Goal: Task Accomplishment & Management: Complete application form

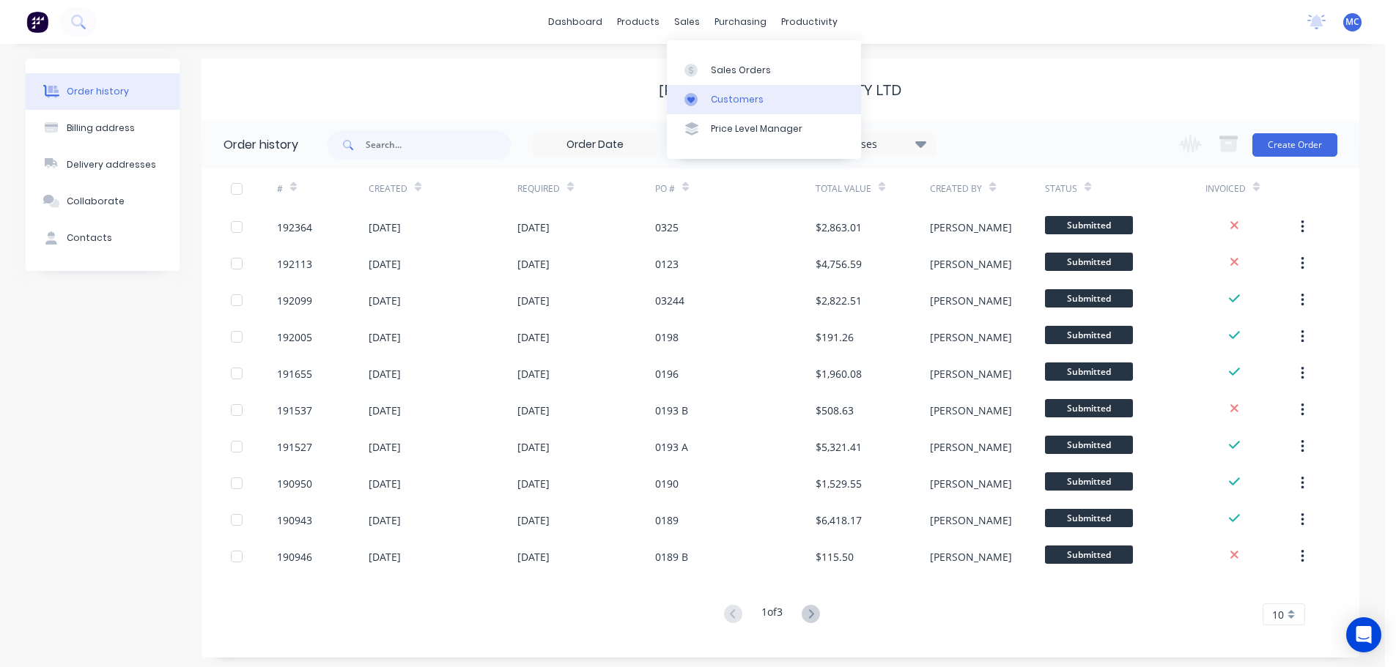
click at [727, 99] on div "Customers" at bounding box center [737, 99] width 53 height 13
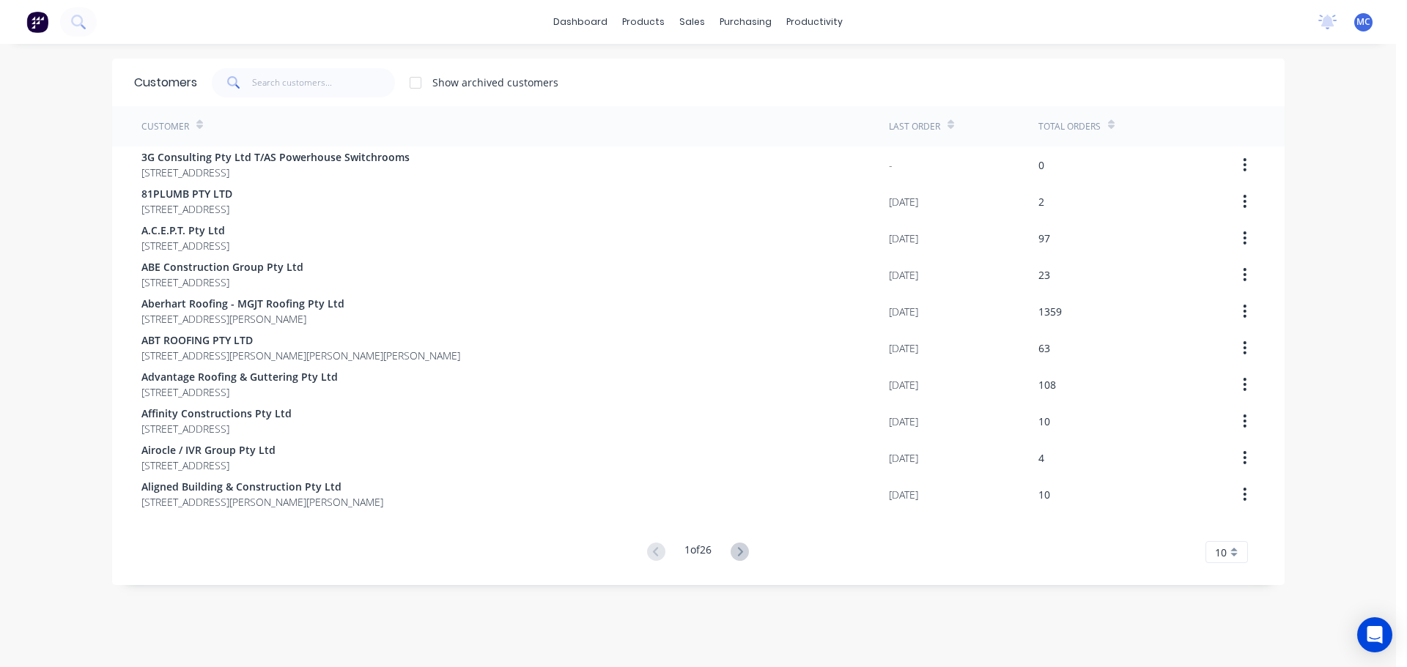
click at [284, 64] on div "Customers Show archived customers" at bounding box center [698, 83] width 1172 height 48
click at [284, 79] on input "text" at bounding box center [323, 82] width 143 height 29
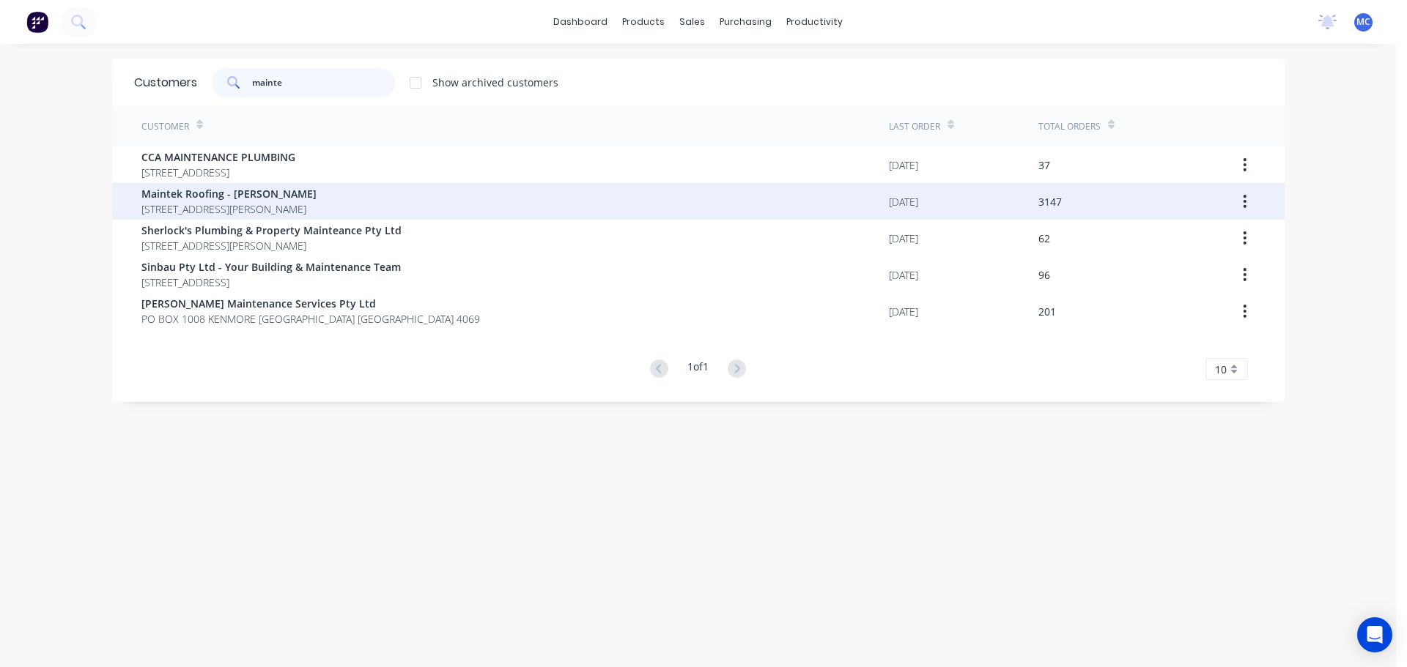
type input "mainte"
click at [222, 195] on span "Maintek Roofing - [PERSON_NAME]" at bounding box center [228, 193] width 175 height 15
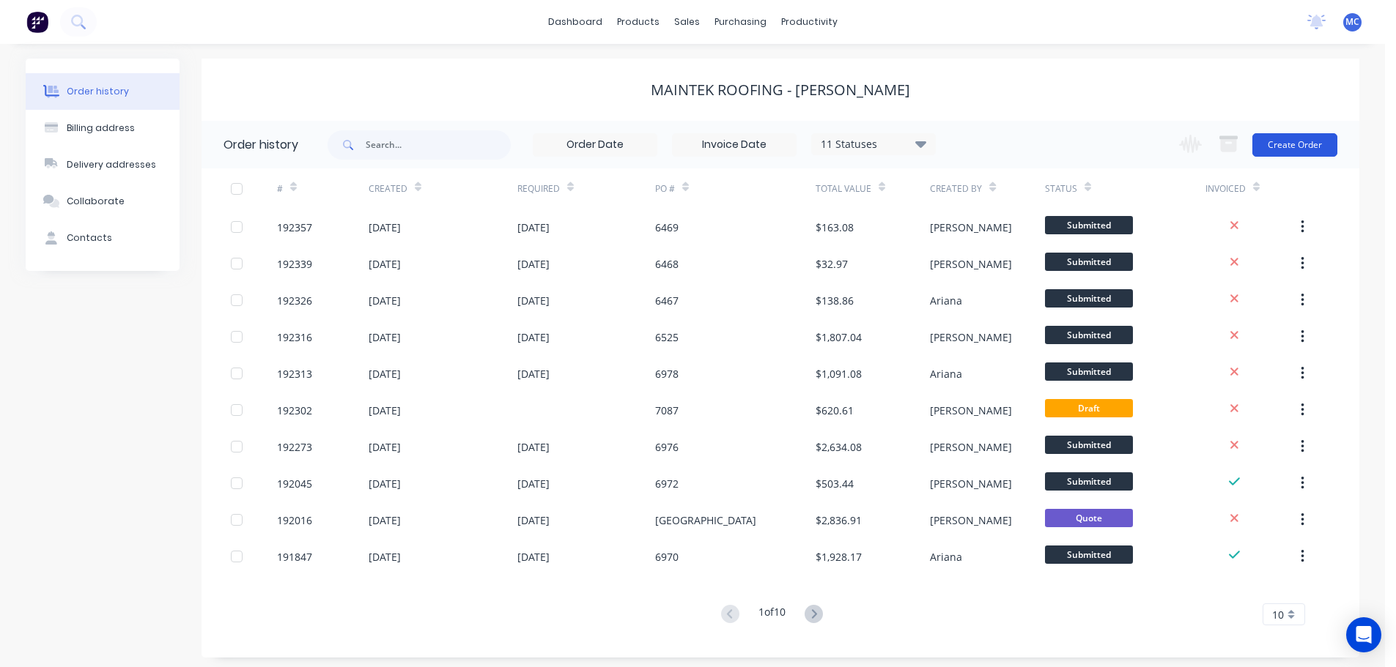
click at [1314, 139] on button "Create Order" at bounding box center [1294, 144] width 85 height 23
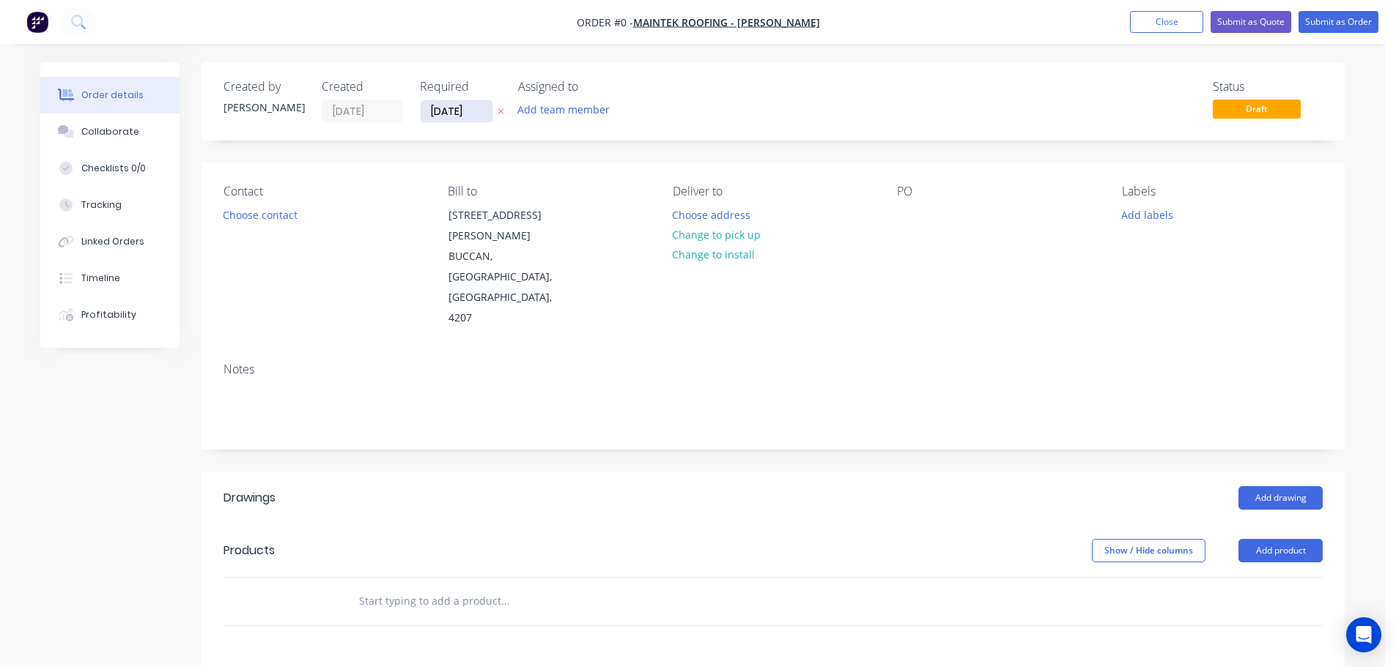
click at [454, 114] on input "[DATE]" at bounding box center [457, 111] width 72 height 22
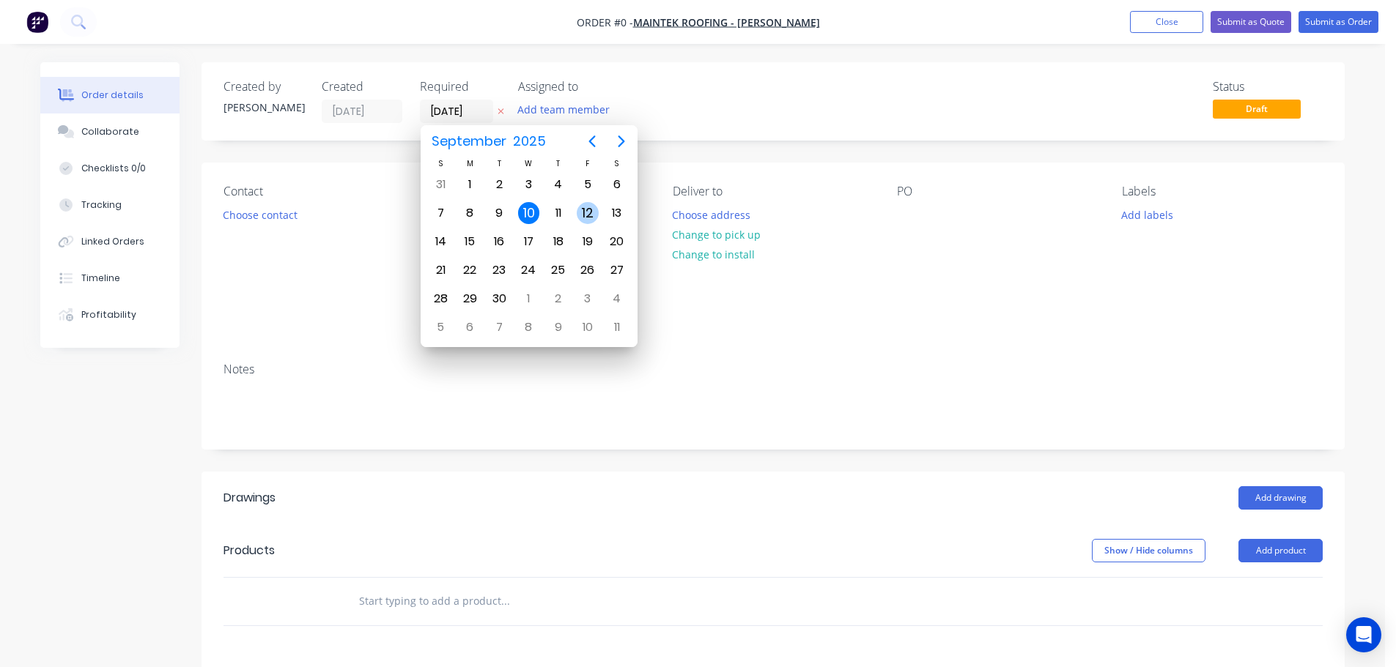
click at [587, 212] on div "12" at bounding box center [588, 213] width 22 height 22
type input "[DATE]"
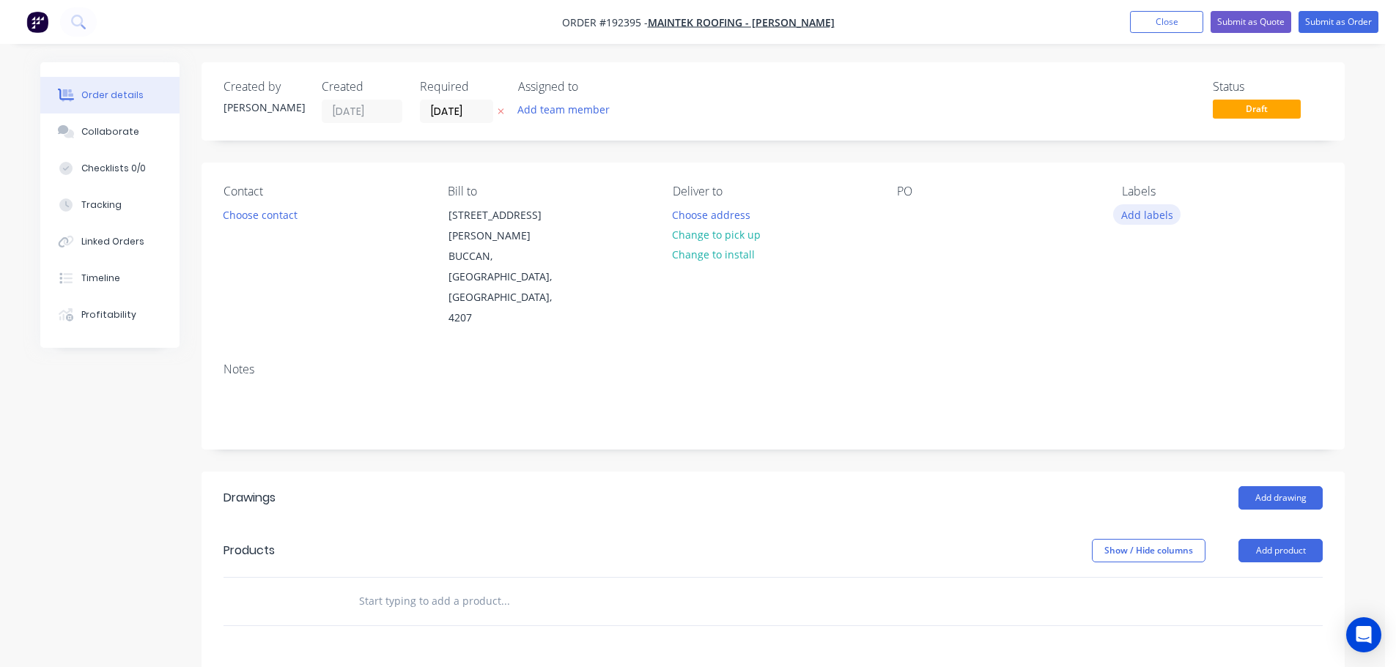
click at [1156, 217] on button "Add labels" at bounding box center [1146, 214] width 67 height 20
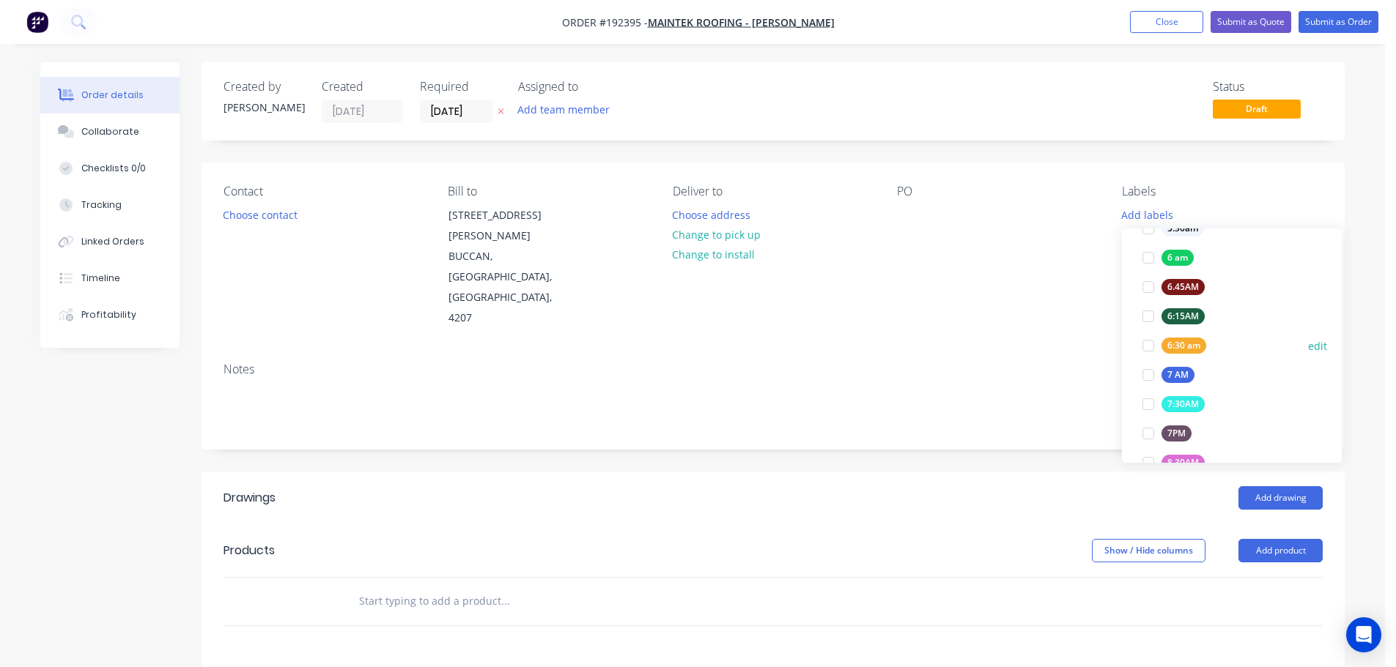
click at [1144, 342] on div at bounding box center [1147, 345] width 29 height 29
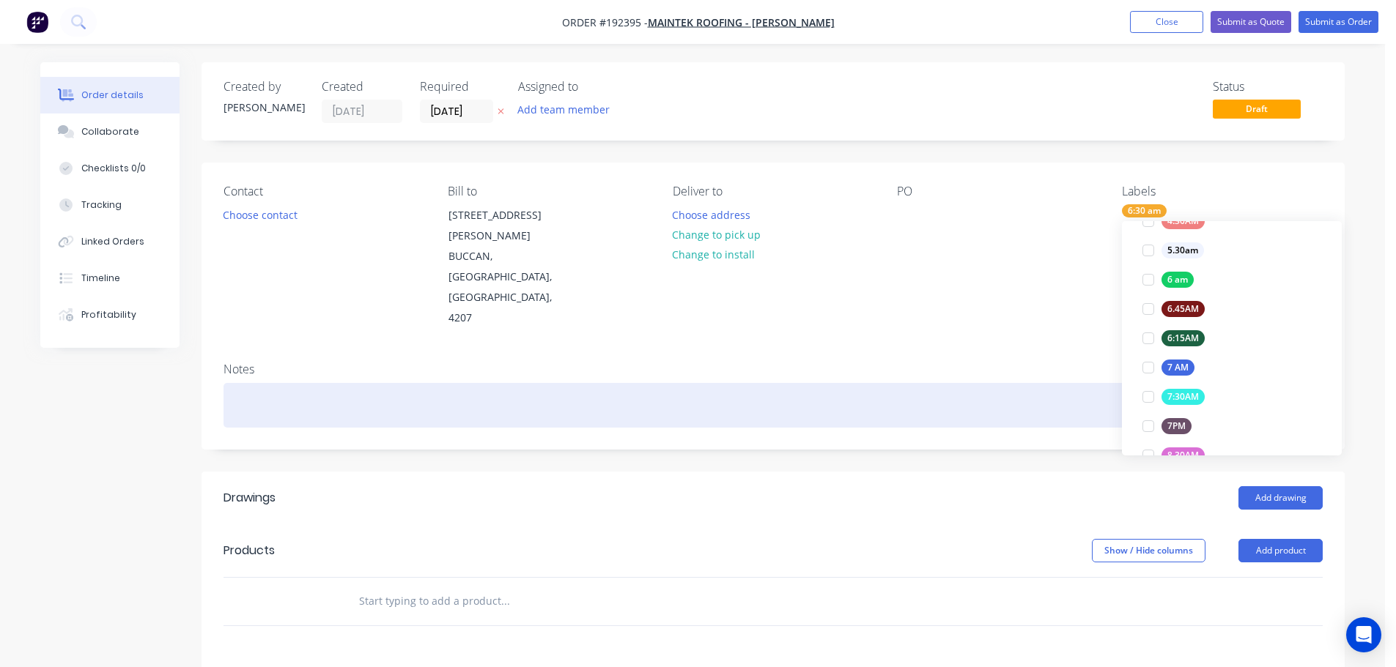
scroll to position [0, 0]
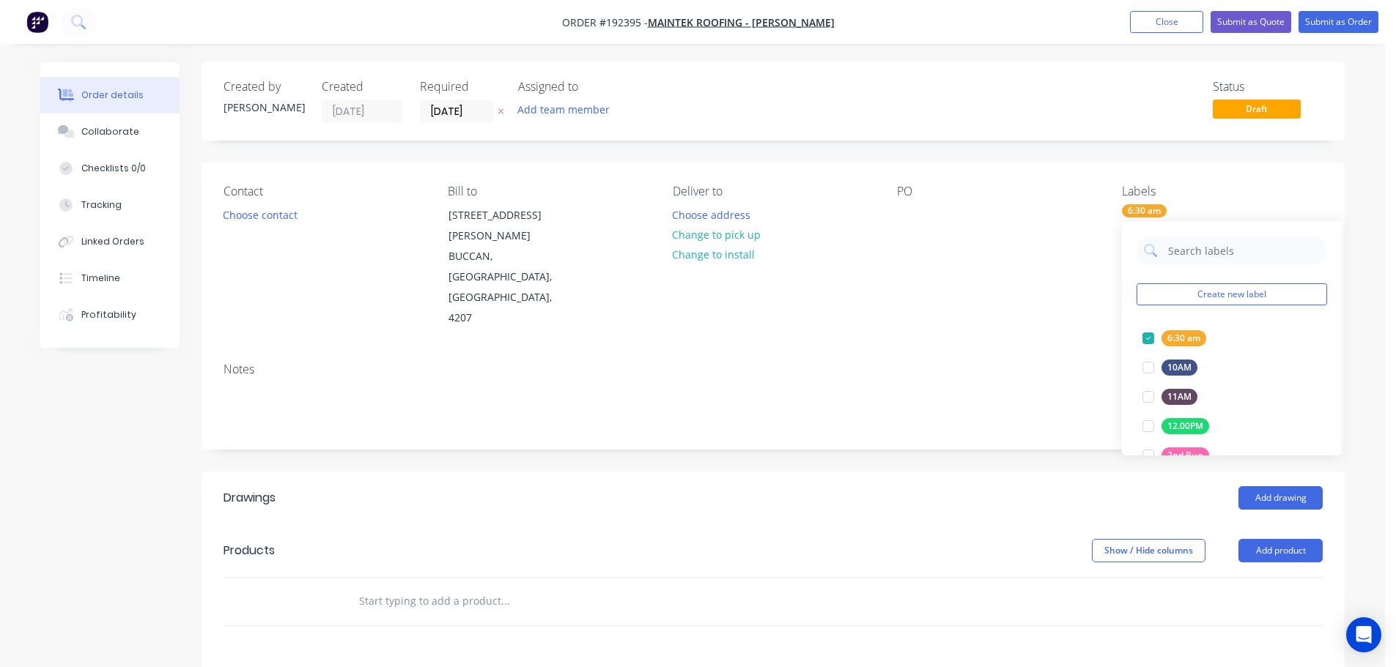
click at [989, 287] on div "Contact Choose contact [PERSON_NAME] to [STREET_ADDRESS][PERSON_NAME] Deliver t…" at bounding box center [772, 257] width 1143 height 188
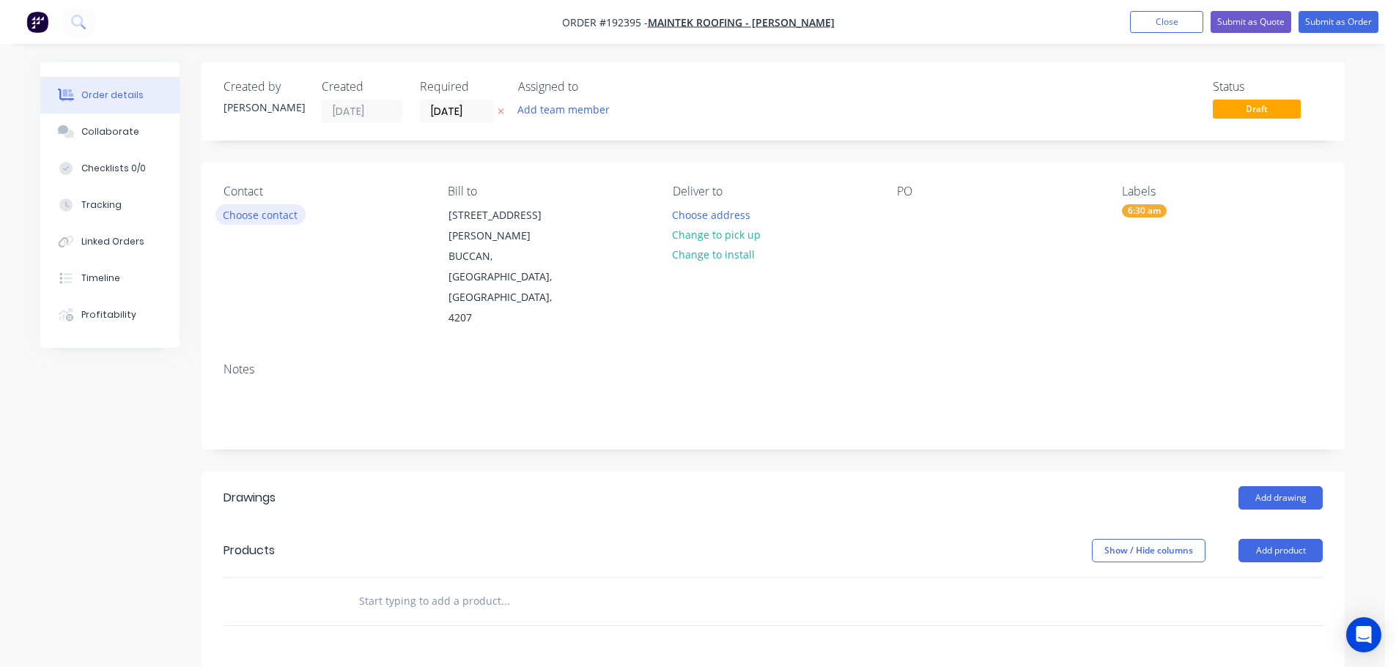
click at [251, 218] on button "Choose contact" at bounding box center [260, 214] width 90 height 20
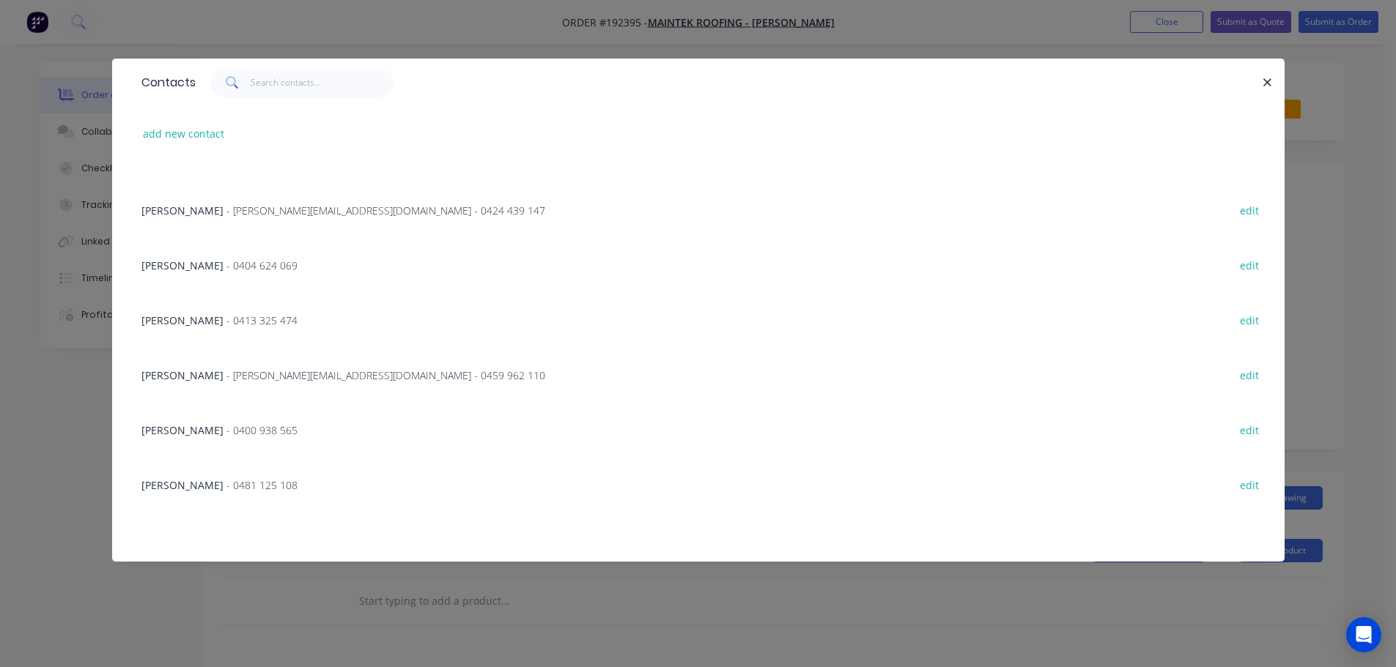
scroll to position [220, 0]
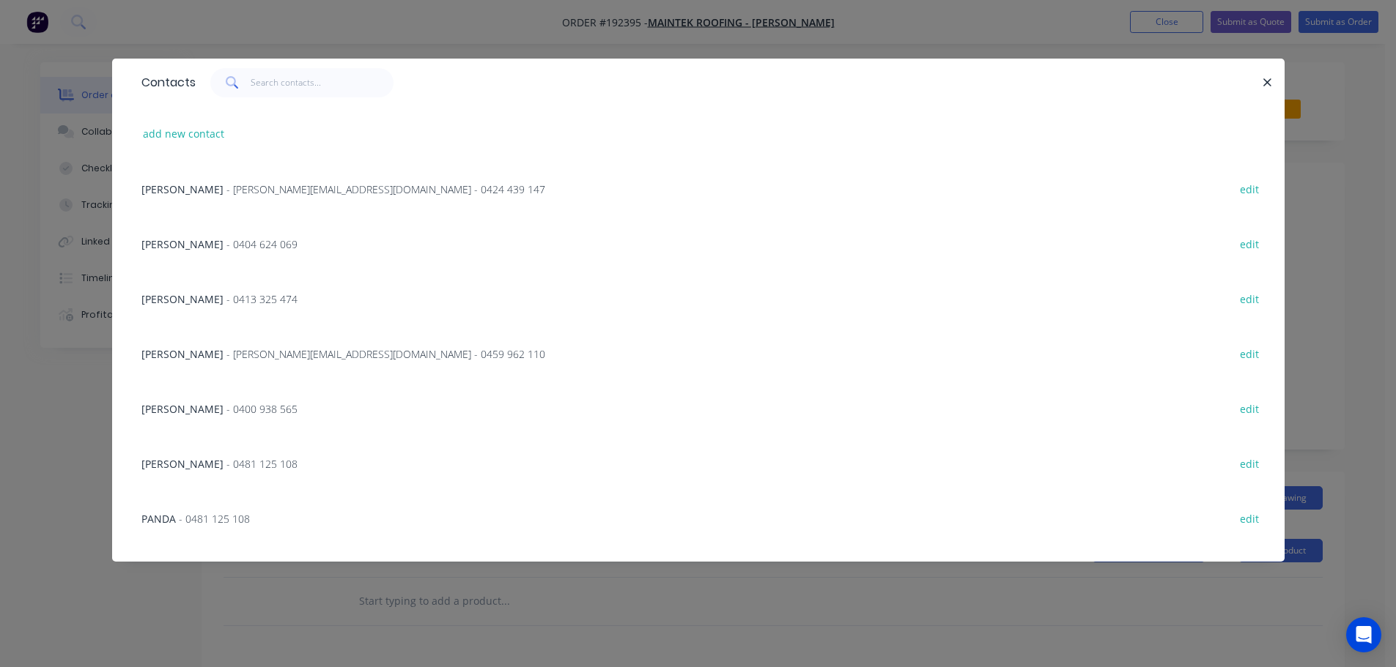
click at [226, 413] on span "- 0400 938 565" at bounding box center [261, 409] width 71 height 14
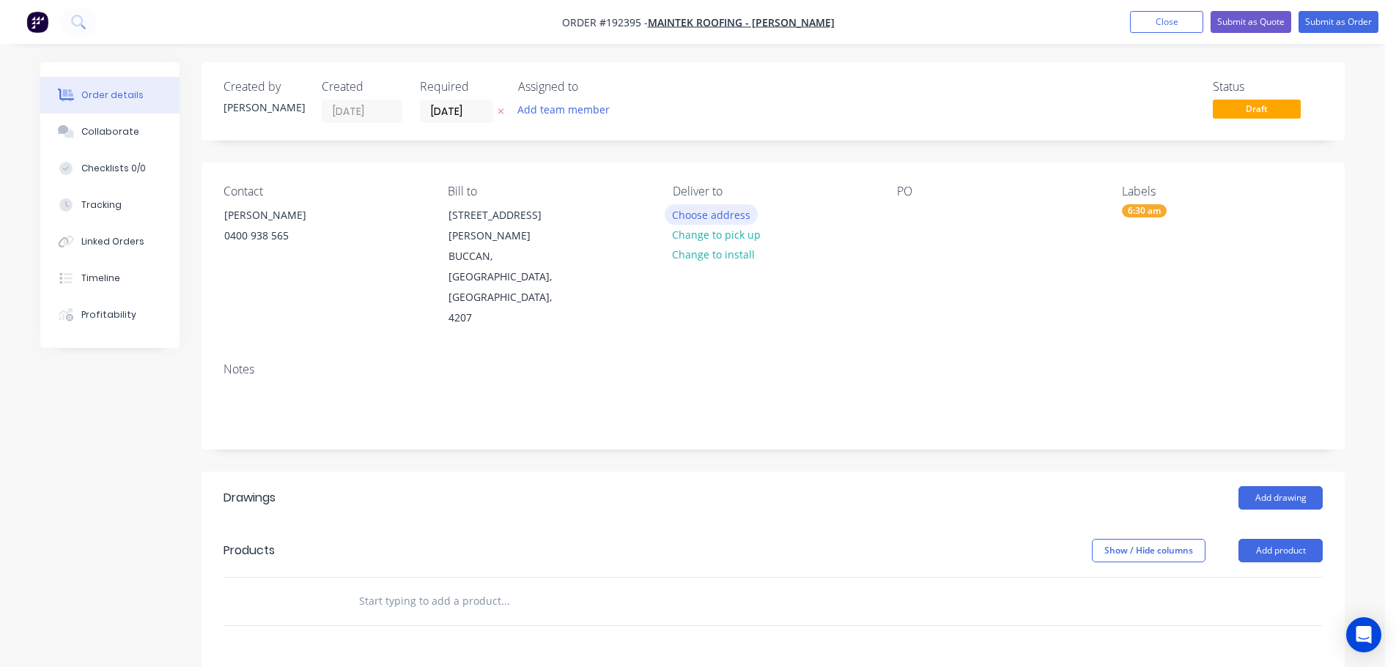
click at [700, 218] on button "Choose address" at bounding box center [712, 214] width 94 height 20
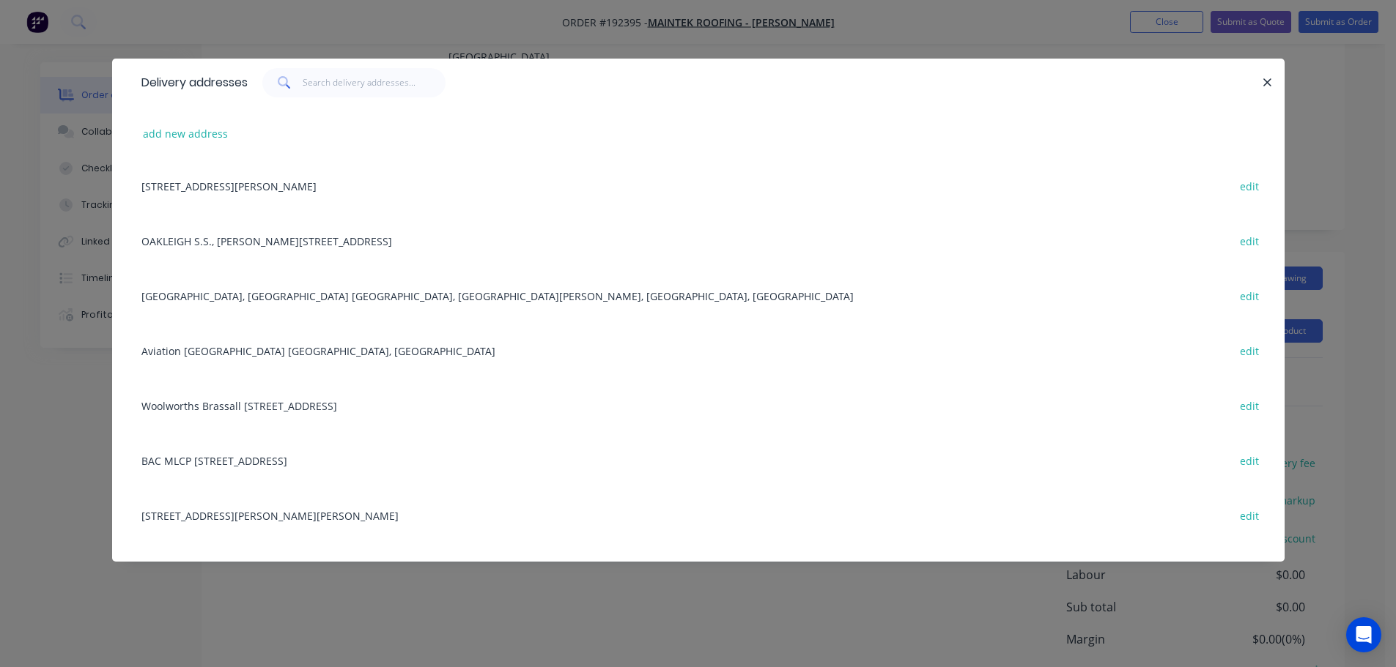
scroll to position [0, 0]
click at [273, 298] on div "[GEOGRAPHIC_DATA], [GEOGRAPHIC_DATA] [GEOGRAPHIC_DATA], [GEOGRAPHIC_DATA][PERSO…" at bounding box center [698, 298] width 1128 height 55
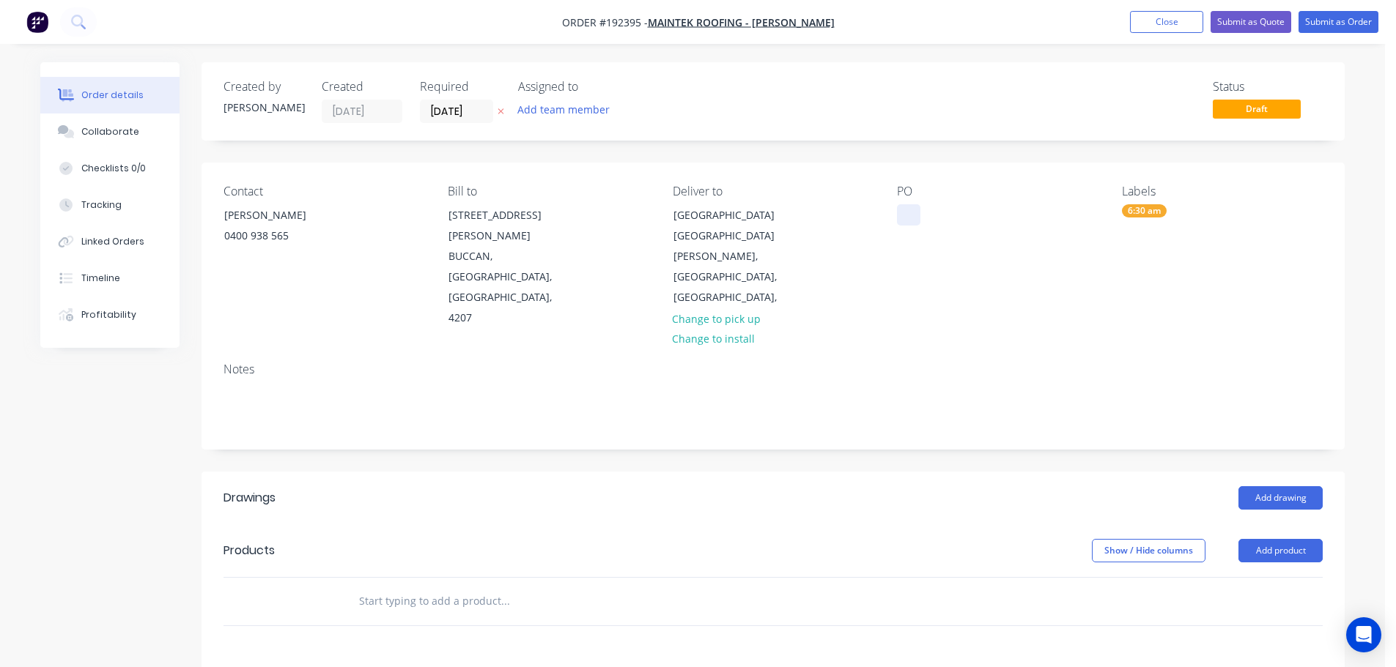
click at [910, 219] on div at bounding box center [908, 214] width 23 height 21
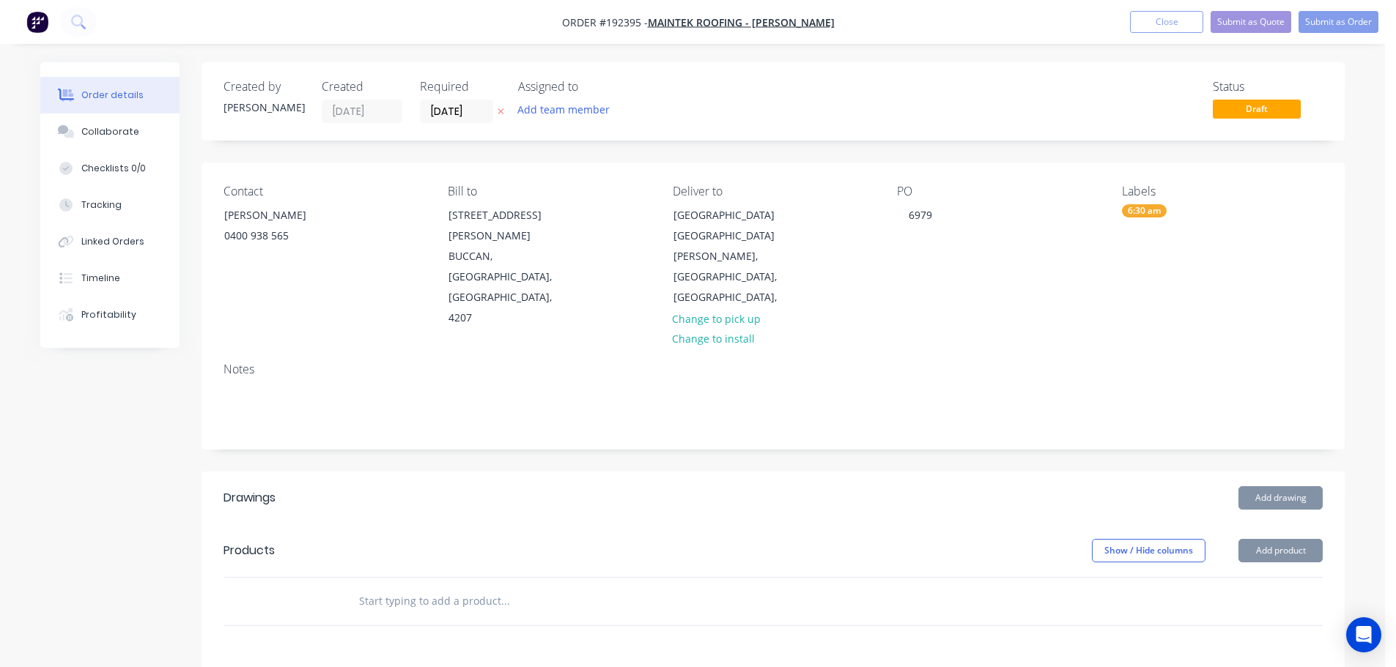
click at [1287, 487] on button "Add drawing" at bounding box center [1280, 498] width 84 height 23
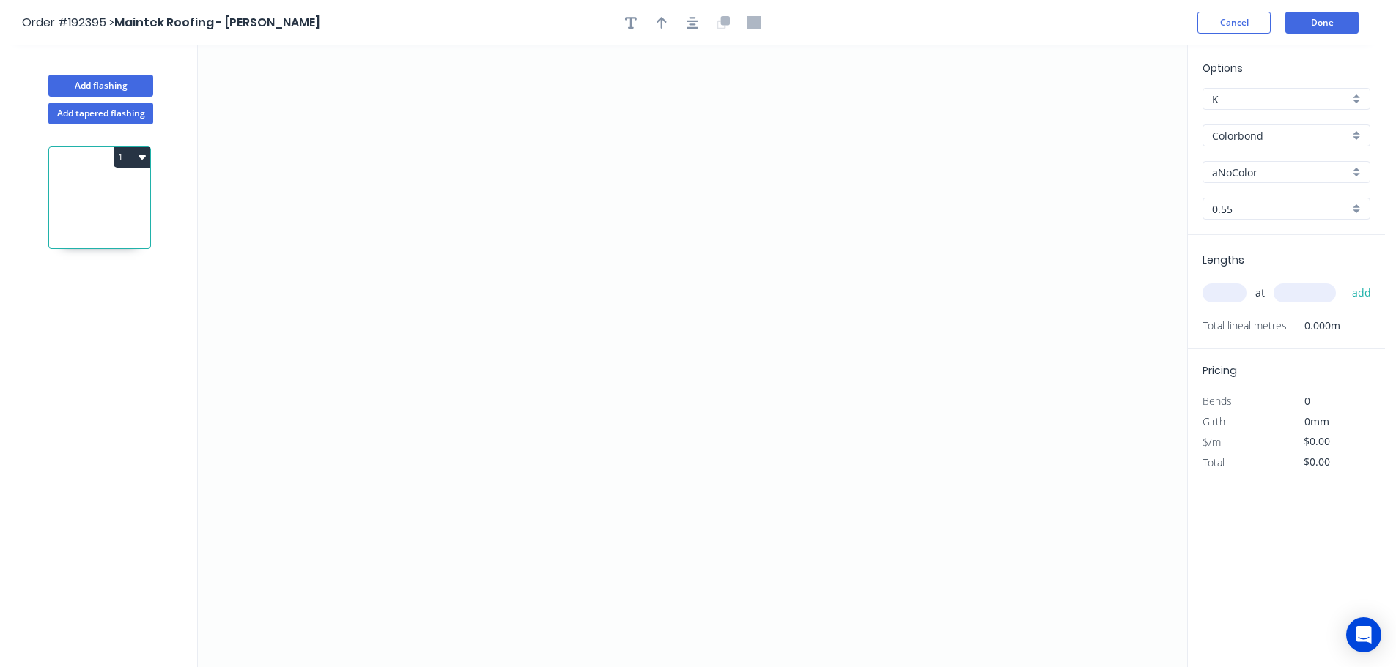
click at [1240, 169] on input "aNoColor" at bounding box center [1280, 172] width 137 height 15
click at [1232, 273] on div "Southerly" at bounding box center [1286, 274] width 166 height 26
click at [1221, 296] on input "text" at bounding box center [1224, 293] width 44 height 19
click at [90, 111] on button "Add tapered flashing" at bounding box center [100, 114] width 105 height 22
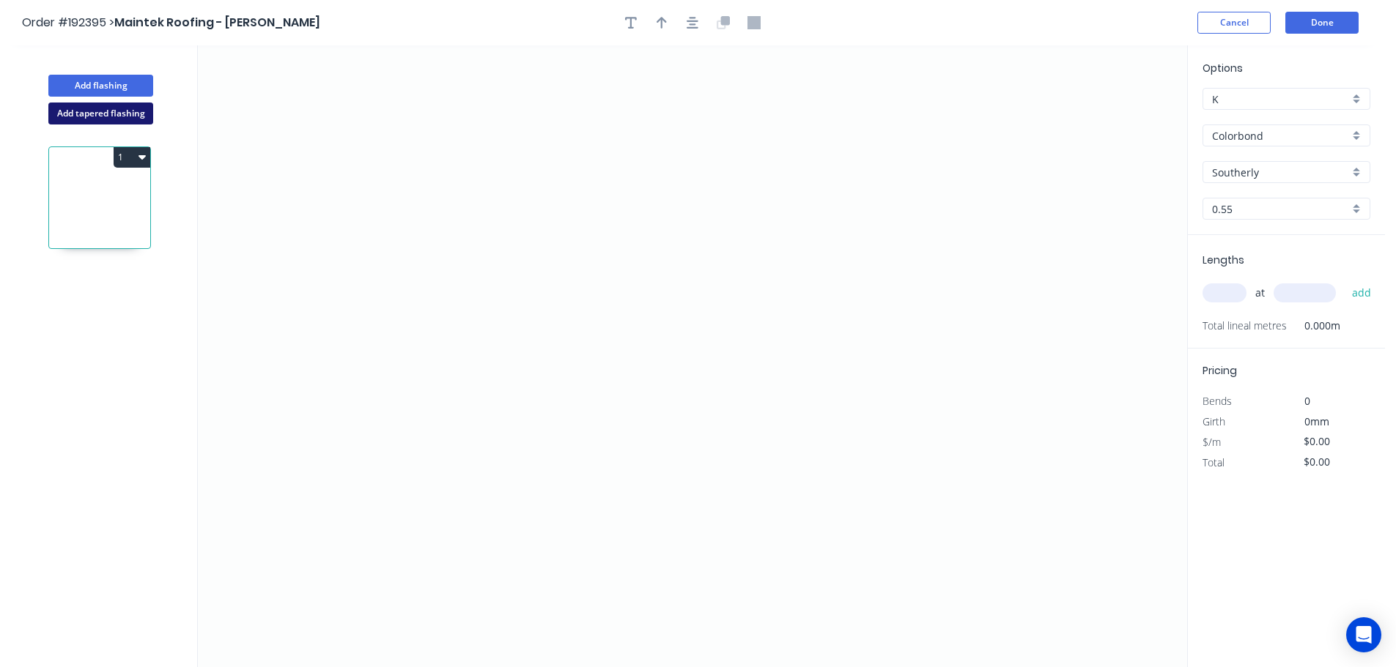
type input "aNoColor"
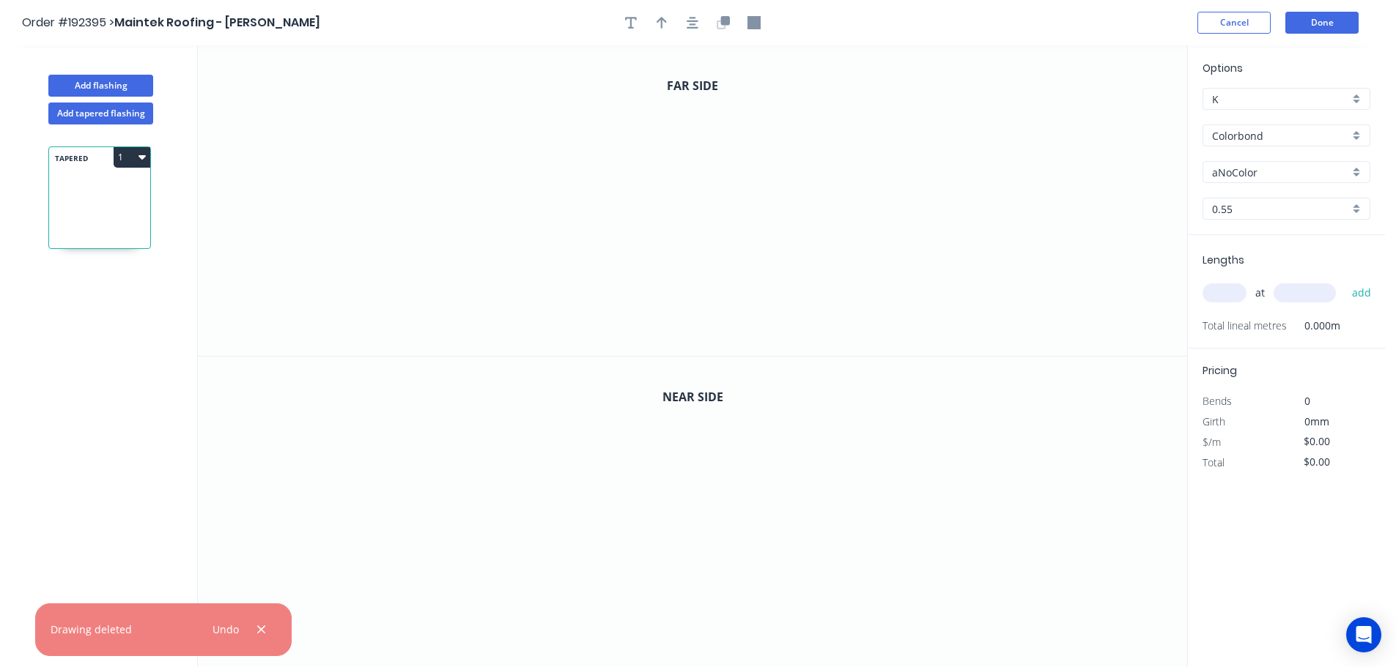
click at [1241, 174] on input "aNoColor" at bounding box center [1280, 172] width 137 height 15
click at [1238, 273] on div "Southerly" at bounding box center [1286, 274] width 166 height 26
type input "Southerly"
click at [1228, 293] on input "text" at bounding box center [1224, 293] width 44 height 19
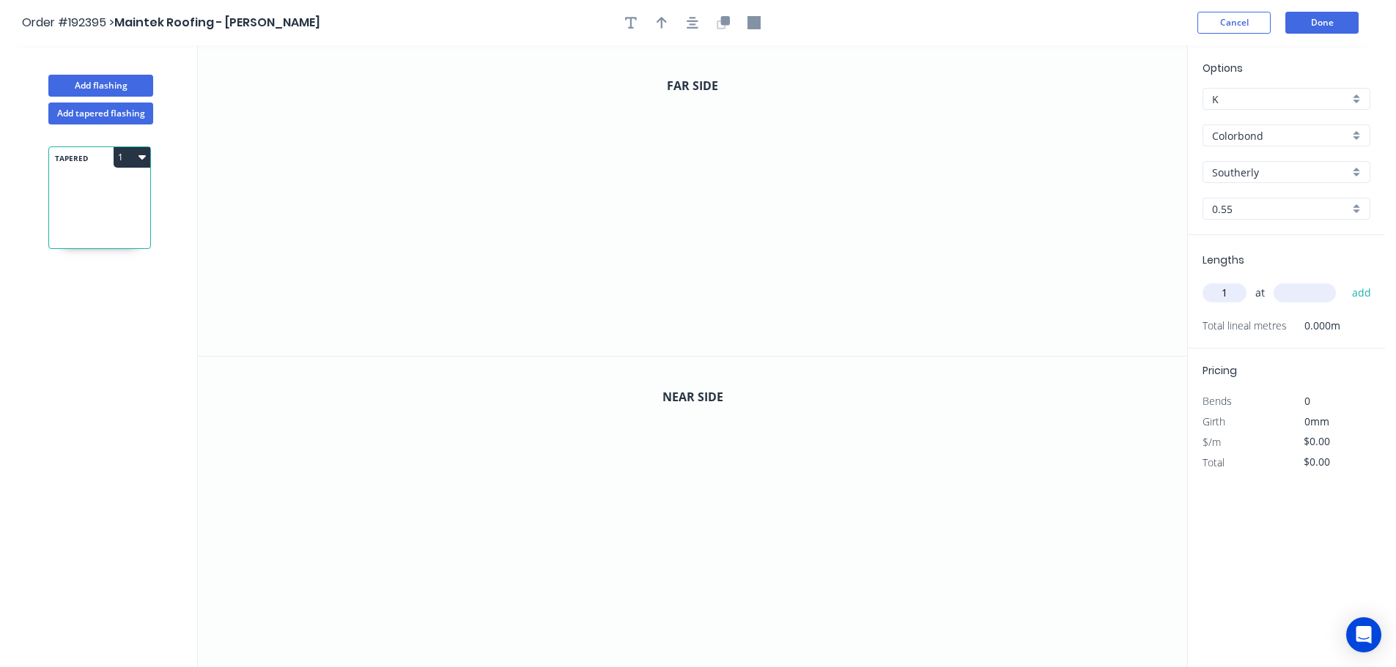
type input "1"
click at [511, 336] on icon "0" at bounding box center [692, 200] width 989 height 311
click at [517, 254] on icon "0" at bounding box center [692, 200] width 989 height 311
click at [811, 236] on icon "0 ?" at bounding box center [692, 200] width 989 height 311
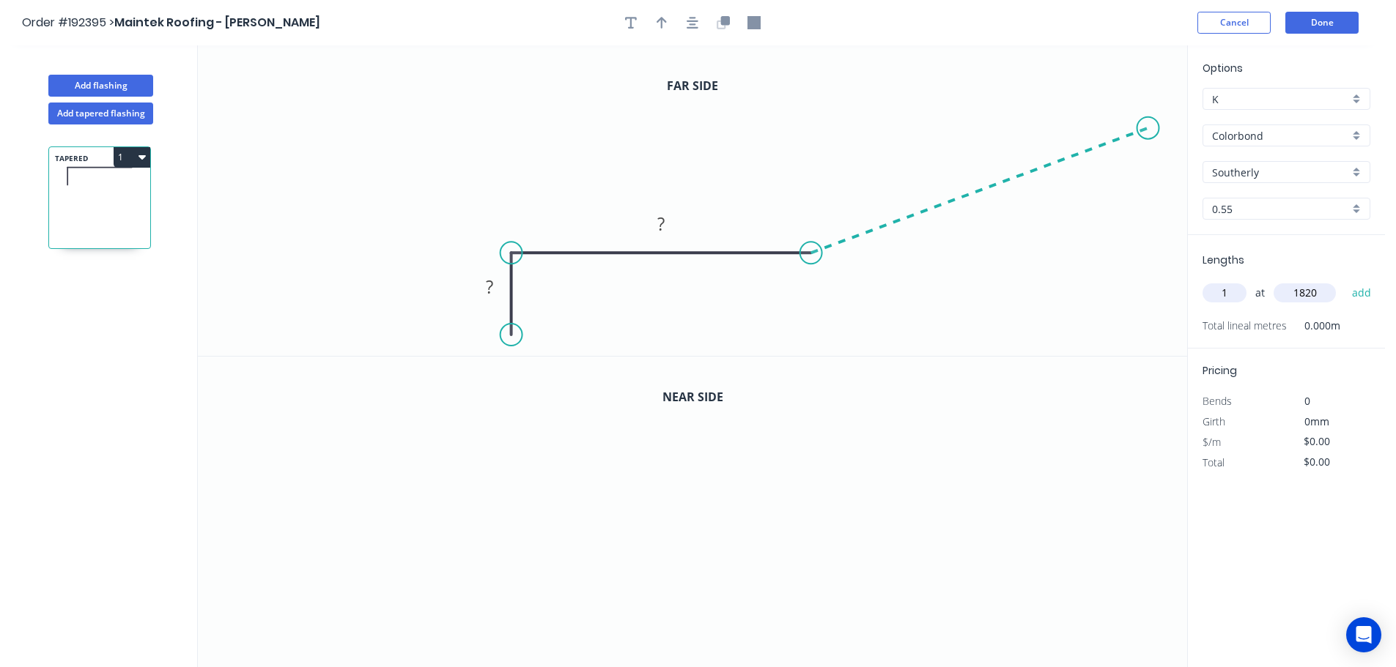
click at [1149, 128] on icon "0 ? ?" at bounding box center [692, 200] width 989 height 311
click at [1149, 128] on circle at bounding box center [1148, 128] width 22 height 22
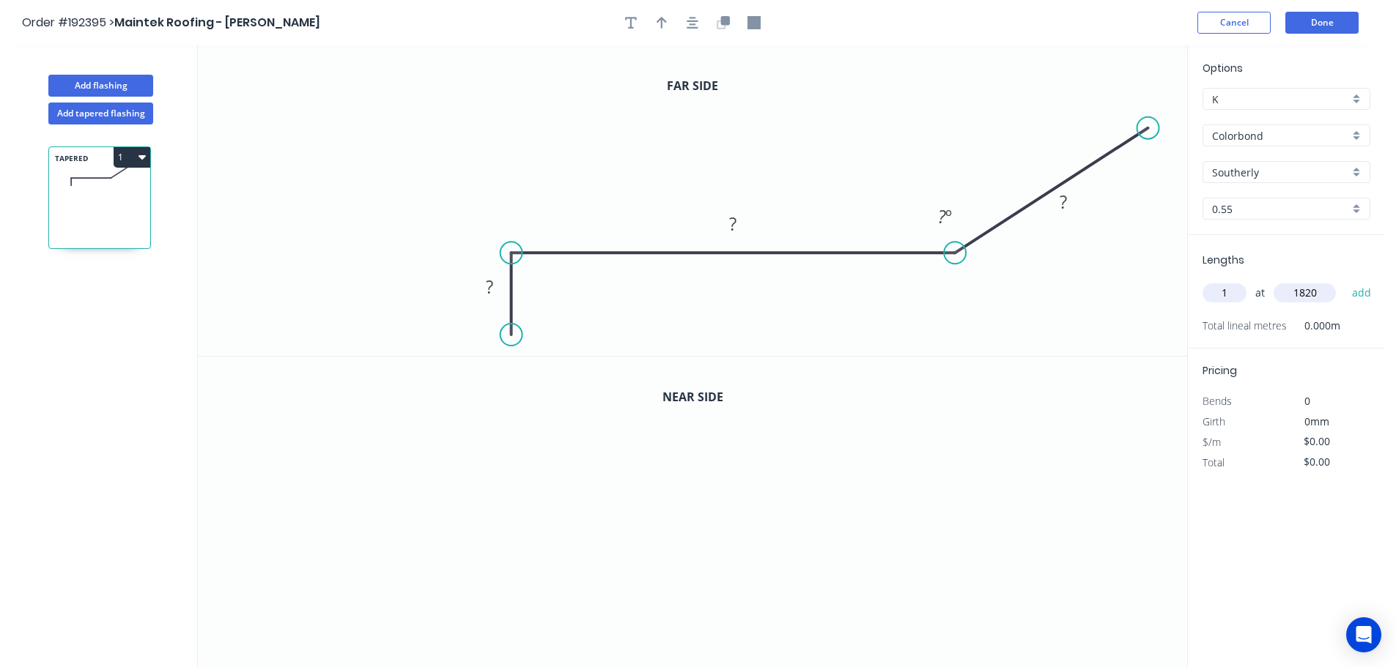
drag, startPoint x: 925, startPoint y: 247, endPoint x: 955, endPoint y: 247, distance: 30.0
click at [955, 247] on circle at bounding box center [955, 253] width 22 height 22
type input "1820"
click at [491, 286] on tspan "?" at bounding box center [489, 287] width 7 height 24
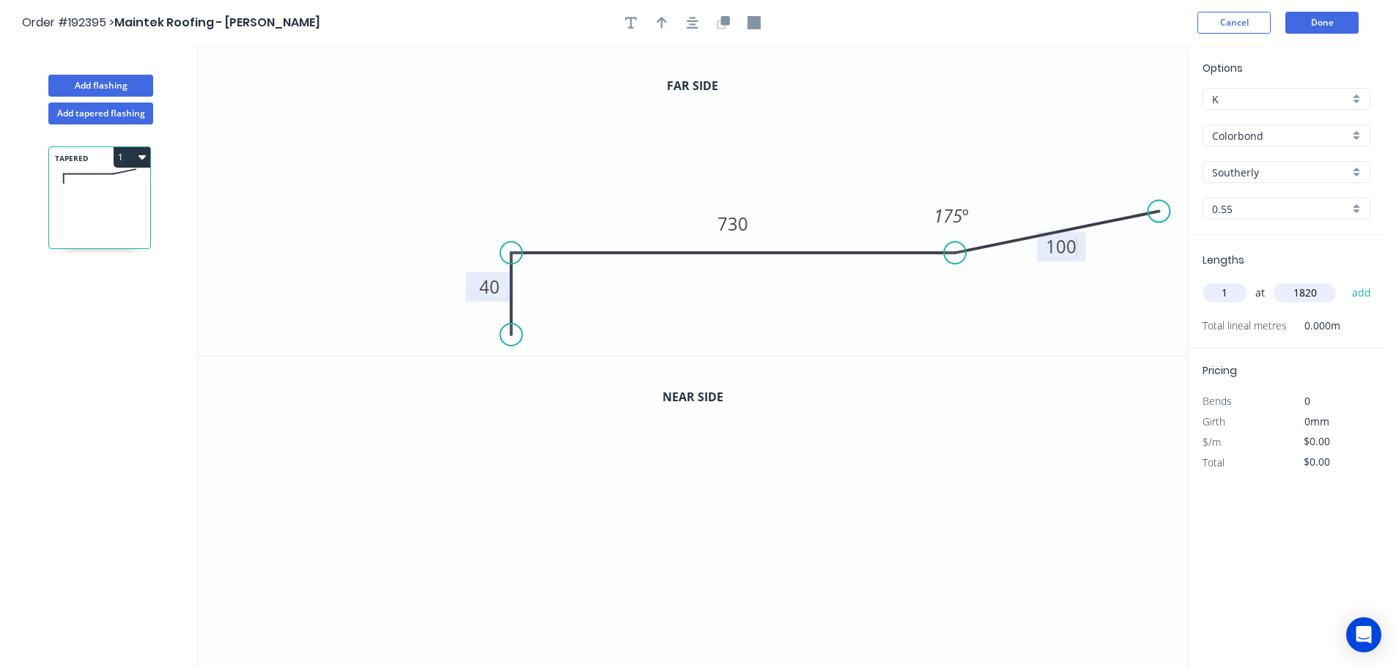
drag, startPoint x: 1147, startPoint y: 127, endPoint x: 1160, endPoint y: 212, distance: 85.2
click at [1160, 212] on circle at bounding box center [1159, 212] width 22 height 22
type input "$22.28"
click at [658, 24] on icon "button" at bounding box center [661, 22] width 10 height 13
drag, startPoint x: 1009, startPoint y: 123, endPoint x: 862, endPoint y: 148, distance: 149.4
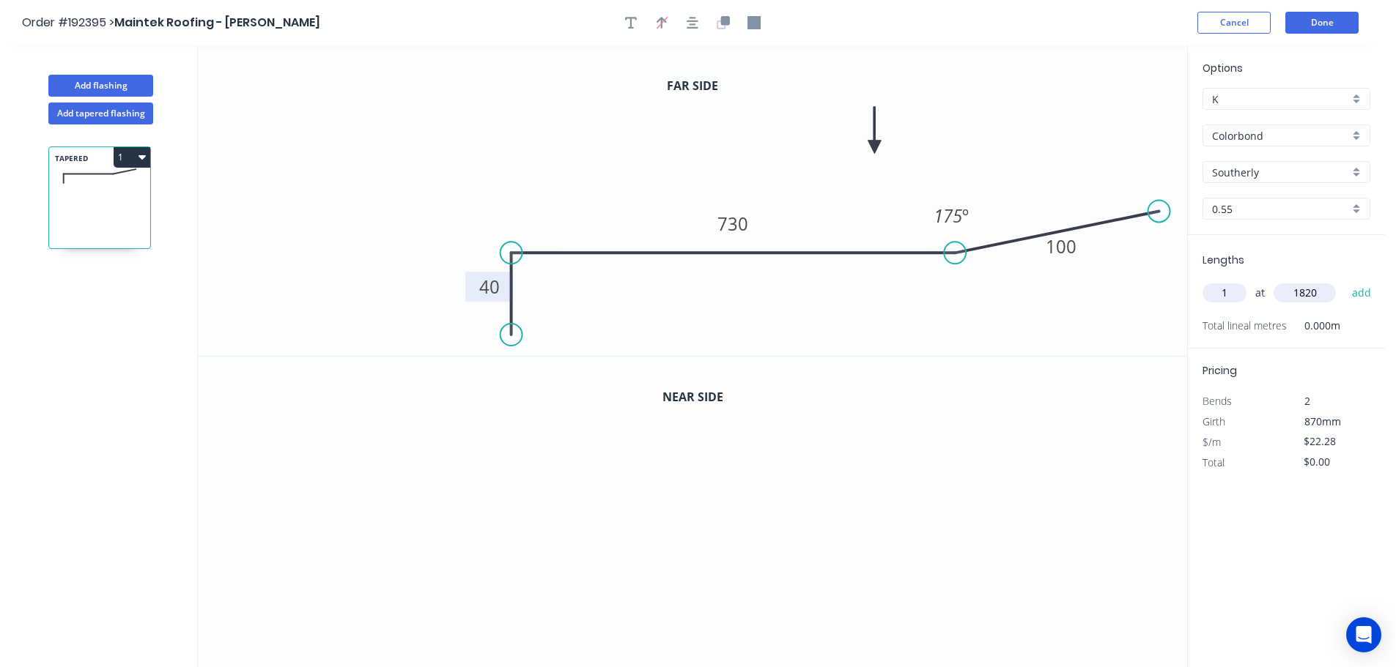
click at [868, 148] on icon at bounding box center [874, 130] width 13 height 47
drag, startPoint x: 1318, startPoint y: 295, endPoint x: 1312, endPoint y: 287, distance: 10.4
click at [1317, 295] on input "1820" at bounding box center [1304, 293] width 62 height 19
click at [1344, 281] on button "add" at bounding box center [1361, 293] width 34 height 25
type input "$40.55"
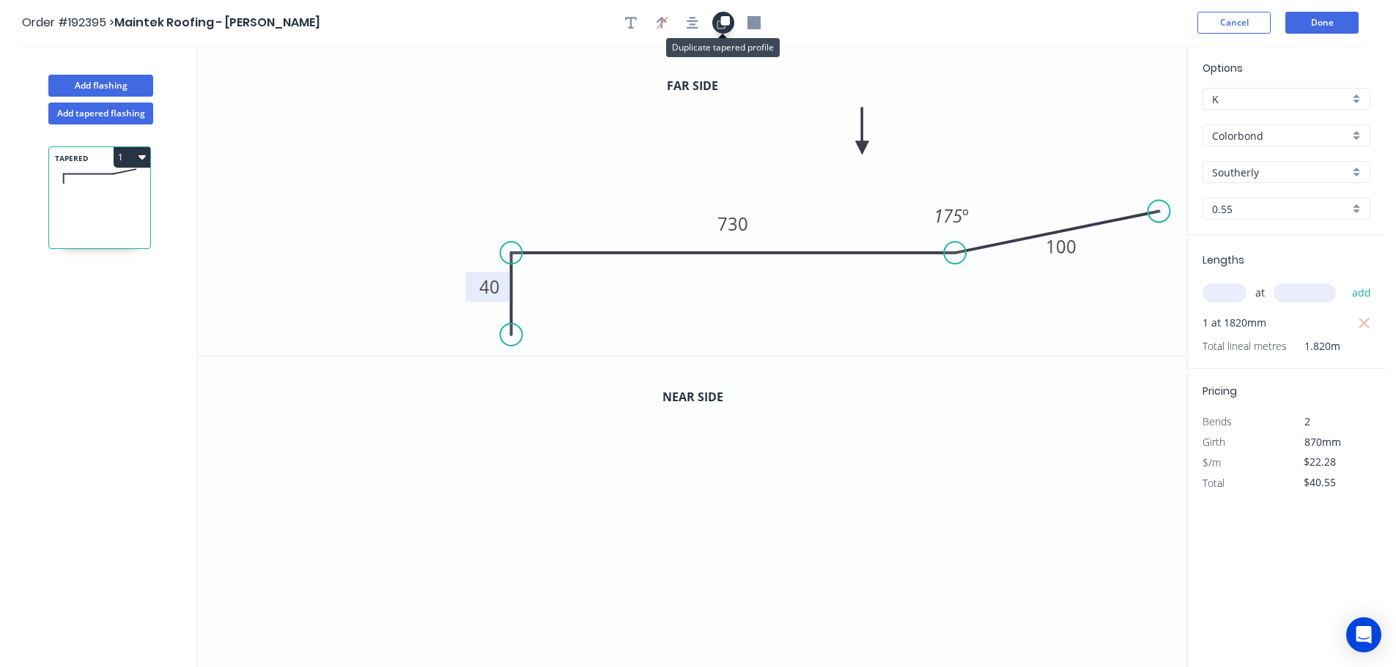
click at [725, 23] on icon "button" at bounding box center [725, 20] width 9 height 9
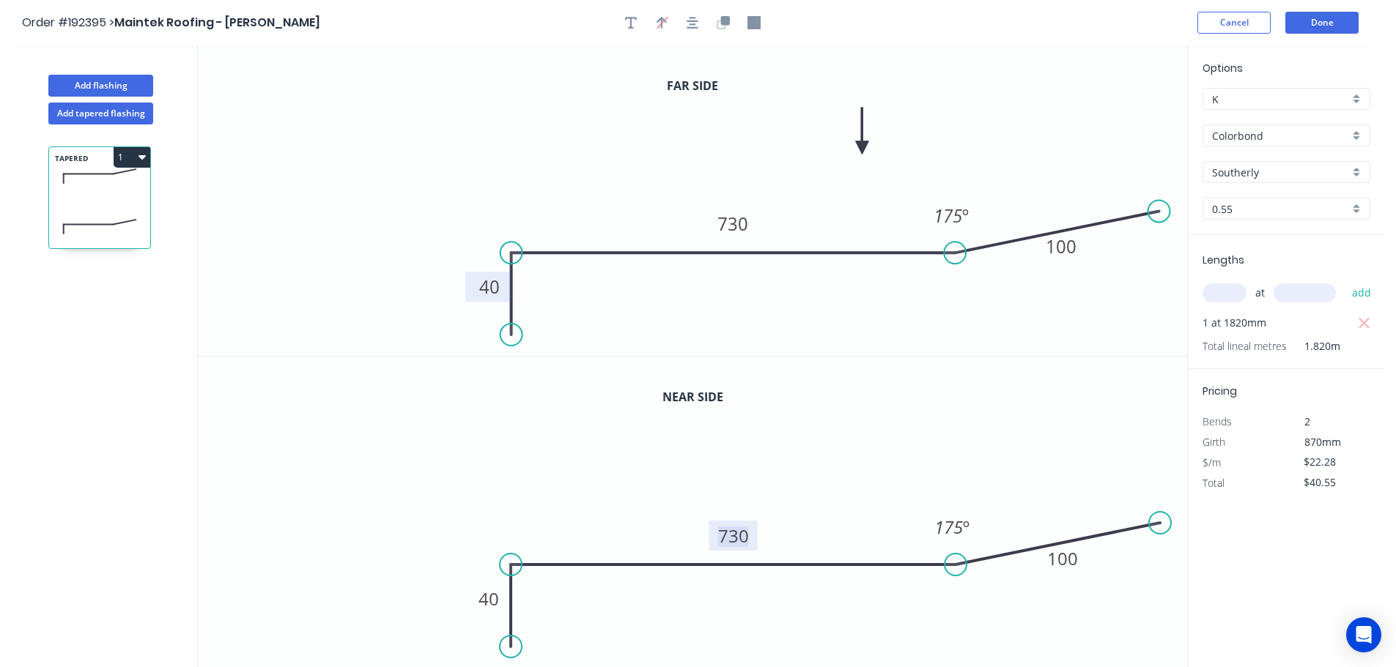
click at [737, 532] on tspan "730" at bounding box center [733, 536] width 31 height 24
click at [756, 24] on icon "button" at bounding box center [753, 22] width 13 height 13
type input "$23.72"
type input "$43.17"
drag, startPoint x: 1113, startPoint y: 133, endPoint x: 454, endPoint y: 237, distance: 667.7
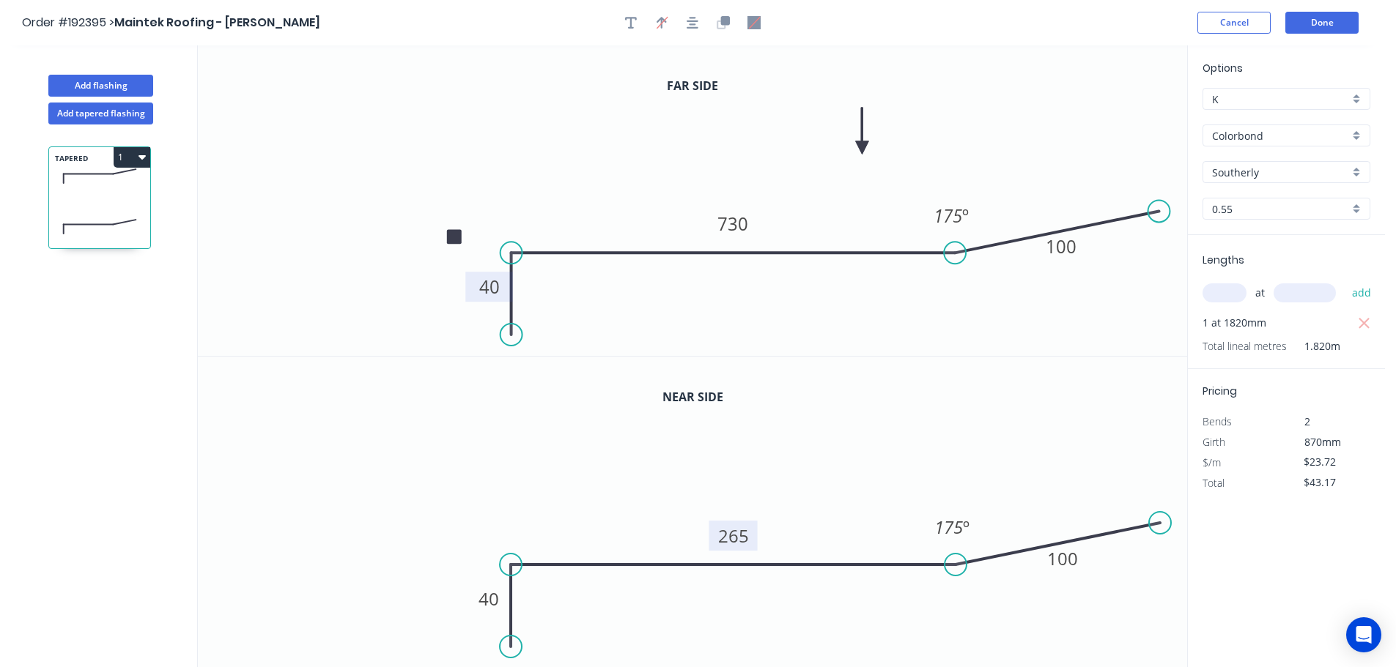
click at [454, 237] on rect at bounding box center [454, 236] width 15 height 15
click at [114, 113] on button "Add tapered flashing" at bounding box center [100, 114] width 105 height 22
type input "$0.00"
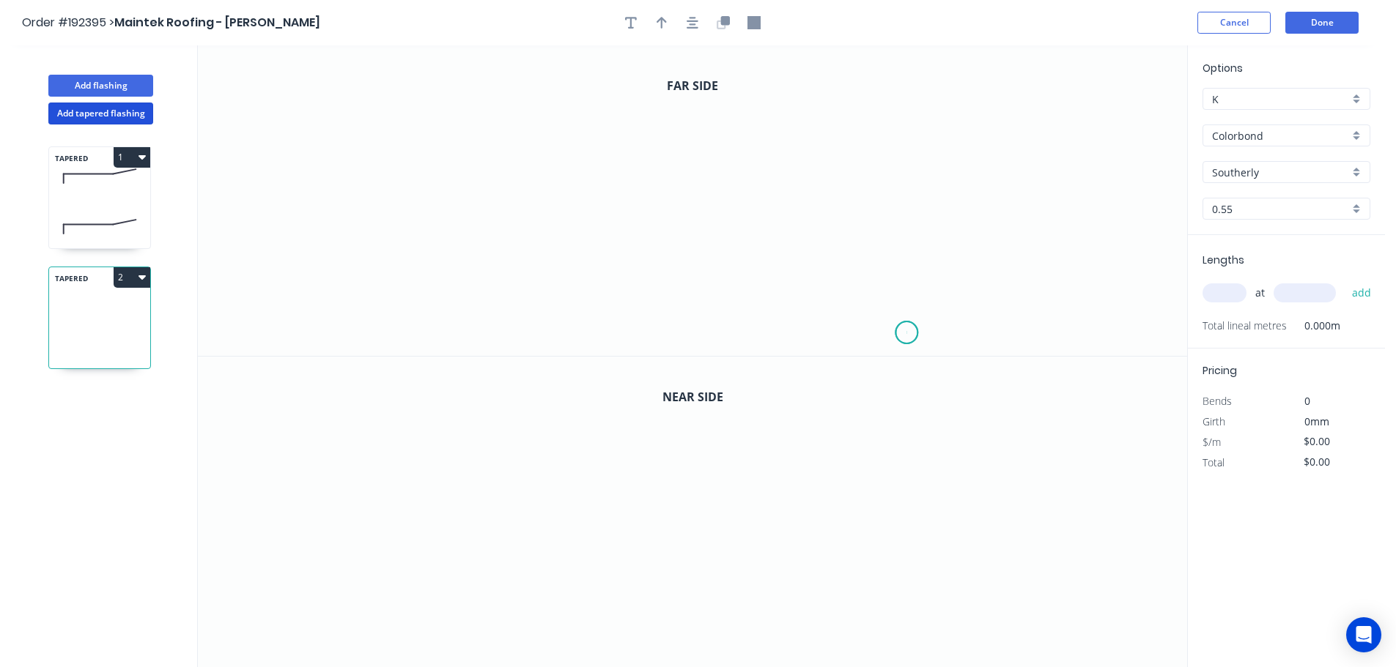
click at [907, 333] on icon "0" at bounding box center [692, 200] width 989 height 311
click at [911, 229] on icon "0" at bounding box center [692, 200] width 989 height 311
click at [339, 208] on icon "0 ?" at bounding box center [692, 200] width 989 height 311
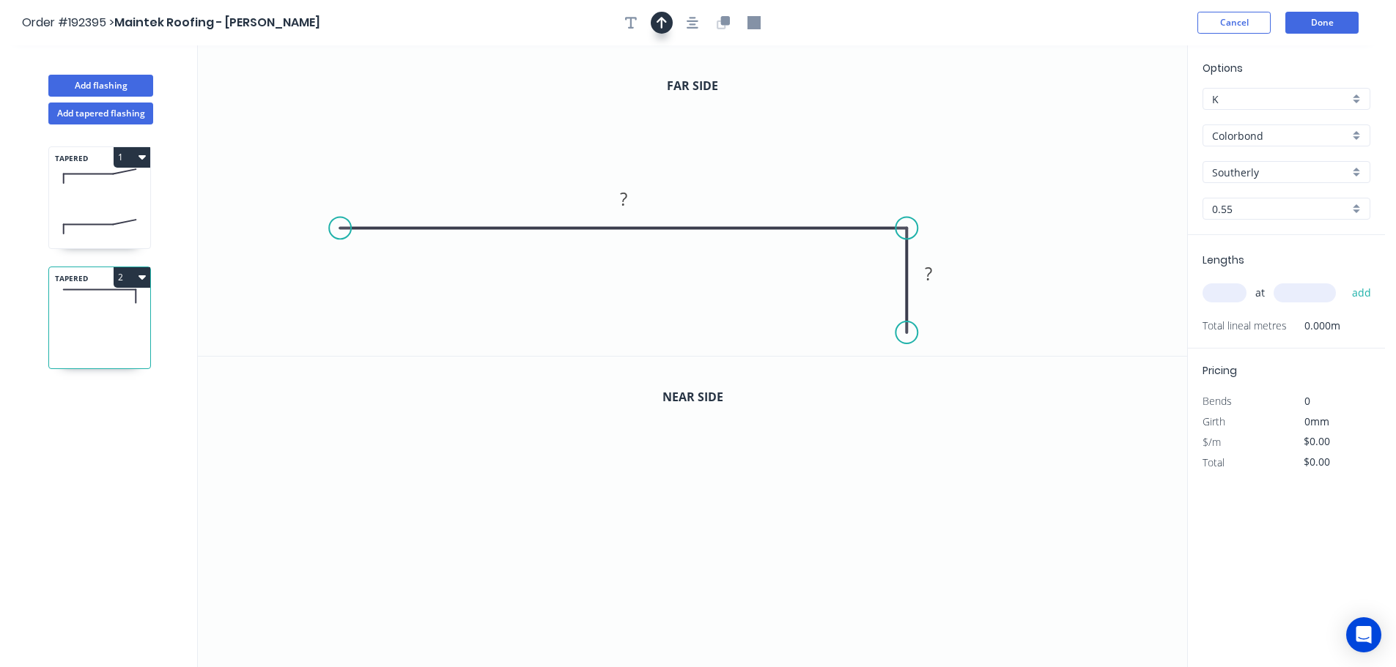
click at [662, 28] on icon "button" at bounding box center [661, 22] width 10 height 13
click at [1110, 116] on icon at bounding box center [1112, 101] width 13 height 47
drag, startPoint x: 1110, startPoint y: 116, endPoint x: 639, endPoint y: 177, distance: 474.9
click at [939, 146] on icon at bounding box center [960, 127] width 42 height 42
click at [624, 199] on tspan "?" at bounding box center [623, 199] width 7 height 24
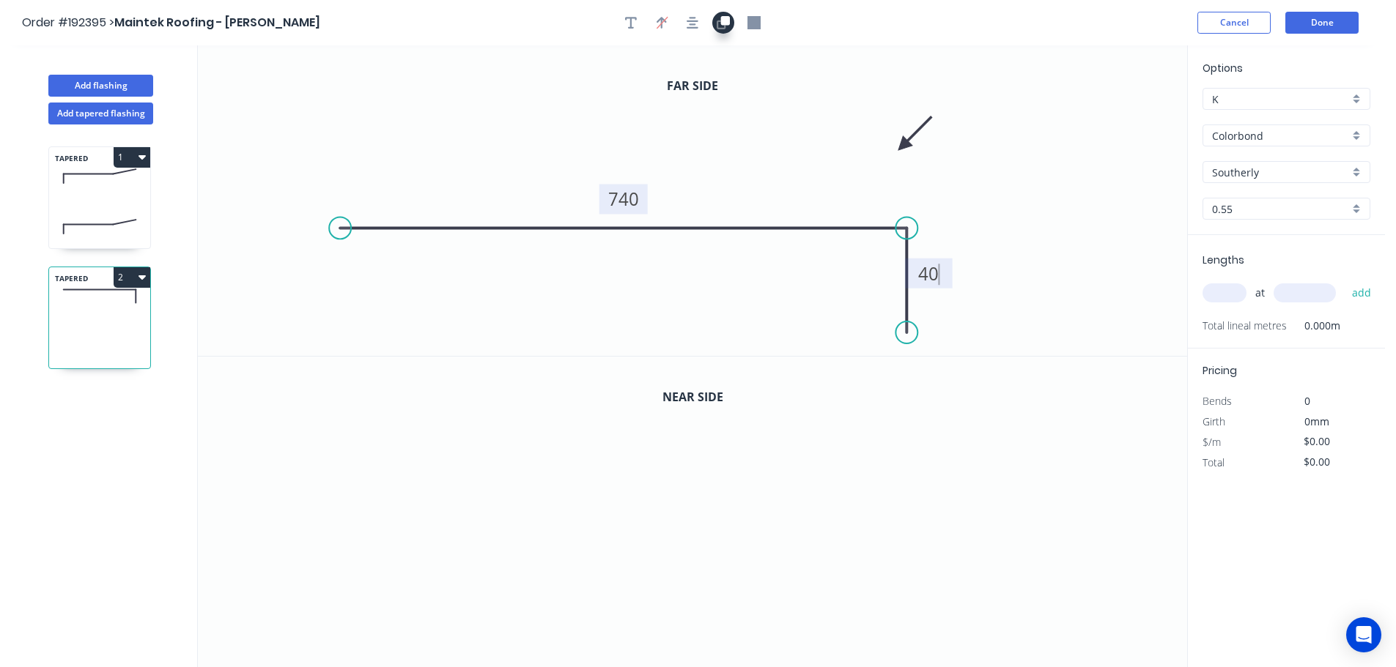
click at [724, 23] on icon "button" at bounding box center [725, 20] width 9 height 9
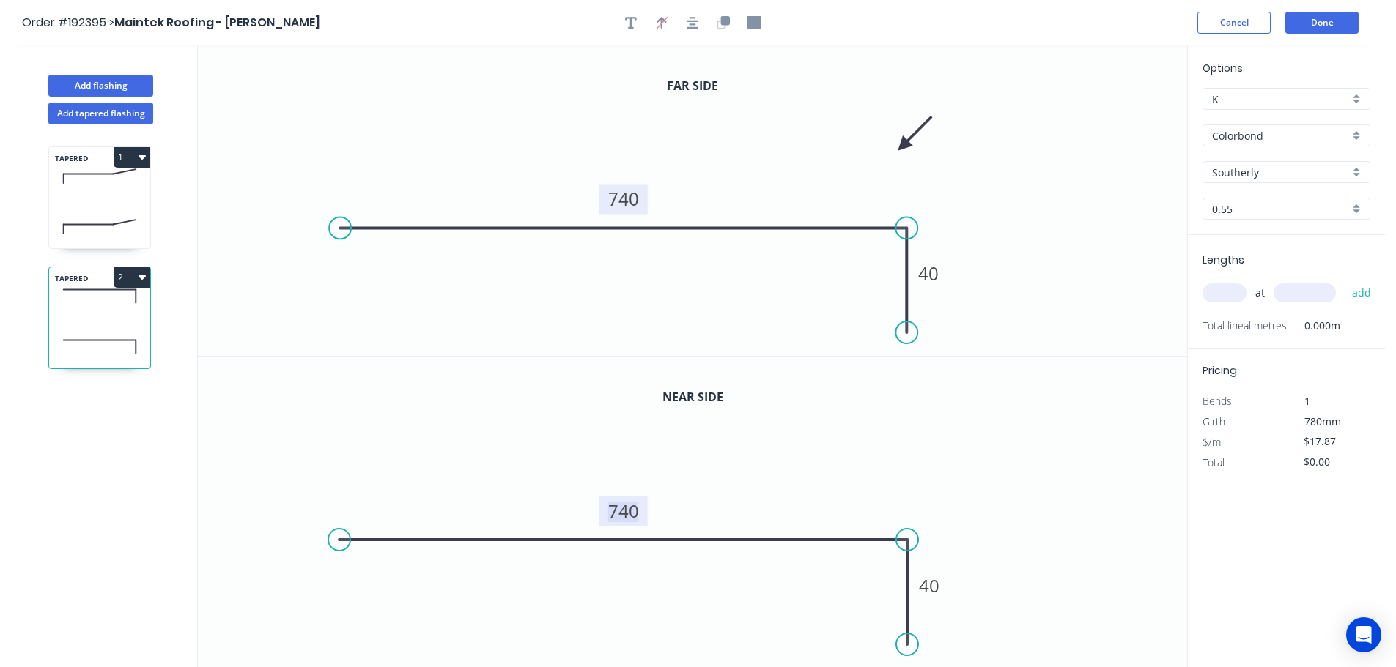
click at [628, 511] on tspan "740" at bounding box center [623, 511] width 31 height 24
drag, startPoint x: 759, startPoint y: 21, endPoint x: 853, endPoint y: 50, distance: 98.3
click at [758, 21] on icon "button" at bounding box center [753, 22] width 13 height 13
type input "$19.31"
click at [1100, 136] on icon "0 740 40" at bounding box center [692, 200] width 989 height 311
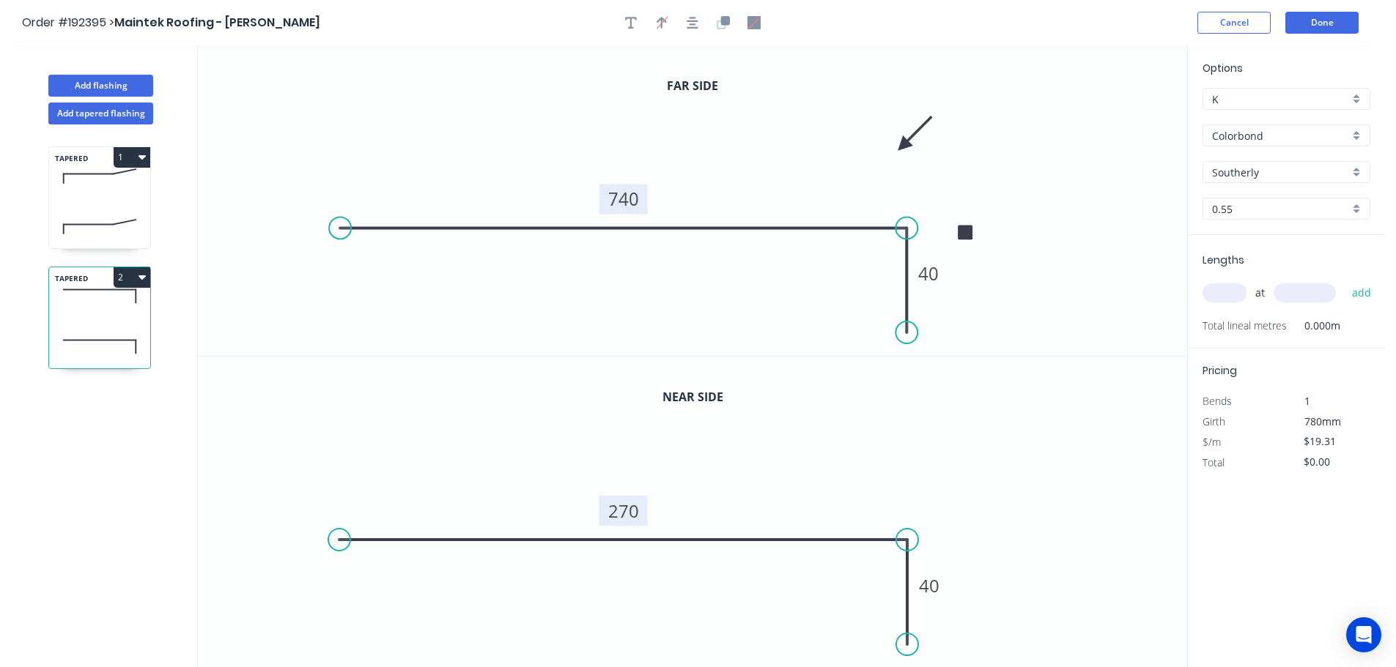
drag, startPoint x: 1044, startPoint y: 189, endPoint x: 966, endPoint y: 233, distance: 89.9
click at [966, 233] on rect at bounding box center [965, 232] width 15 height 15
click at [1229, 296] on input "text" at bounding box center [1224, 293] width 44 height 19
type input "1"
type input "1820"
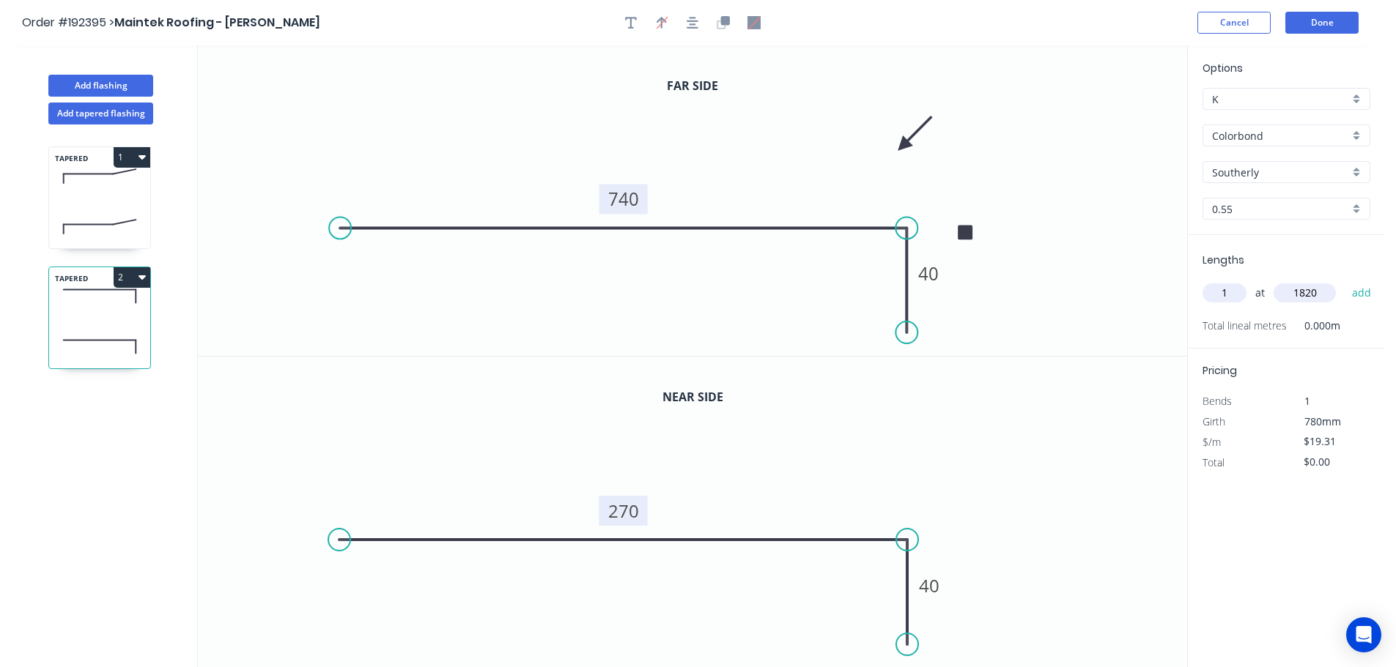
click at [1344, 281] on button "add" at bounding box center [1361, 293] width 34 height 25
type input "$35.14"
click at [148, 149] on button "1" at bounding box center [132, 157] width 37 height 21
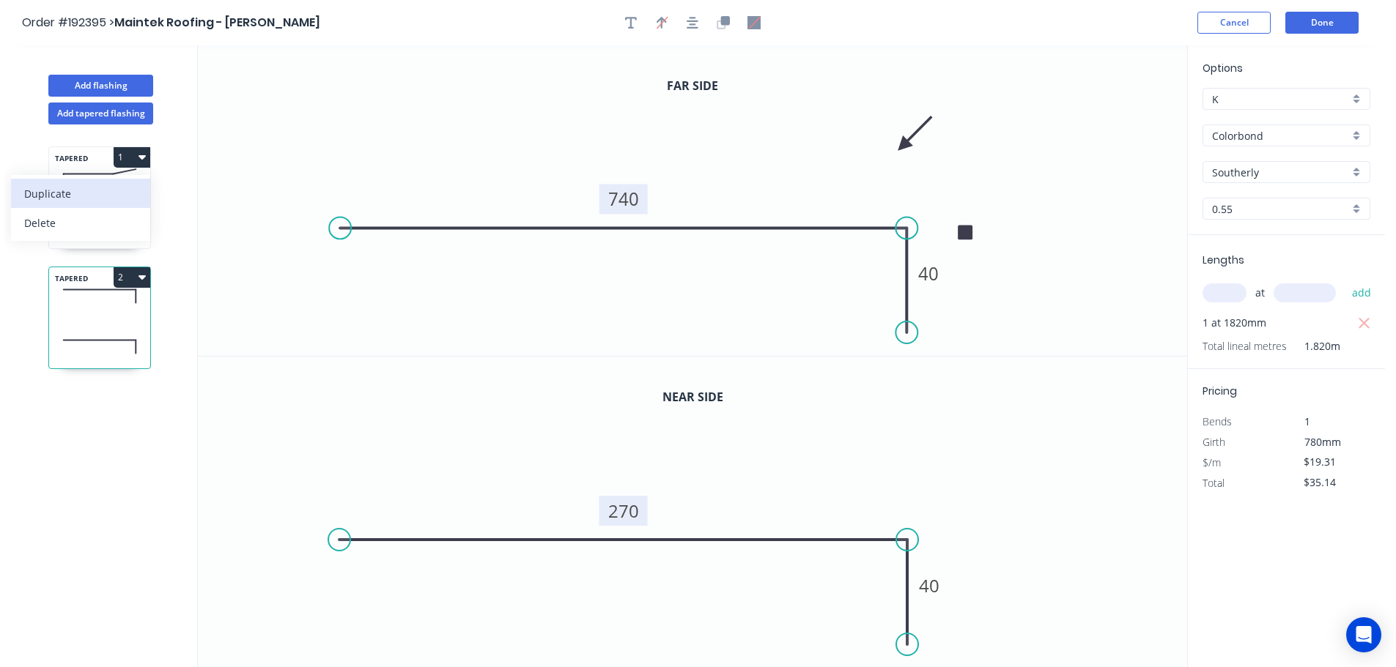
click at [28, 192] on div "Duplicate" at bounding box center [80, 193] width 113 height 21
type input "$23.72"
type input "$0.00"
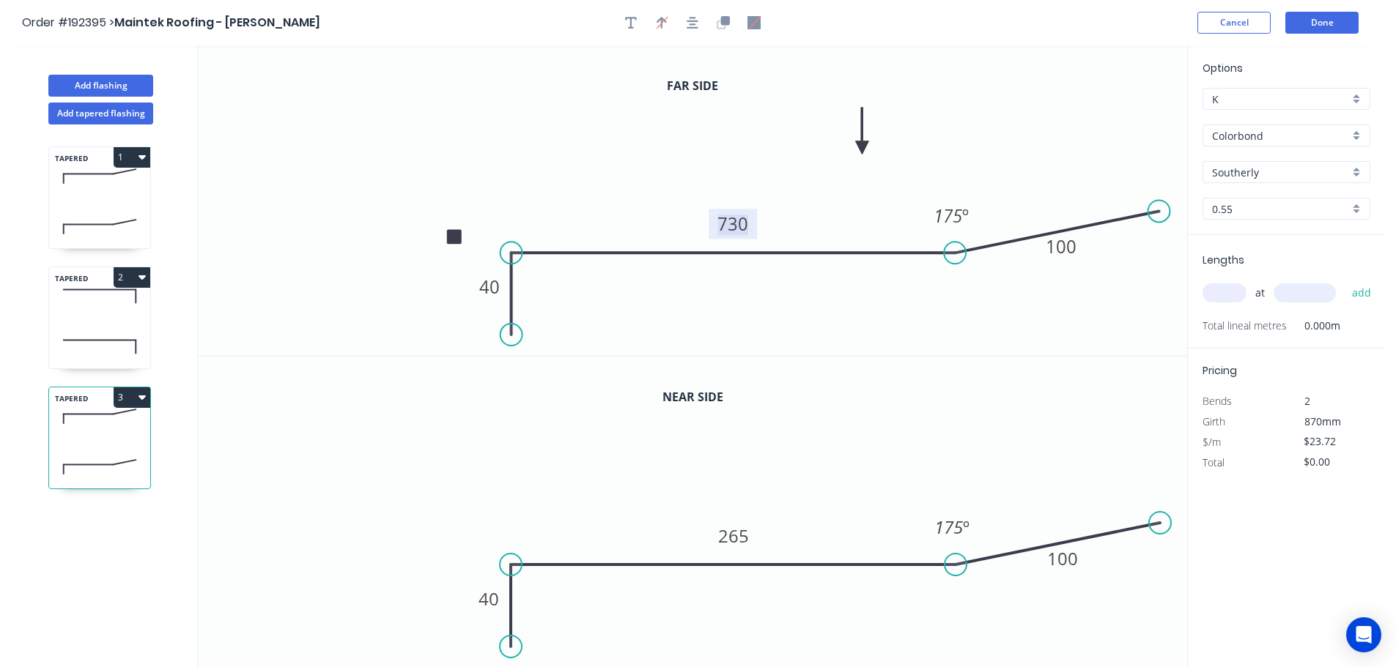
click at [744, 227] on tspan "730" at bounding box center [732, 224] width 31 height 24
click at [730, 533] on tspan "265" at bounding box center [733, 536] width 31 height 24
type input "$27.41"
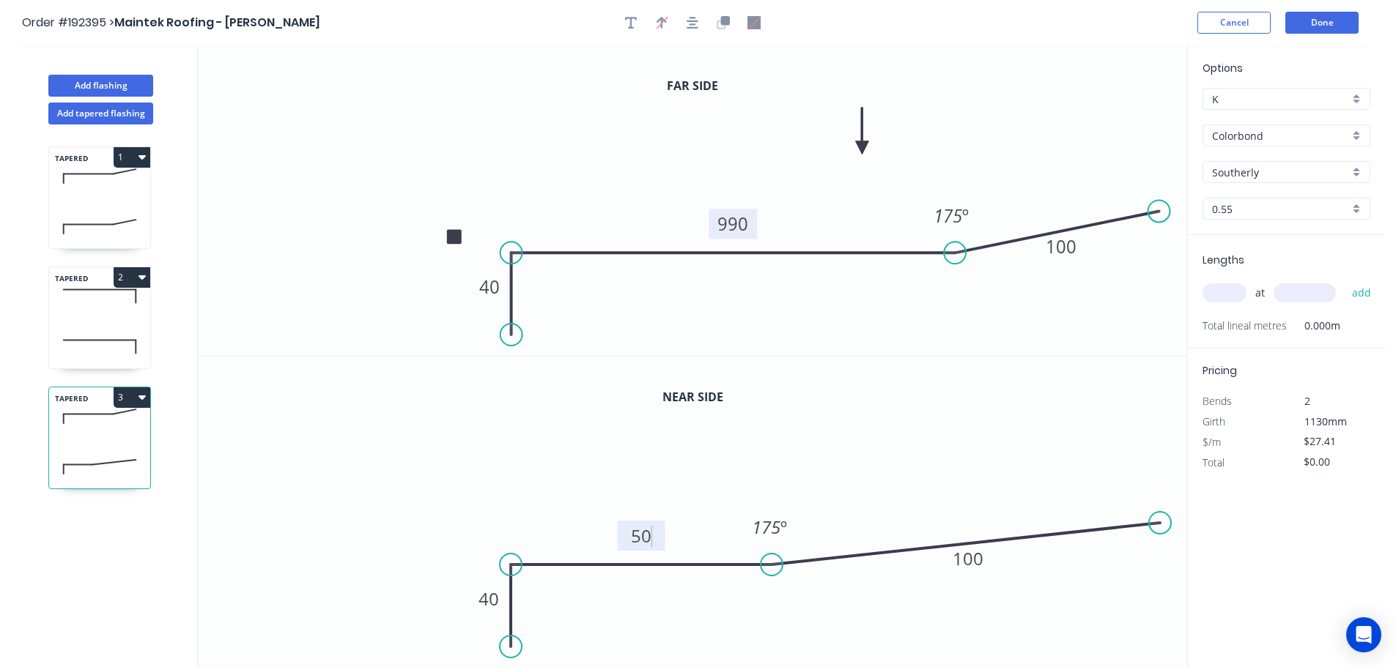
drag, startPoint x: 952, startPoint y: 566, endPoint x: 772, endPoint y: 572, distance: 181.1
click at [772, 572] on circle at bounding box center [772, 565] width 22 height 22
drag, startPoint x: 1153, startPoint y: 525, endPoint x: 1046, endPoint y: 521, distance: 107.0
click at [1046, 521] on circle at bounding box center [1046, 521] width 22 height 22
click at [1229, 292] on input "text" at bounding box center [1224, 293] width 44 height 19
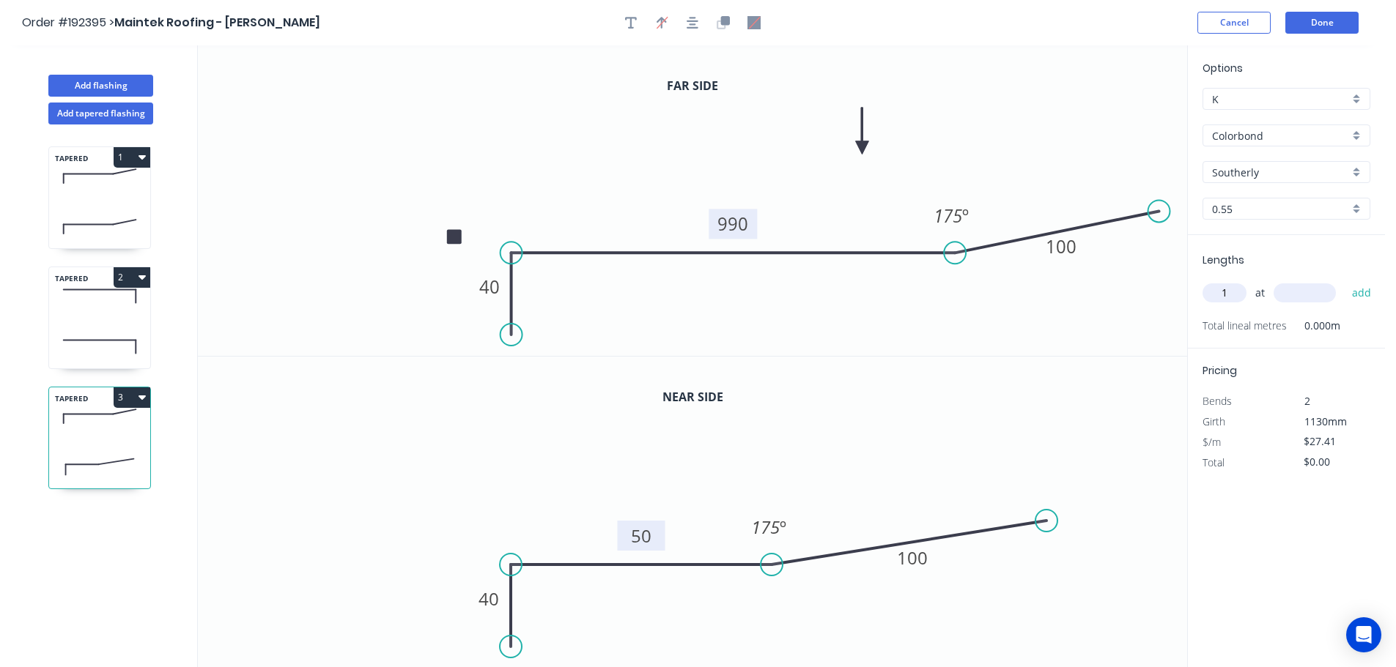
type input "1"
type input "1660"
click at [146, 274] on button "2" at bounding box center [132, 277] width 37 height 21
click at [37, 312] on div "Duplicate" at bounding box center [80, 313] width 113 height 21
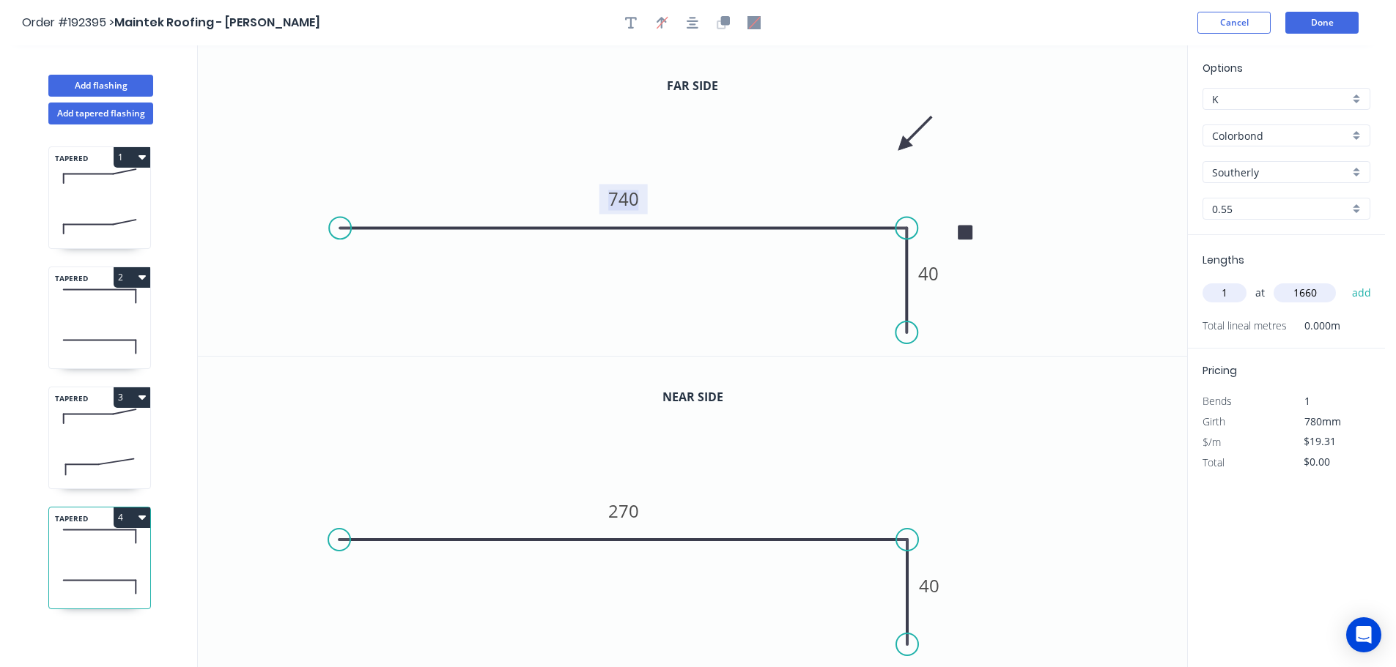
click at [624, 201] on tspan "740" at bounding box center [623, 199] width 31 height 24
click at [632, 510] on tspan "270" at bounding box center [623, 511] width 31 height 24
click at [114, 431] on icon at bounding box center [99, 416] width 101 height 43
type input "$27.41"
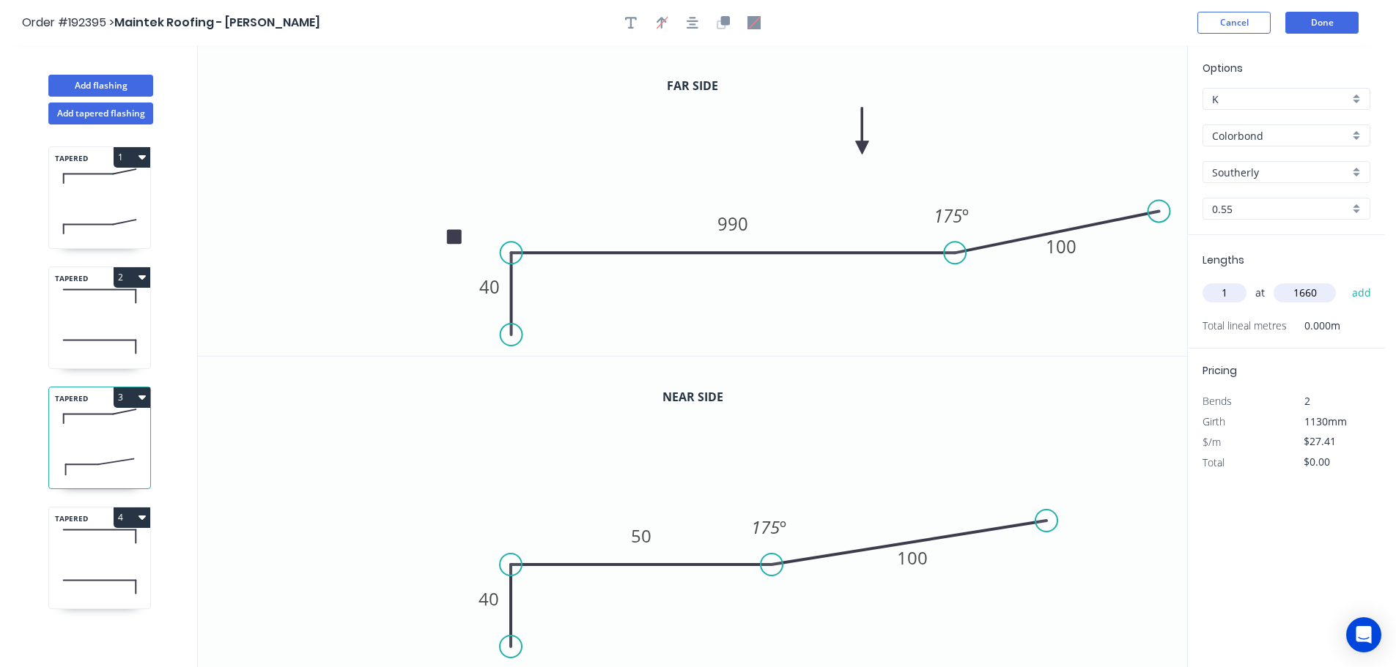
click at [1325, 292] on input "1660" at bounding box center [1304, 293] width 62 height 19
click at [1344, 281] on button "add" at bounding box center [1361, 293] width 34 height 25
type input "$45.50"
click at [97, 543] on icon at bounding box center [99, 536] width 101 height 43
type input "$26.69"
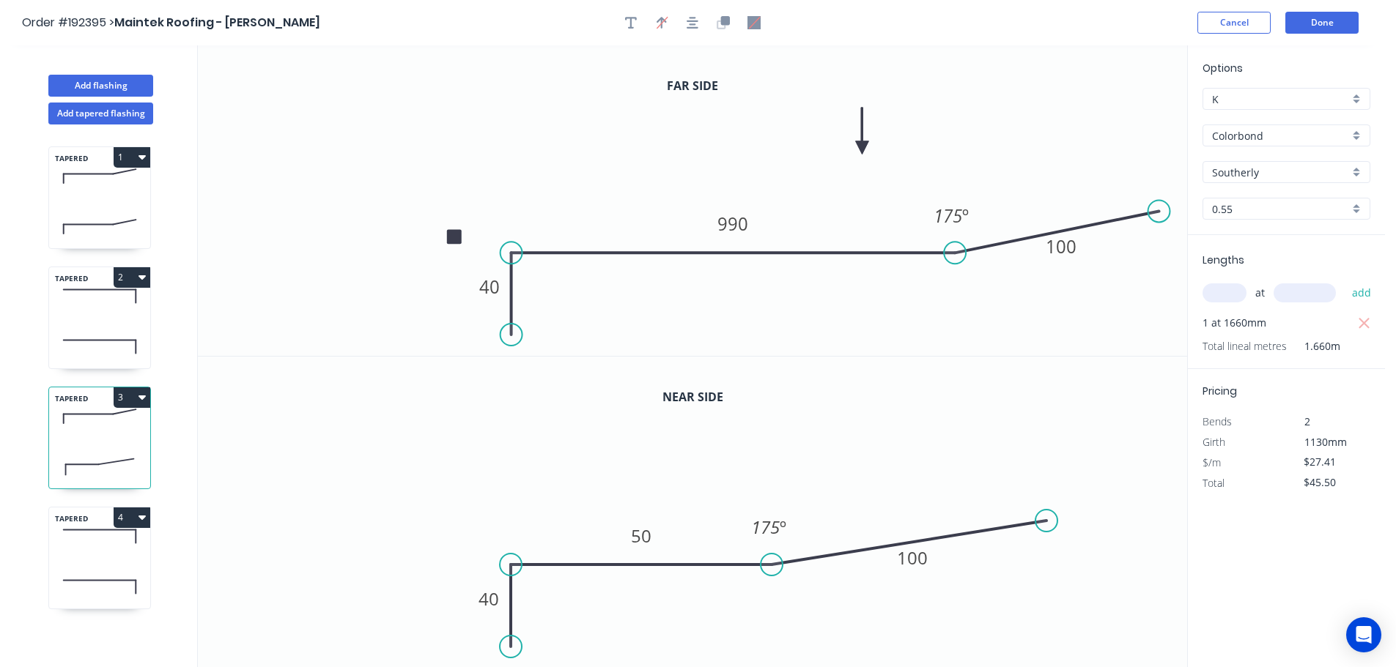
type input "$0.00"
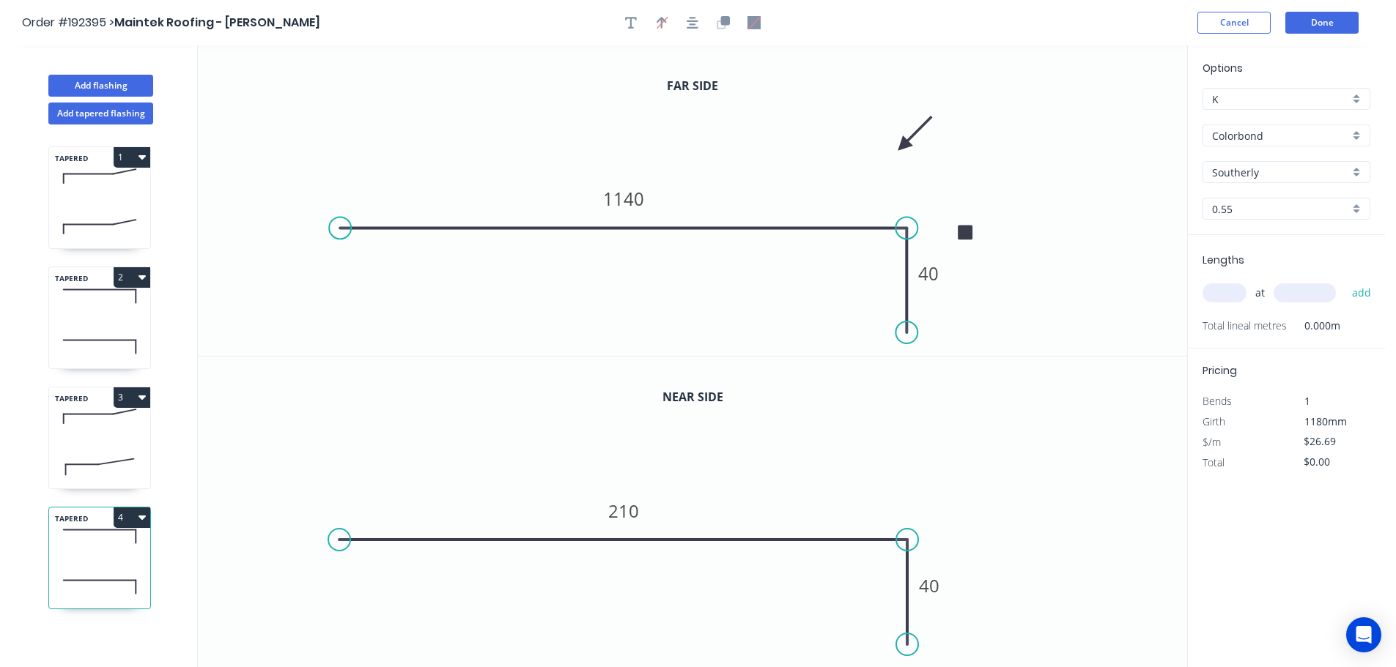
click at [1227, 289] on input "text" at bounding box center [1224, 293] width 44 height 19
type input "1"
type input "1660"
click at [1344, 281] on button "add" at bounding box center [1361, 293] width 34 height 25
type input "$44.31"
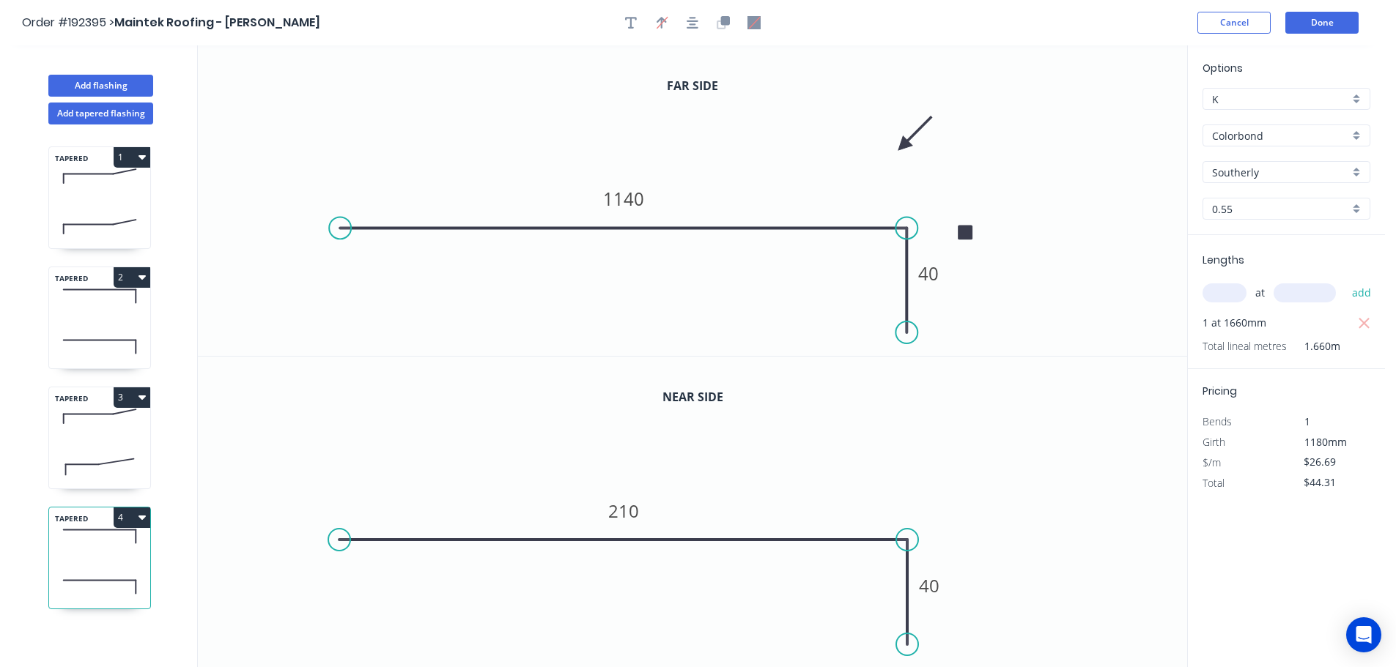
click at [78, 177] on icon at bounding box center [99, 176] width 101 height 43
type input "$23.72"
type input "$43.17"
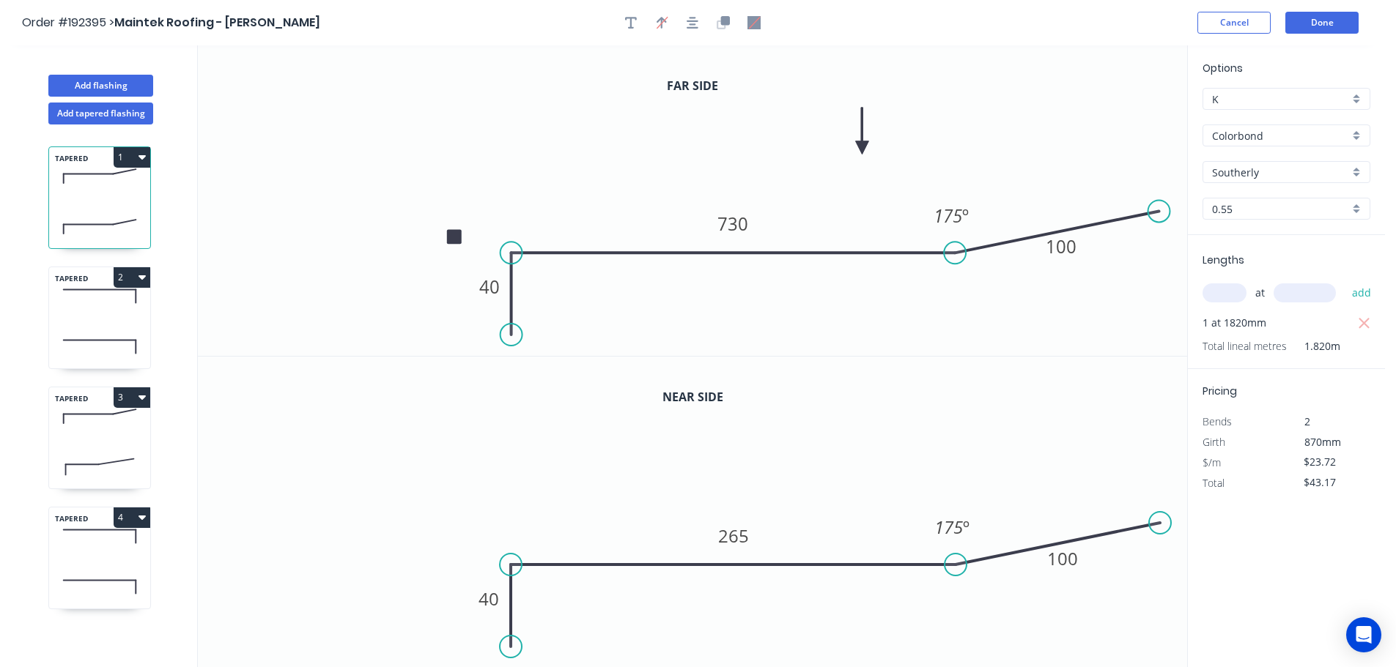
click at [95, 275] on div "2" at bounding box center [99, 277] width 101 height 21
type input "$19.31"
type input "$35.14"
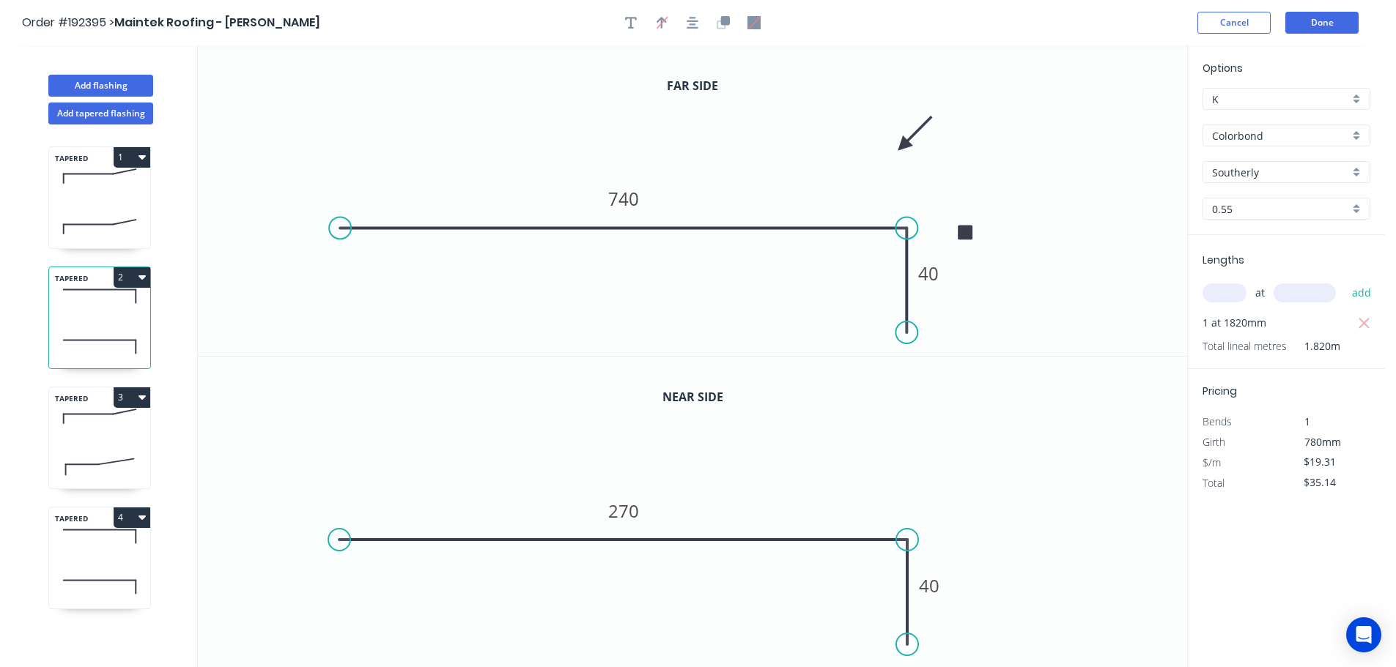
click at [99, 434] on icon at bounding box center [99, 416] width 101 height 43
type input "$27.41"
type input "$45.50"
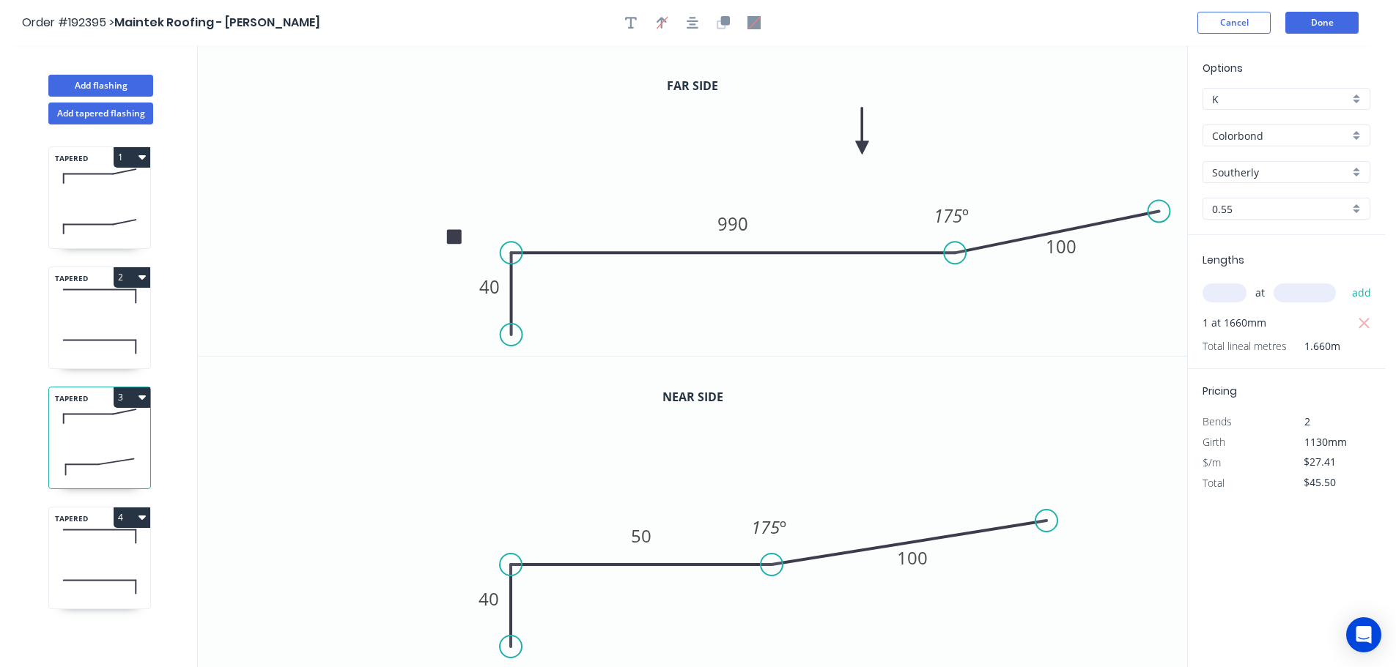
click at [89, 539] on icon at bounding box center [99, 536] width 101 height 43
type input "$26.69"
type input "$44.31"
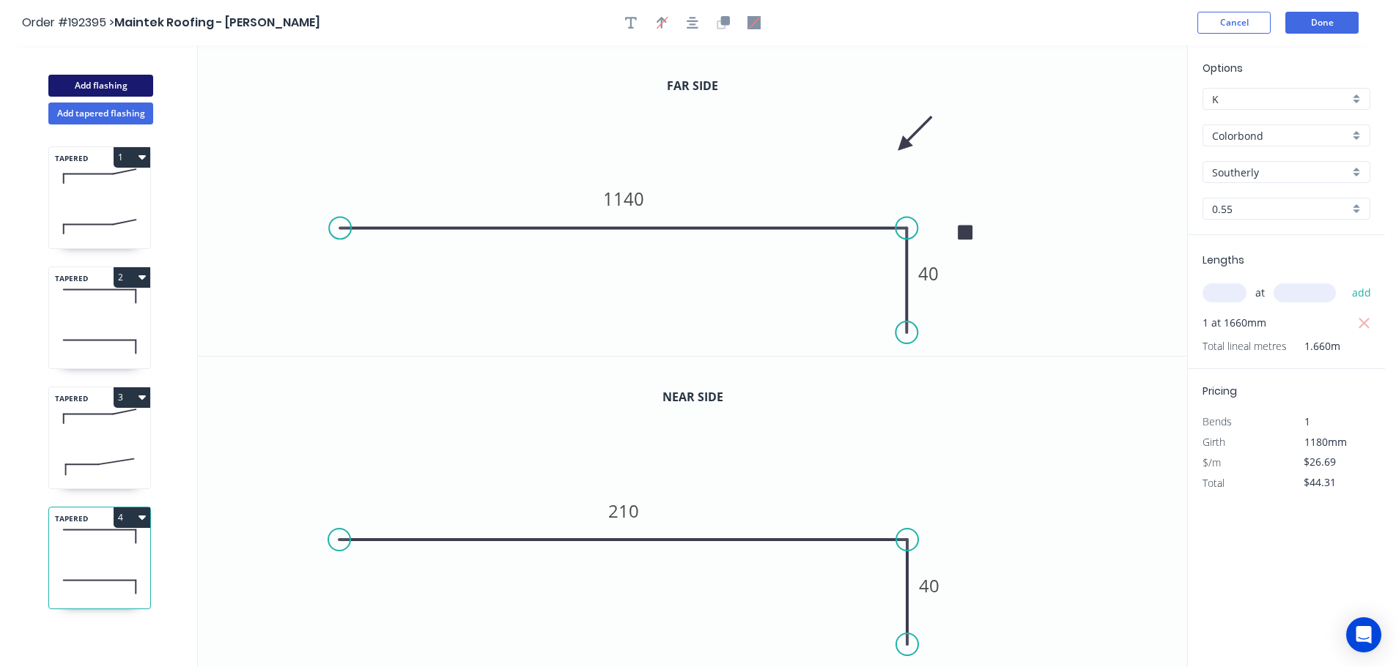
click at [128, 81] on button "Add flashing" at bounding box center [100, 86] width 105 height 22
type input "$0.00"
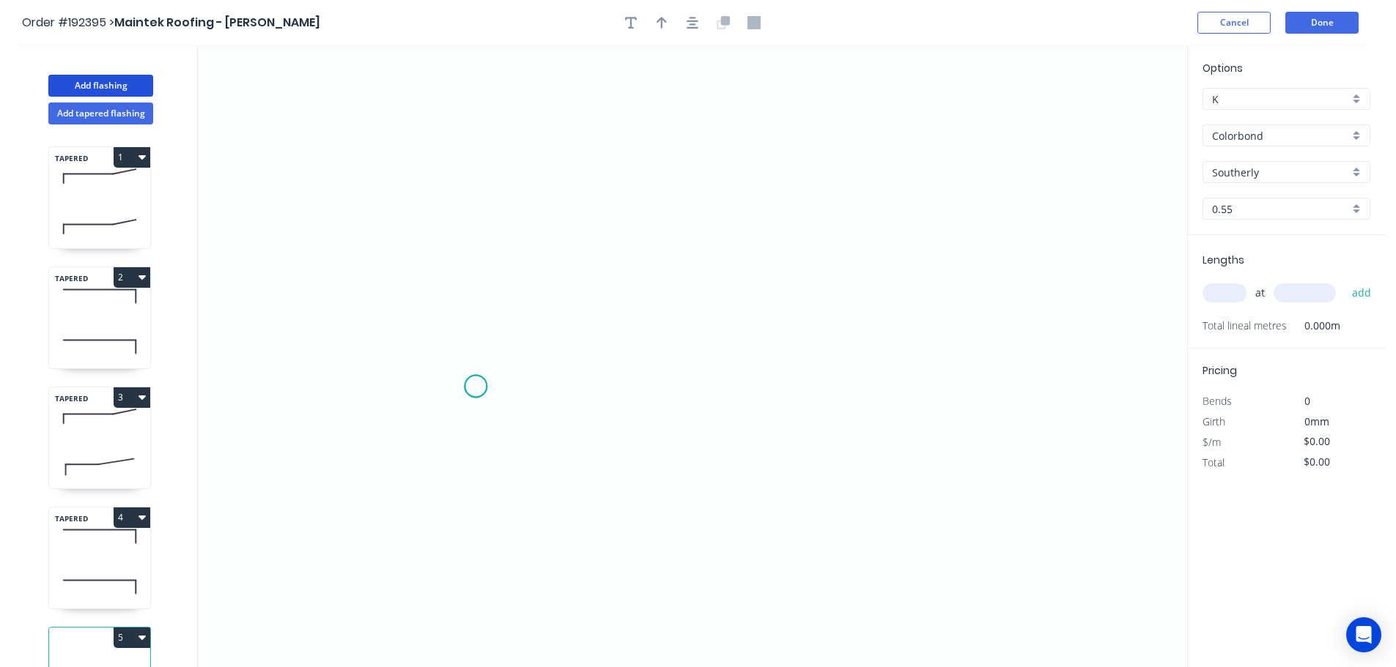
click at [476, 387] on icon "0" at bounding box center [692, 356] width 989 height 622
click at [484, 232] on icon "0" at bounding box center [692, 356] width 989 height 622
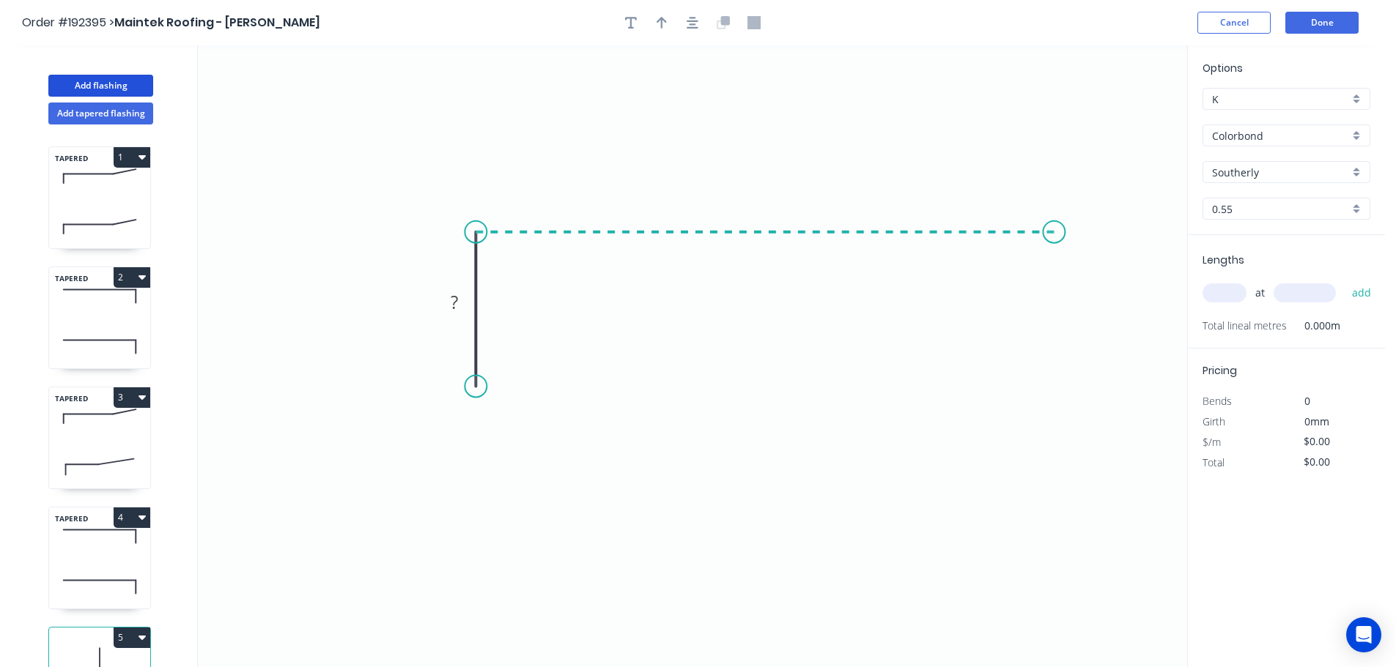
click at [1054, 221] on icon "0 ?" at bounding box center [692, 356] width 989 height 622
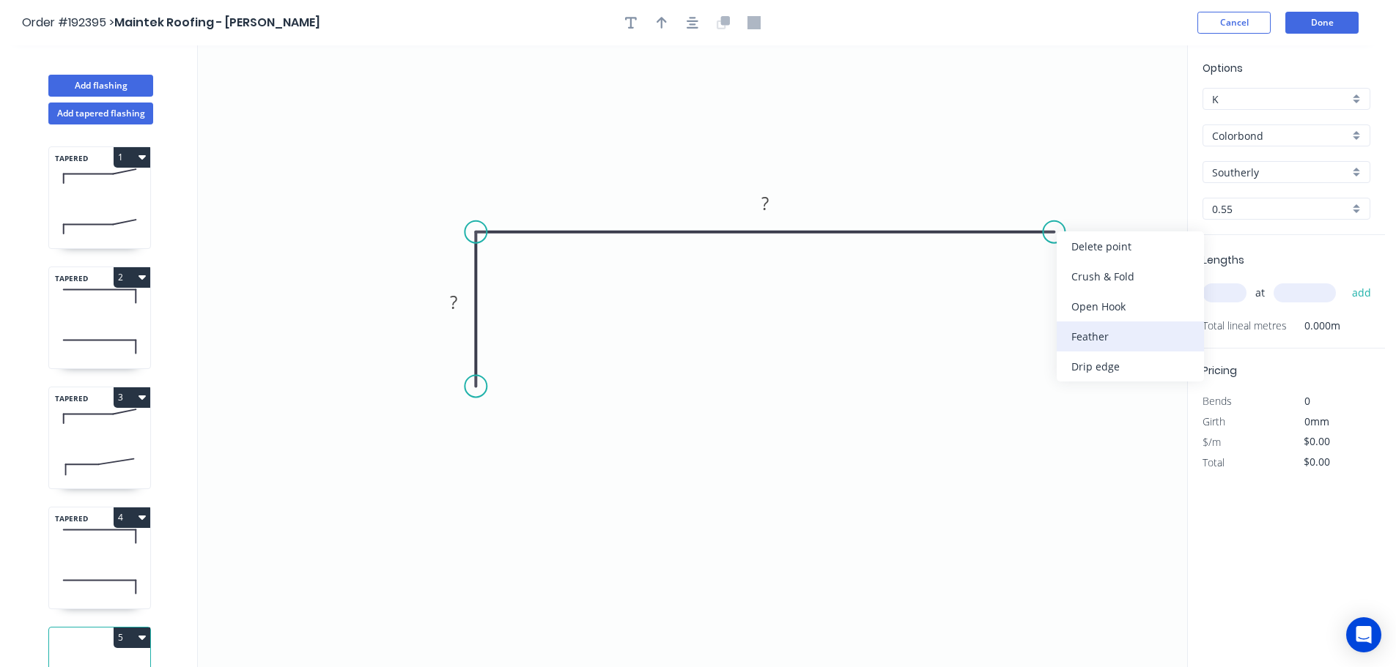
drag, startPoint x: 1098, startPoint y: 344, endPoint x: 1091, endPoint y: 329, distance: 16.7
click at [1096, 344] on div "Feather" at bounding box center [1130, 337] width 147 height 30
drag, startPoint x: 1096, startPoint y: 190, endPoint x: 1068, endPoint y: 306, distance: 120.0
click at [1068, 306] on rect at bounding box center [1044, 308] width 57 height 30
click at [455, 304] on tspan "?" at bounding box center [453, 302] width 7 height 24
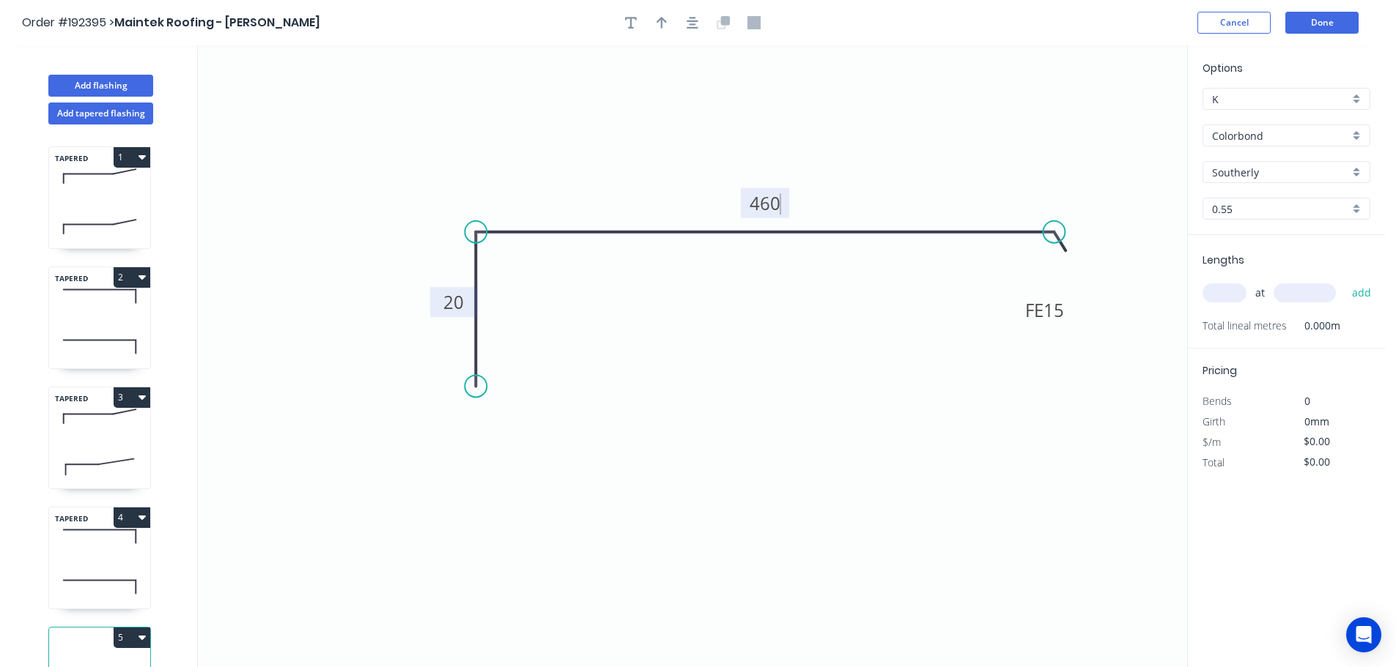
type input "$13.06"
click at [1219, 294] on input "text" at bounding box center [1224, 293] width 44 height 19
type input "2"
type input "600"
click at [1344, 281] on button "add" at bounding box center [1361, 293] width 34 height 25
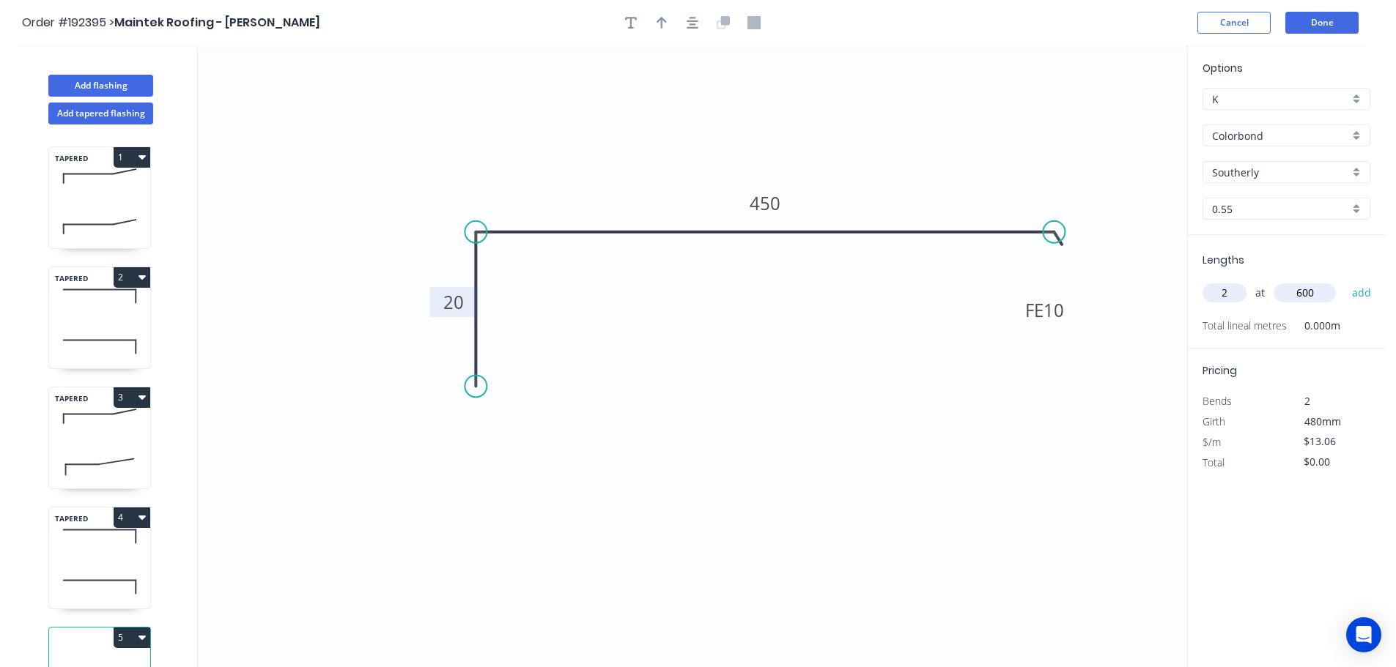
type input "$26.12"
drag, startPoint x: 662, startPoint y: 28, endPoint x: 797, endPoint y: 54, distance: 137.4
click at [661, 28] on icon "button" at bounding box center [661, 23] width 10 height 12
drag, startPoint x: 1111, startPoint y: 117, endPoint x: 933, endPoint y: 166, distance: 185.2
click at [933, 166] on icon at bounding box center [932, 148] width 13 height 47
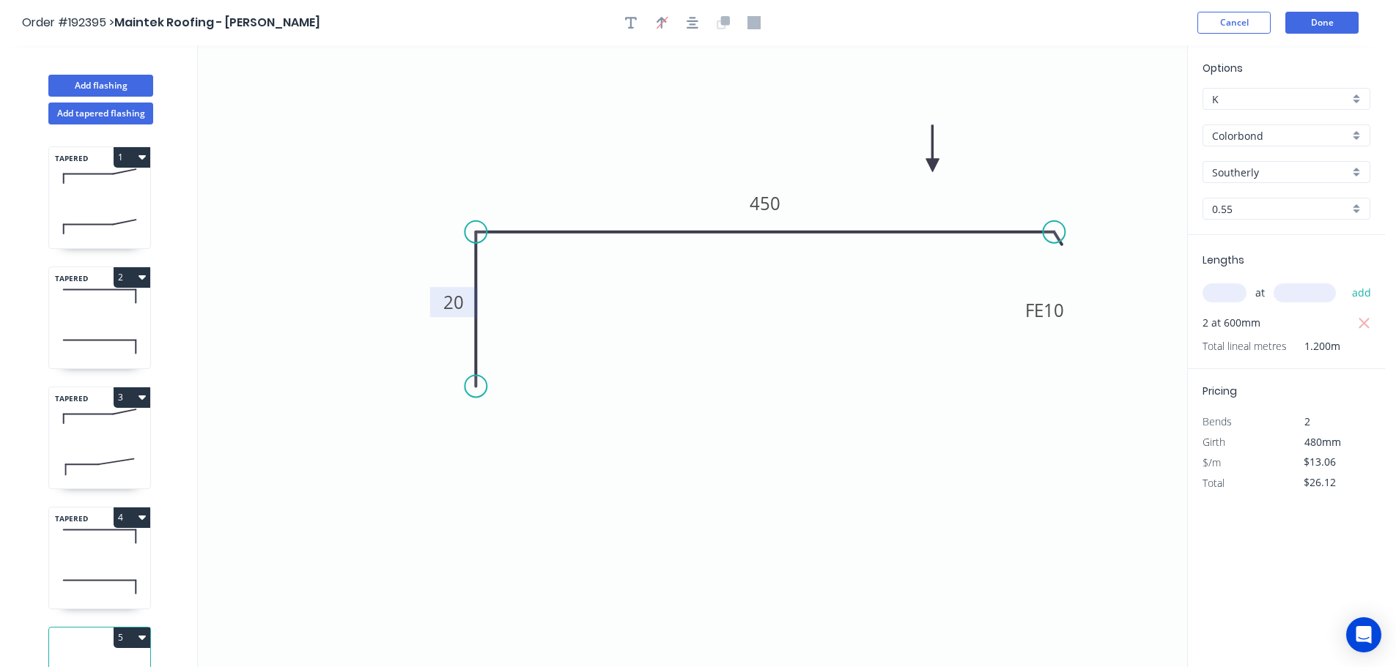
click at [933, 166] on icon at bounding box center [932, 148] width 13 height 47
click at [933, 166] on icon at bounding box center [933, 148] width 13 height 47
click at [933, 166] on icon at bounding box center [933, 149] width 13 height 47
click at [84, 113] on button "Add tapered flashing" at bounding box center [100, 114] width 105 height 22
type input "$0.00"
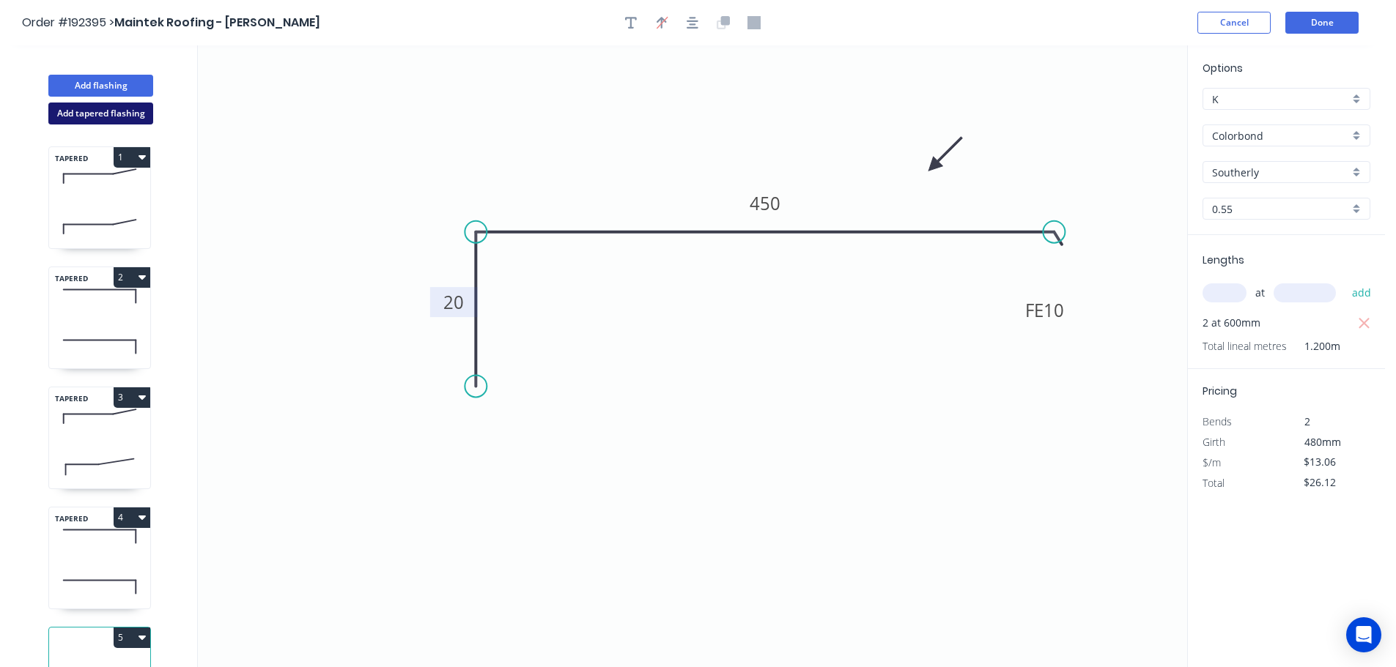
type input "$0.00"
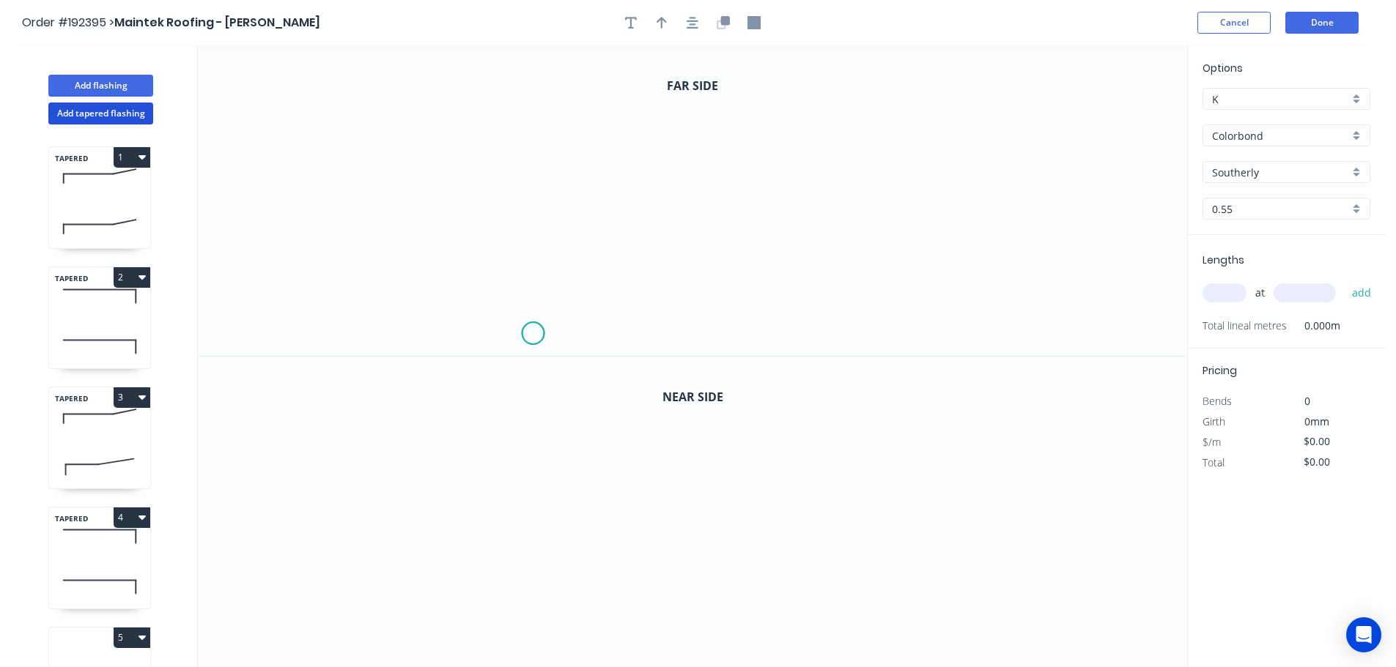
click at [533, 334] on icon "0" at bounding box center [692, 200] width 989 height 311
click at [534, 253] on icon "0" at bounding box center [692, 200] width 989 height 311
click at [942, 249] on icon "0 ?" at bounding box center [692, 200] width 989 height 311
click at [952, 56] on icon "0 ? ?" at bounding box center [692, 200] width 989 height 311
click at [952, 56] on circle at bounding box center [941, 56] width 22 height 22
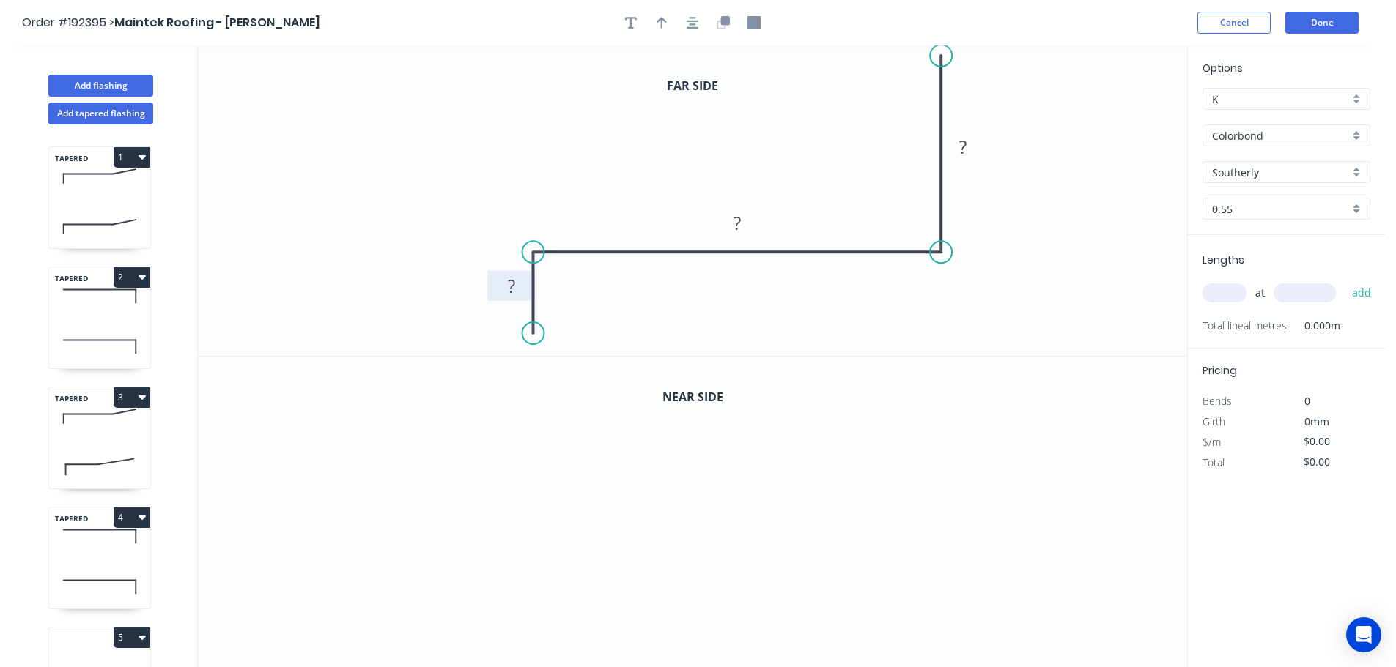
click at [510, 283] on tspan "?" at bounding box center [511, 286] width 7 height 24
click at [662, 16] on icon "button" at bounding box center [661, 22] width 10 height 13
drag, startPoint x: 1111, startPoint y: 114, endPoint x: 733, endPoint y: 140, distance: 378.9
click at [733, 140] on icon at bounding box center [733, 123] width 13 height 47
click at [723, 19] on icon "button" at bounding box center [725, 20] width 9 height 9
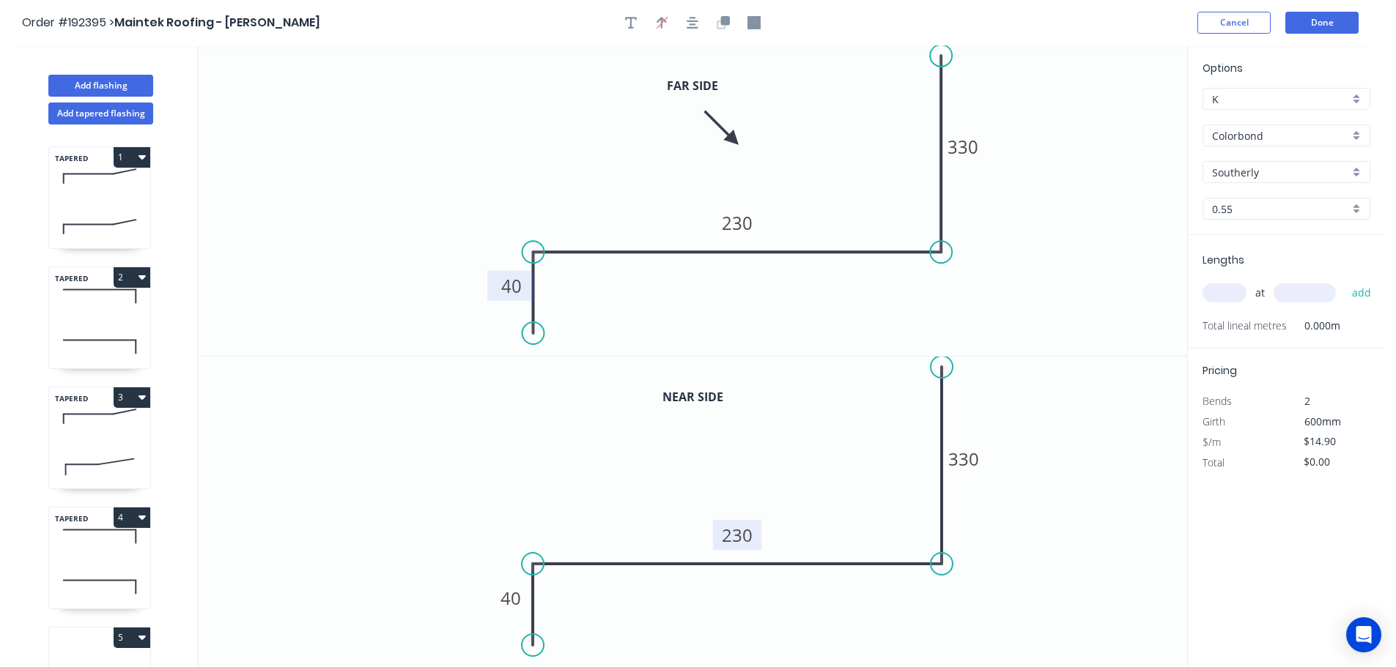
click at [736, 535] on tspan "230" at bounding box center [737, 535] width 31 height 24
click at [1224, 289] on input "text" at bounding box center [1224, 293] width 44 height 19
type input "$20.03"
type input "1"
type input "1900"
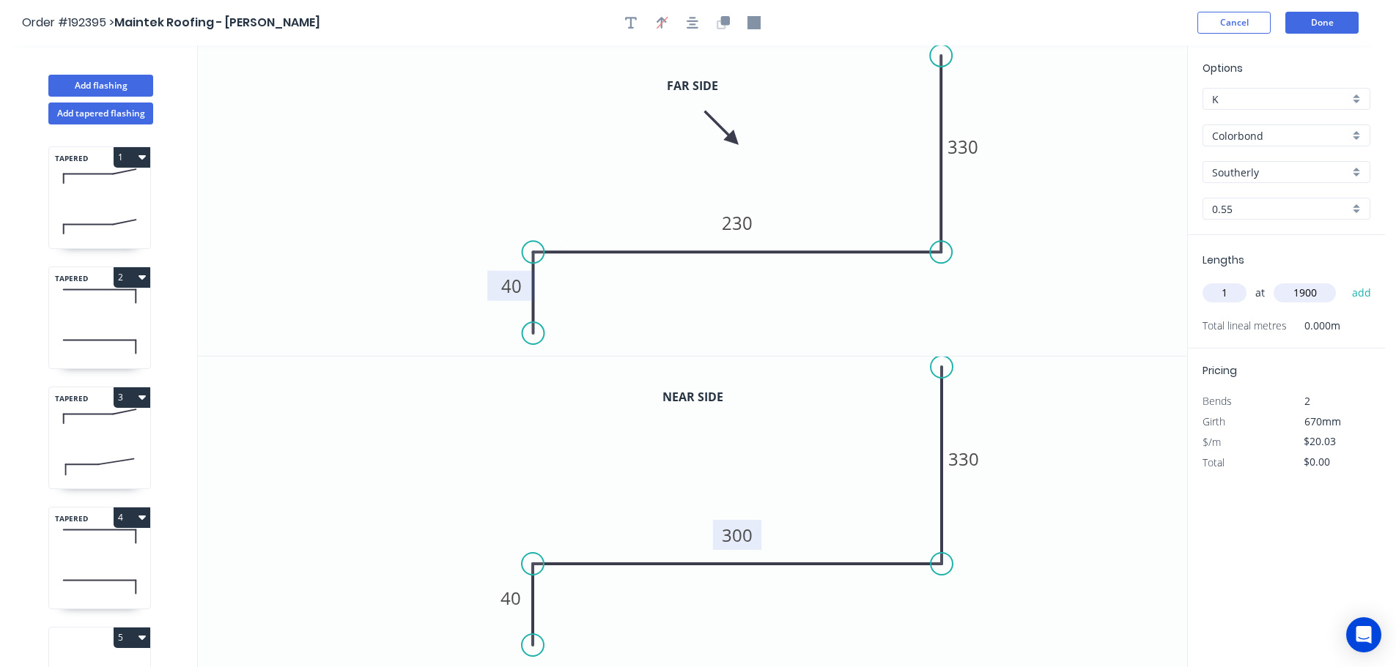
click at [1344, 281] on button "add" at bounding box center [1361, 293] width 34 height 25
type input "$38.06"
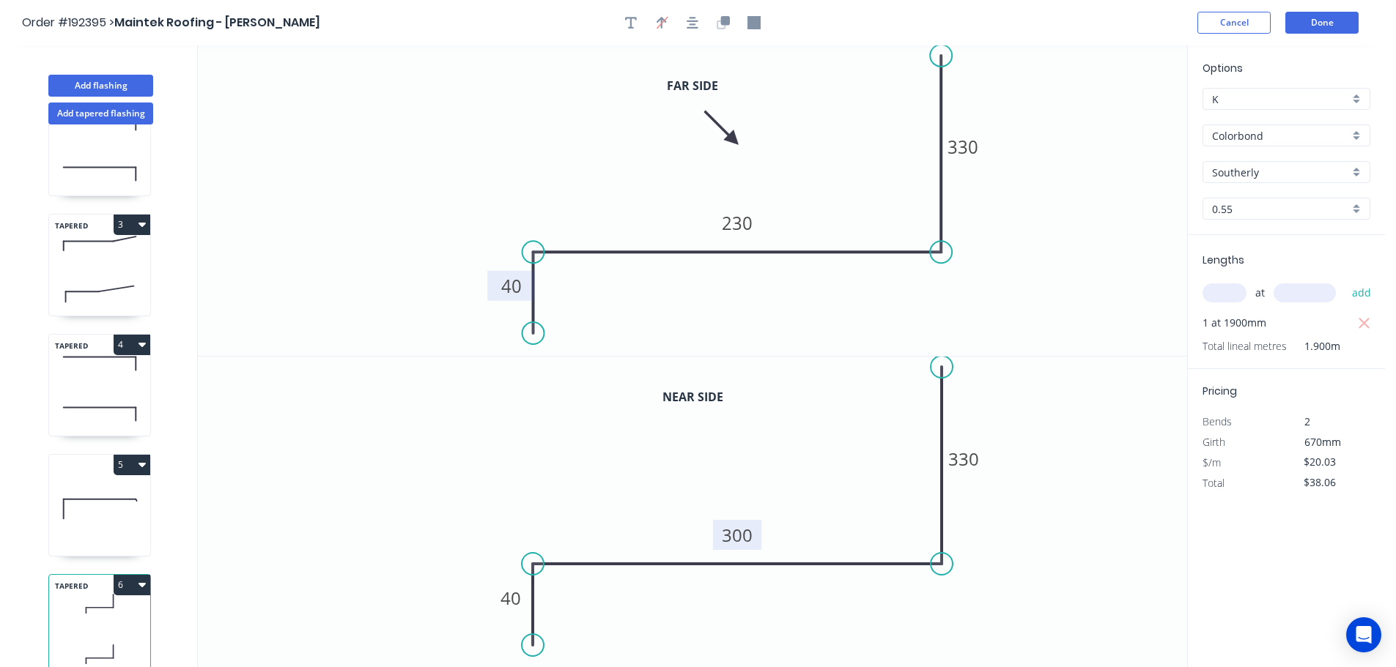
scroll to position [184, 0]
click at [106, 77] on button "Add flashing" at bounding box center [100, 86] width 105 height 22
type input "$0.00"
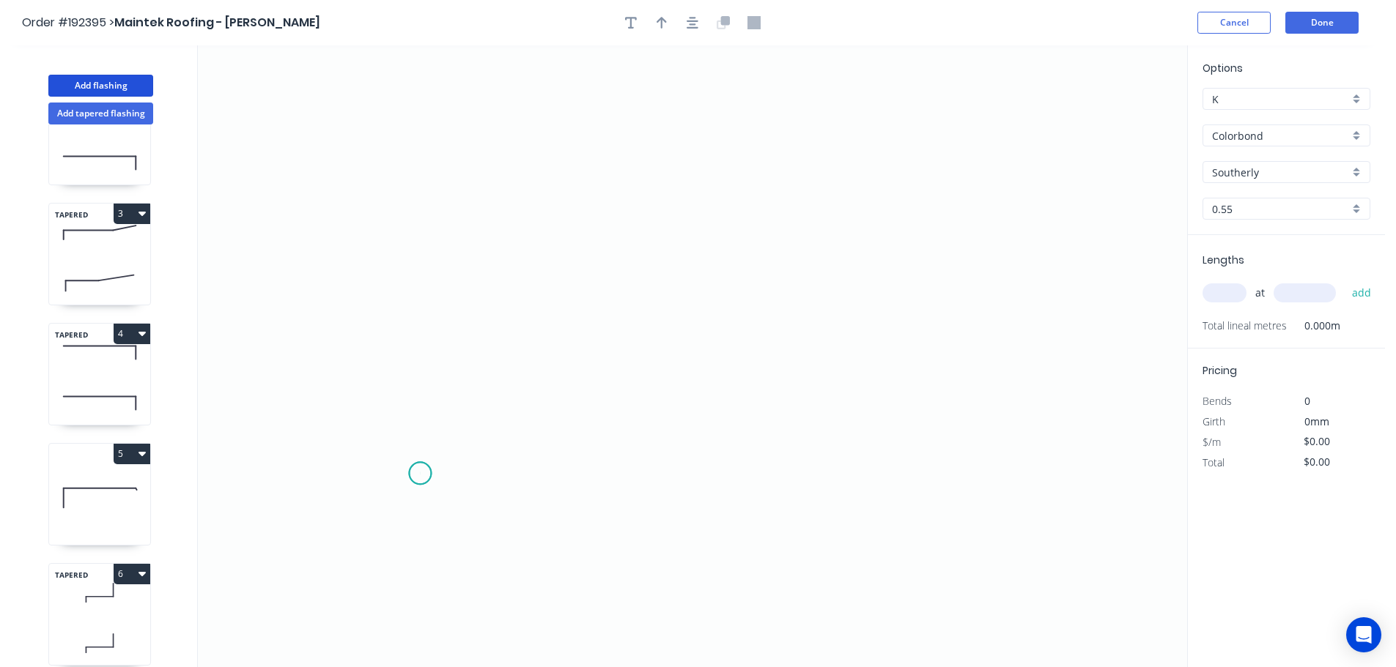
drag, startPoint x: 420, startPoint y: 474, endPoint x: 430, endPoint y: 381, distance: 93.6
click at [420, 473] on icon "0" at bounding box center [692, 356] width 989 height 622
click at [418, 359] on icon "0" at bounding box center [692, 356] width 989 height 622
click at [887, 351] on icon "0 ?" at bounding box center [692, 356] width 989 height 622
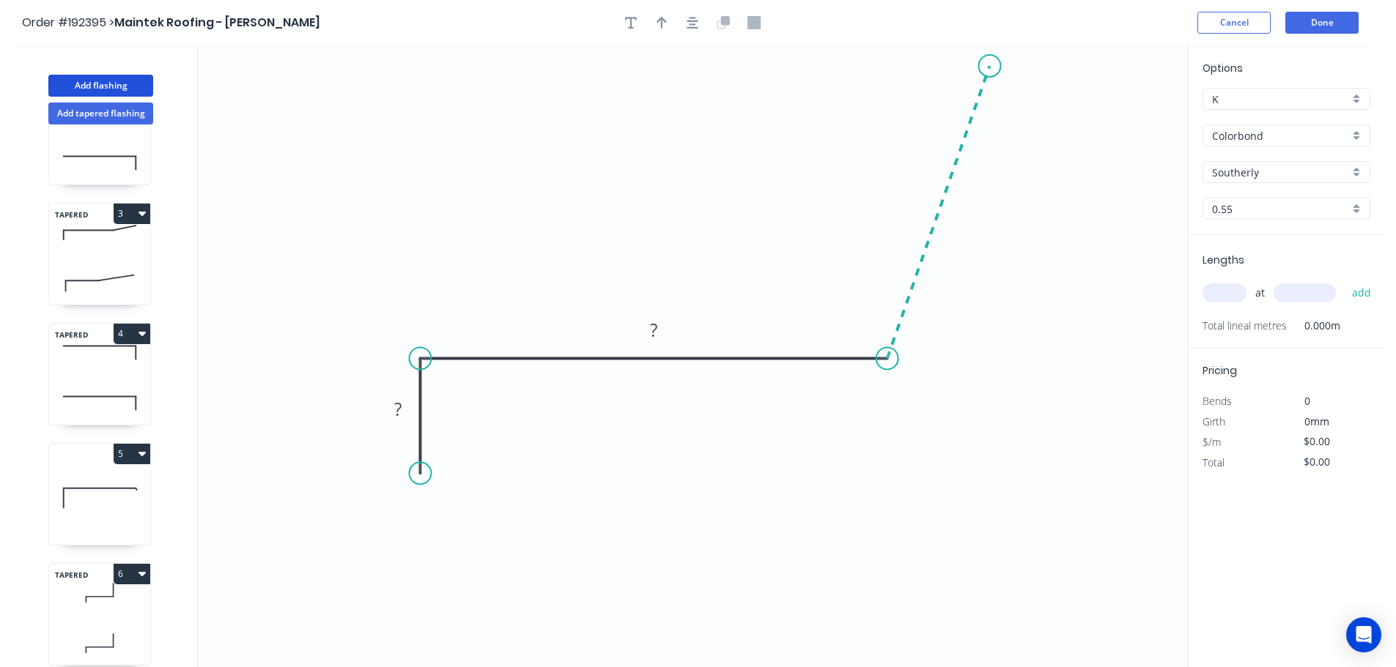
click at [990, 66] on icon "0 ? ?" at bounding box center [692, 356] width 989 height 622
click at [990, 66] on circle at bounding box center [990, 66] width 22 height 22
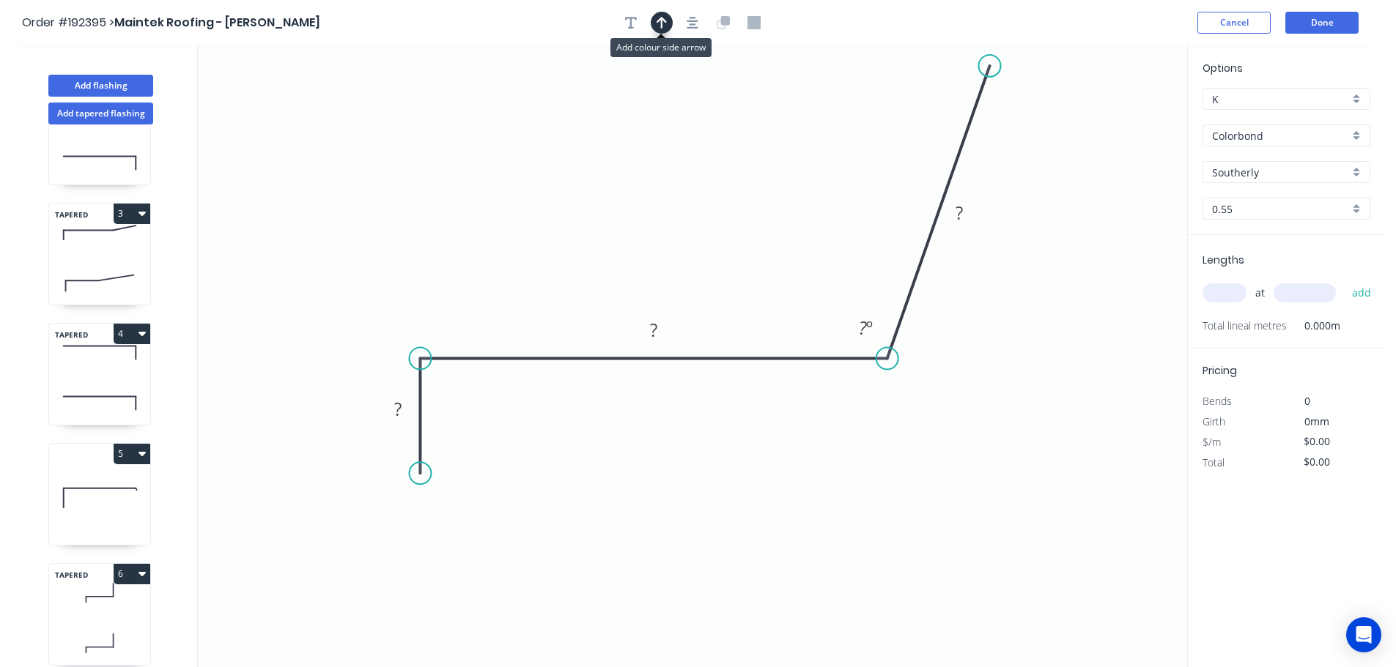
click at [665, 20] on icon "button" at bounding box center [661, 22] width 10 height 13
drag, startPoint x: 1112, startPoint y: 115, endPoint x: 664, endPoint y: 193, distance: 455.2
click at [664, 193] on icon at bounding box center [664, 183] width 13 height 47
click at [399, 414] on tspan "?" at bounding box center [397, 409] width 7 height 24
click at [1227, 295] on input "text" at bounding box center [1224, 293] width 44 height 19
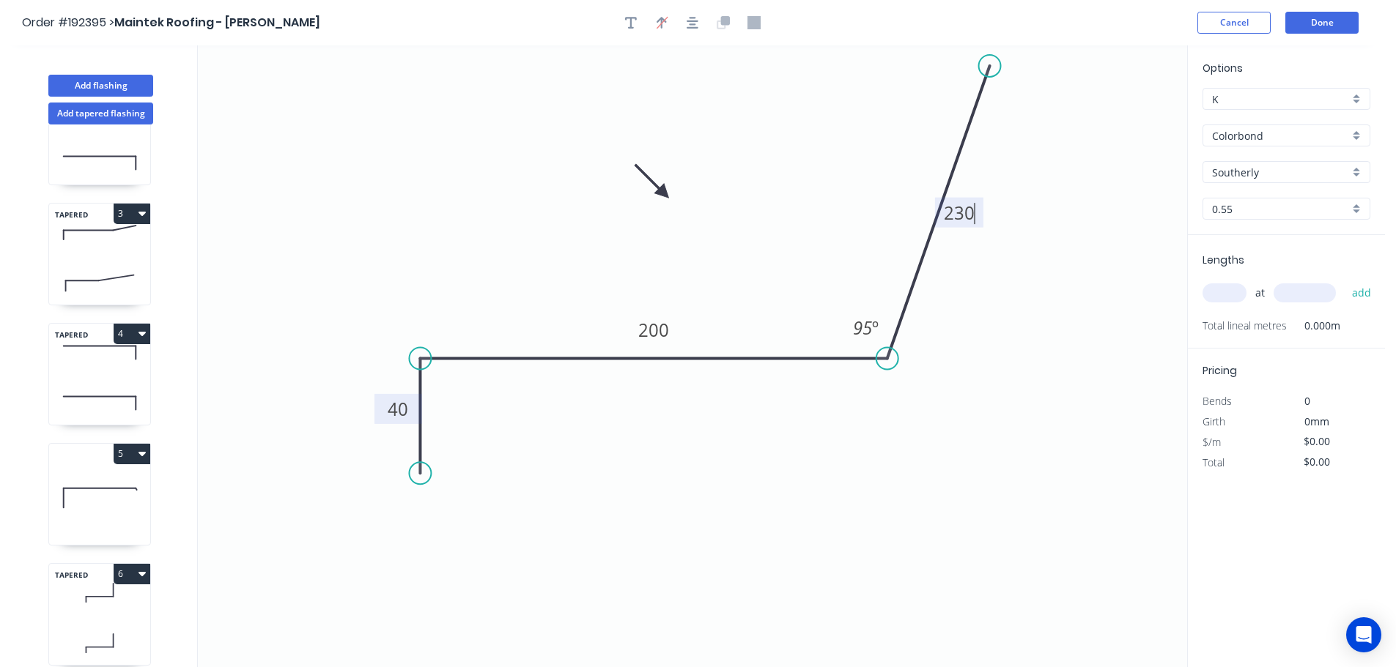
type input "$13.06"
type input "2"
type input "6300"
click at [1344, 281] on button "add" at bounding box center [1361, 293] width 34 height 25
type input "$164.56"
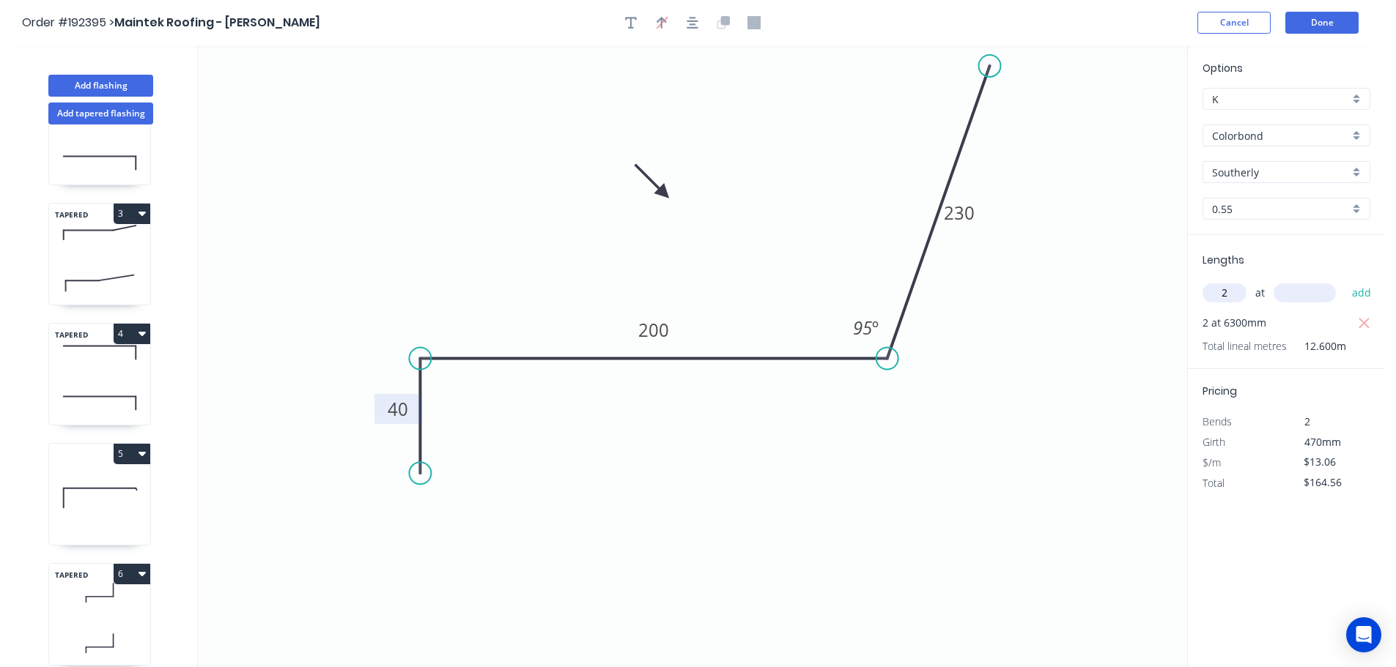
type input "2"
type input "6500"
click at [1344, 281] on button "add" at bounding box center [1361, 293] width 34 height 25
type input "$334.34"
type input "2"
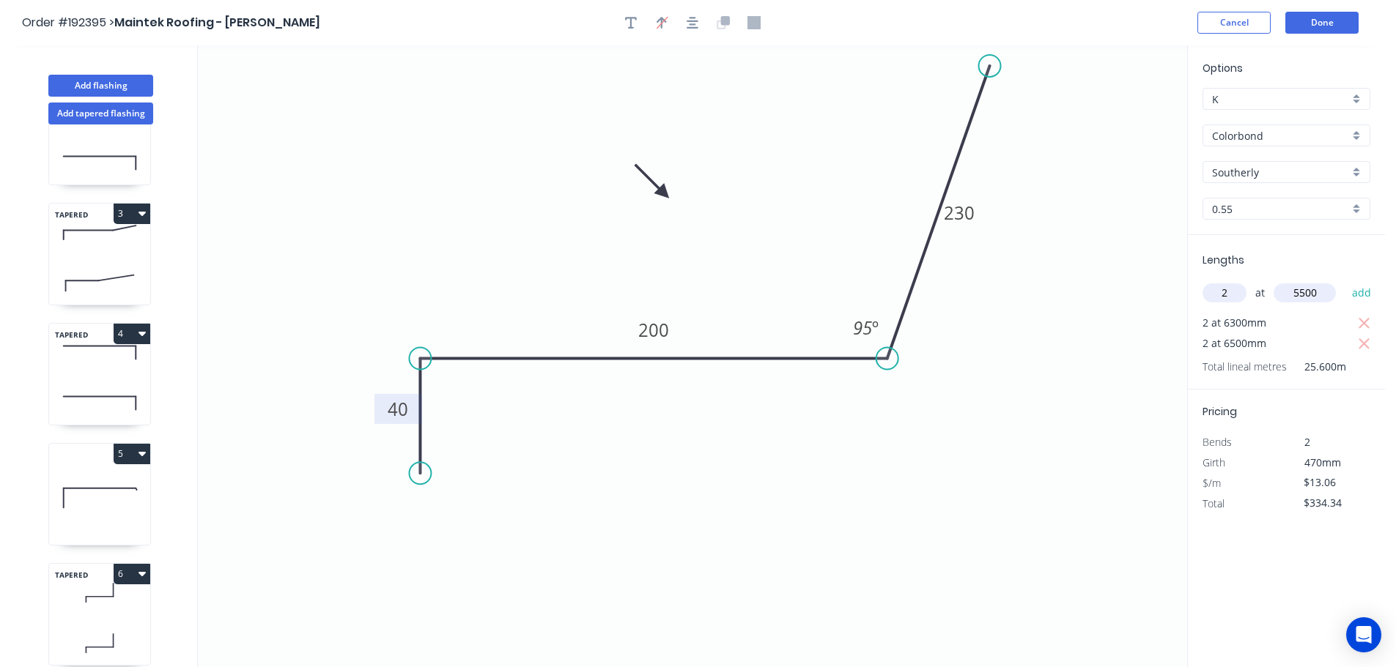
type input "5500"
click at [1344, 281] on button "add" at bounding box center [1361, 293] width 34 height 25
type input "$478.00"
click at [101, 114] on button "Add tapered flashing" at bounding box center [100, 114] width 105 height 22
type input "$0.00"
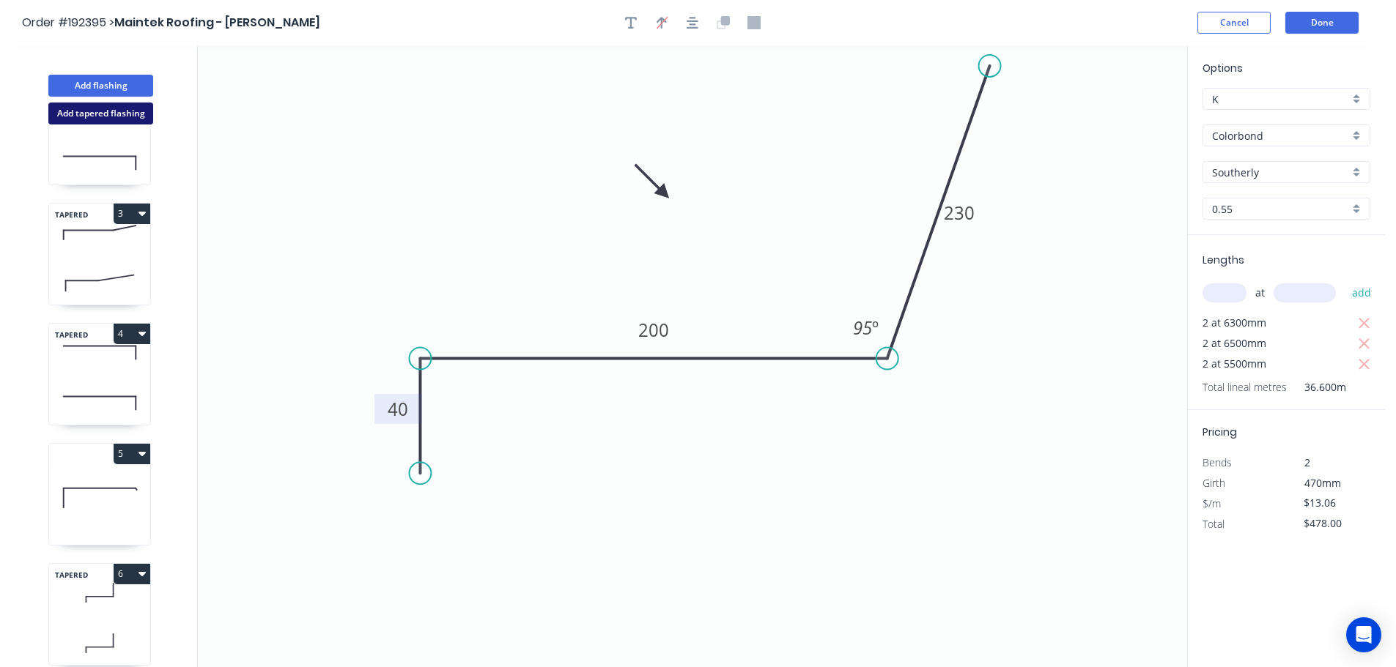
type input "$0.00"
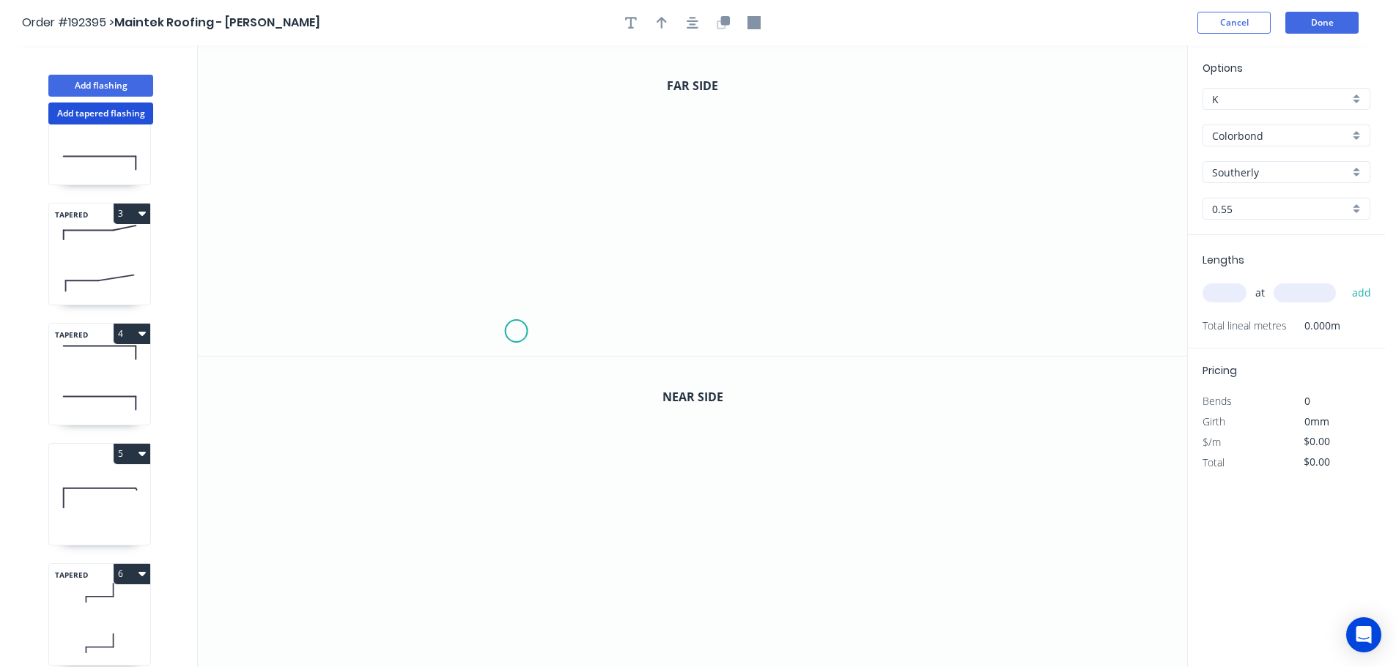
click at [516, 332] on icon "0" at bounding box center [692, 200] width 989 height 311
click at [511, 246] on icon "0" at bounding box center [692, 200] width 989 height 311
click at [839, 237] on icon "0 ?" at bounding box center [692, 200] width 989 height 311
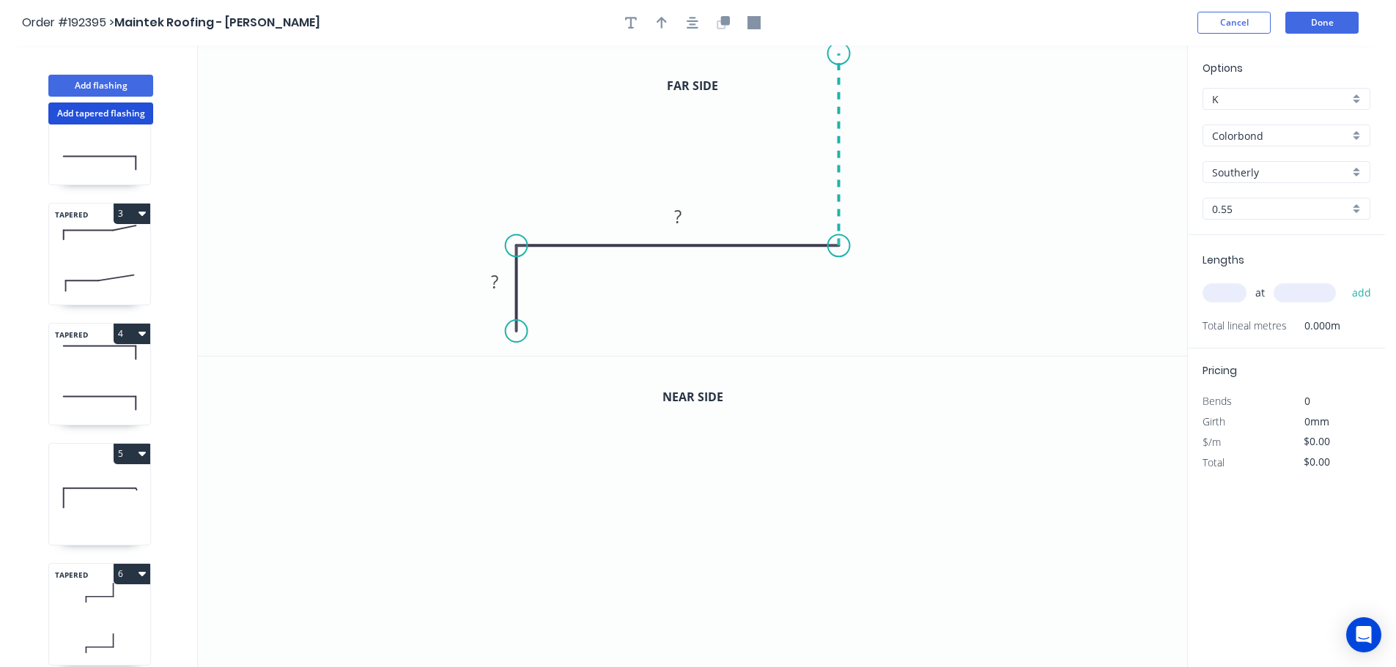
click at [839, 53] on icon at bounding box center [839, 149] width 0 height 192
click at [840, 53] on circle at bounding box center [839, 53] width 22 height 22
click at [495, 279] on tspan "?" at bounding box center [494, 282] width 7 height 24
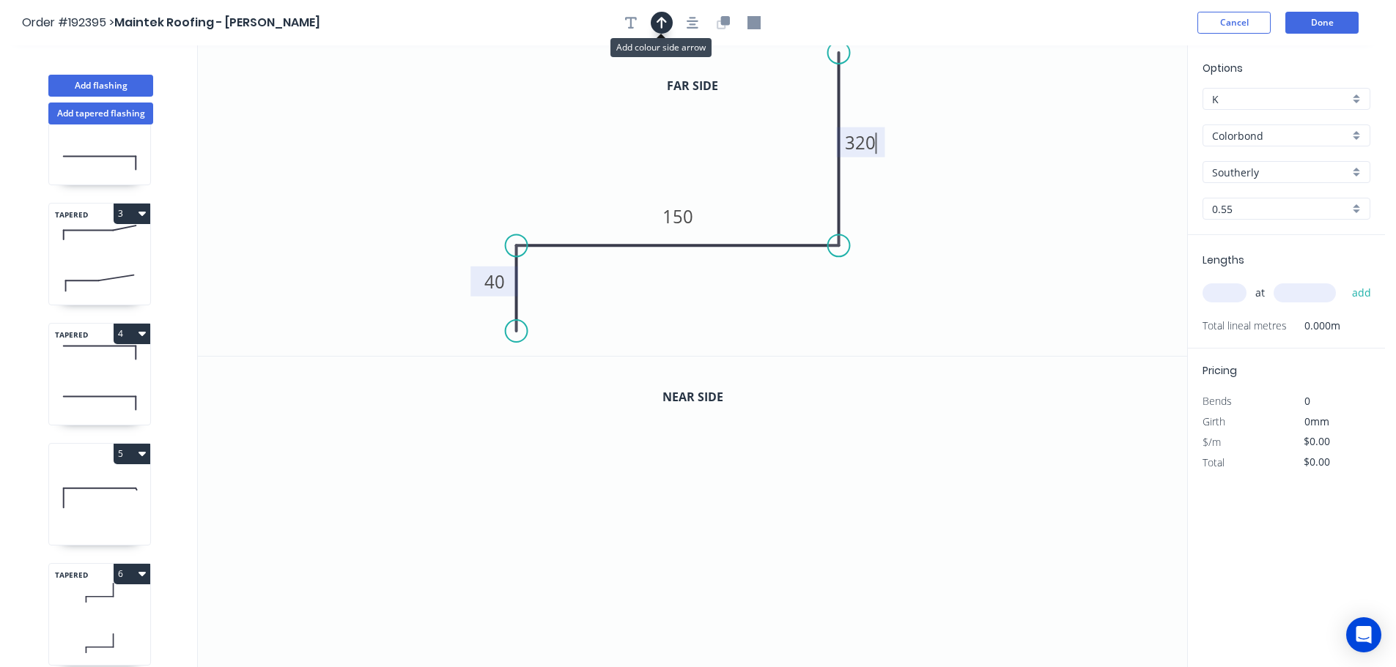
click at [652, 21] on button "button" at bounding box center [662, 23] width 22 height 22
drag, startPoint x: 1113, startPoint y: 116, endPoint x: 660, endPoint y: 131, distance: 453.0
click at [660, 131] on icon at bounding box center [660, 117] width 13 height 47
click at [726, 21] on icon "button" at bounding box center [725, 20] width 9 height 9
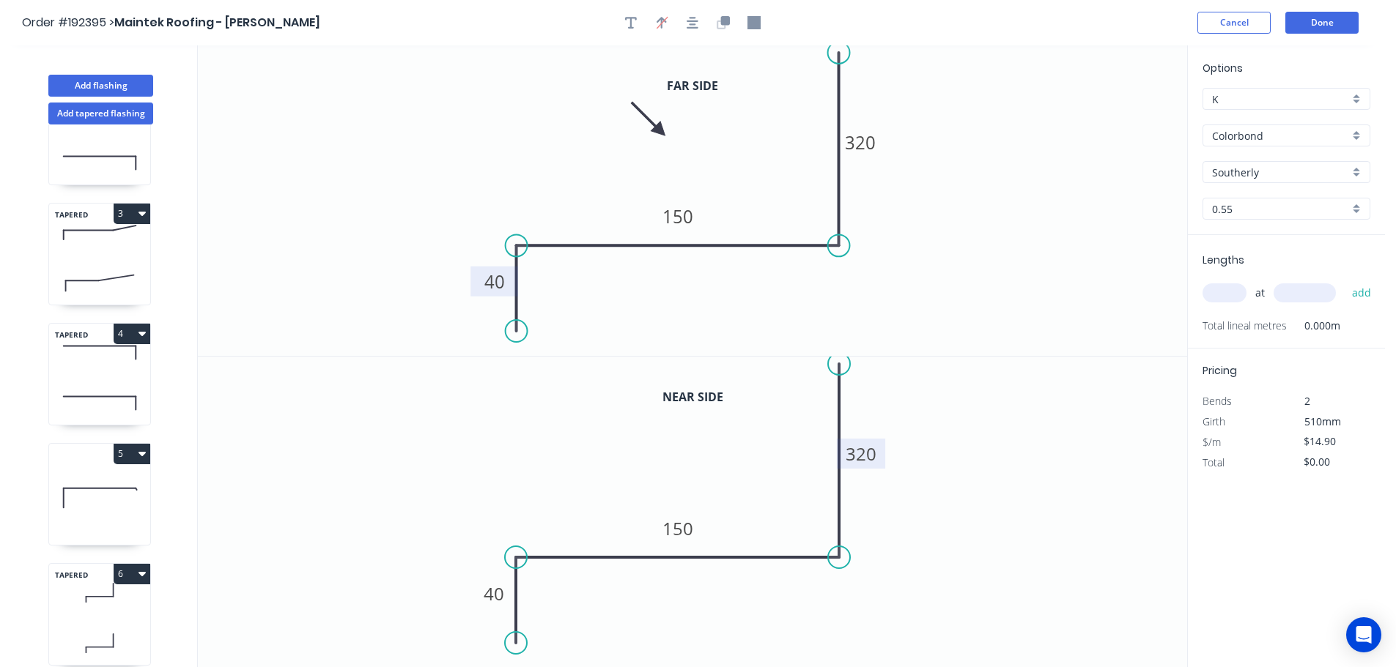
click at [862, 455] on tspan "320" at bounding box center [861, 454] width 31 height 24
click at [1232, 291] on input "text" at bounding box center [1224, 293] width 44 height 19
type input "$16.34"
type input "1"
type input "1900"
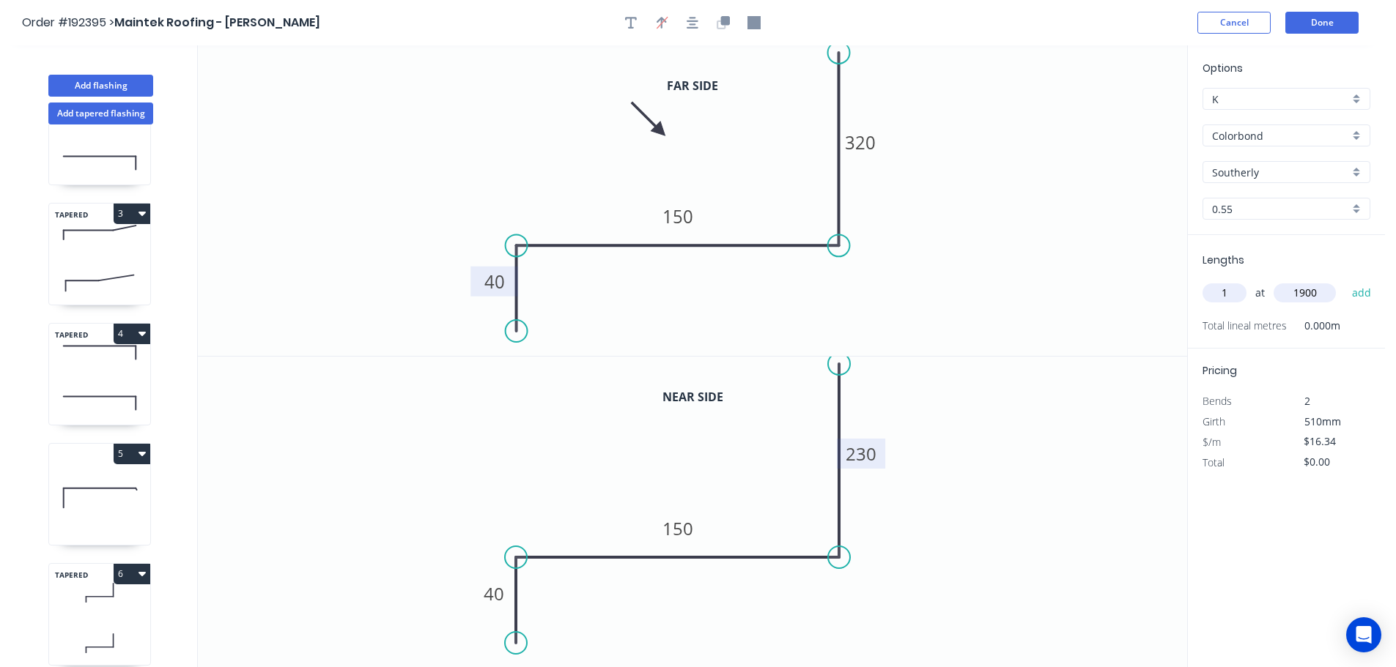
click at [1344, 281] on button "add" at bounding box center [1361, 293] width 34 height 25
type input "$31.05"
click at [104, 83] on button "Add flashing" at bounding box center [100, 86] width 105 height 22
type input "$0.00"
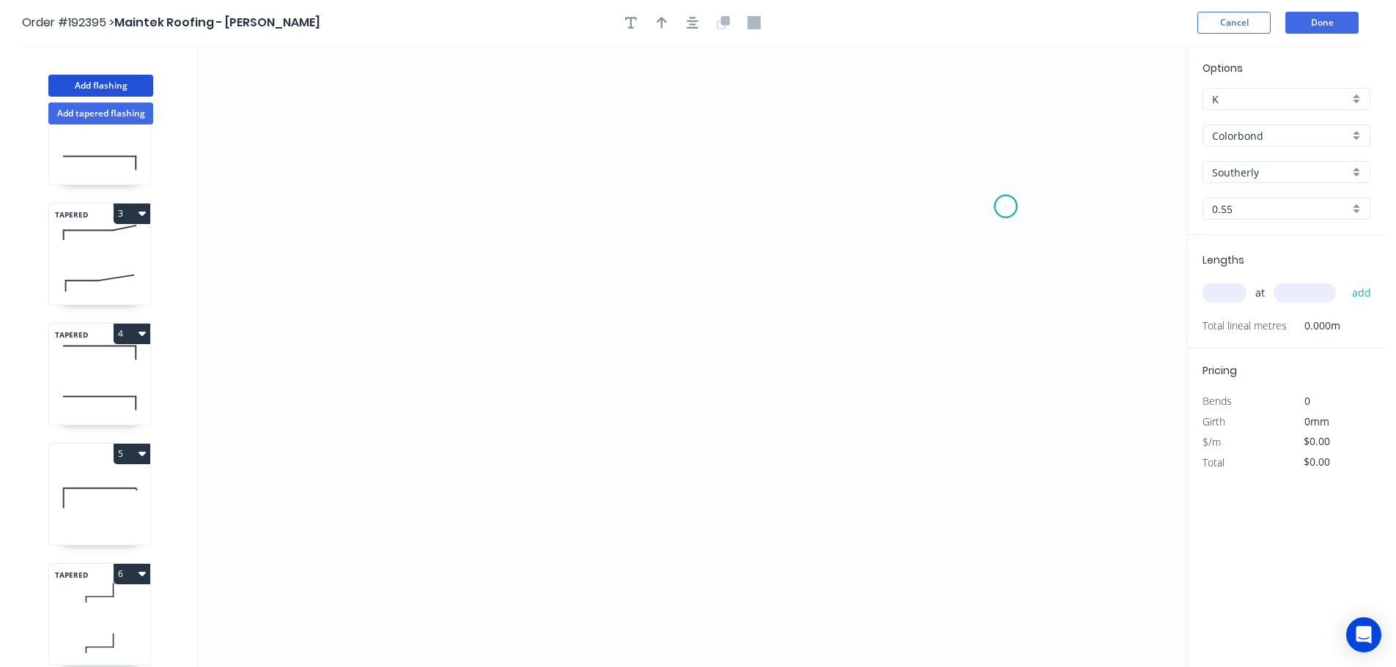
click at [1006, 207] on icon "0" at bounding box center [692, 356] width 989 height 622
click at [998, 347] on icon "0" at bounding box center [692, 356] width 989 height 622
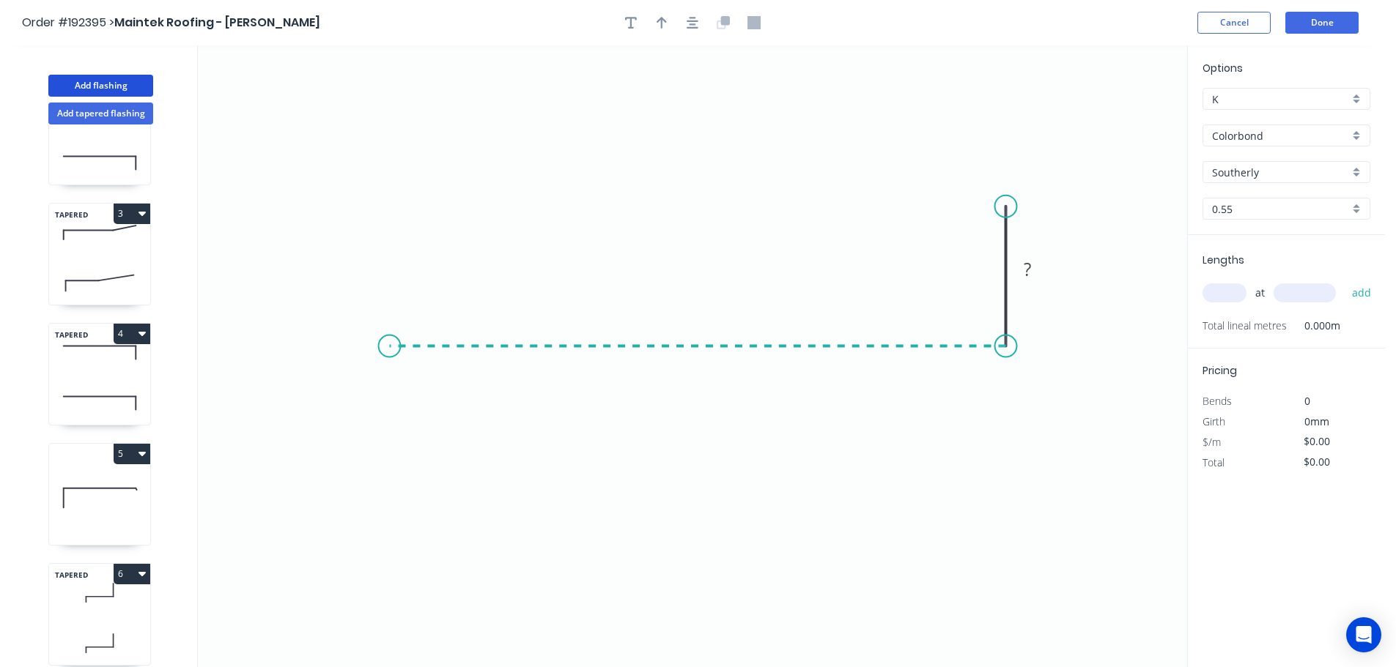
click at [389, 351] on icon "0 ?" at bounding box center [692, 356] width 989 height 622
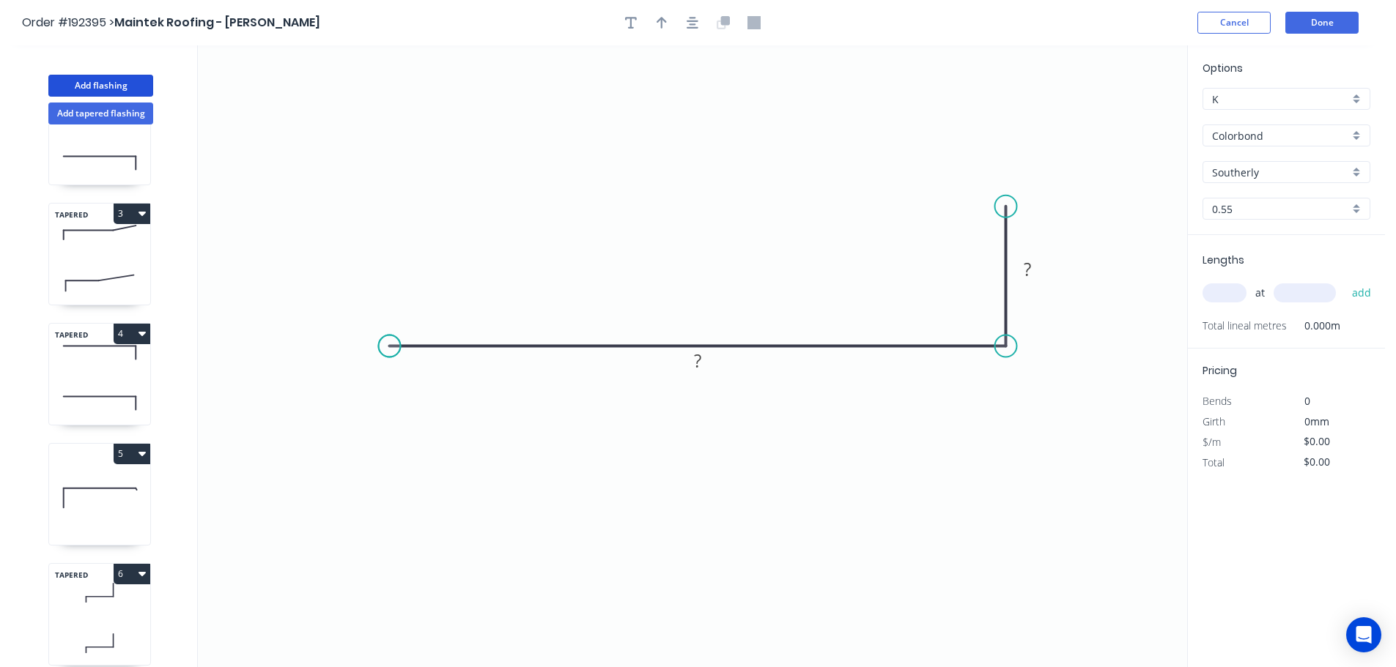
click at [389, 351] on circle at bounding box center [390, 347] width 22 height 22
click at [695, 363] on tspan "?" at bounding box center [697, 361] width 7 height 24
click at [667, 26] on button "button" at bounding box center [662, 23] width 22 height 22
type input "$10.50"
drag, startPoint x: 1115, startPoint y: 115, endPoint x: 733, endPoint y: 224, distance: 397.0
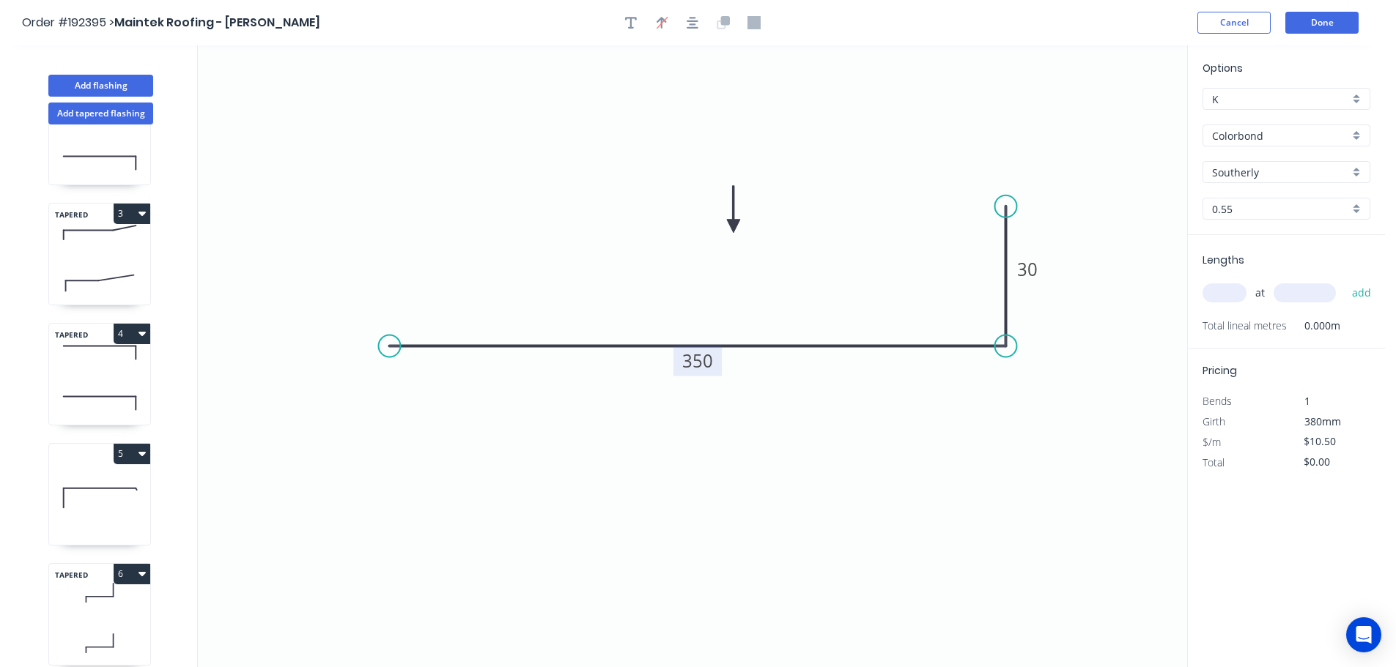
click at [733, 225] on icon at bounding box center [733, 209] width 13 height 47
click at [1216, 288] on input "text" at bounding box center [1224, 293] width 44 height 19
type input "1"
type input "670"
click at [1344, 281] on button "add" at bounding box center [1361, 293] width 34 height 25
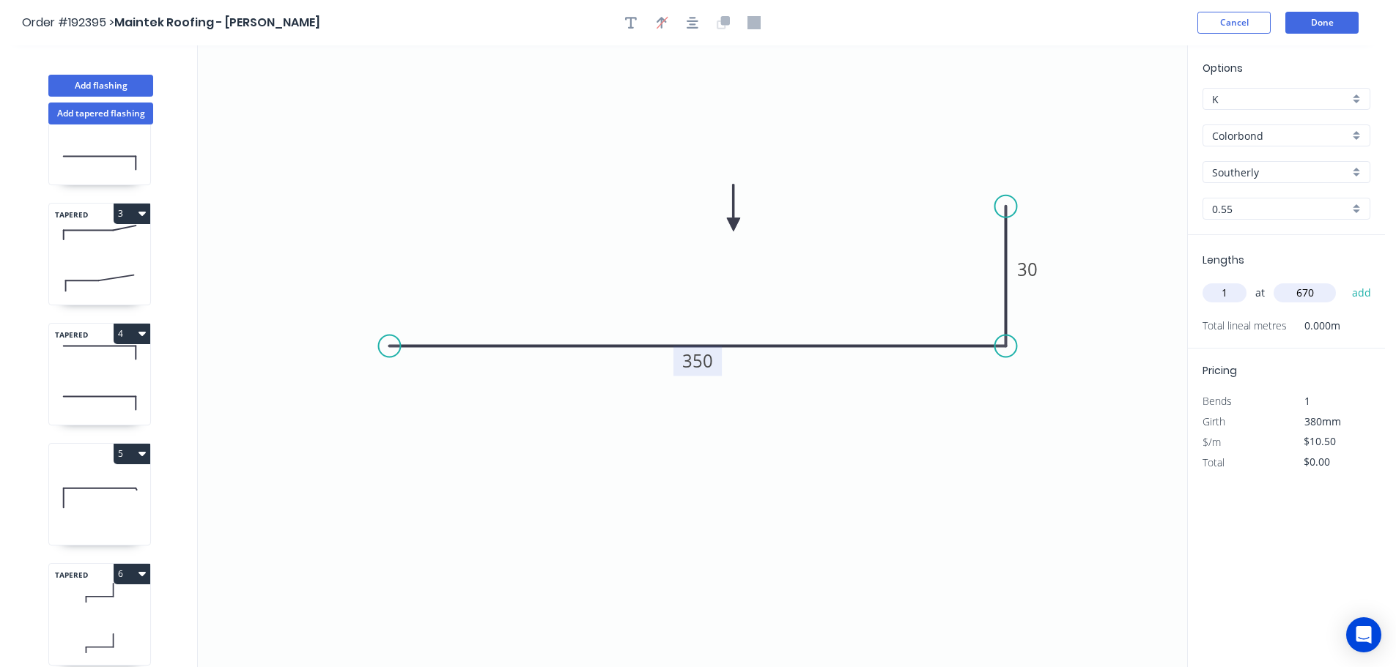
type input "$10.50"
click at [77, 109] on button "Add tapered flashing" at bounding box center [100, 114] width 105 height 22
type input "$0.00"
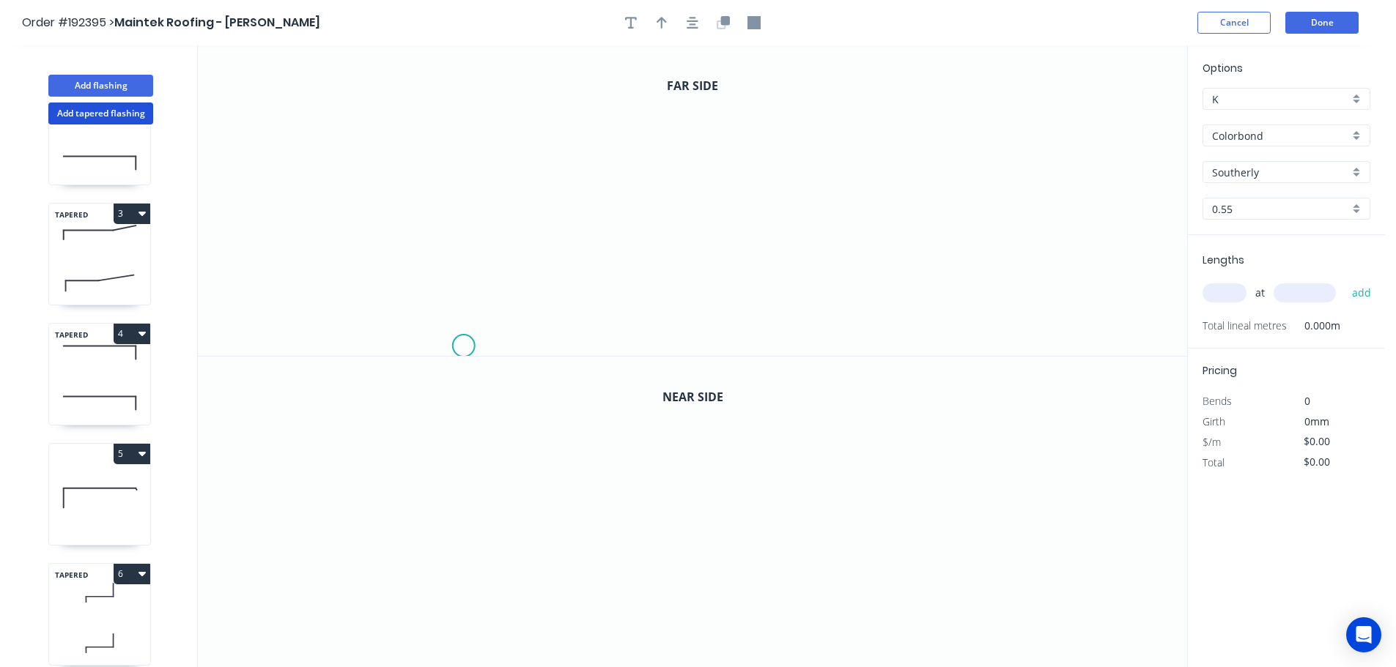
click at [463, 347] on icon "0" at bounding box center [692, 200] width 989 height 311
click at [465, 267] on icon "0" at bounding box center [692, 200] width 989 height 311
click at [840, 269] on icon "0 ?" at bounding box center [692, 200] width 989 height 311
click at [844, 90] on icon "0 ? ?" at bounding box center [692, 200] width 989 height 311
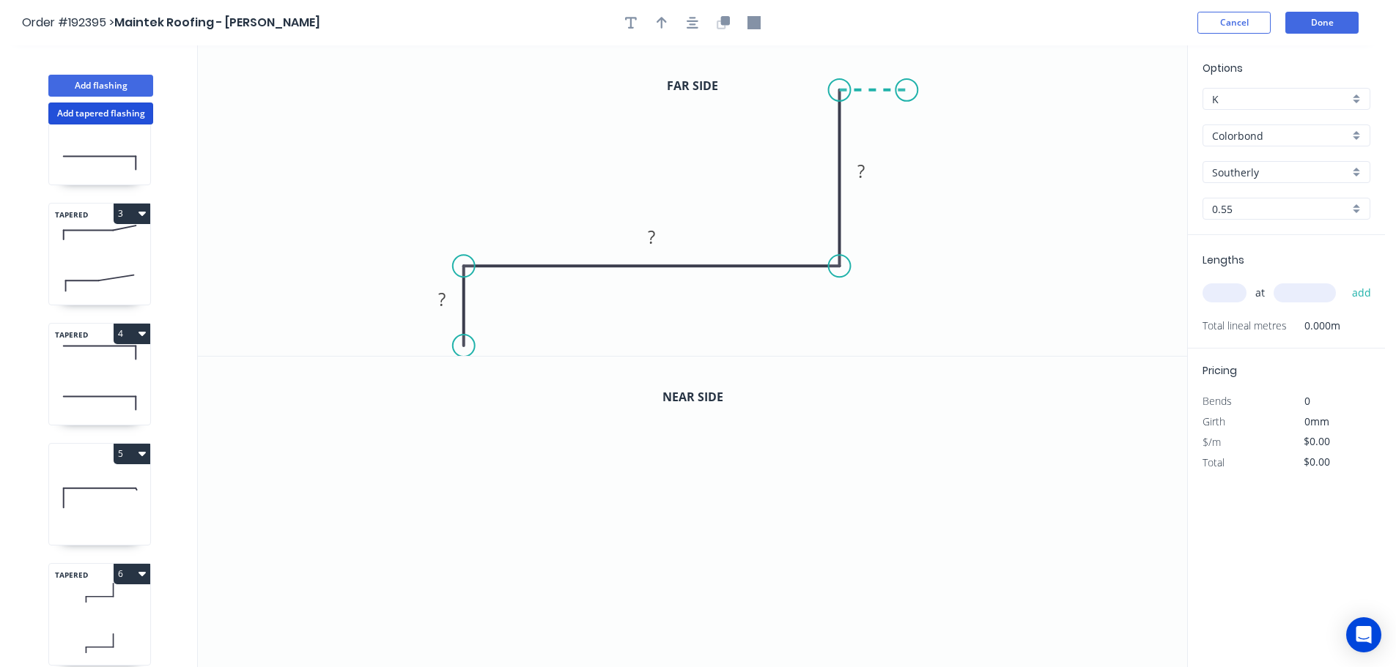
click at [907, 89] on icon "0 ? ? ?" at bounding box center [692, 200] width 989 height 311
click at [907, 89] on circle at bounding box center [906, 90] width 22 height 22
click at [440, 294] on tspan "?" at bounding box center [441, 299] width 7 height 24
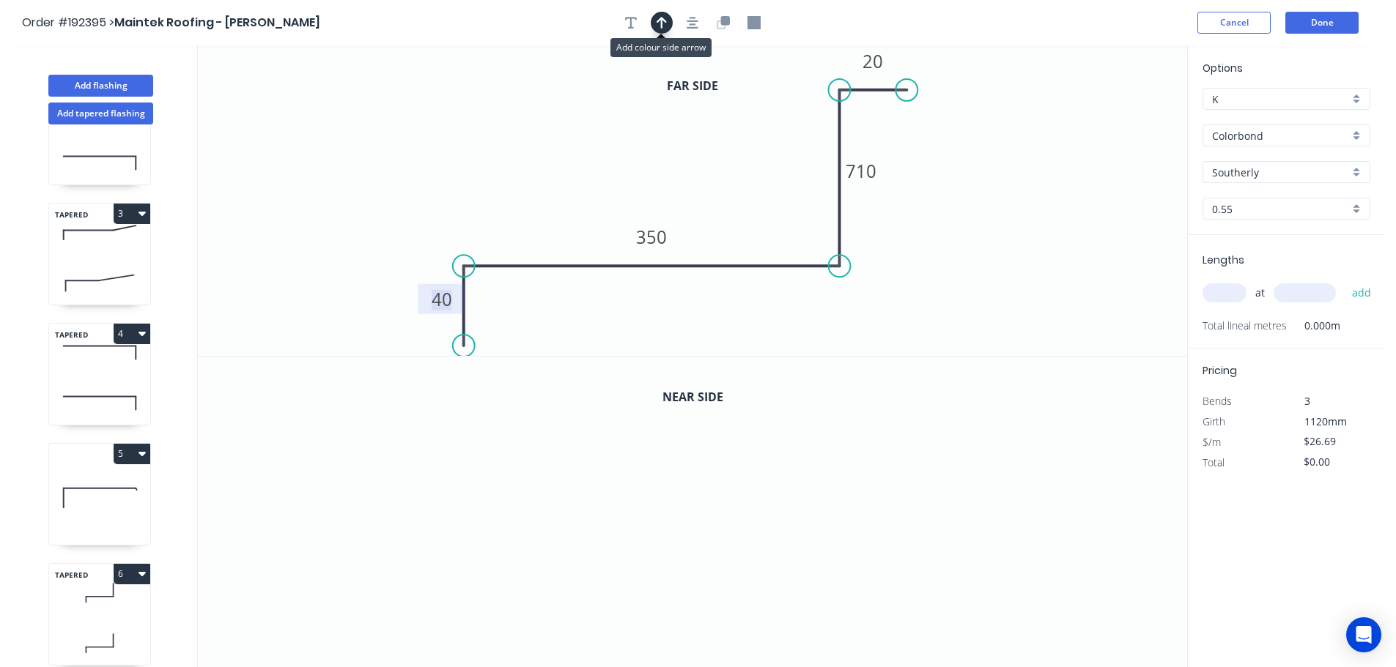
click at [657, 26] on icon "button" at bounding box center [661, 22] width 10 height 13
drag, startPoint x: 1111, startPoint y: 114, endPoint x: 639, endPoint y: 133, distance: 472.2
click at [639, 133] on icon at bounding box center [638, 116] width 13 height 47
click at [722, 20] on icon "button" at bounding box center [725, 20] width 9 height 9
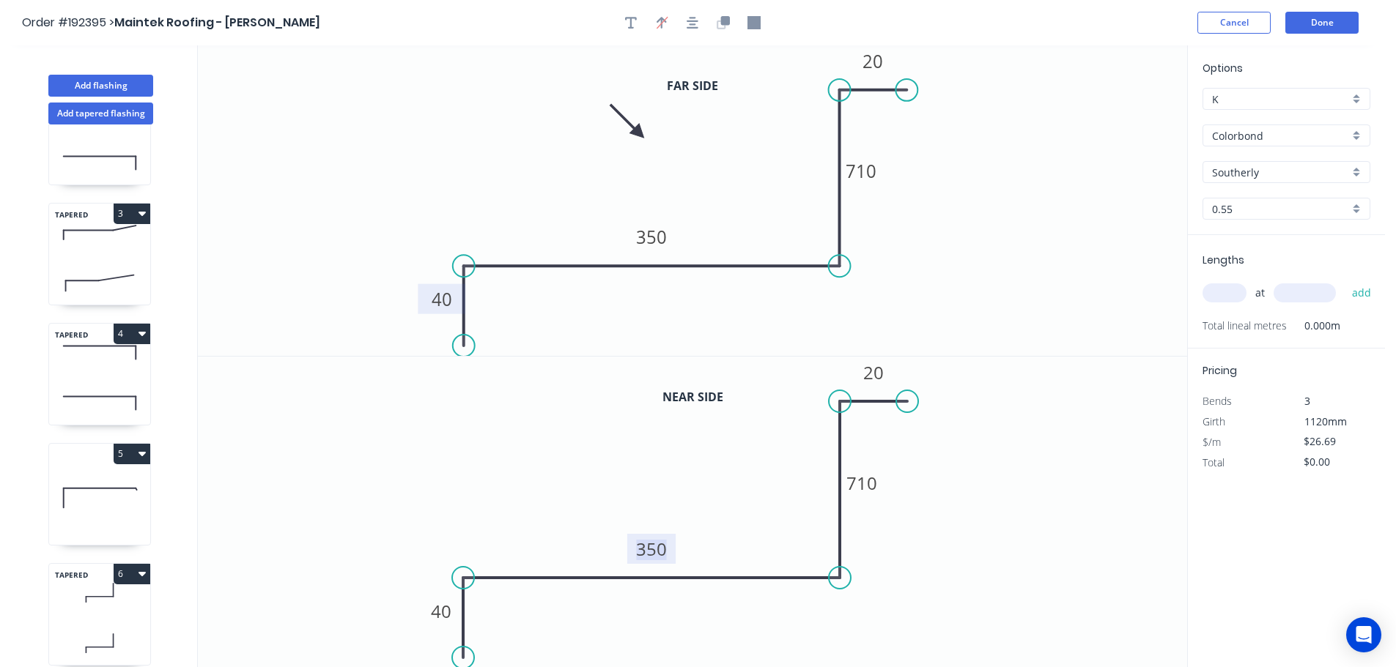
click at [652, 552] on tspan "350" at bounding box center [651, 549] width 31 height 24
type input "$28.13"
click at [1224, 292] on input "text" at bounding box center [1224, 293] width 44 height 19
type input "1"
type input "6160"
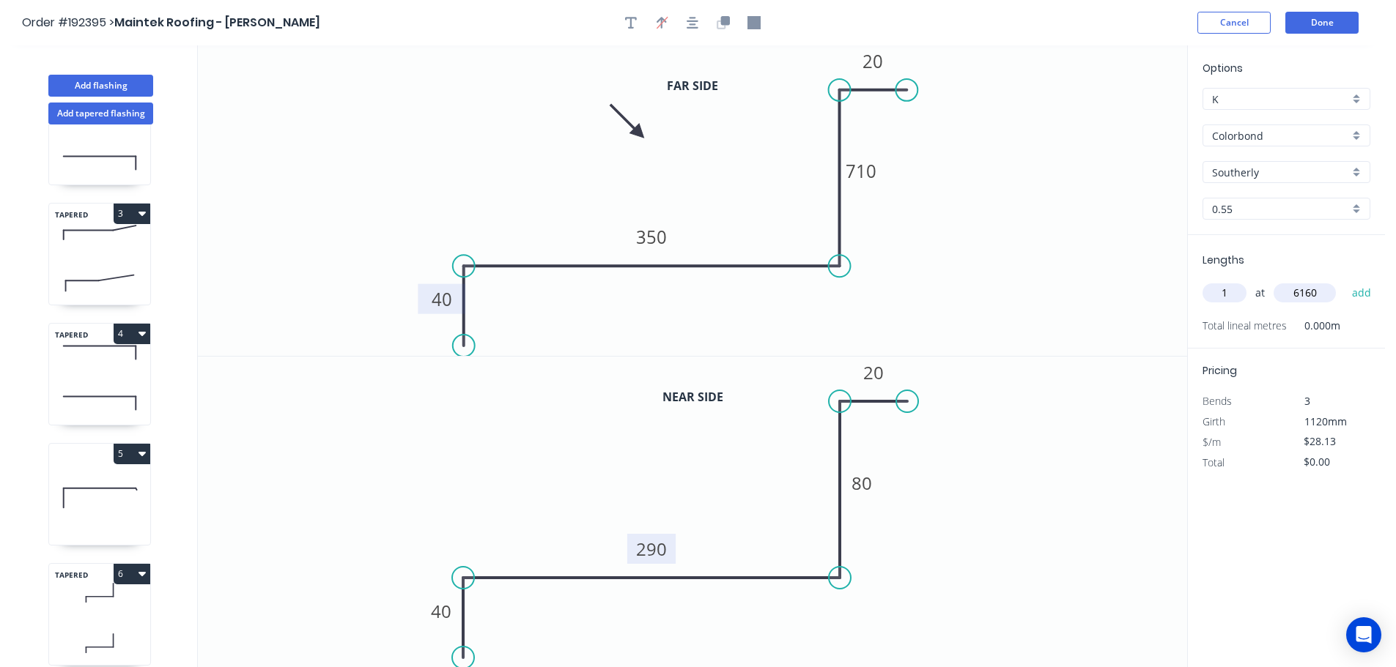
click at [1344, 281] on button "add" at bounding box center [1361, 293] width 34 height 25
type input "$173.28"
click at [867, 170] on tspan "710" at bounding box center [861, 171] width 31 height 24
click at [658, 550] on tspan "290" at bounding box center [651, 549] width 31 height 24
type input "$24.44"
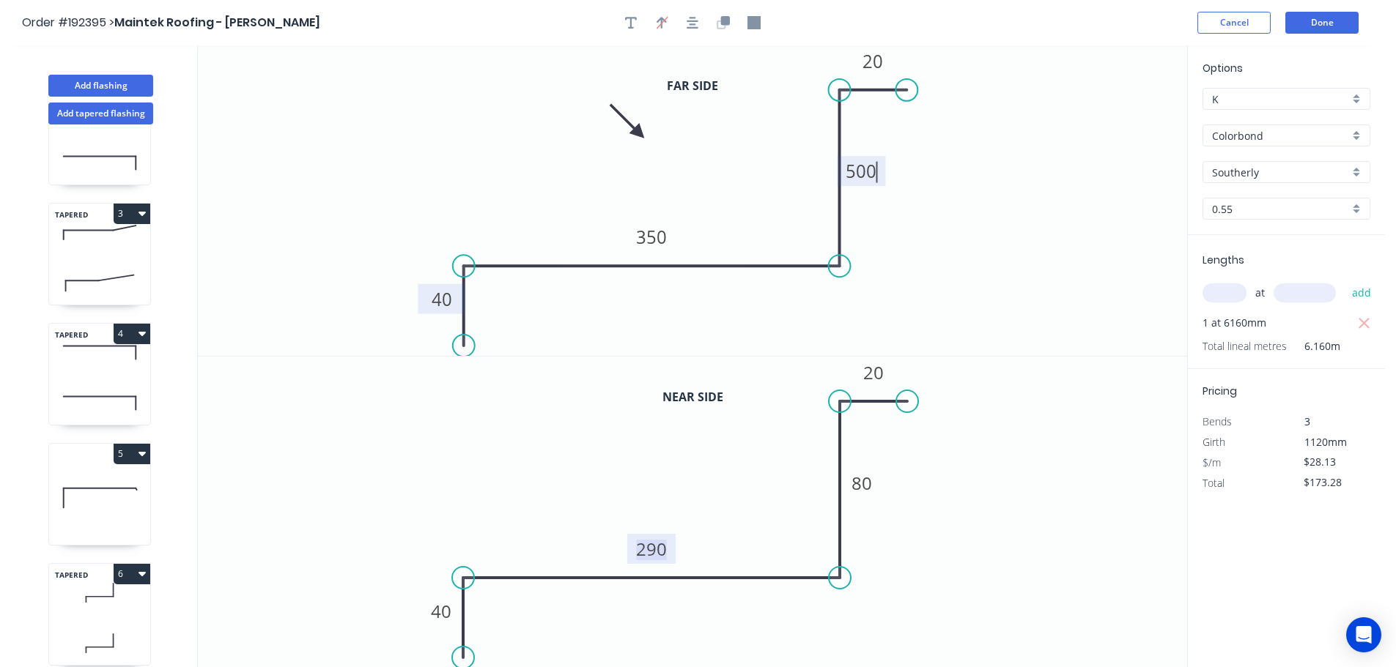
type input "$150.55"
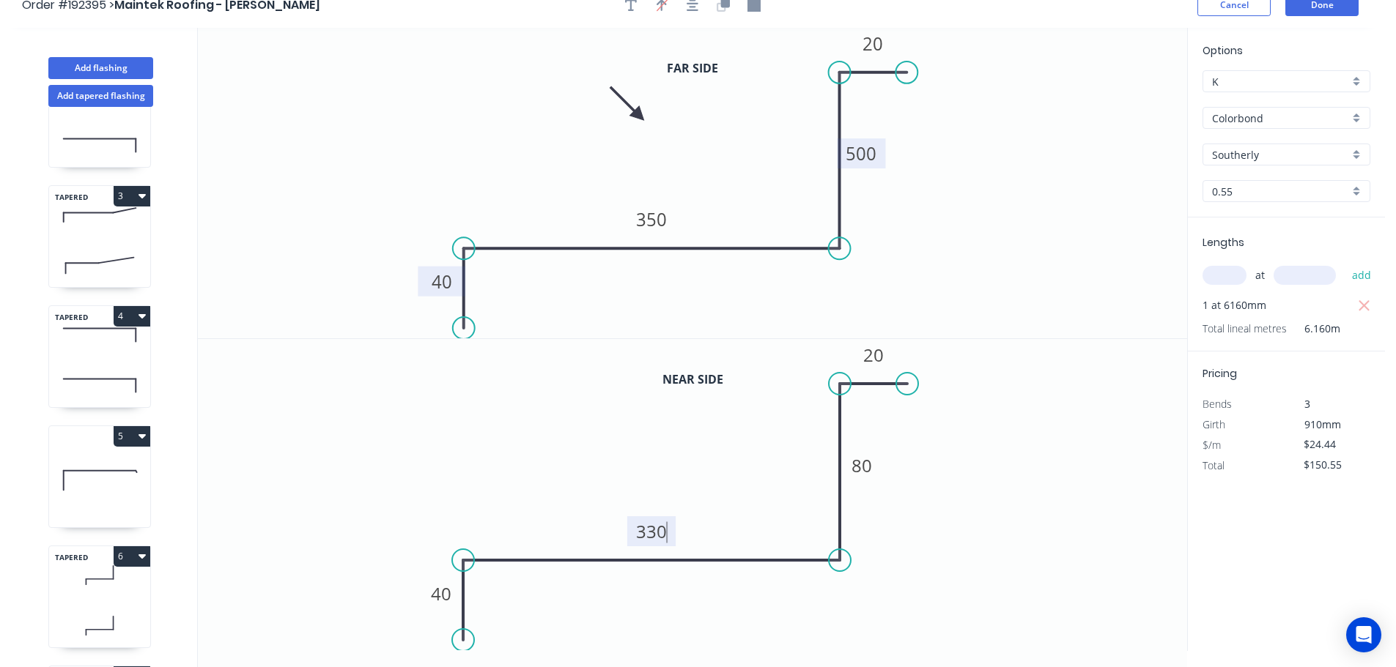
scroll to position [27, 0]
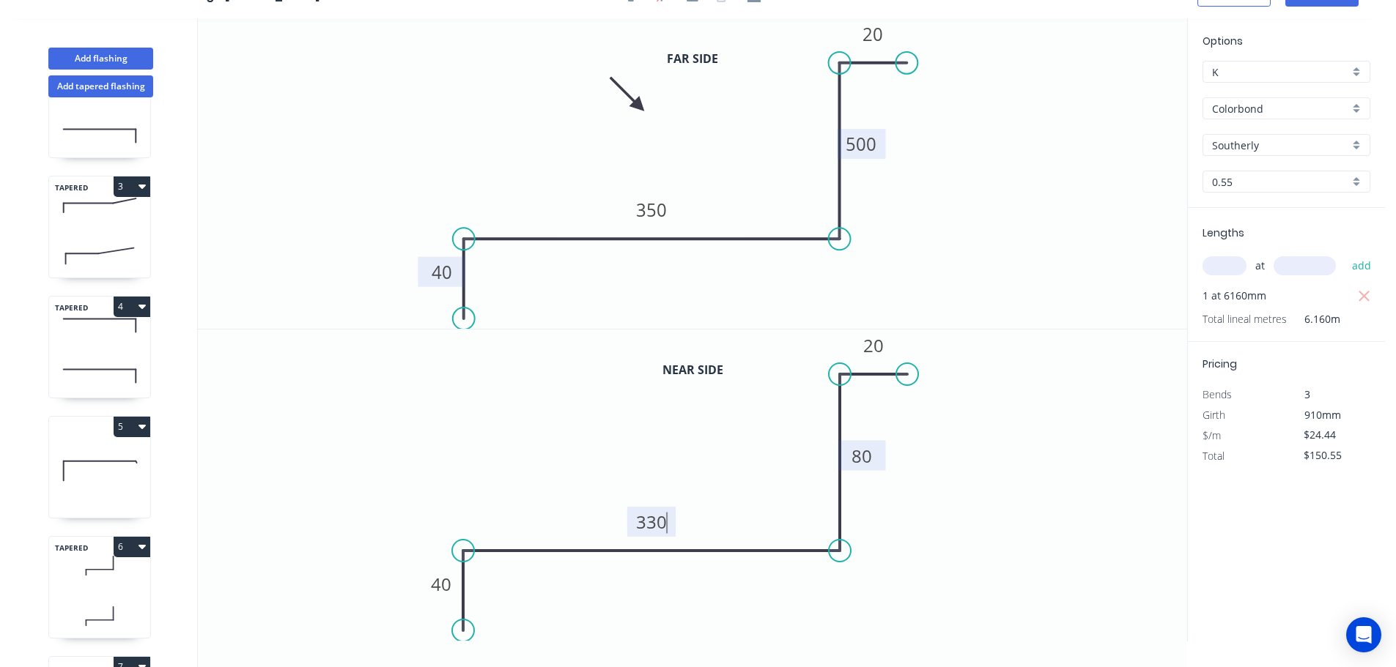
click at [862, 462] on tspan "80" at bounding box center [861, 456] width 21 height 24
click at [867, 146] on tspan "500" at bounding box center [861, 144] width 31 height 24
click at [868, 461] on tspan "80" at bounding box center [861, 456] width 21 height 24
type input "$28.13"
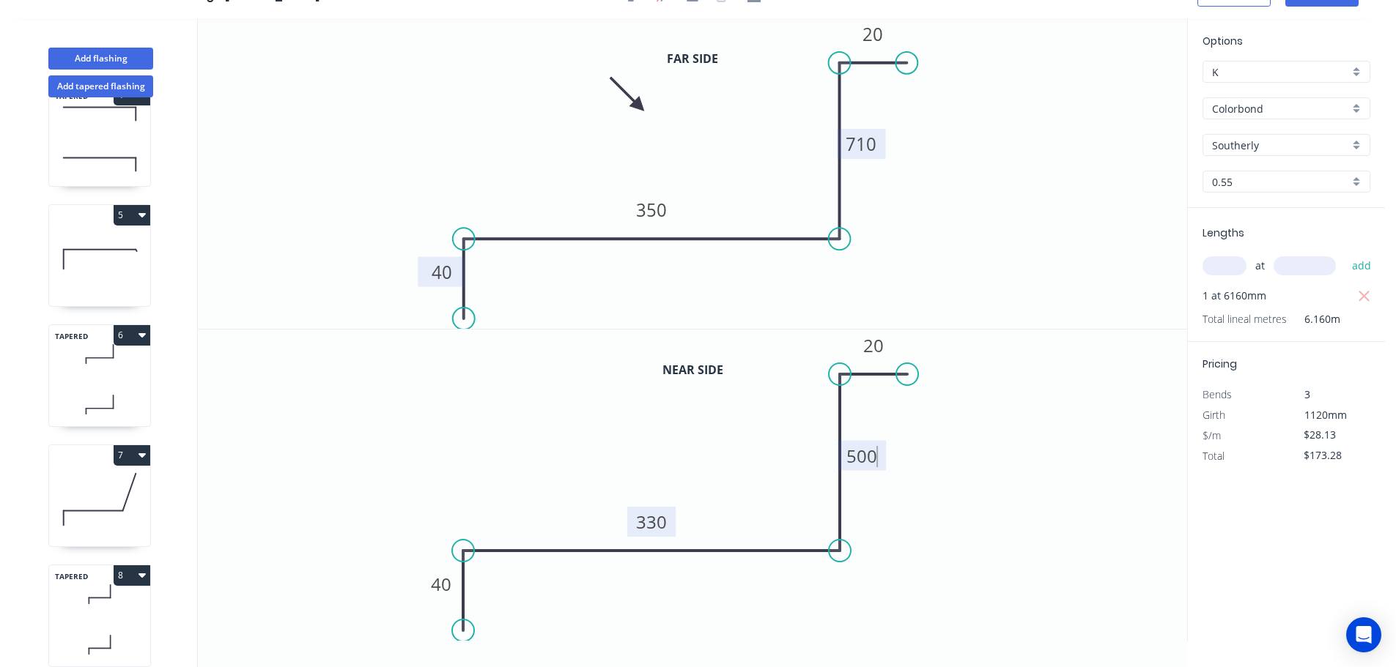
scroll to position [665, 0]
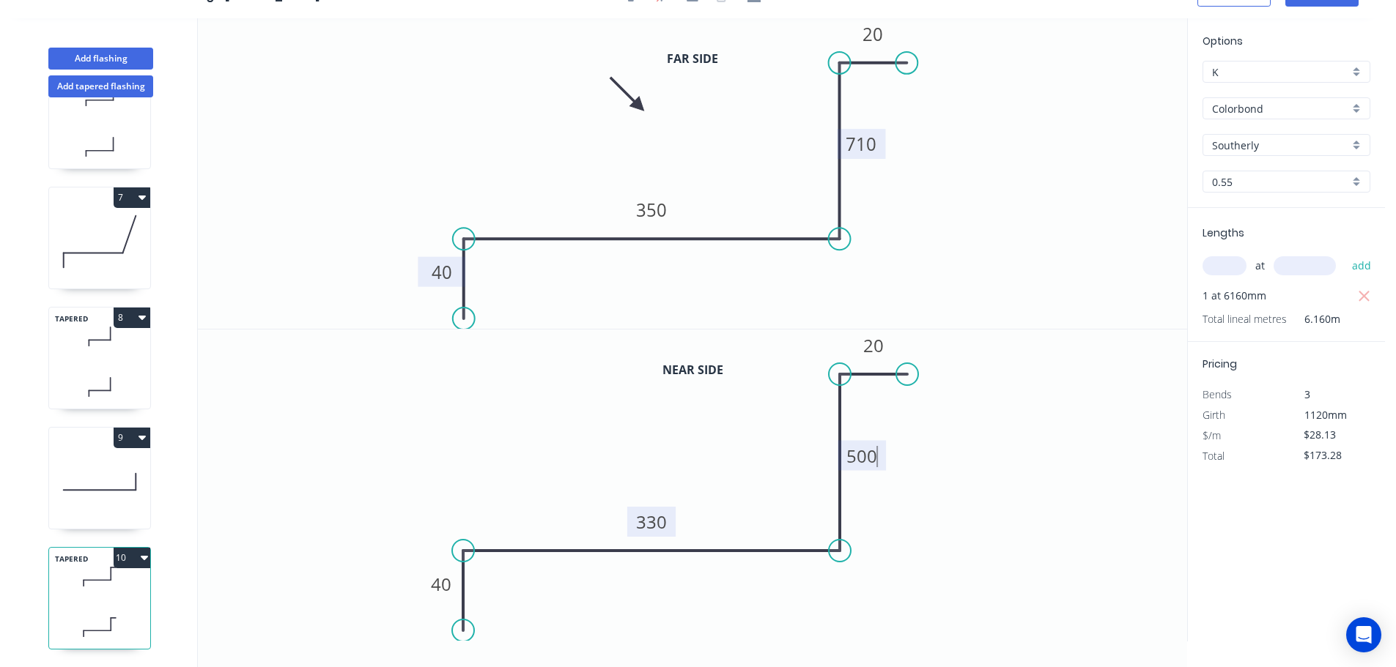
click at [145, 556] on icon "button" at bounding box center [144, 558] width 7 height 4
click at [33, 584] on div "Duplicate" at bounding box center [80, 594] width 113 height 21
type input "$0.00"
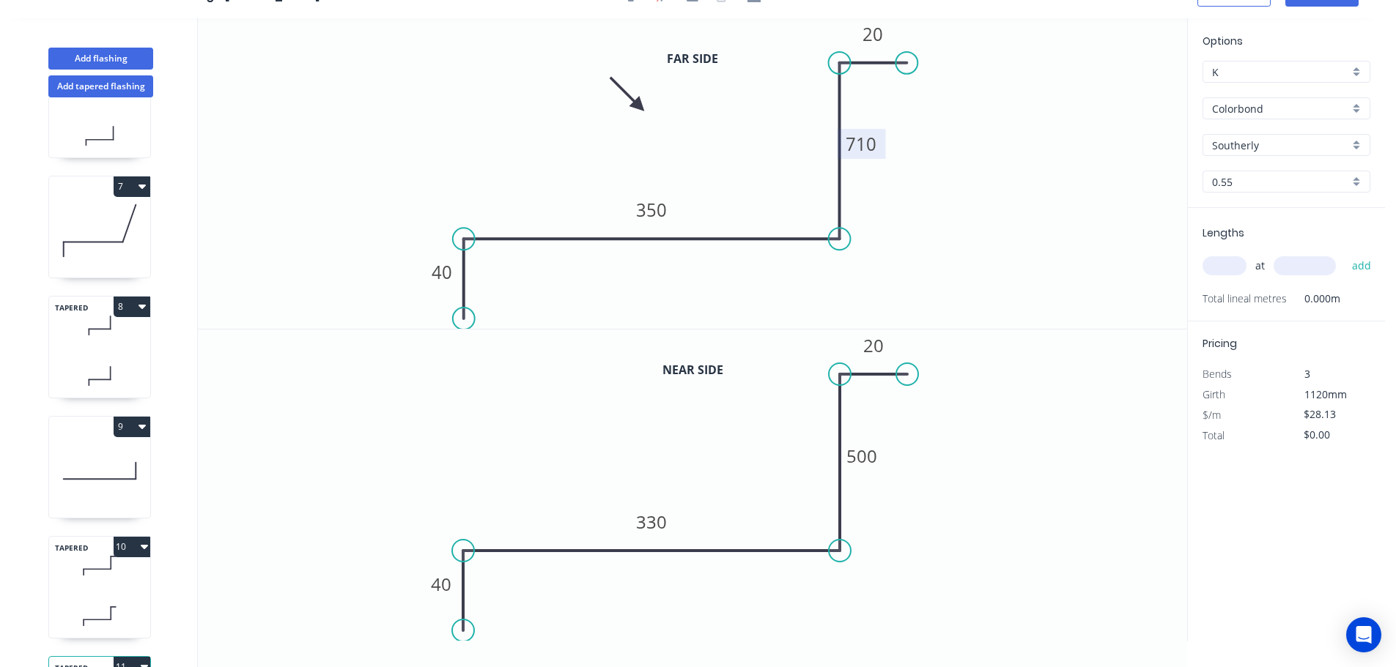
click at [868, 144] on tspan "710" at bounding box center [861, 144] width 31 height 24
click at [864, 458] on tspan "500" at bounding box center [861, 456] width 31 height 24
type input "$24.44"
click at [652, 211] on tspan "350" at bounding box center [651, 210] width 31 height 24
click at [654, 527] on tspan "330" at bounding box center [651, 522] width 31 height 24
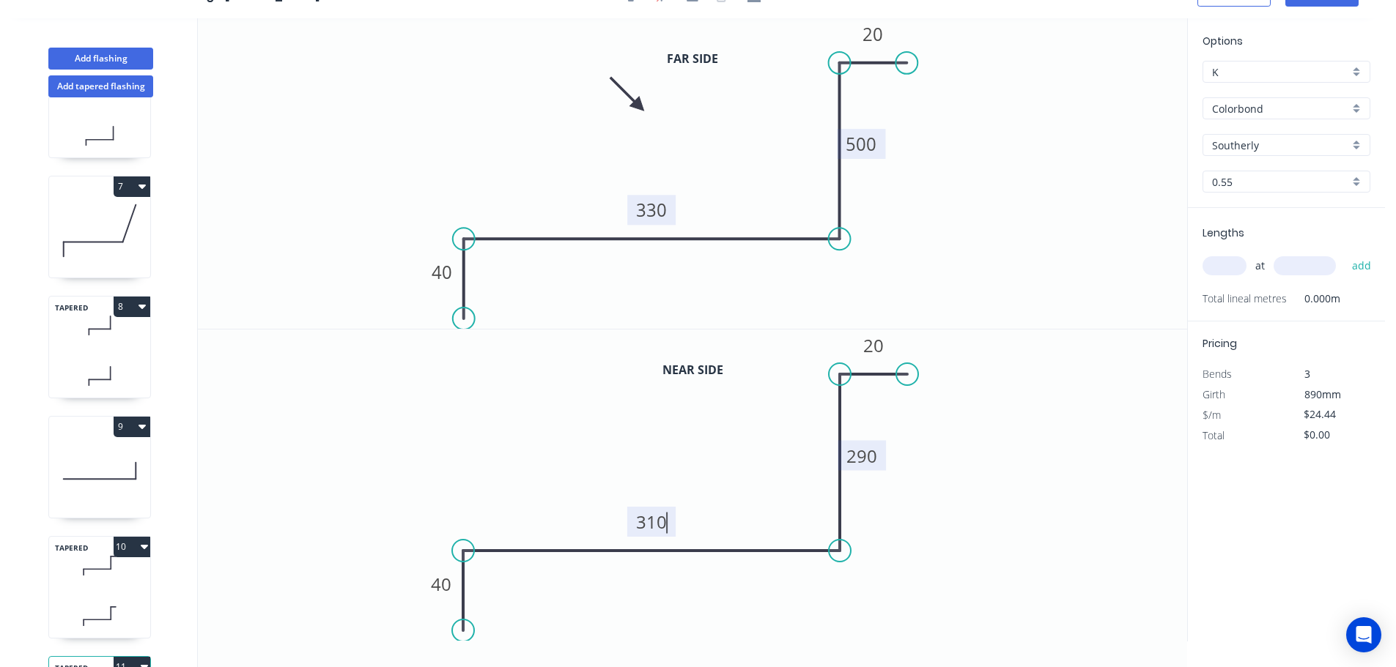
click at [1222, 263] on input "text" at bounding box center [1224, 265] width 44 height 19
type input "1"
type input "6160"
click at [1344, 254] on button "add" at bounding box center [1361, 266] width 34 height 25
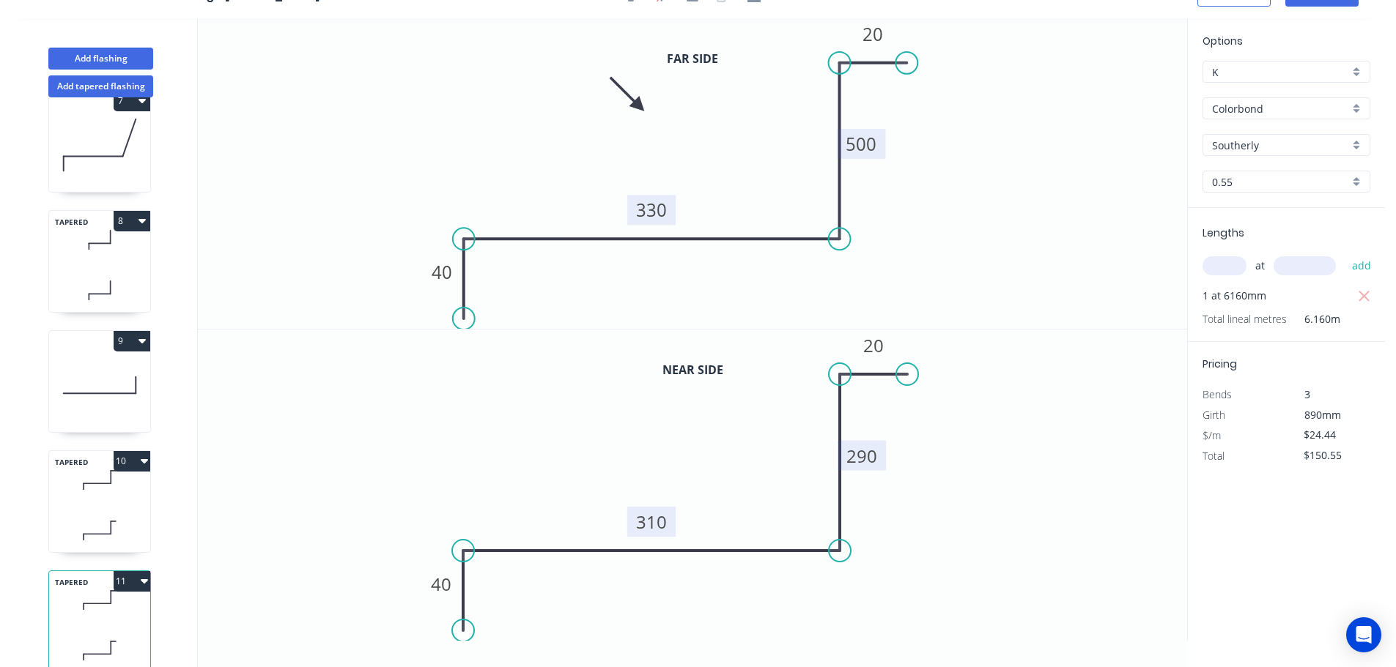
scroll to position [785, 0]
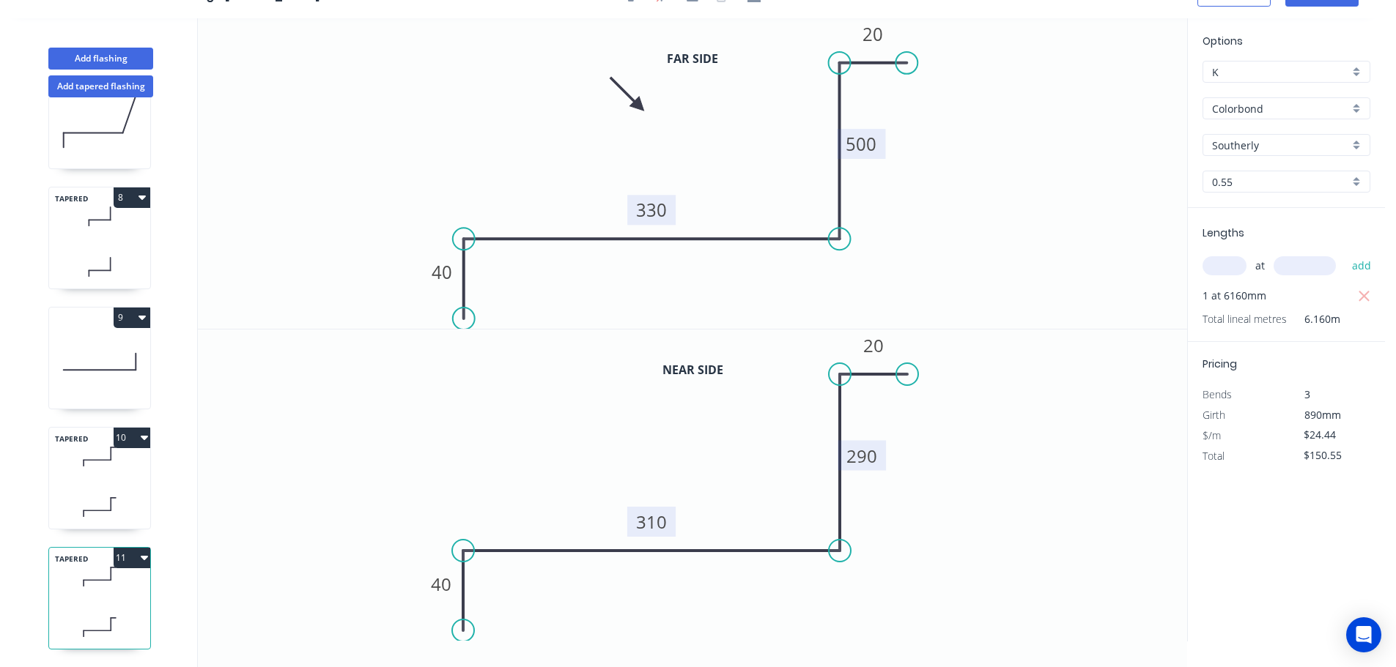
click at [142, 552] on icon "button" at bounding box center [144, 558] width 7 height 12
click at [62, 584] on div "Duplicate" at bounding box center [80, 594] width 113 height 21
type input "$0.00"
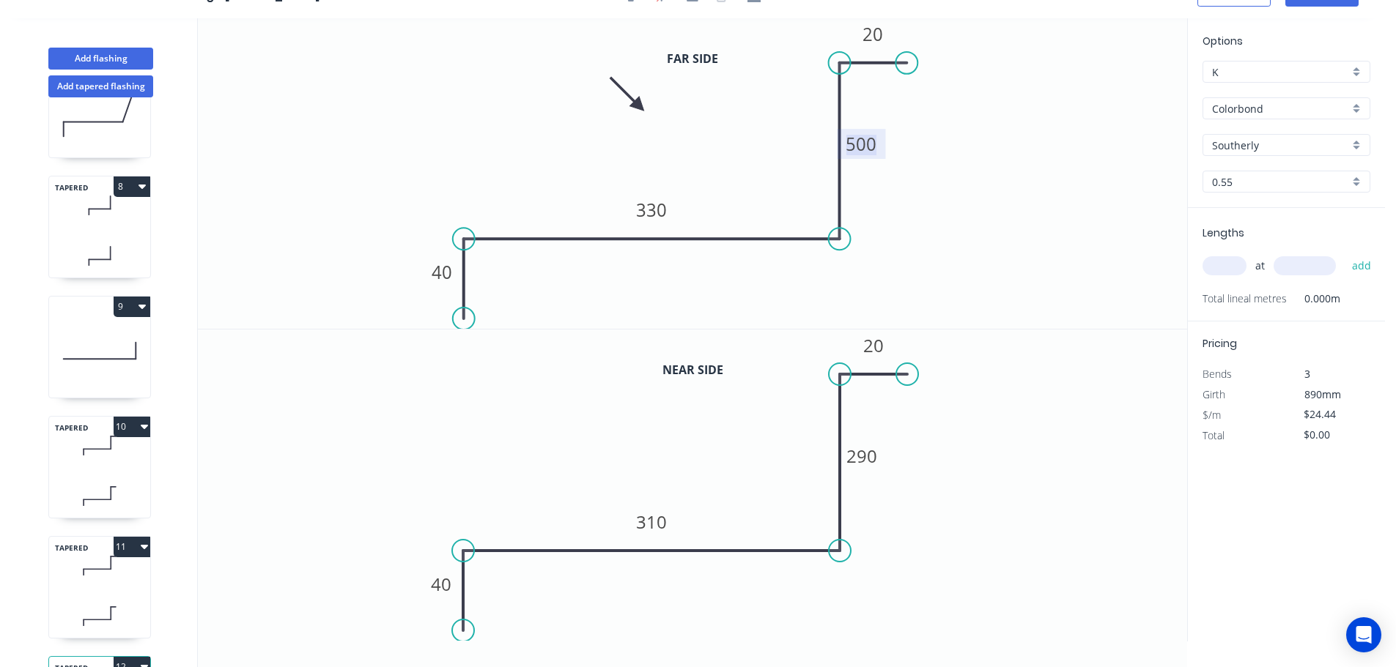
click at [870, 138] on tspan "500" at bounding box center [861, 144] width 31 height 24
click at [867, 458] on tspan "290" at bounding box center [861, 456] width 31 height 24
click at [867, 143] on tspan "290" at bounding box center [861, 144] width 31 height 24
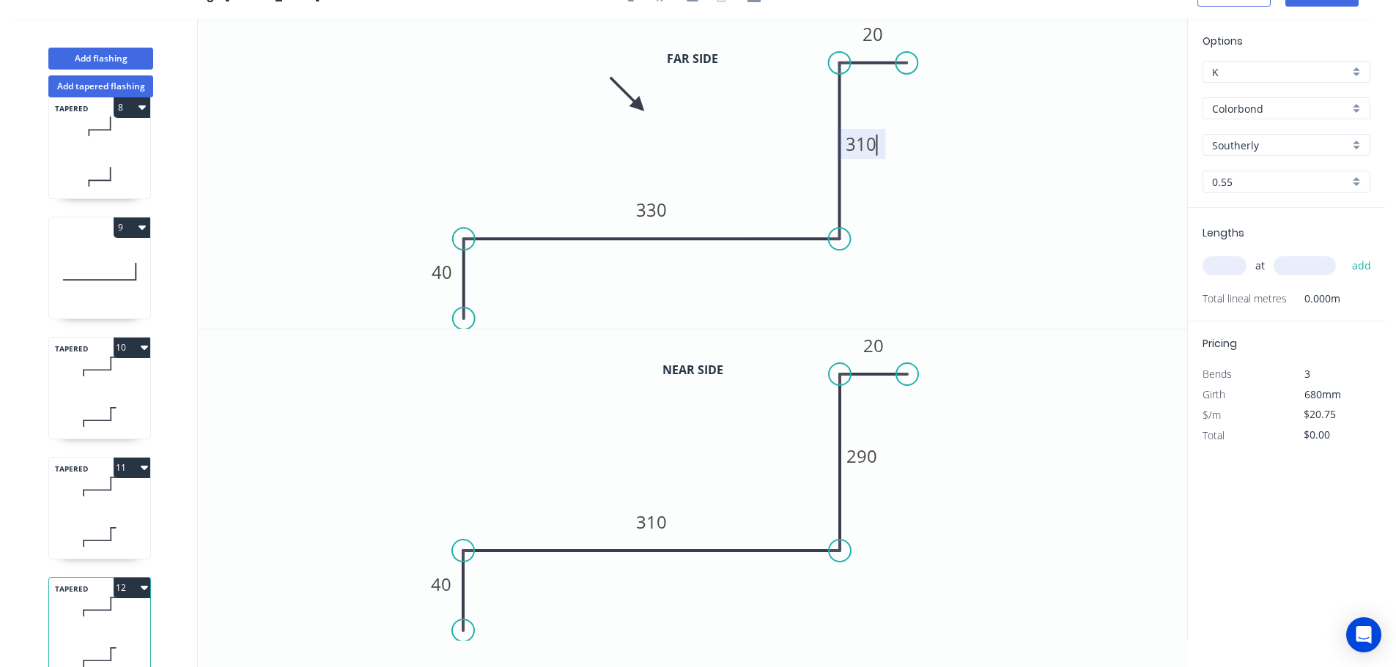
scroll to position [905, 0]
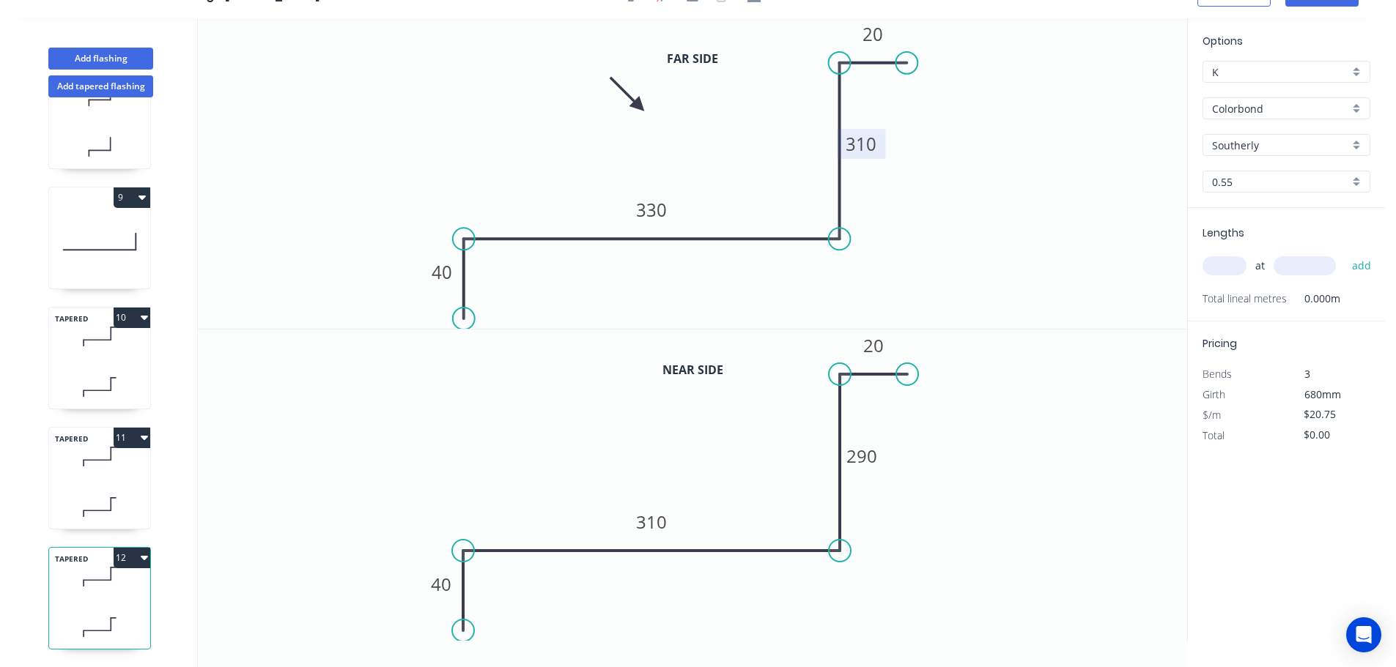
click at [106, 466] on icon at bounding box center [99, 456] width 101 height 43
type input "$24.44"
type input "$150.55"
click at [869, 458] on tspan "290" at bounding box center [861, 456] width 31 height 24
click at [115, 581] on icon at bounding box center [99, 576] width 101 height 43
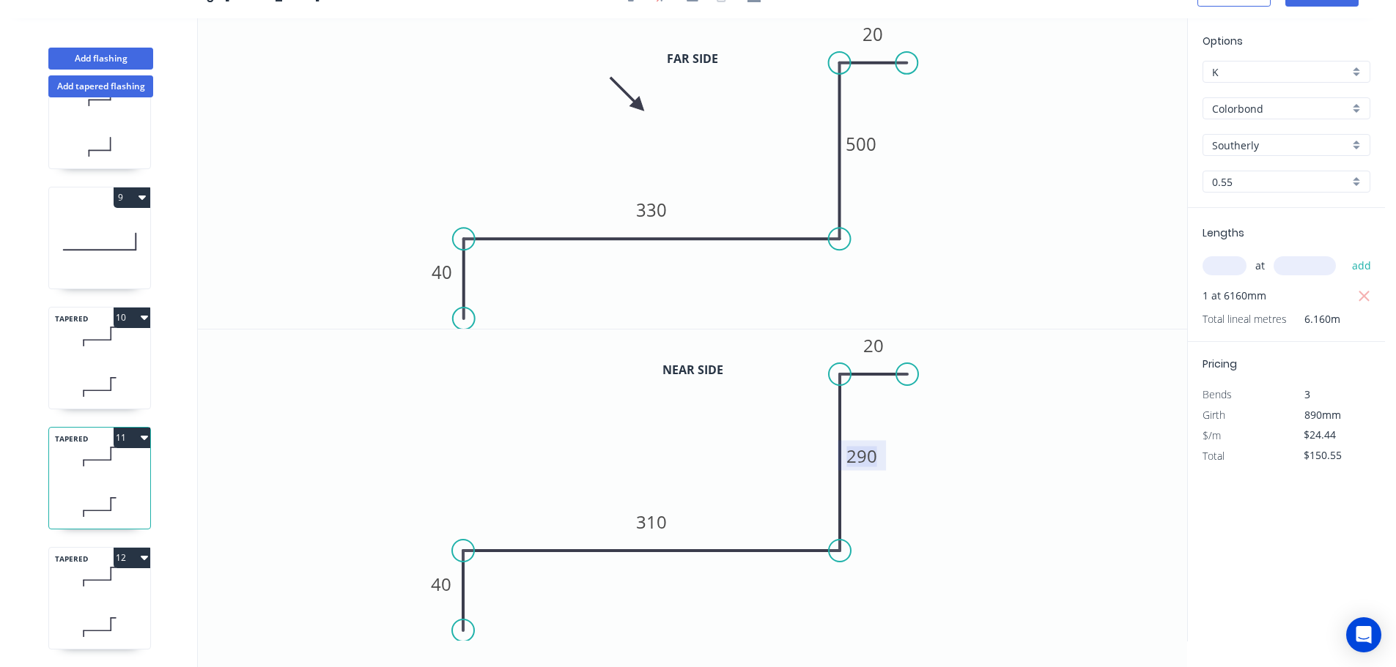
type input "$20.75"
type input "$0.00"
click at [862, 141] on tspan "310" at bounding box center [861, 144] width 31 height 24
click at [865, 458] on tspan "290" at bounding box center [861, 456] width 31 height 24
click at [651, 211] on tspan "330" at bounding box center [651, 210] width 31 height 24
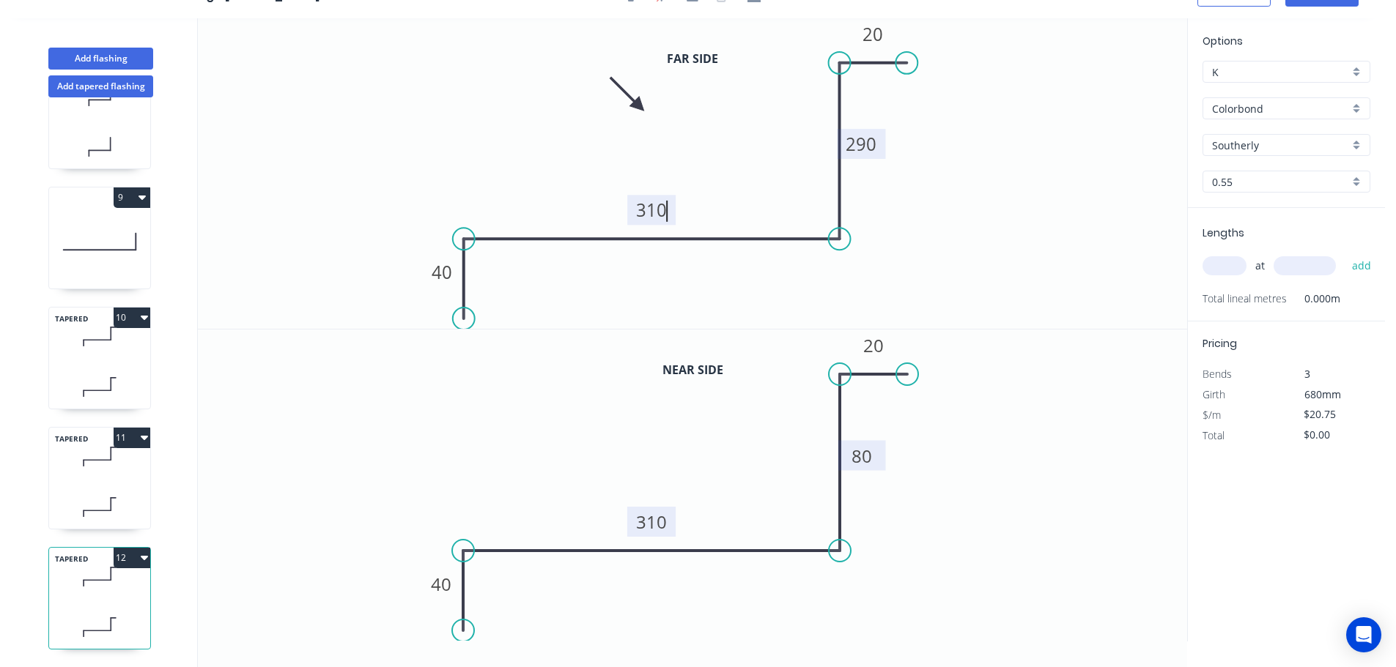
click at [661, 525] on tspan "310" at bounding box center [651, 522] width 31 height 24
click at [1213, 270] on input "text" at bounding box center [1224, 265] width 44 height 19
type input "1"
type input "6160"
click at [1344, 254] on button "add" at bounding box center [1361, 266] width 34 height 25
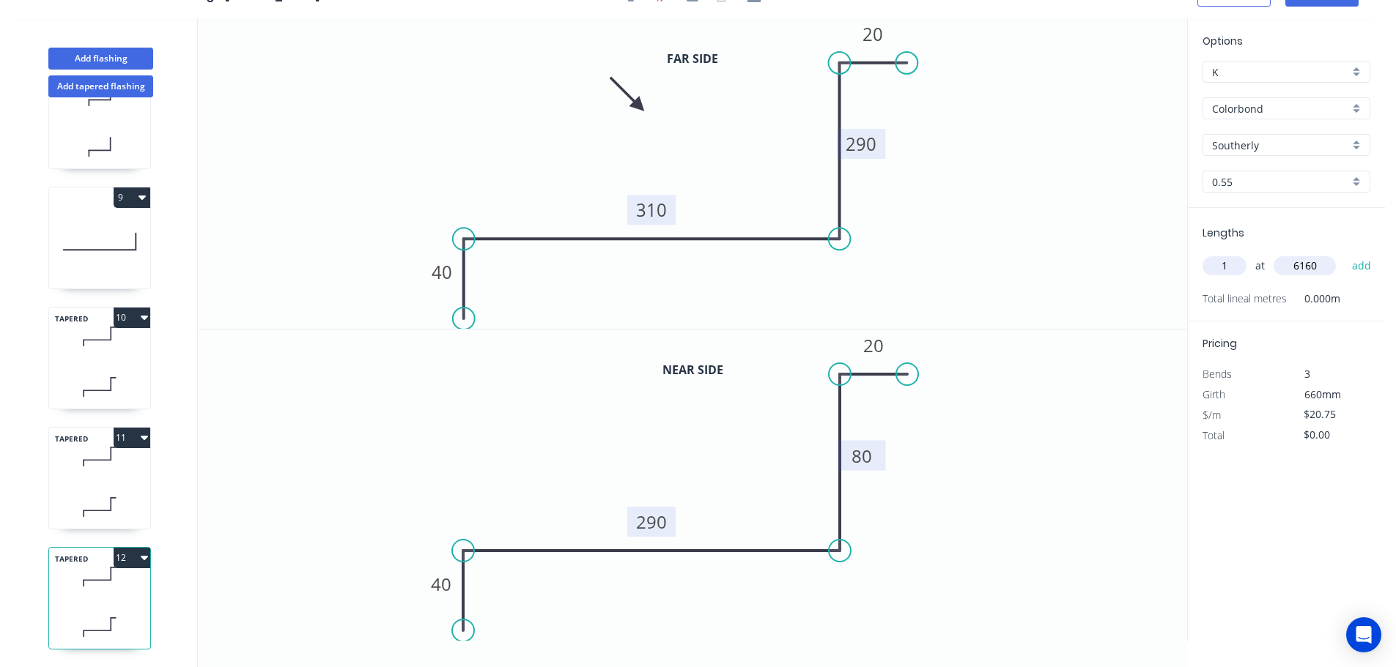
type input "$127.82"
click at [92, 469] on div "TAPERED 11" at bounding box center [99, 478] width 103 height 103
type input "$24.44"
type input "$150.55"
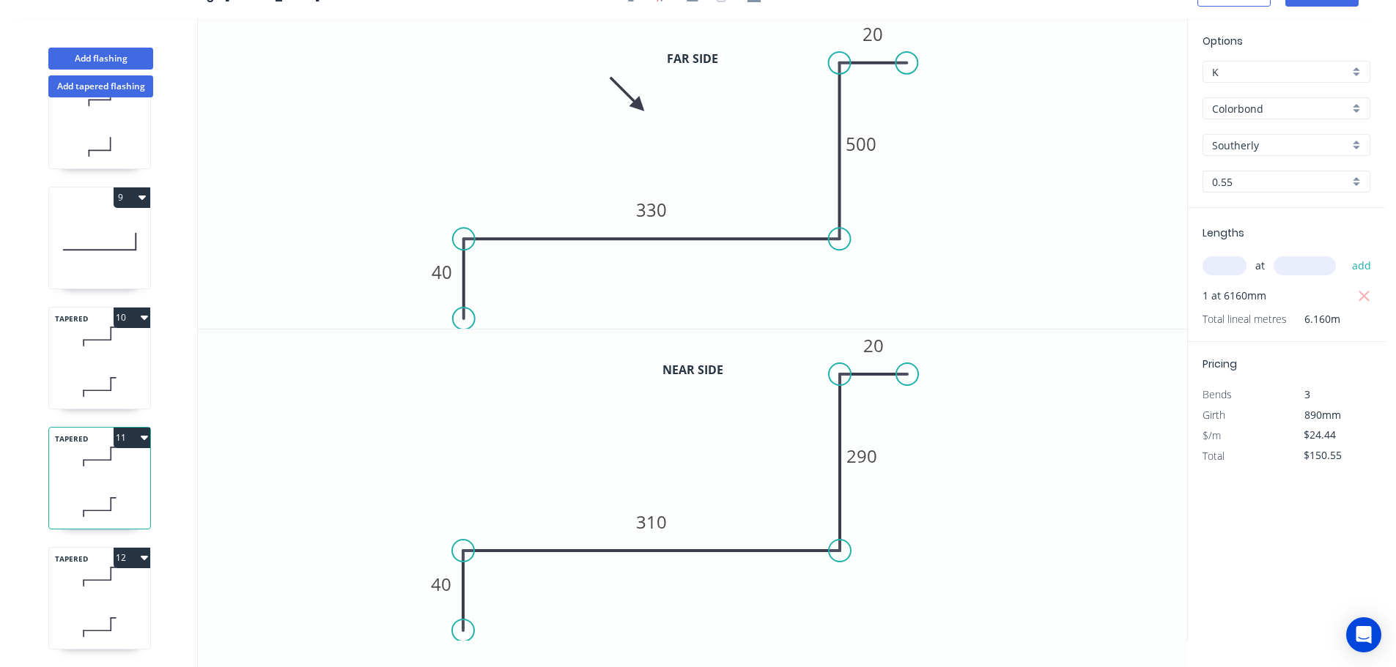
click at [106, 344] on icon at bounding box center [99, 336] width 101 height 43
type input "$28.13"
type input "$173.28"
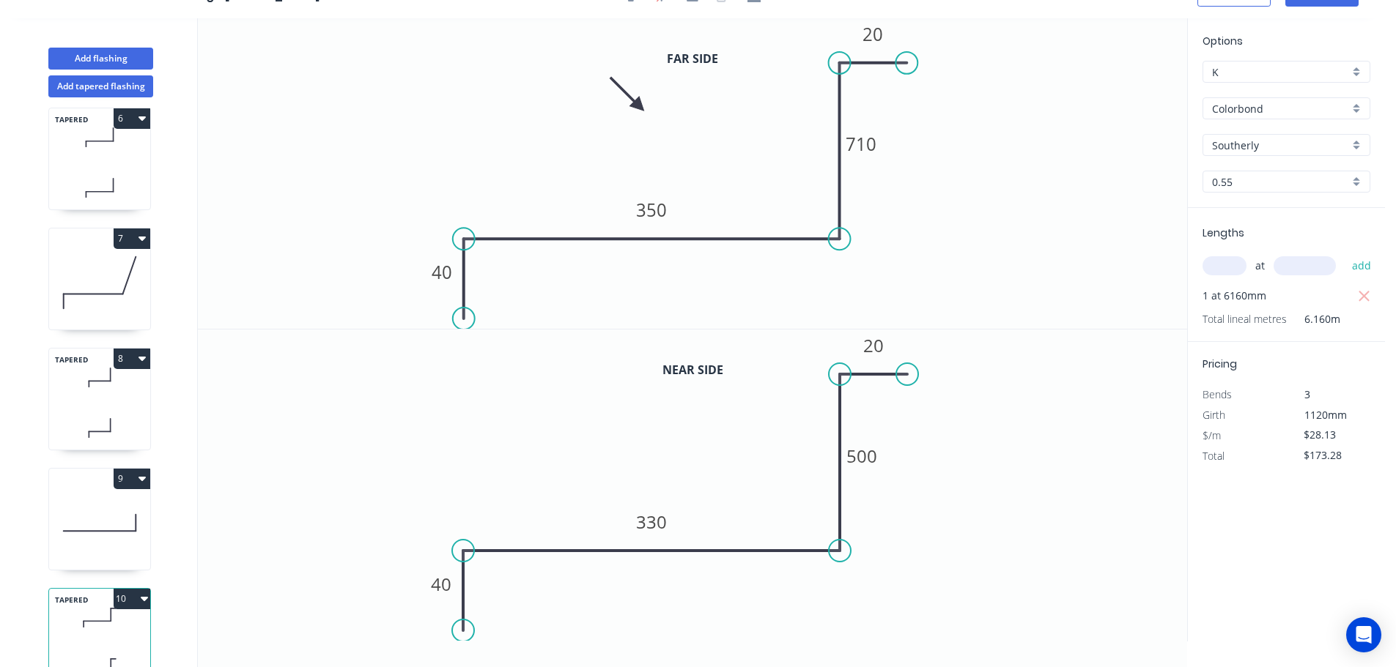
scroll to position [612, 0]
click at [143, 238] on icon "button" at bounding box center [141, 239] width 7 height 4
click at [67, 275] on div "Duplicate" at bounding box center [80, 275] width 113 height 21
type input "$13.06"
type input "$0.00"
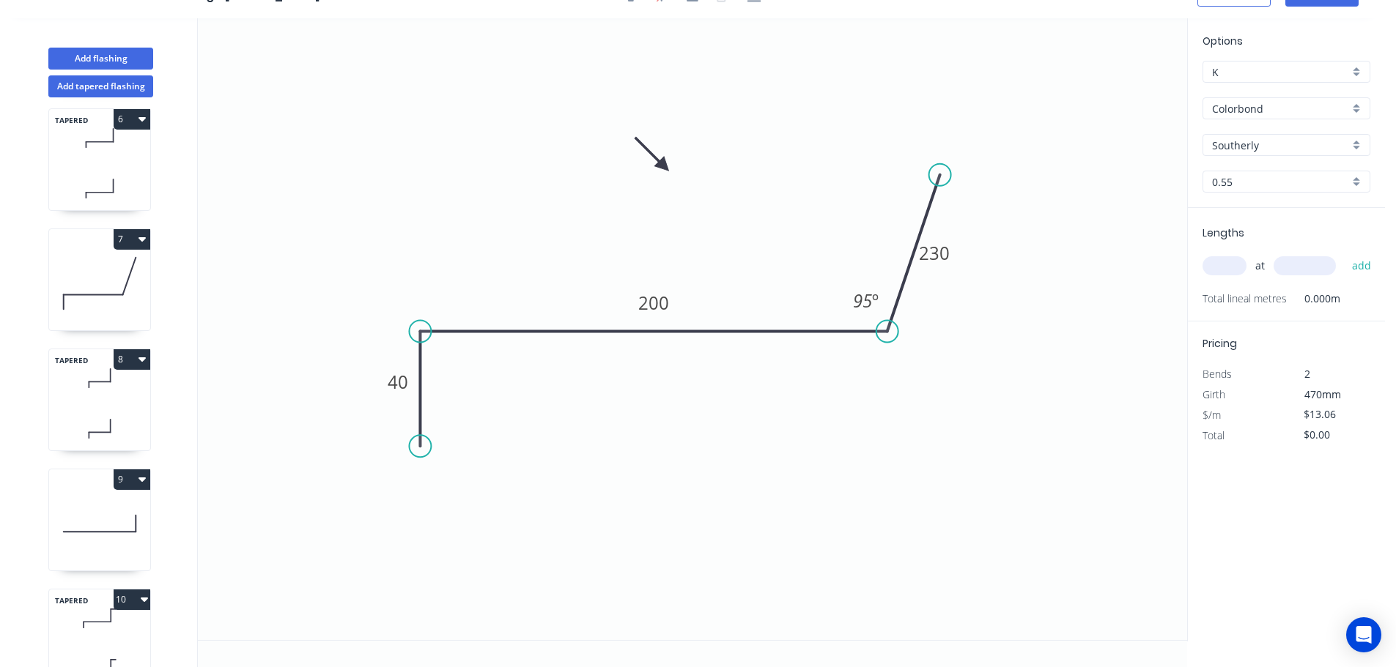
drag, startPoint x: 988, startPoint y: 39, endPoint x: 940, endPoint y: 175, distance: 144.4
click at [940, 175] on circle at bounding box center [940, 175] width 22 height 22
click at [938, 255] on tspan "230" at bounding box center [934, 253] width 31 height 24
click at [1215, 268] on input "text" at bounding box center [1224, 265] width 44 height 19
type input "$11.22"
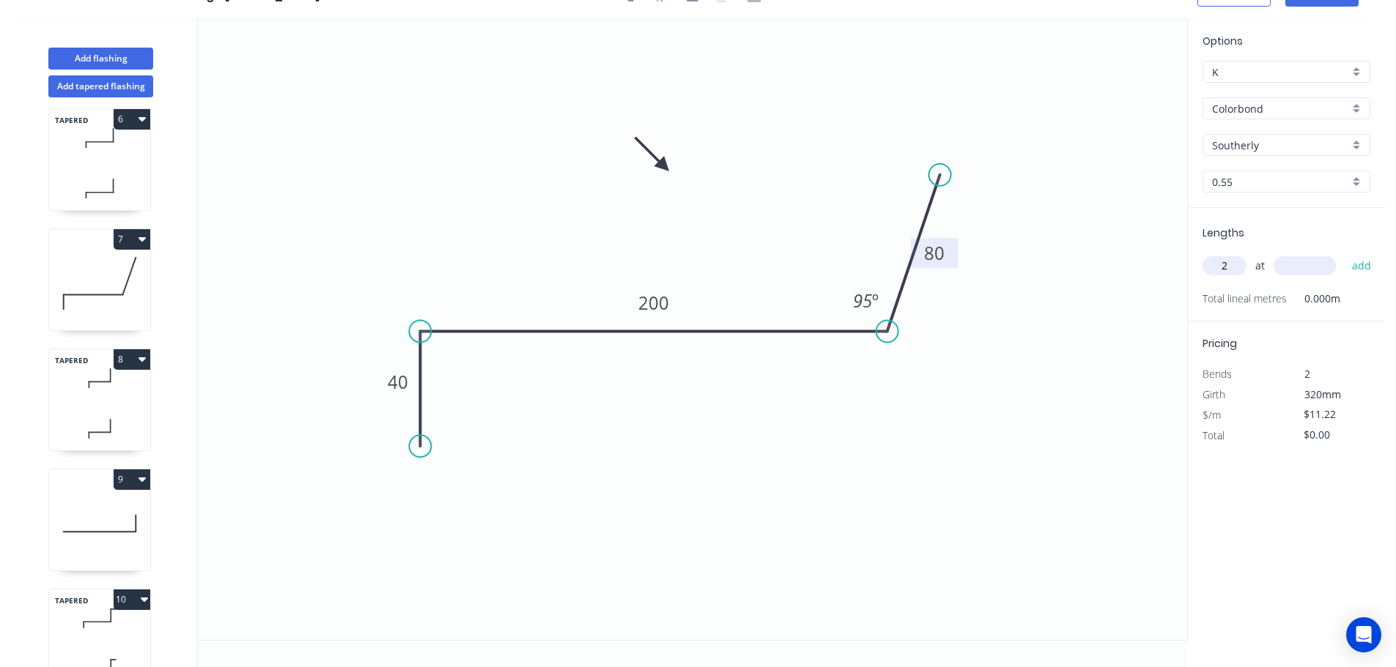
type input "2"
type input "5700"
click at [1344, 254] on button "add" at bounding box center [1361, 266] width 34 height 25
type input "$127.91"
click at [94, 80] on button "Add tapered flashing" at bounding box center [100, 86] width 105 height 22
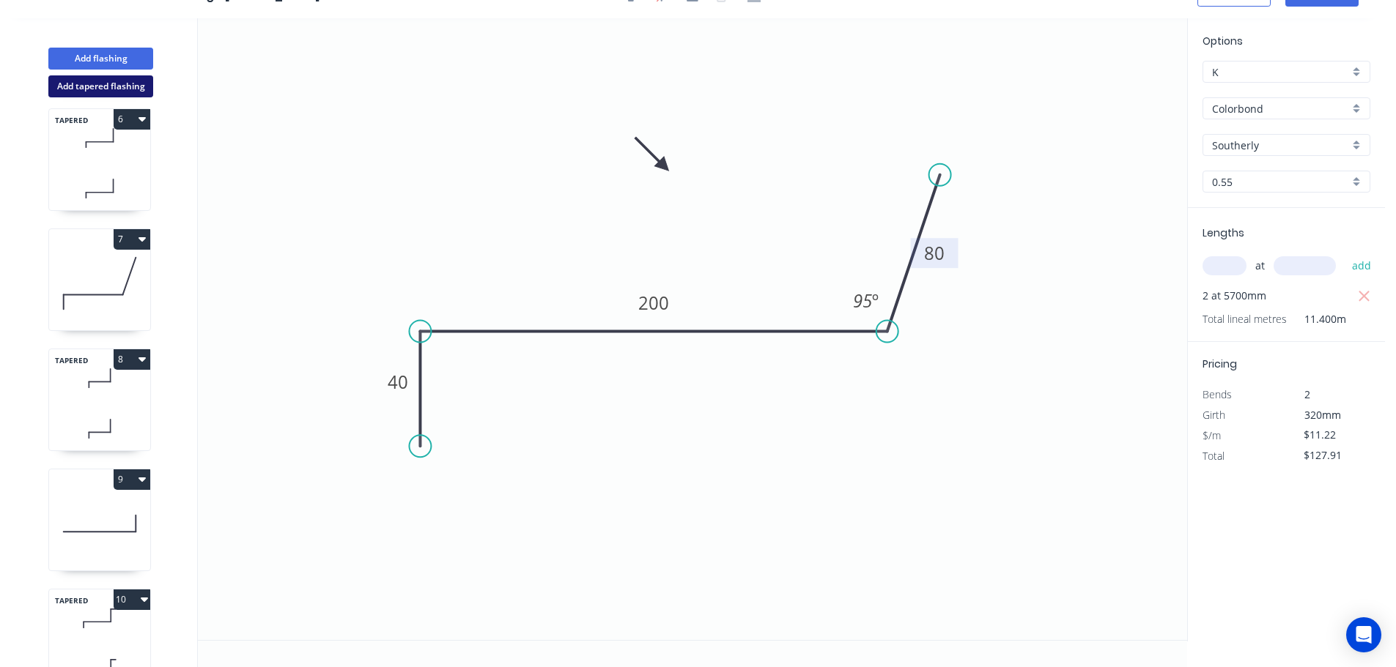
type input "$0.00"
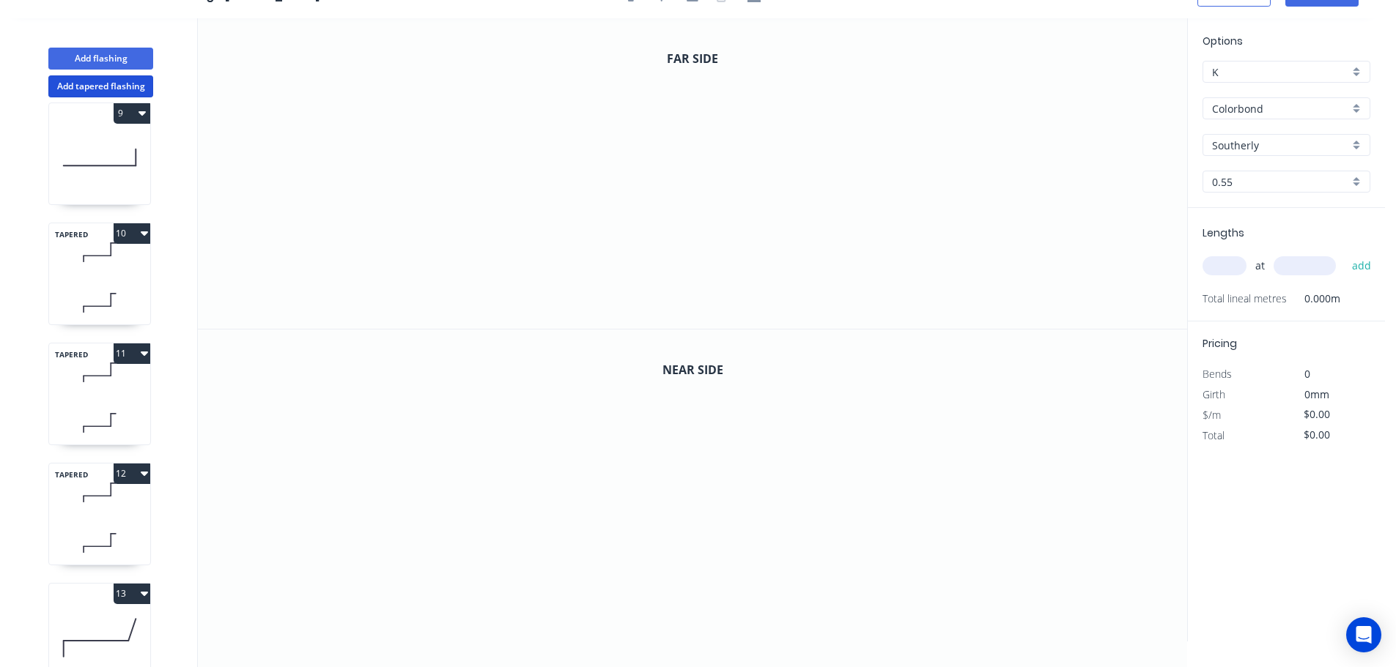
scroll to position [1145, 0]
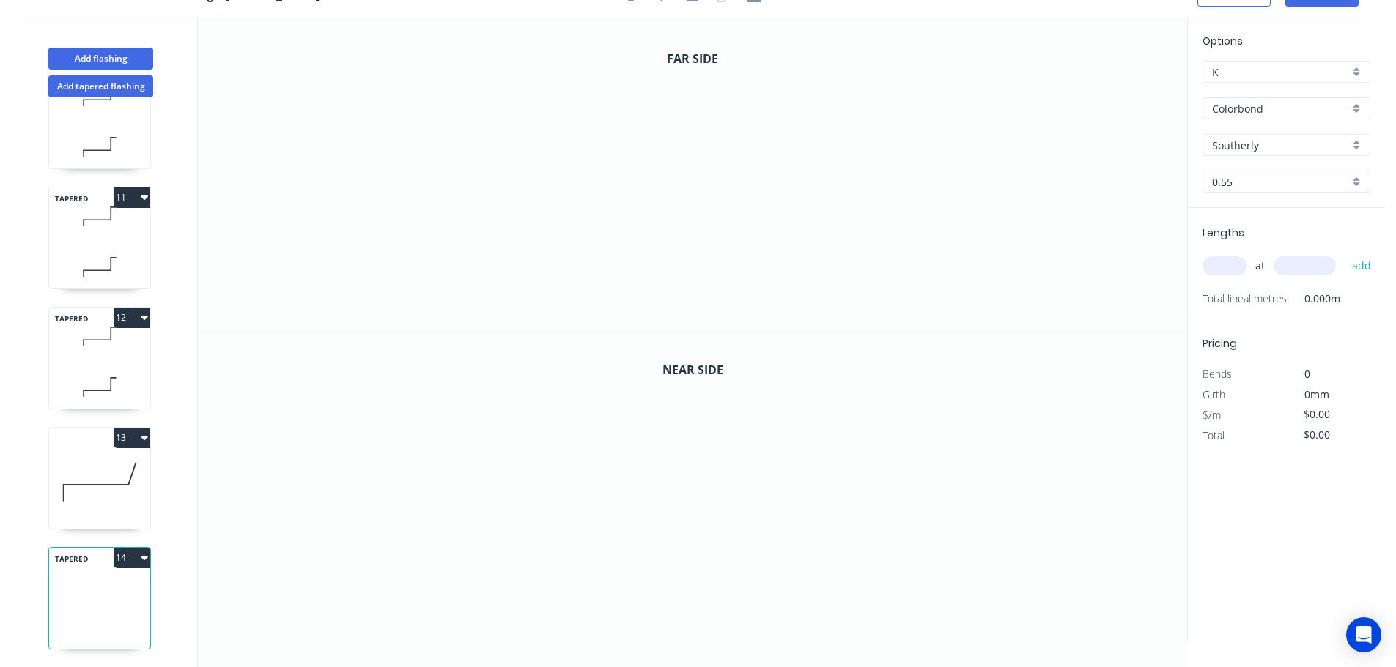
click at [141, 556] on icon "button" at bounding box center [144, 558] width 7 height 4
click at [42, 613] on div "Delete" at bounding box center [80, 623] width 113 height 21
type input "$11.22"
type input "$127.91"
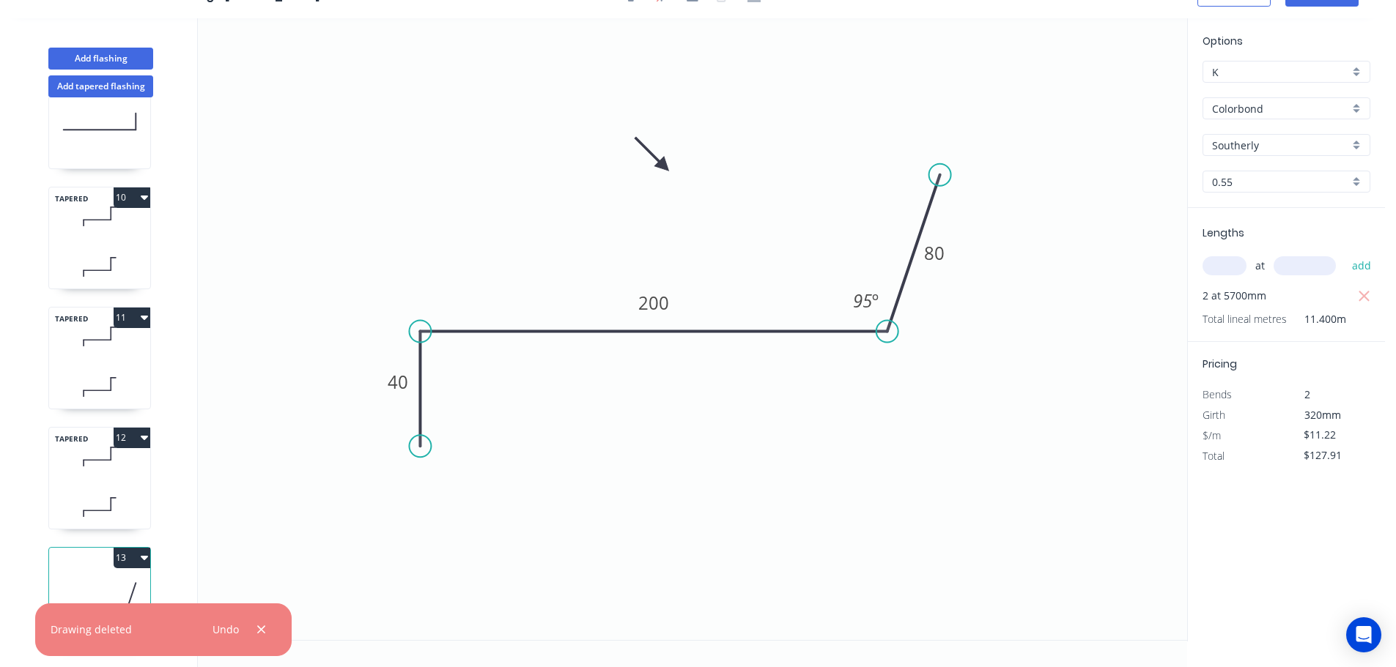
click at [142, 436] on icon "button" at bounding box center [144, 438] width 7 height 4
click at [45, 464] on div "Duplicate" at bounding box center [80, 474] width 113 height 21
type input "$20.75"
type input "$0.00"
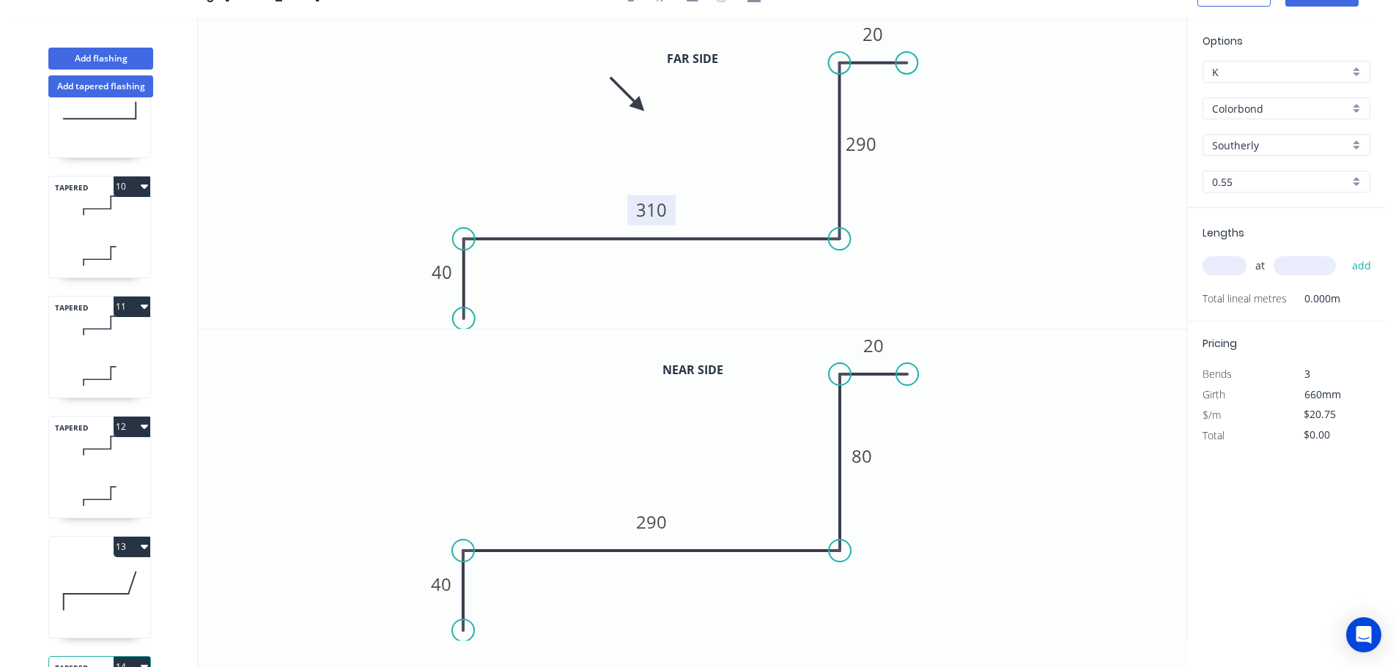
click at [656, 210] on tspan "310" at bounding box center [651, 210] width 31 height 24
drag, startPoint x: 840, startPoint y: 59, endPoint x: 867, endPoint y: 63, distance: 26.6
click at [857, 66] on circle at bounding box center [857, 68] width 22 height 22
drag, startPoint x: 910, startPoint y: 56, endPoint x: 908, endPoint y: 68, distance: 12.6
click at [908, 68] on circle at bounding box center [907, 68] width 22 height 22
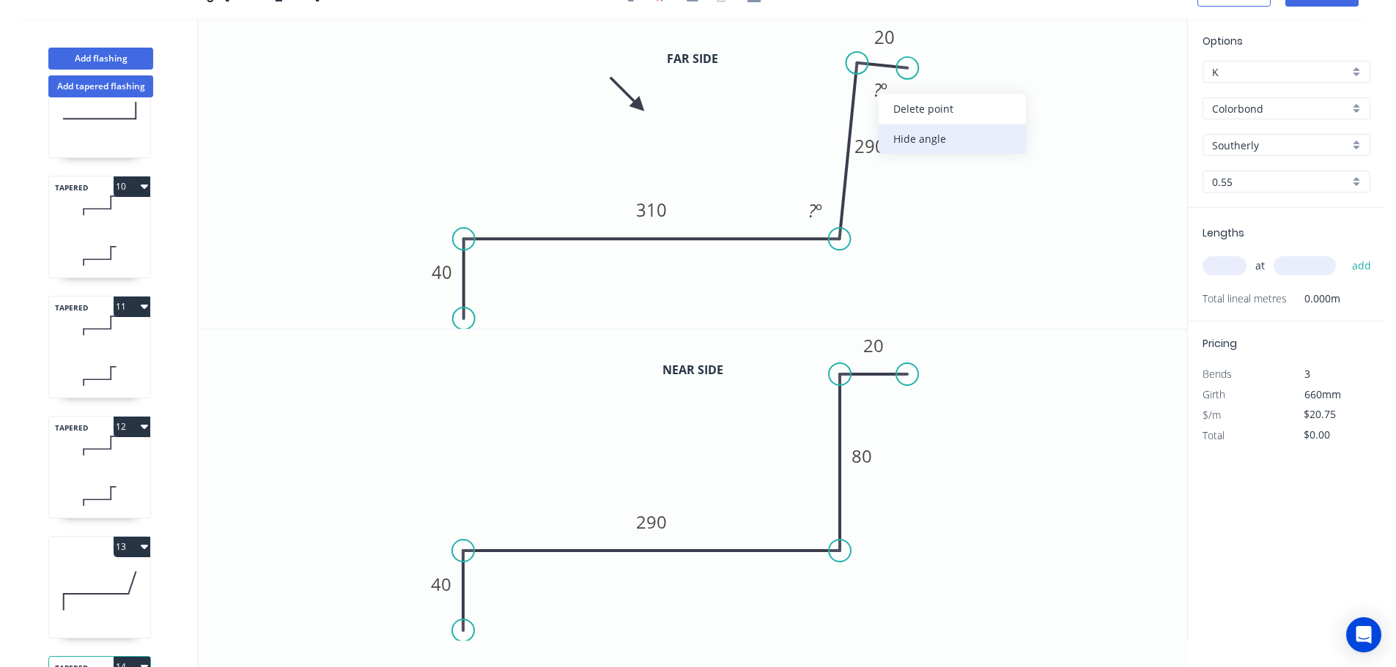
click at [911, 138] on div "Hide angle" at bounding box center [951, 139] width 147 height 30
click at [654, 209] on tspan "310" at bounding box center [651, 210] width 31 height 24
click at [1226, 262] on input "text" at bounding box center [1224, 265] width 44 height 19
type input "$15.22"
type input "1"
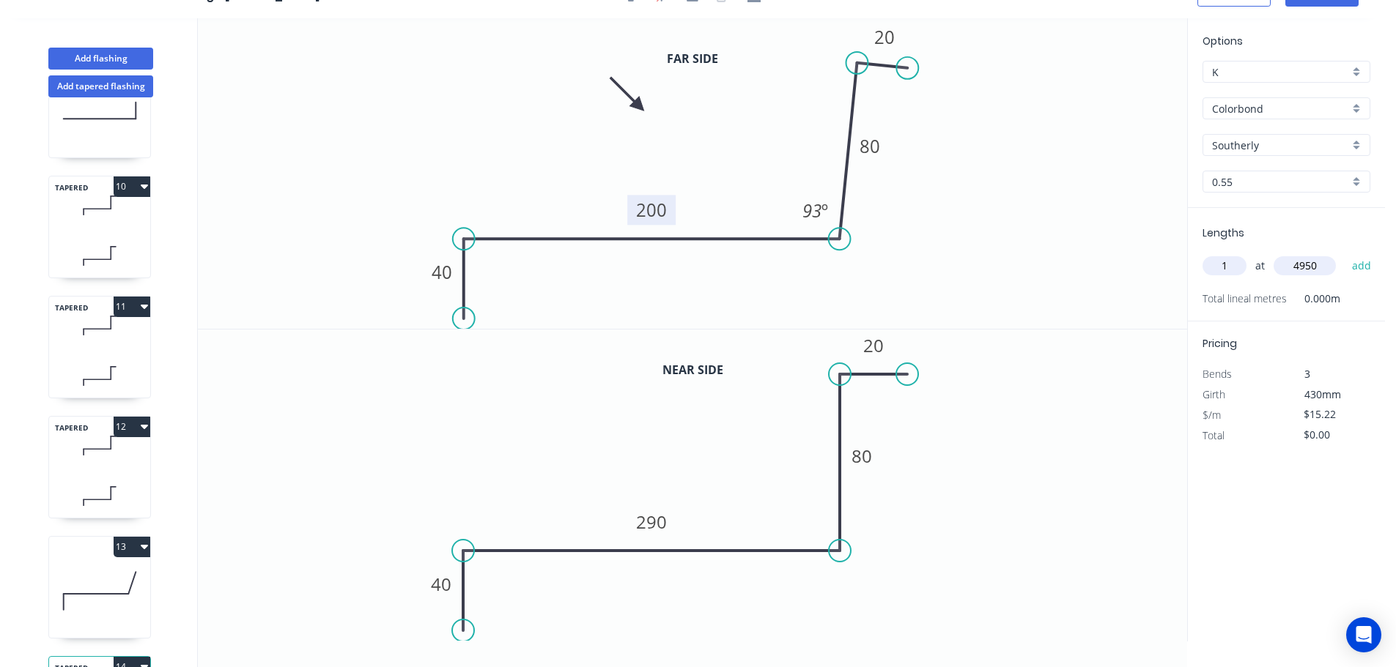
type input "4950"
click at [1344, 254] on button "add" at bounding box center [1361, 266] width 34 height 25
type input "$75.34"
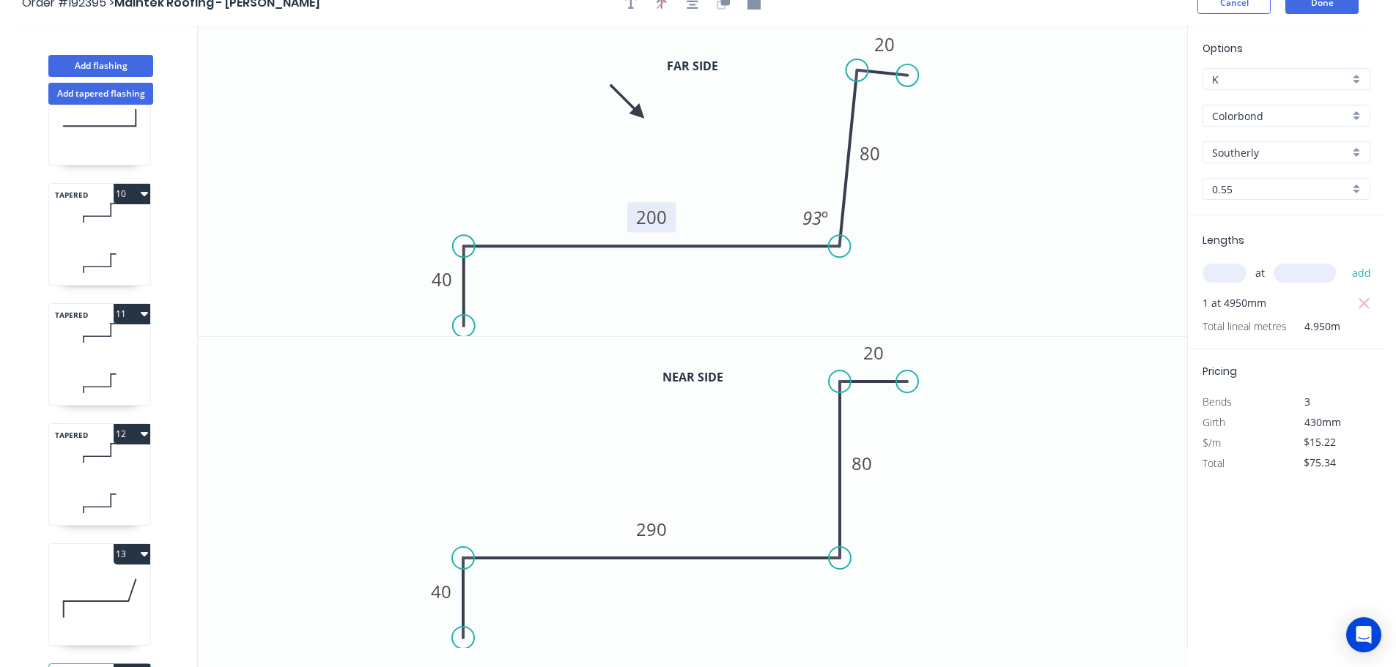
scroll to position [0, 0]
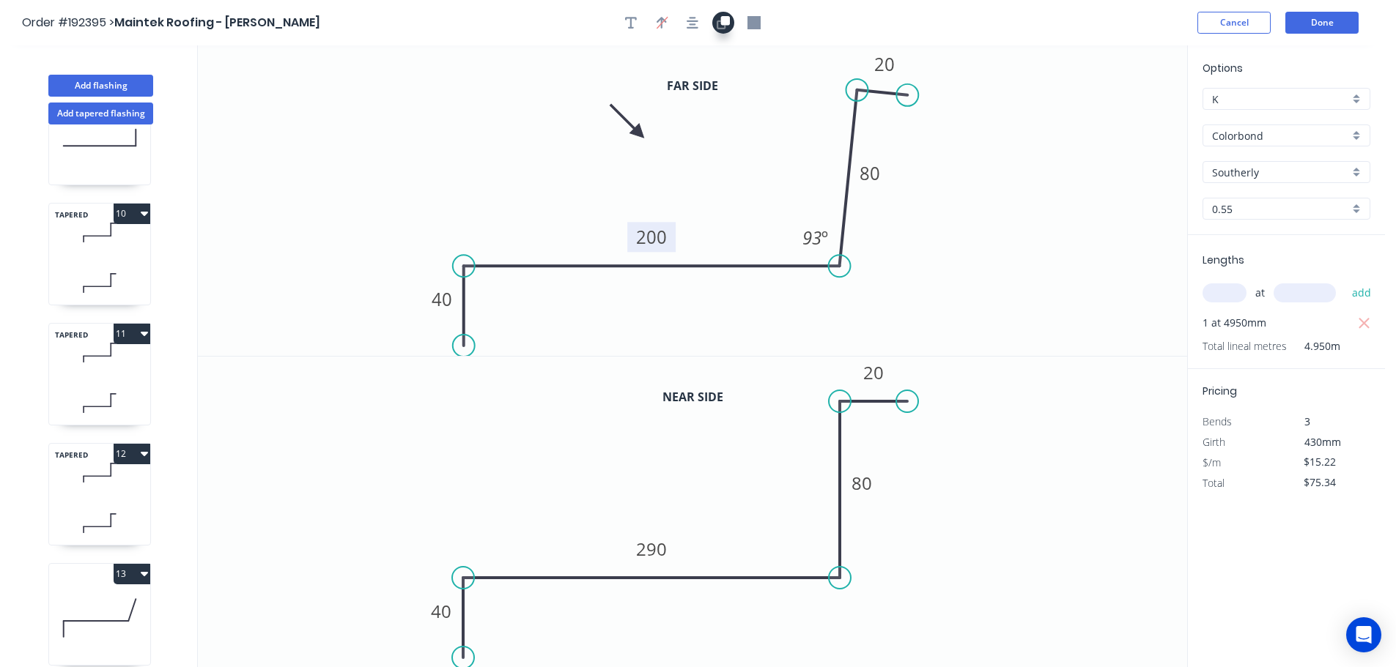
click at [721, 21] on icon "button" at bounding box center [725, 20] width 9 height 9
click at [815, 548] on tspan "º" at bounding box center [818, 550] width 7 height 24
type input "$11.94"
type input "$59.10"
drag, startPoint x: 654, startPoint y: 551, endPoint x: 644, endPoint y: 547, distance: 10.9
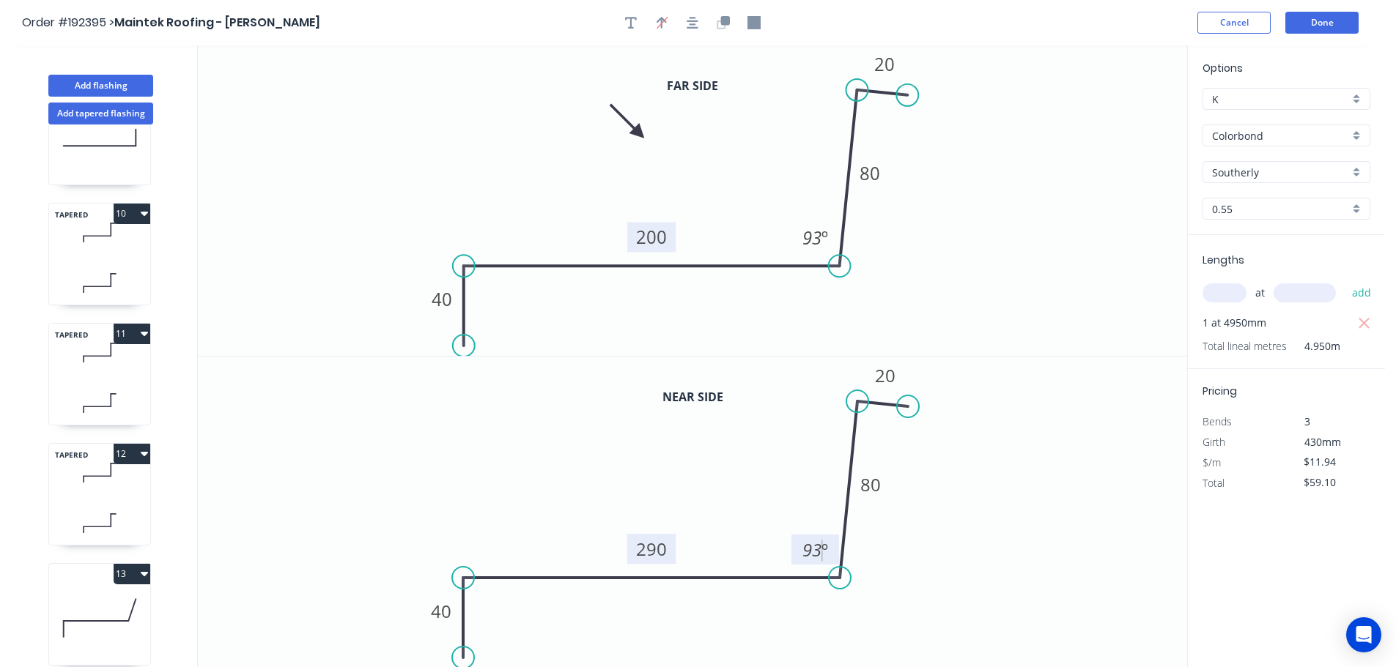
click at [657, 550] on tspan "290" at bounding box center [651, 549] width 31 height 24
click at [877, 484] on tspan "80" at bounding box center [870, 485] width 21 height 24
click at [873, 484] on tspan "256" at bounding box center [870, 485] width 31 height 24
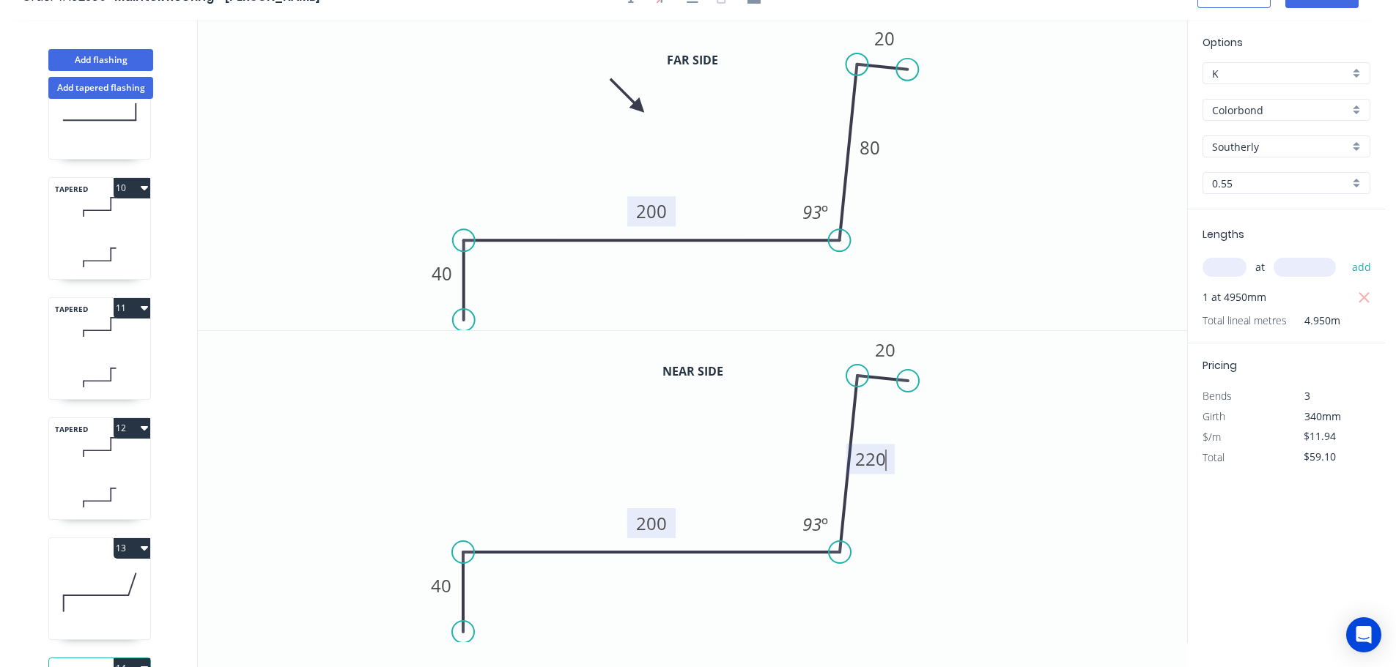
scroll to position [27, 0]
drag, startPoint x: 450, startPoint y: 471, endPoint x: 437, endPoint y: 464, distance: 14.5
click at [443, 467] on icon "0 40 200 220 20 93 º" at bounding box center [692, 485] width 989 height 311
type input "$15.22"
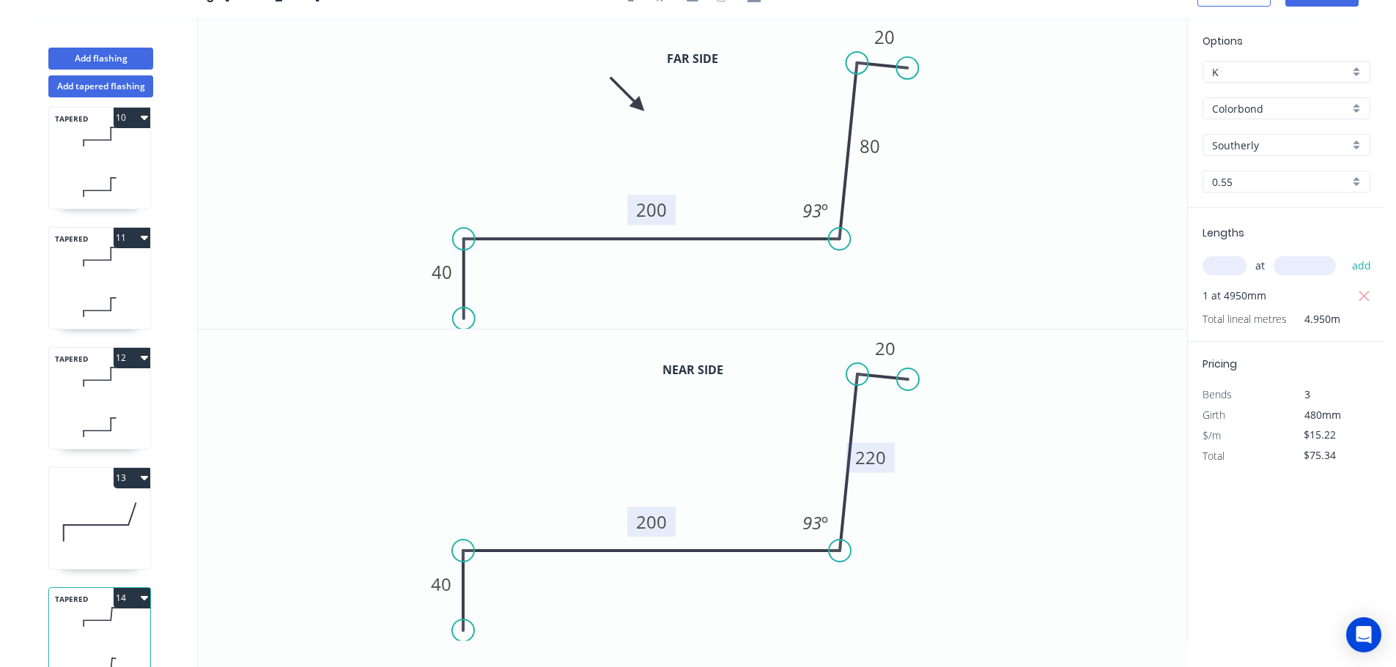
scroll to position [1145, 0]
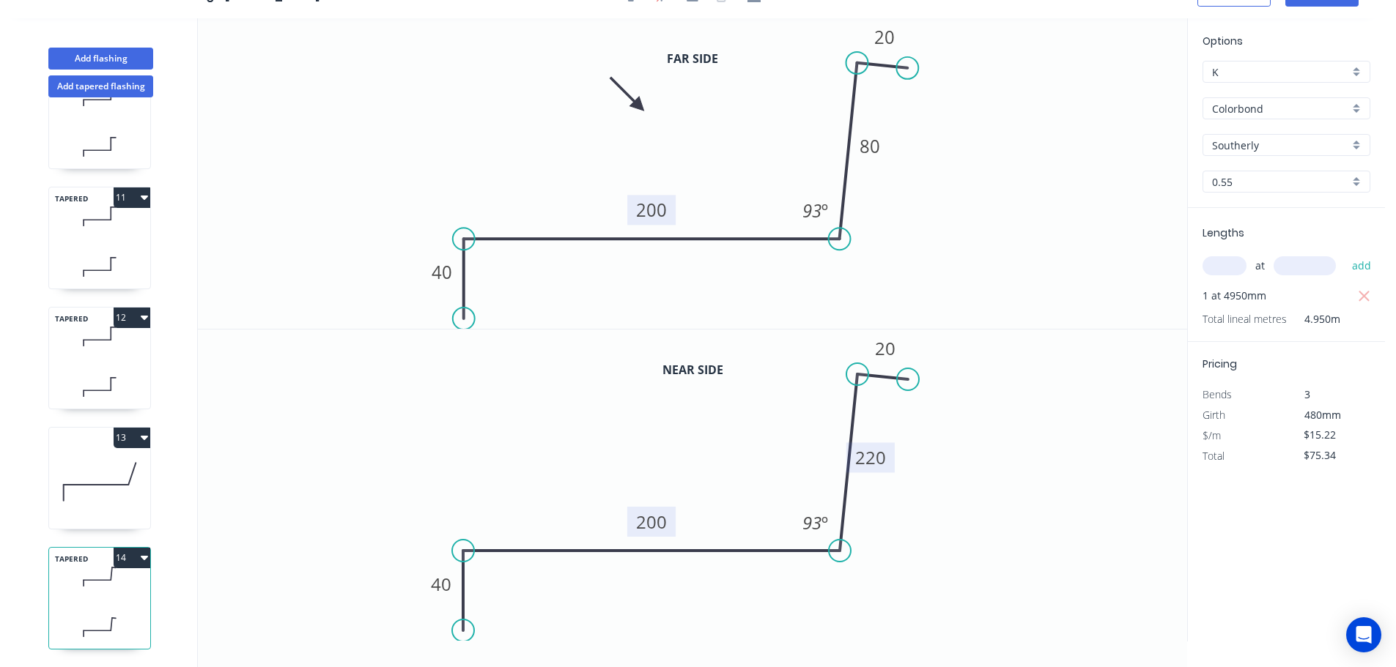
click at [147, 556] on icon "button" at bounding box center [144, 558] width 7 height 4
click at [48, 585] on div "Duplicate" at bounding box center [80, 594] width 113 height 21
type input "$0.00"
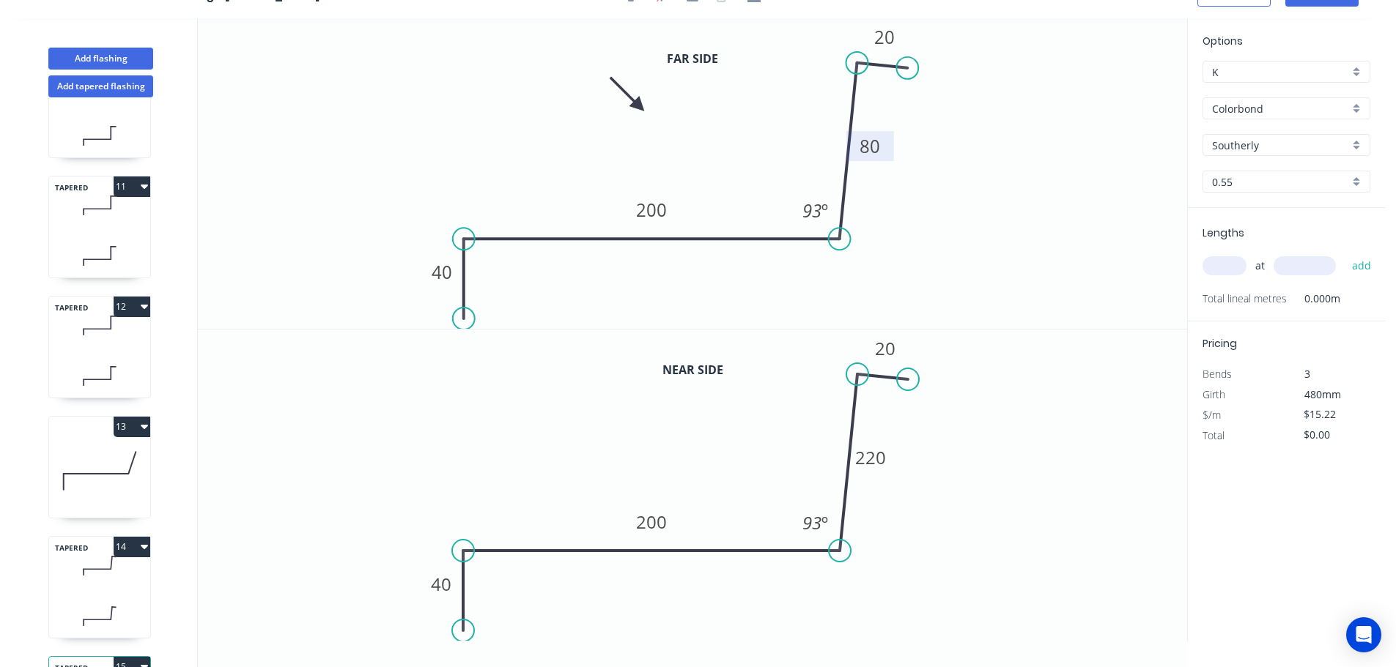
click at [872, 144] on tspan "80" at bounding box center [869, 146] width 21 height 24
click at [872, 455] on tspan "220" at bounding box center [870, 457] width 31 height 24
click at [1221, 262] on input "text" at bounding box center [1224, 265] width 44 height 19
type input "$20.75"
type input "1"
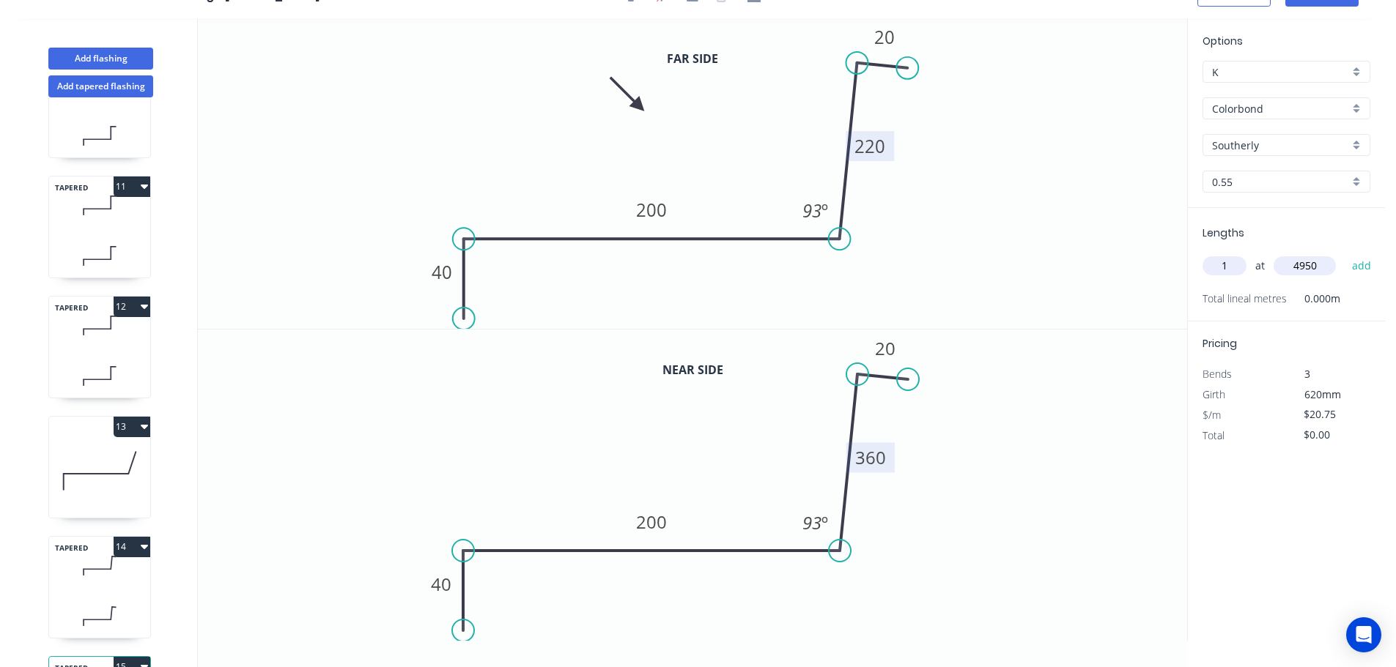
type input "4950"
click at [1344, 254] on button "add" at bounding box center [1361, 266] width 34 height 25
click at [149, 305] on button "12" at bounding box center [132, 307] width 37 height 21
click at [48, 341] on div "Duplicate" at bounding box center [80, 343] width 113 height 21
type input "$0.00"
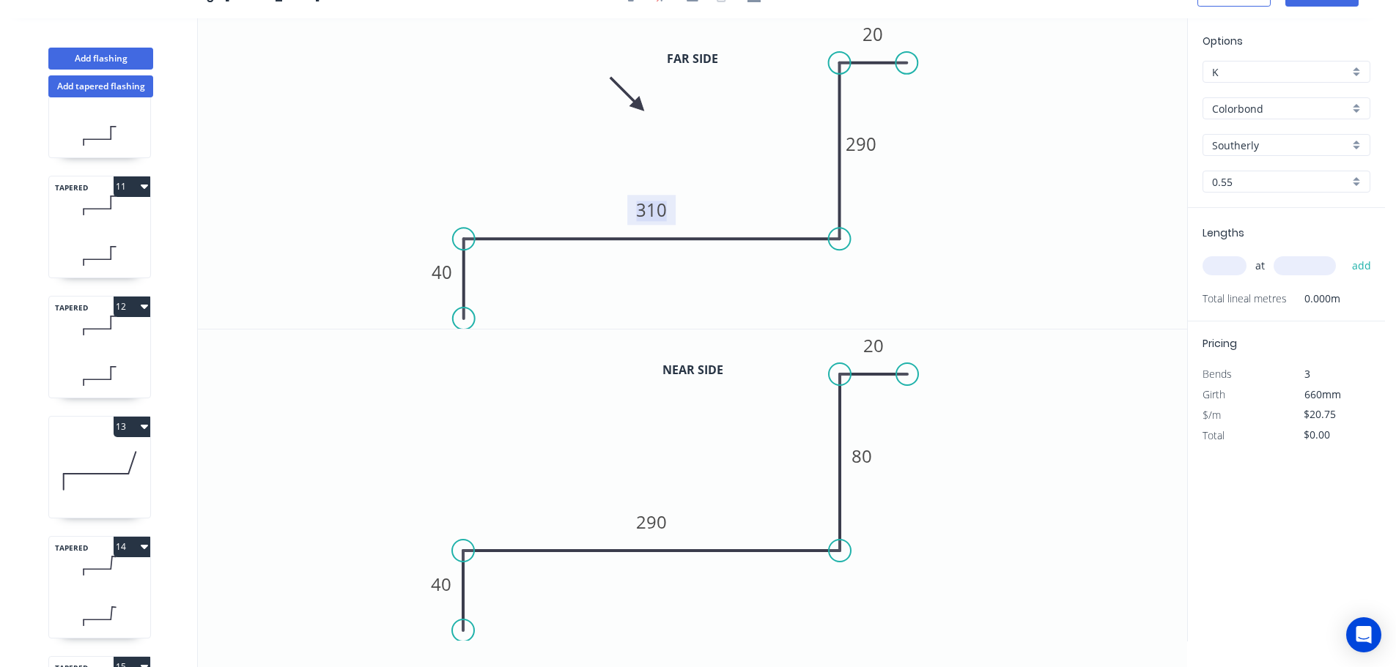
click at [656, 206] on tspan "310" at bounding box center [651, 210] width 31 height 24
click at [862, 451] on tspan "80" at bounding box center [861, 456] width 21 height 24
click at [656, 520] on tspan "290" at bounding box center [651, 522] width 31 height 24
click at [1225, 267] on input "text" at bounding box center [1224, 265] width 44 height 19
type input "1"
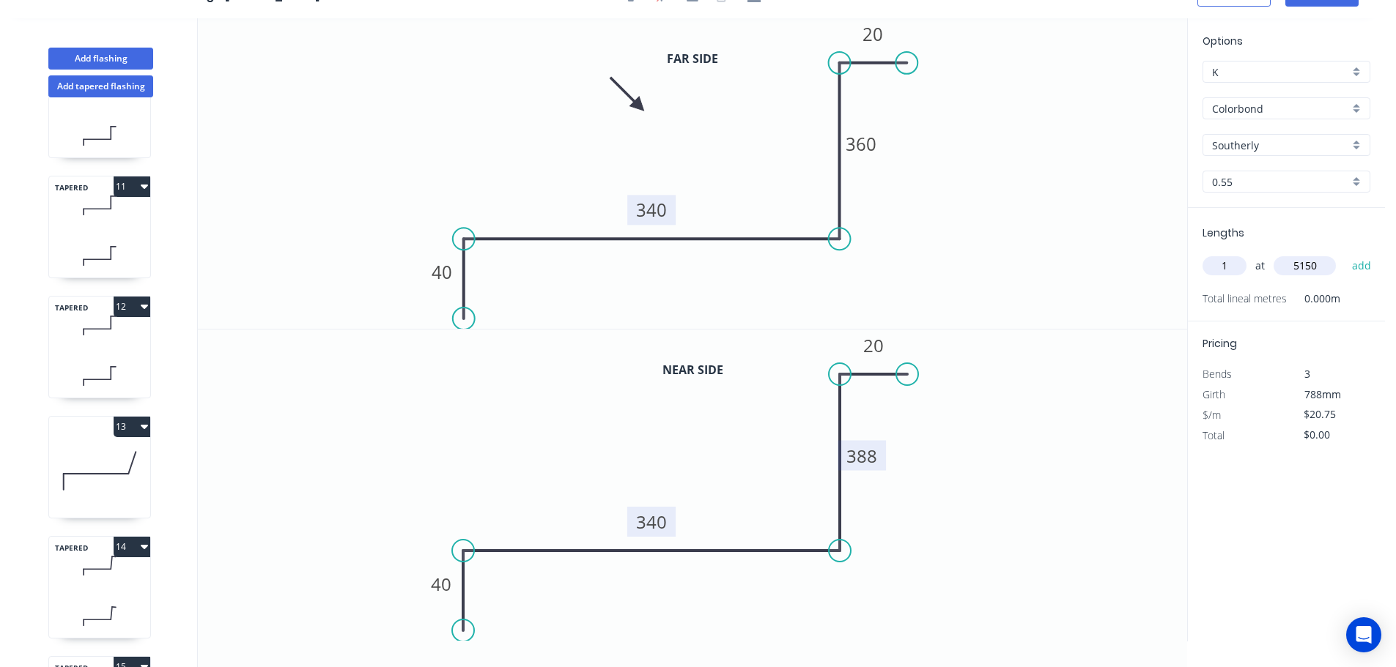
type input "5150"
click at [1344, 254] on button "add" at bounding box center [1361, 266] width 34 height 25
type input "$106.86"
click at [865, 451] on tspan "388" at bounding box center [861, 456] width 31 height 24
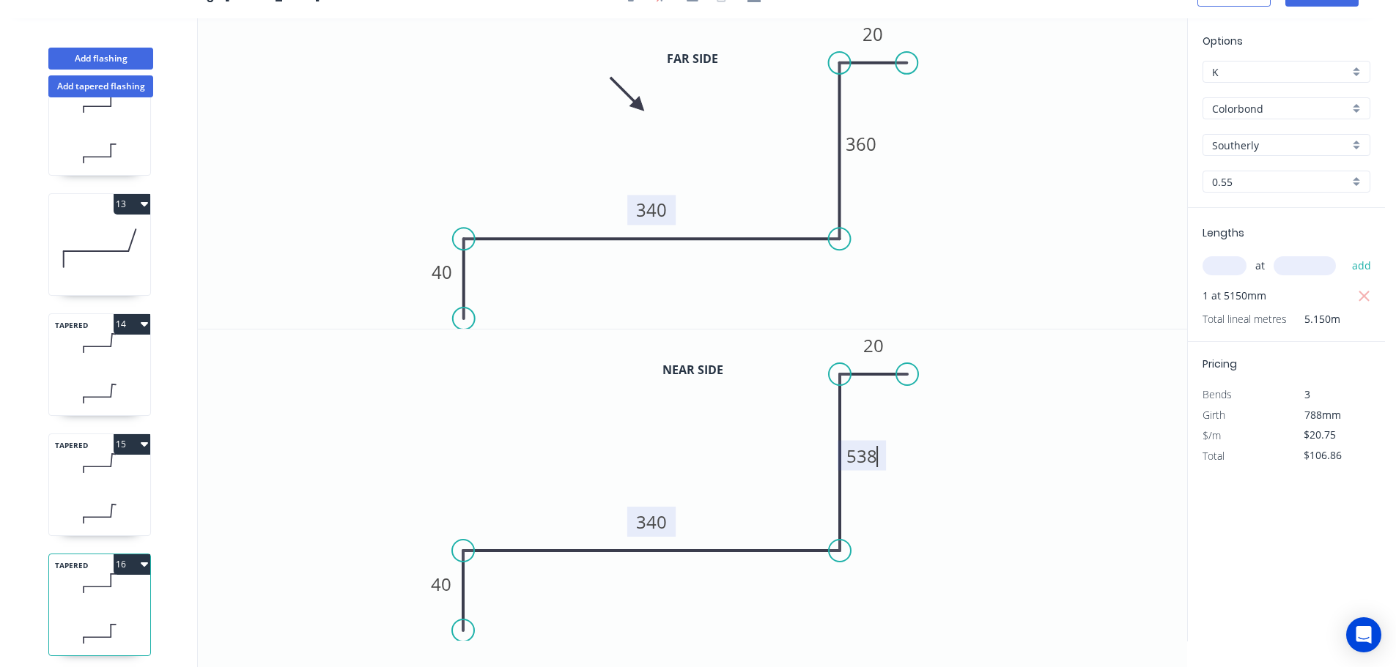
scroll to position [1386, 0]
click at [141, 552] on icon "button" at bounding box center [144, 558] width 7 height 12
type input "$24.44"
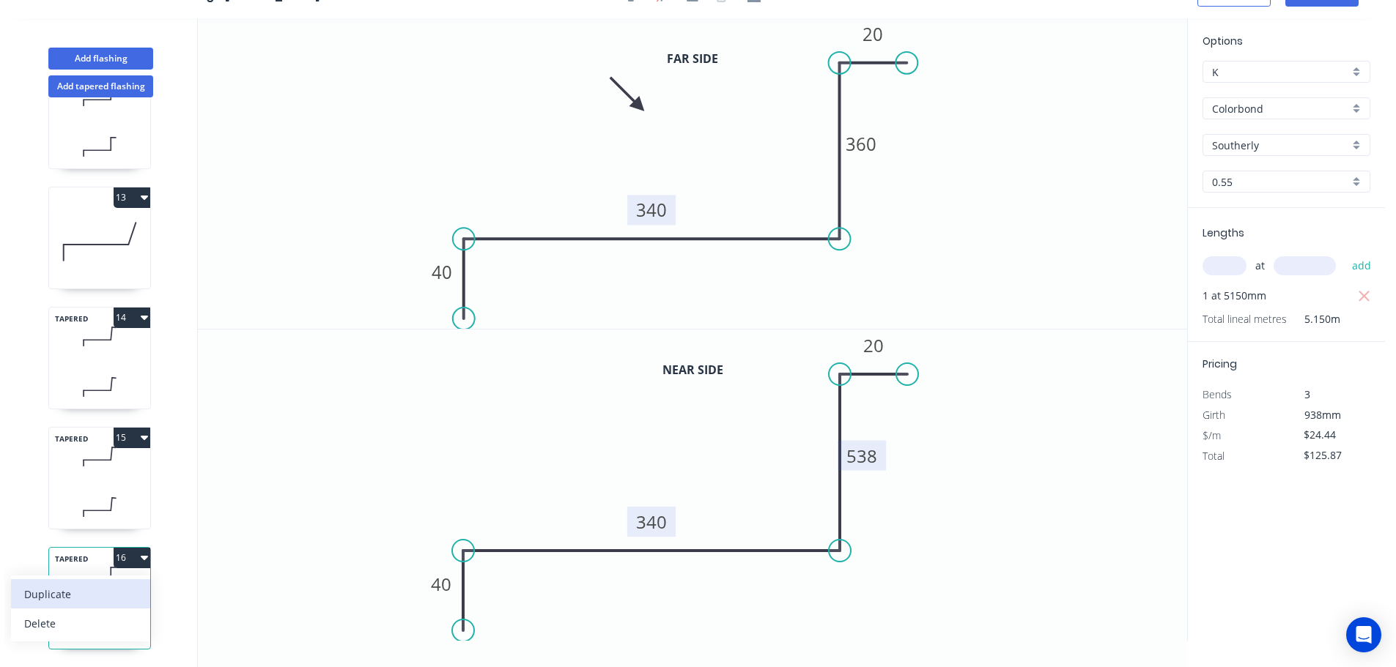
click at [42, 584] on div "Duplicate" at bounding box center [80, 594] width 113 height 21
type input "$0.00"
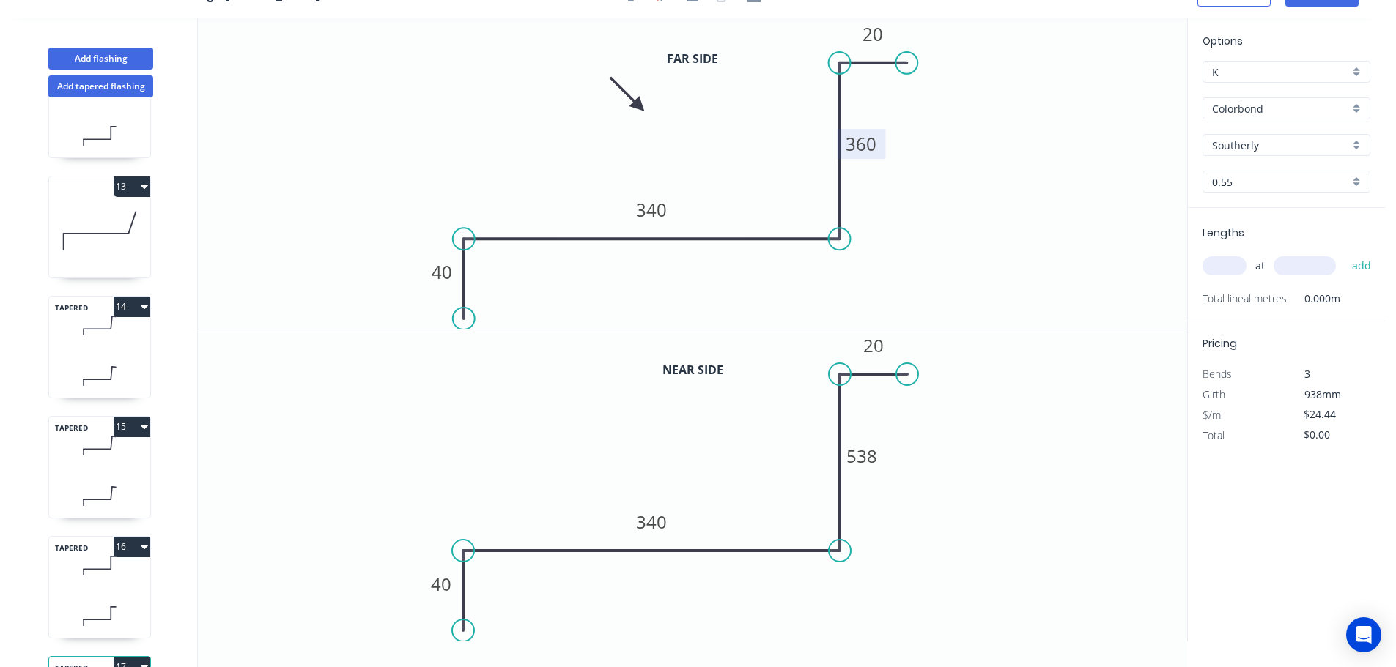
click at [869, 147] on tspan "360" at bounding box center [861, 144] width 31 height 24
click at [865, 456] on tspan "538" at bounding box center [861, 456] width 31 height 24
click at [1227, 259] on input "text" at bounding box center [1224, 265] width 44 height 19
type input "$28.13"
type input "1"
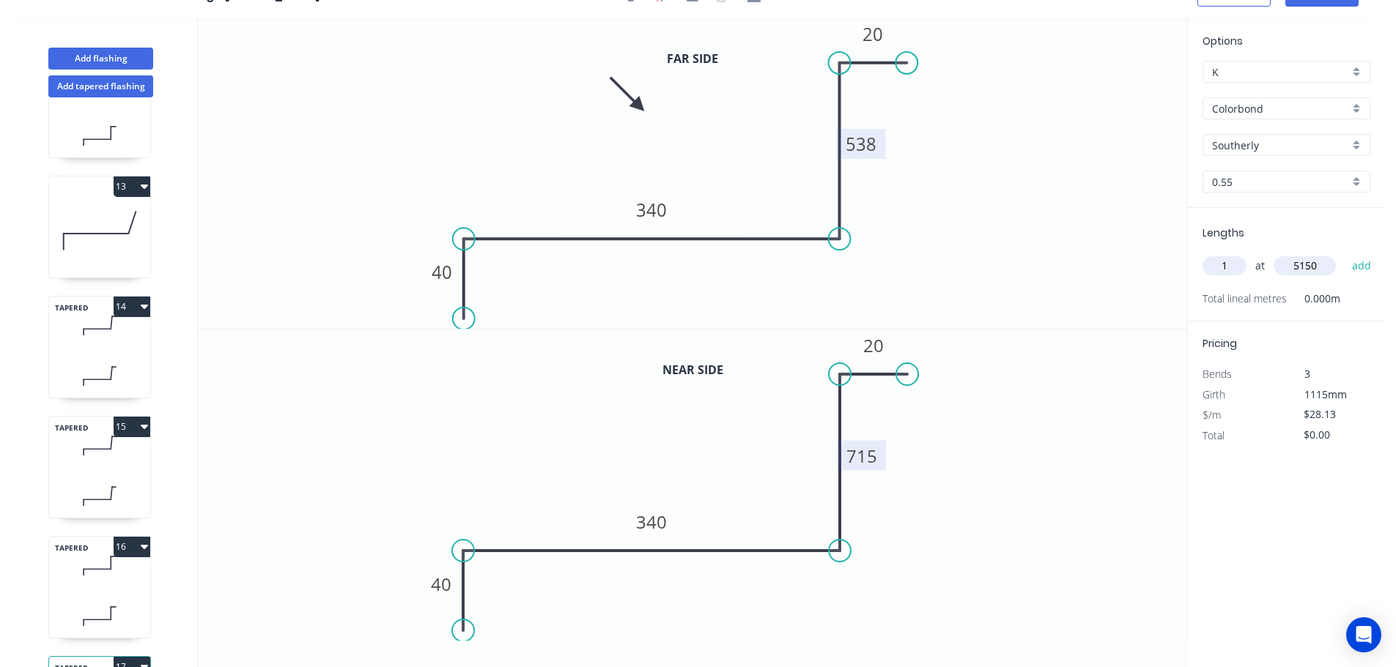
type input "5150"
click at [1344, 254] on button "add" at bounding box center [1361, 266] width 34 height 25
type input "$144.87"
click at [103, 52] on button "Add flashing" at bounding box center [100, 59] width 105 height 22
type input "$0.00"
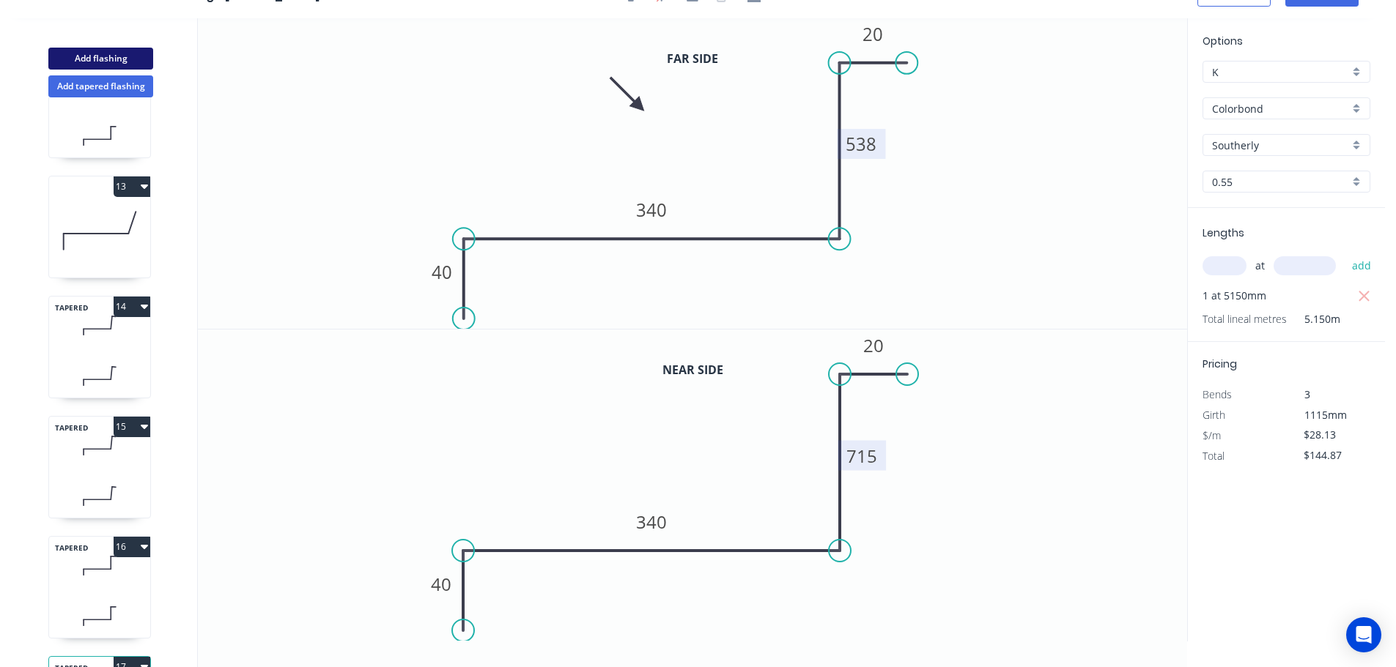
type input "$0.00"
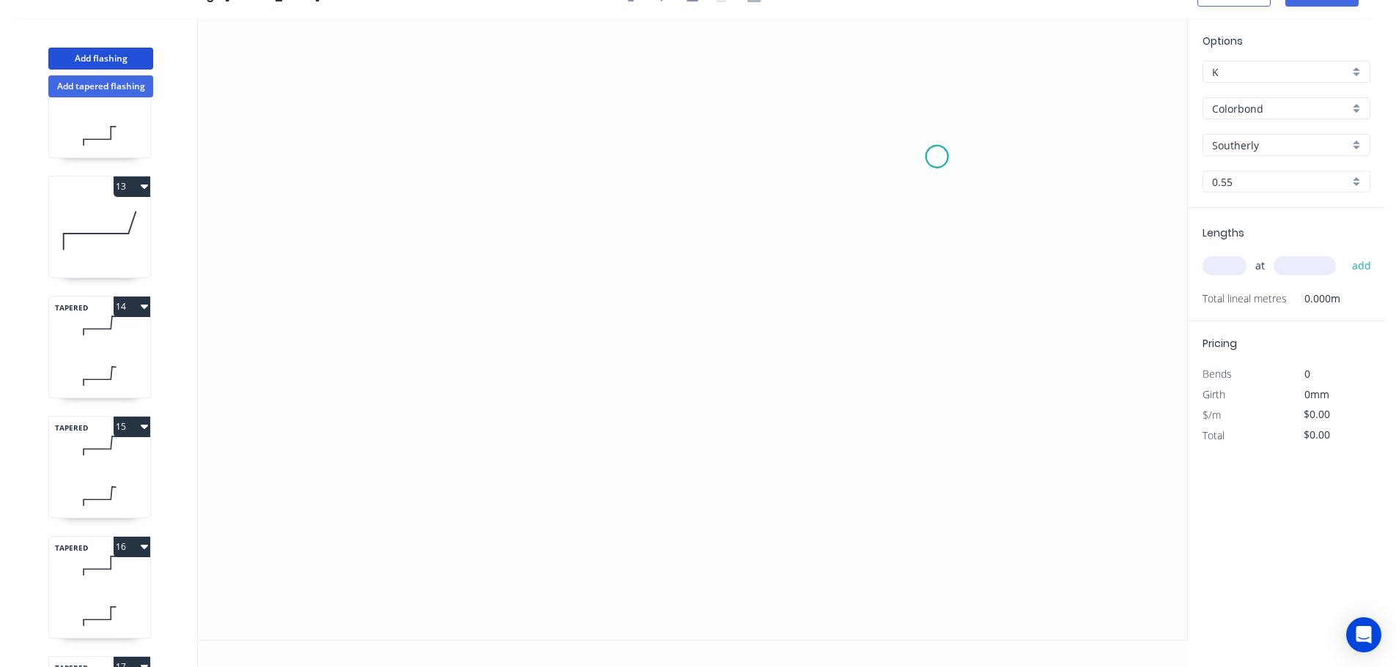
click at [937, 157] on icon "0" at bounding box center [692, 329] width 989 height 622
click at [950, 444] on icon "0" at bounding box center [692, 329] width 989 height 622
click at [465, 458] on icon "0 ?" at bounding box center [692, 329] width 989 height 622
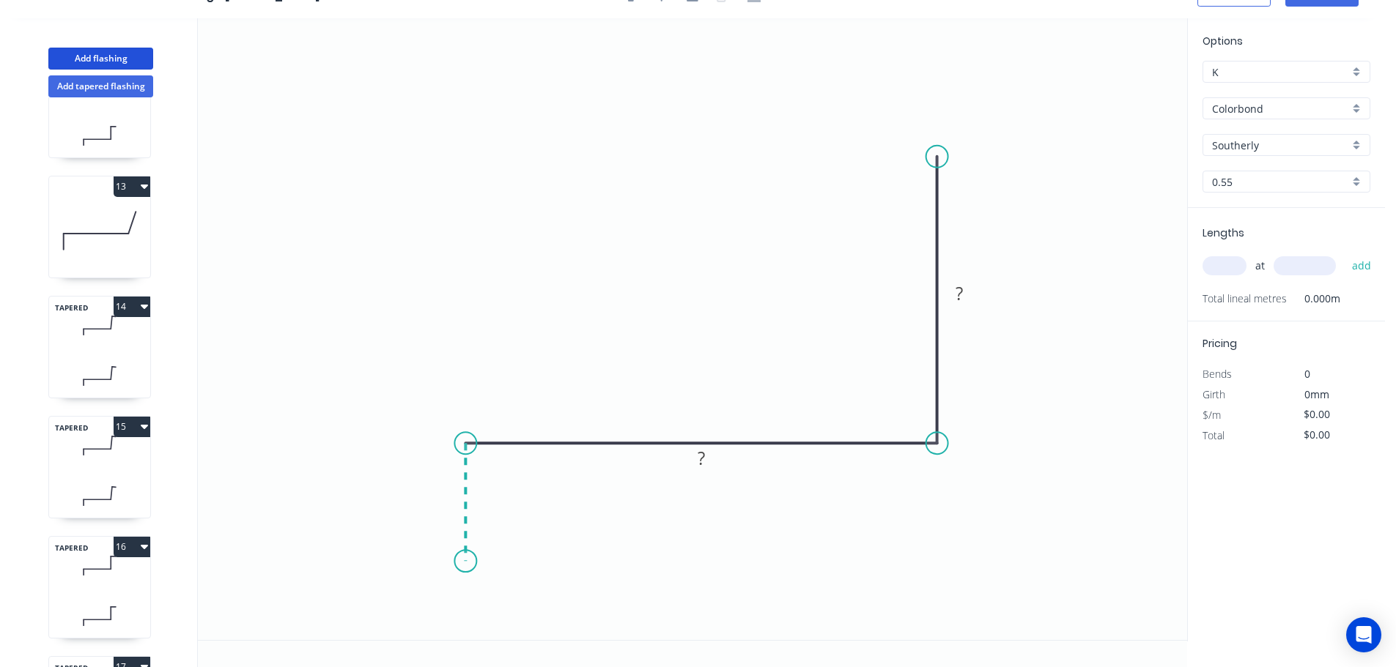
click at [456, 562] on icon "0 ? ?" at bounding box center [692, 329] width 989 height 622
click at [455, 562] on circle at bounding box center [465, 561] width 22 height 22
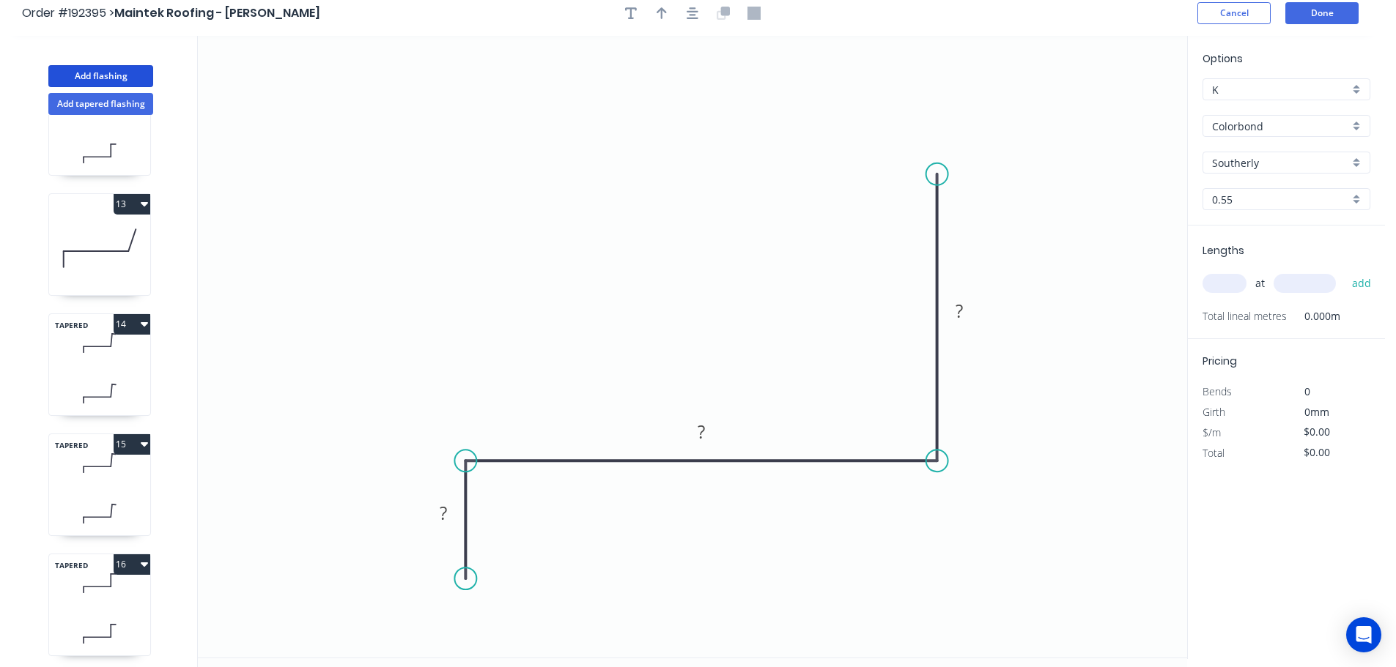
scroll to position [0, 0]
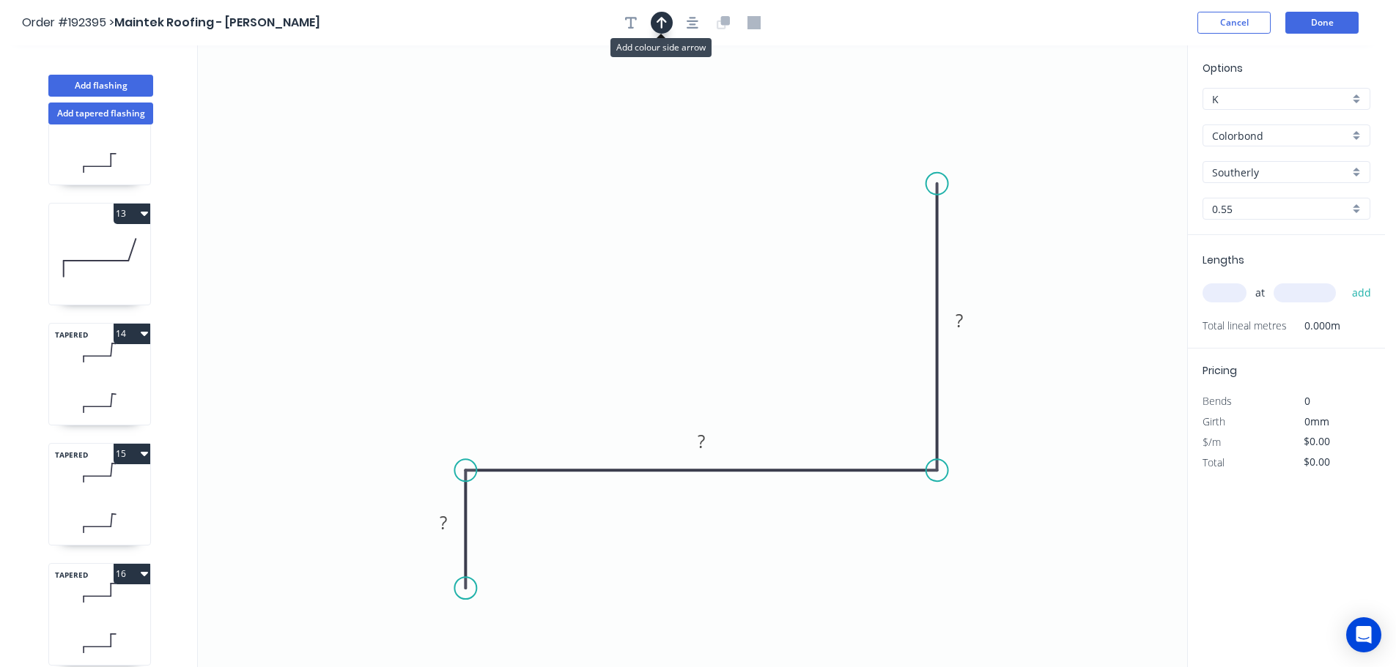
click at [662, 23] on icon "button" at bounding box center [661, 23] width 10 height 12
click at [637, 278] on icon at bounding box center [635, 261] width 13 height 47
click at [443, 522] on tspan "?" at bounding box center [443, 523] width 7 height 24
click at [1230, 296] on input "text" at bounding box center [1224, 293] width 44 height 19
type input "$13.06"
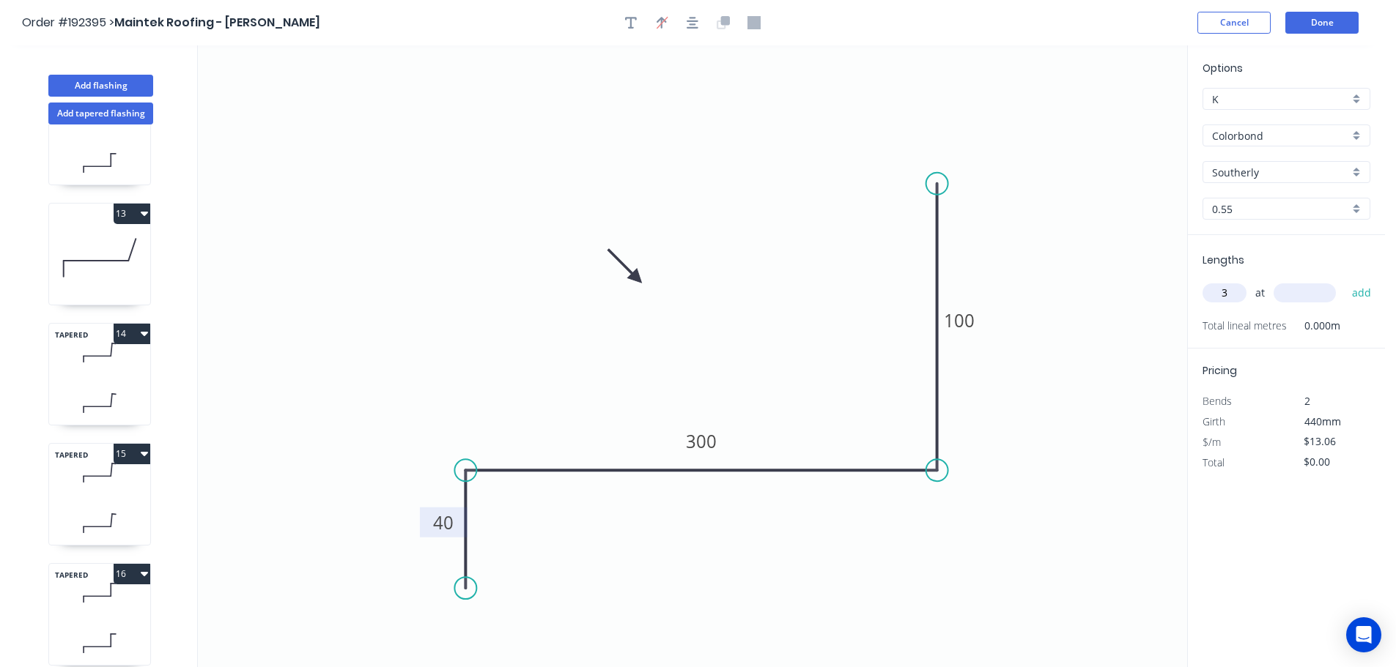
type input "3"
type input "4600"
click at [1344, 281] on button "add" at bounding box center [1361, 293] width 34 height 25
type input "$180.23"
type input "1"
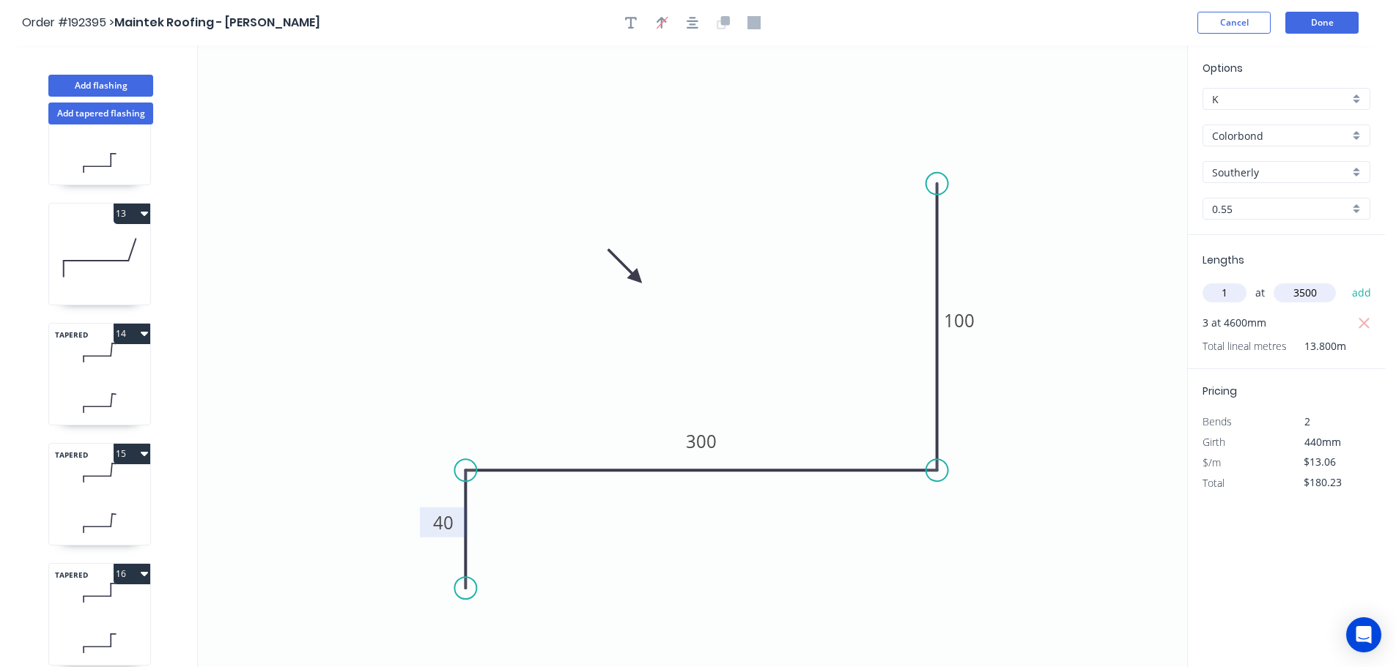
type input "3500"
click at [1344, 281] on button "add" at bounding box center [1361, 293] width 34 height 25
type input "$225.94"
click at [146, 215] on icon "button" at bounding box center [144, 214] width 7 height 4
click at [48, 250] on div "Duplicate" at bounding box center [80, 250] width 113 height 21
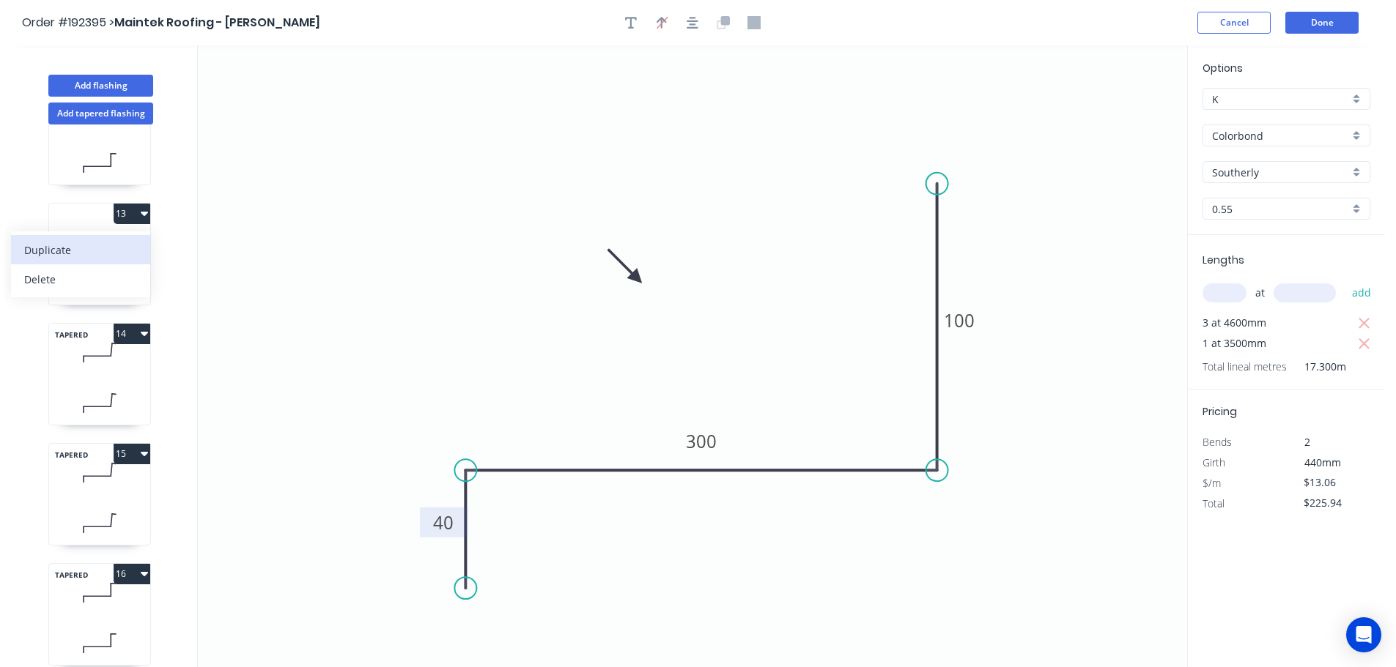
type input "$11.22"
type input "$0.00"
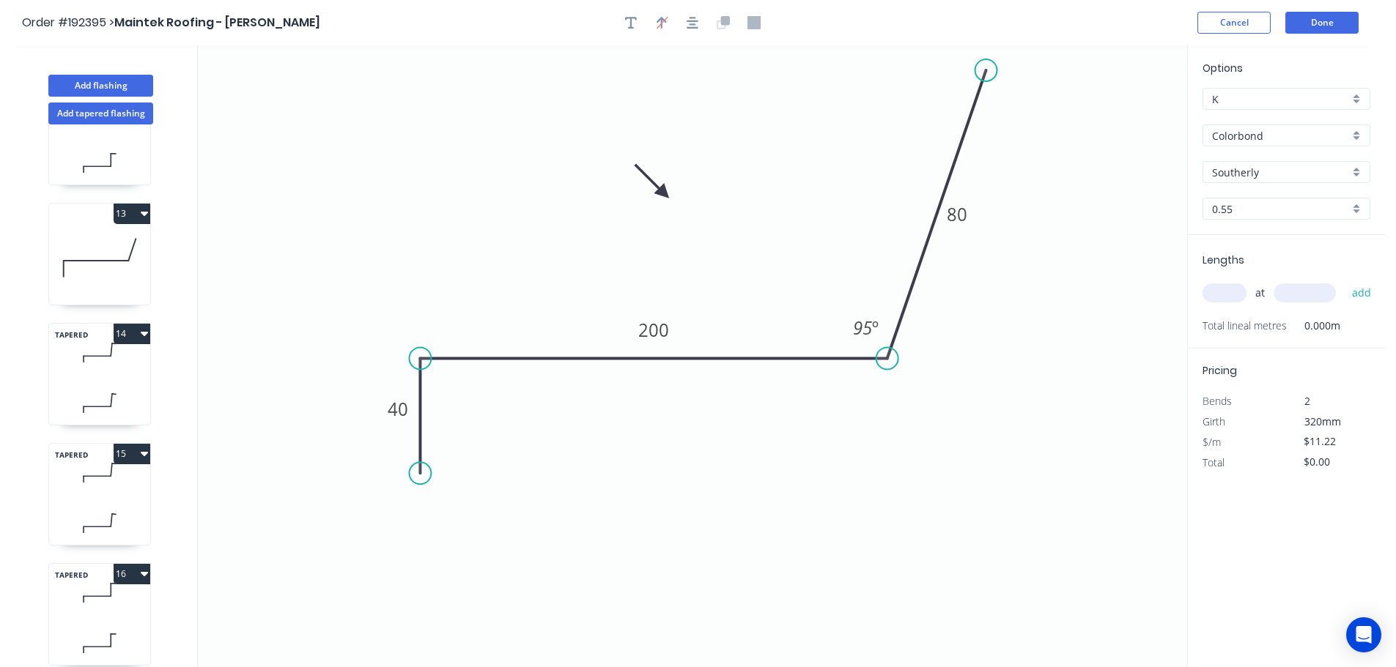
drag, startPoint x: 969, startPoint y: 117, endPoint x: 986, endPoint y: 70, distance: 49.8
click at [986, 70] on circle at bounding box center [986, 70] width 22 height 22
click at [955, 210] on tspan "80" at bounding box center [957, 214] width 21 height 24
click at [1227, 290] on input "text" at bounding box center [1224, 293] width 44 height 19
type input "$13.06"
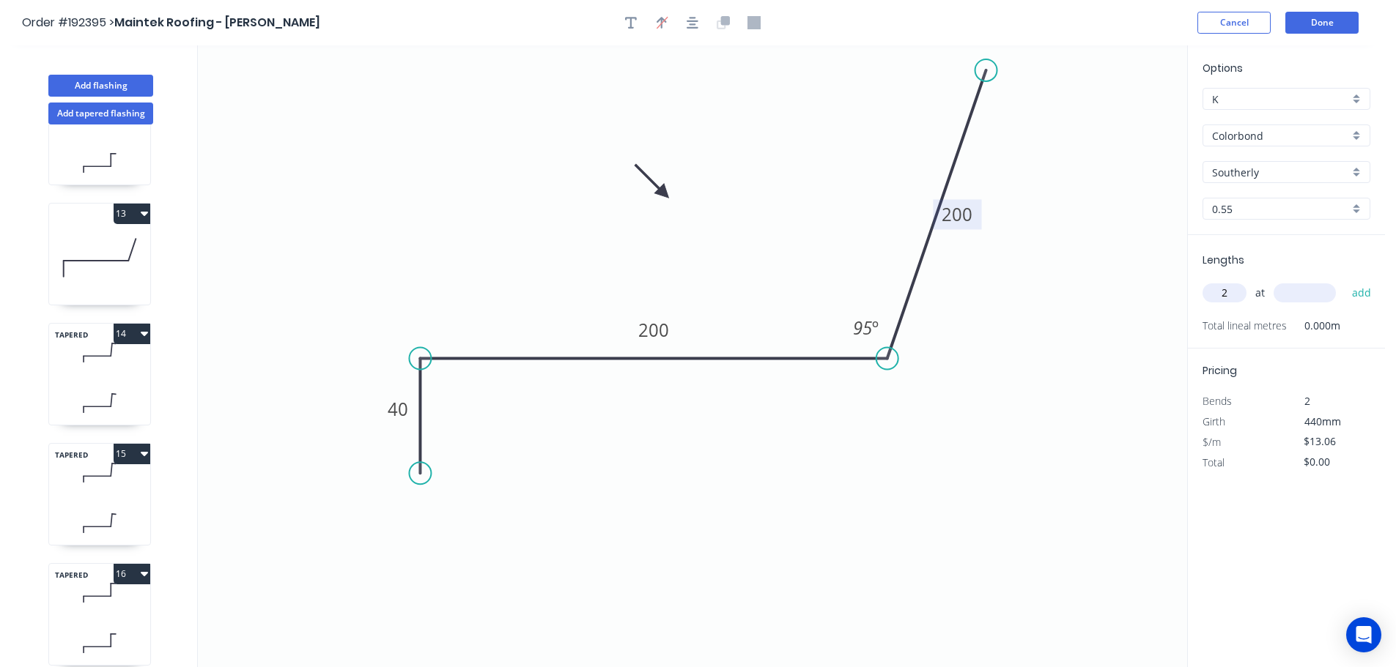
type input "2"
type input "4100"
click at [1344, 281] on button "add" at bounding box center [1361, 293] width 34 height 25
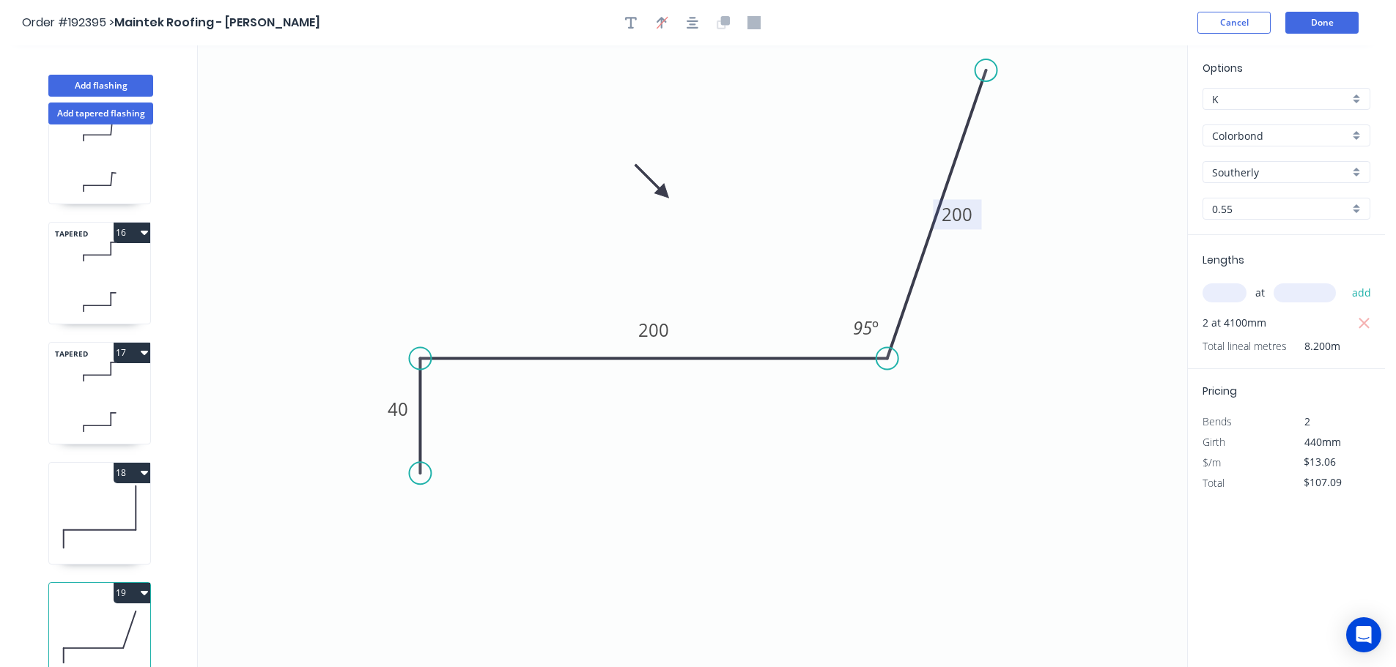
scroll to position [1746, 0]
click at [143, 455] on button "18" at bounding box center [132, 465] width 37 height 21
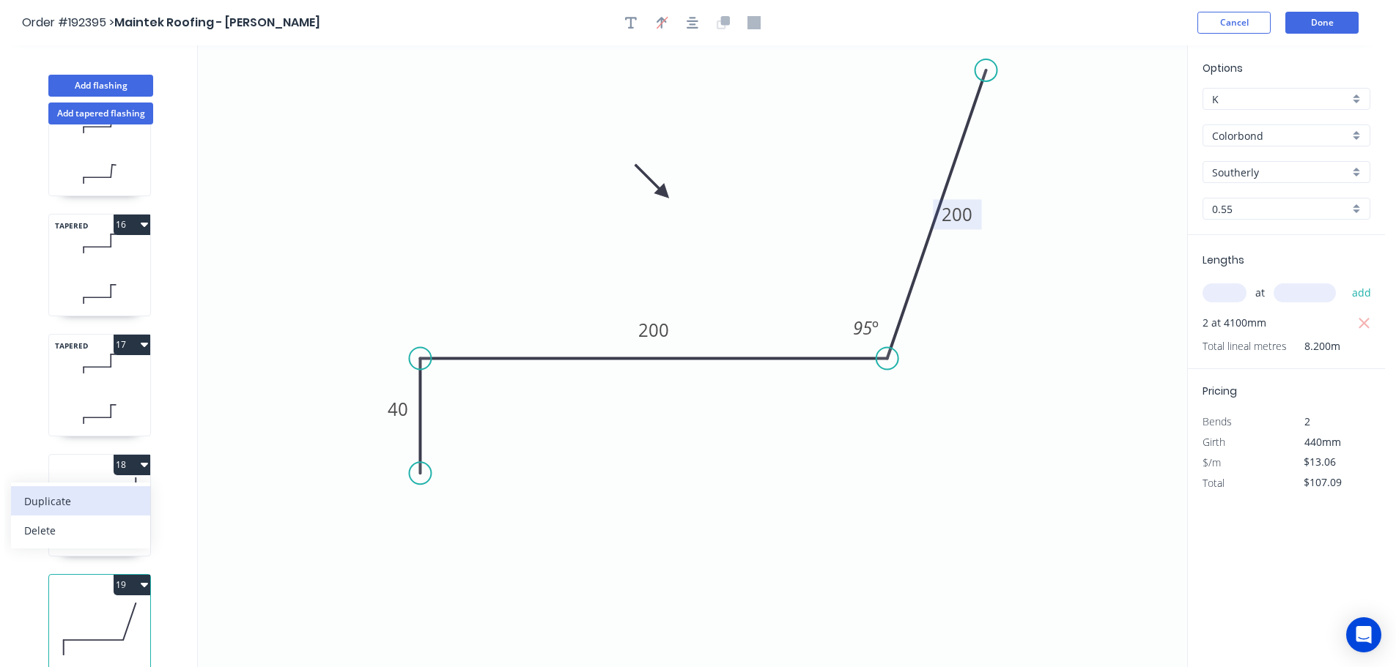
click at [42, 491] on div "Duplicate" at bounding box center [80, 501] width 113 height 21
type input "$0.00"
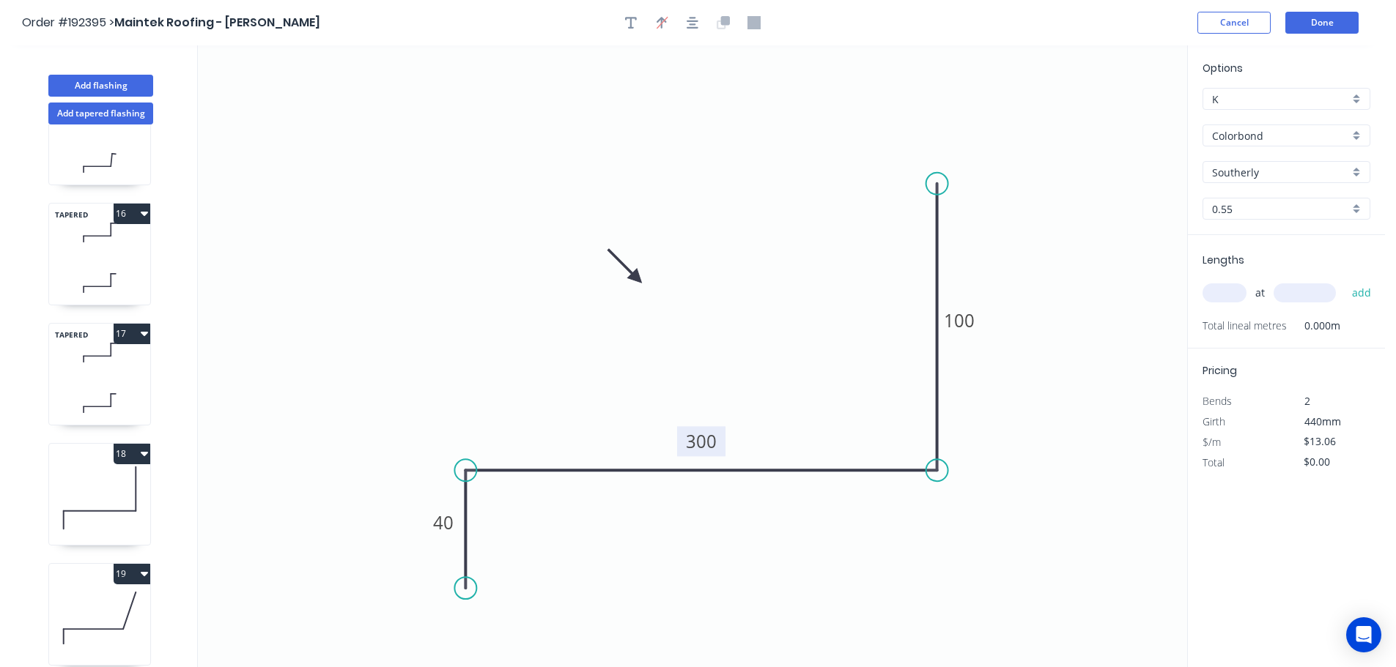
click at [707, 443] on tspan "300" at bounding box center [701, 441] width 31 height 24
click at [1228, 292] on input "text" at bounding box center [1224, 293] width 44 height 19
type input "$13.06"
type input "1"
type input "1500"
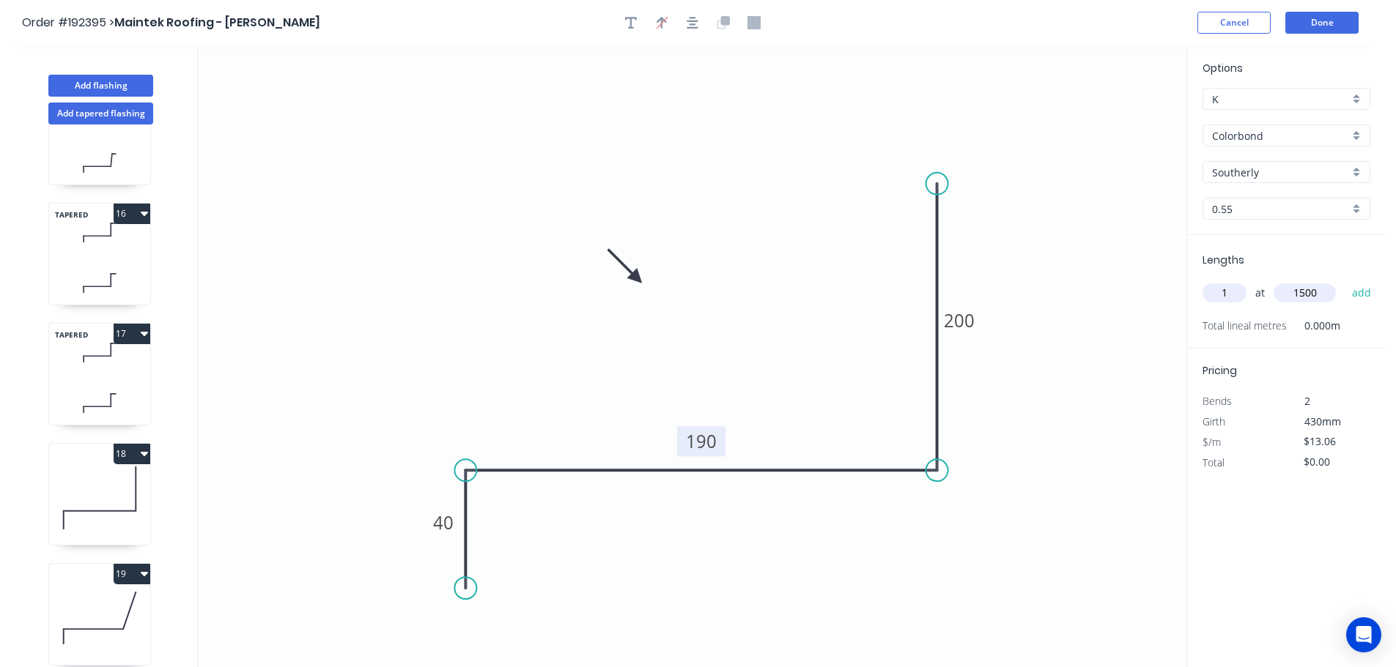
click at [1344, 281] on button "add" at bounding box center [1361, 293] width 34 height 25
click at [144, 575] on icon "button" at bounding box center [144, 574] width 7 height 4
click at [45, 613] on div "Duplicate" at bounding box center [80, 610] width 113 height 21
type input "$0.00"
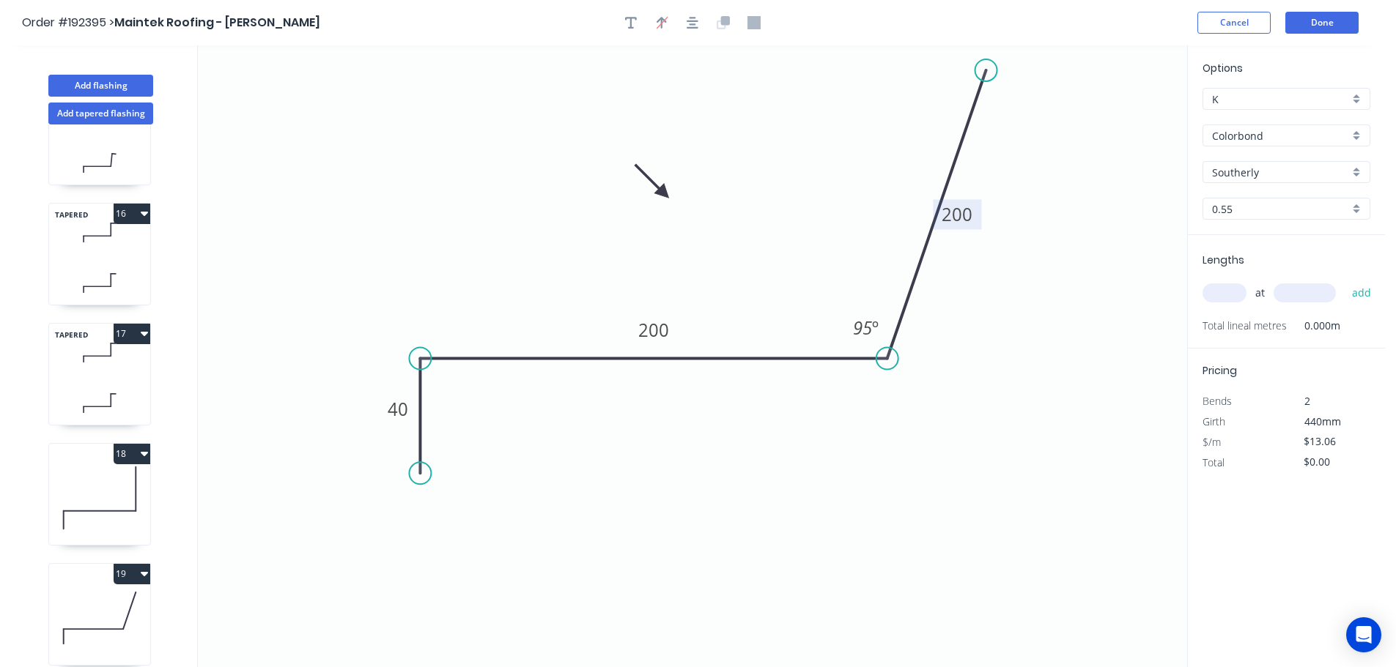
click at [969, 214] on tspan "200" at bounding box center [957, 214] width 31 height 24
click at [1235, 292] on input "text" at bounding box center [1224, 293] width 44 height 19
type input "1"
type input "6700"
click at [1344, 281] on button "add" at bounding box center [1361, 293] width 34 height 25
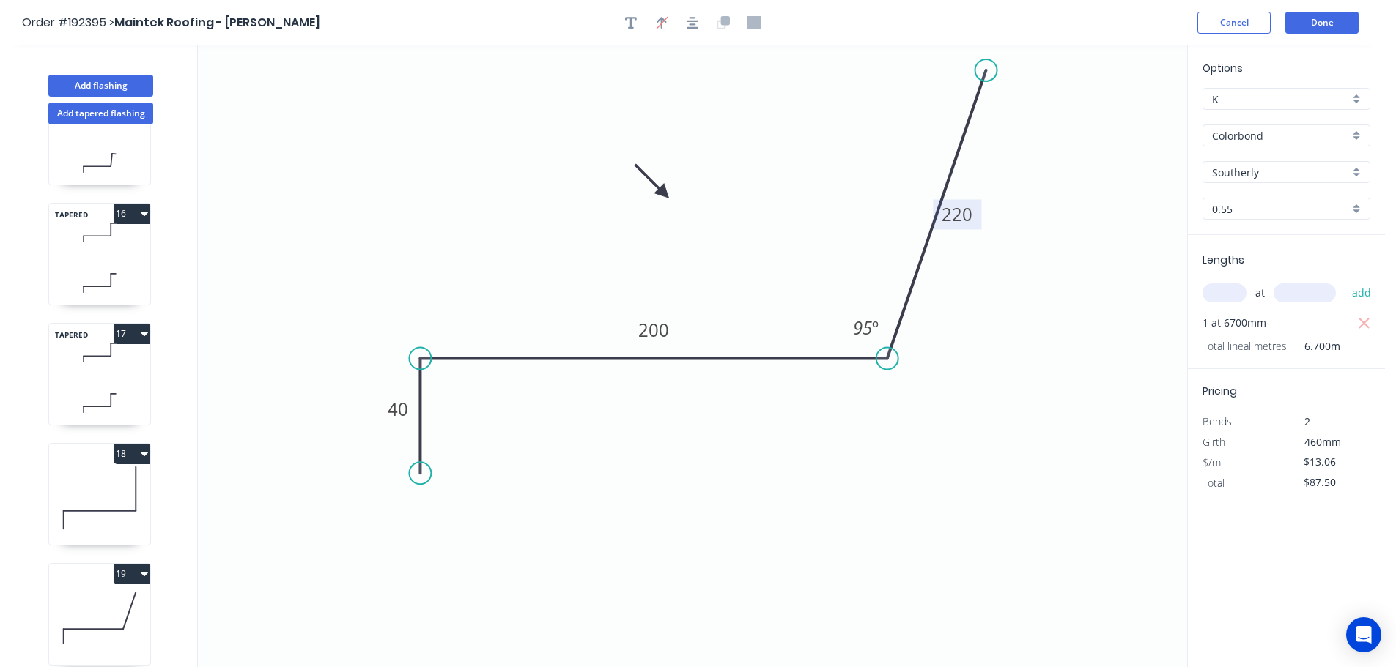
click at [147, 574] on icon "button" at bounding box center [144, 574] width 7 height 4
click at [50, 606] on div "Duplicate" at bounding box center [80, 610] width 113 height 21
click at [972, 211] on tspan "200" at bounding box center [957, 214] width 31 height 24
click at [1229, 296] on input "text" at bounding box center [1224, 293] width 44 height 19
click at [1344, 281] on button "add" at bounding box center [1361, 293] width 34 height 25
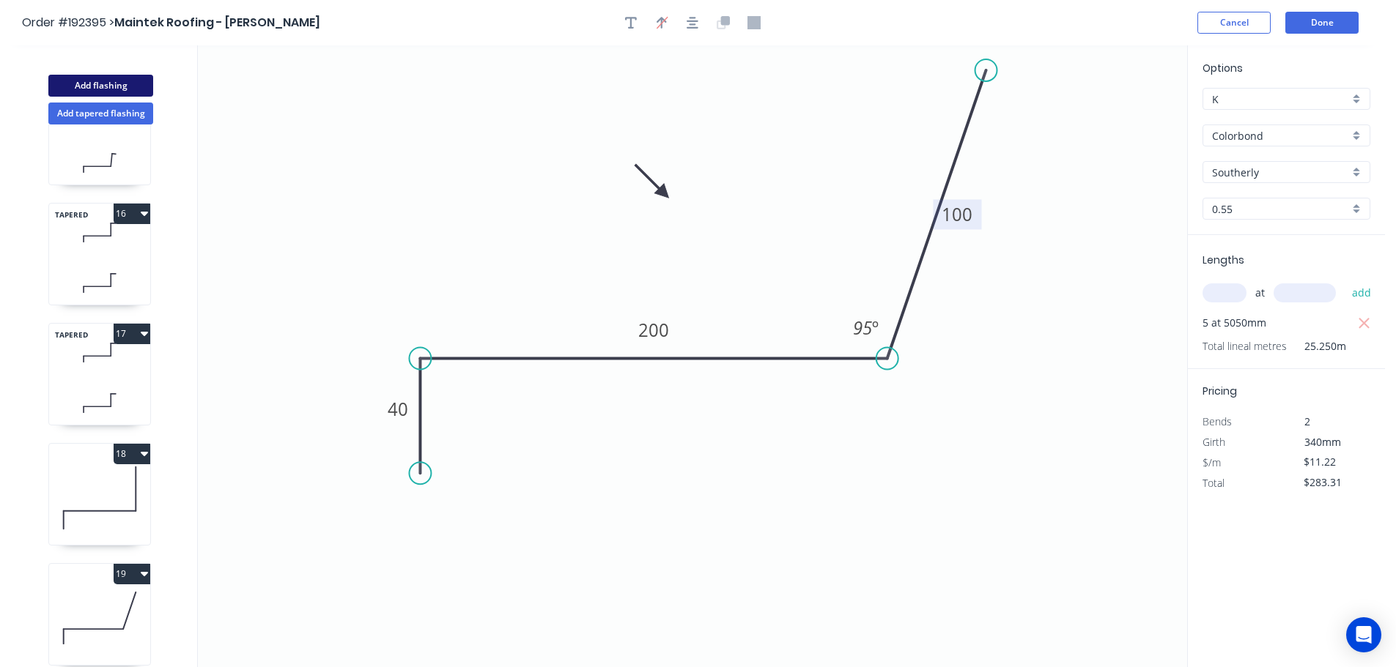
click at [106, 86] on button "Add flashing" at bounding box center [100, 86] width 105 height 22
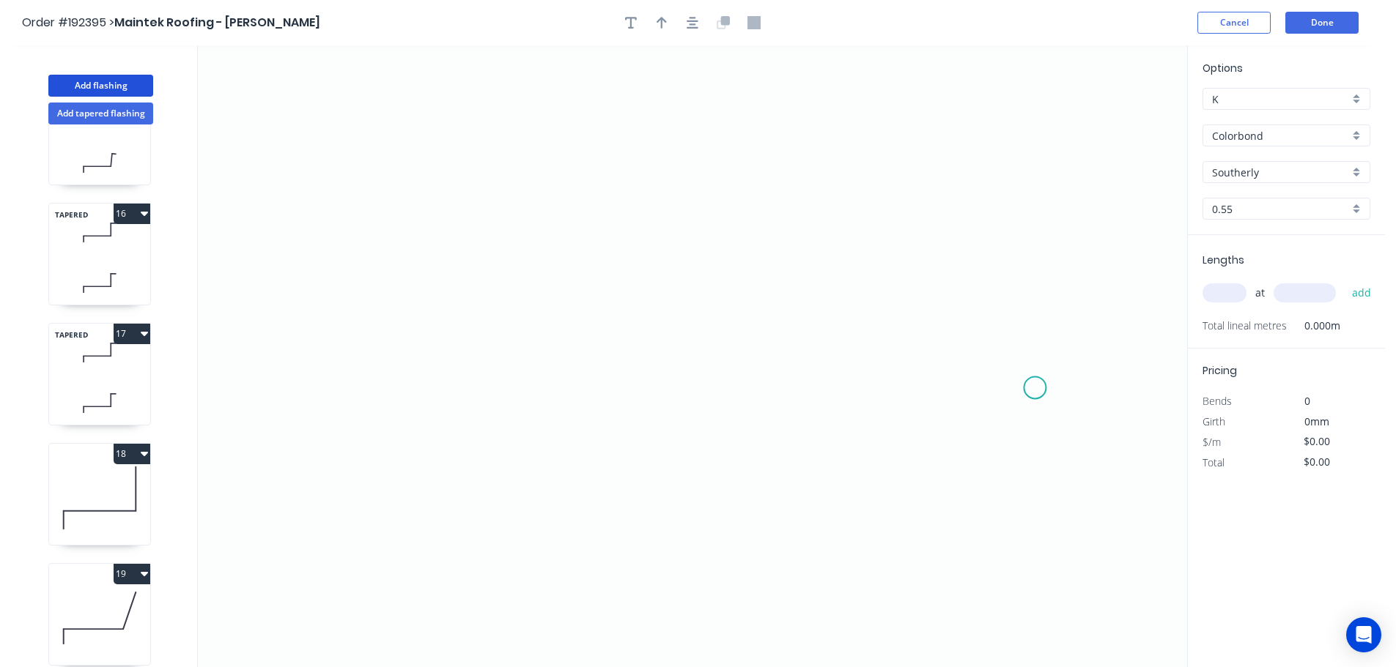
click at [1035, 388] on icon "0" at bounding box center [692, 356] width 989 height 622
click at [1034, 273] on icon "0" at bounding box center [692, 356] width 989 height 622
click at [449, 271] on icon "0 ?" at bounding box center [692, 356] width 989 height 622
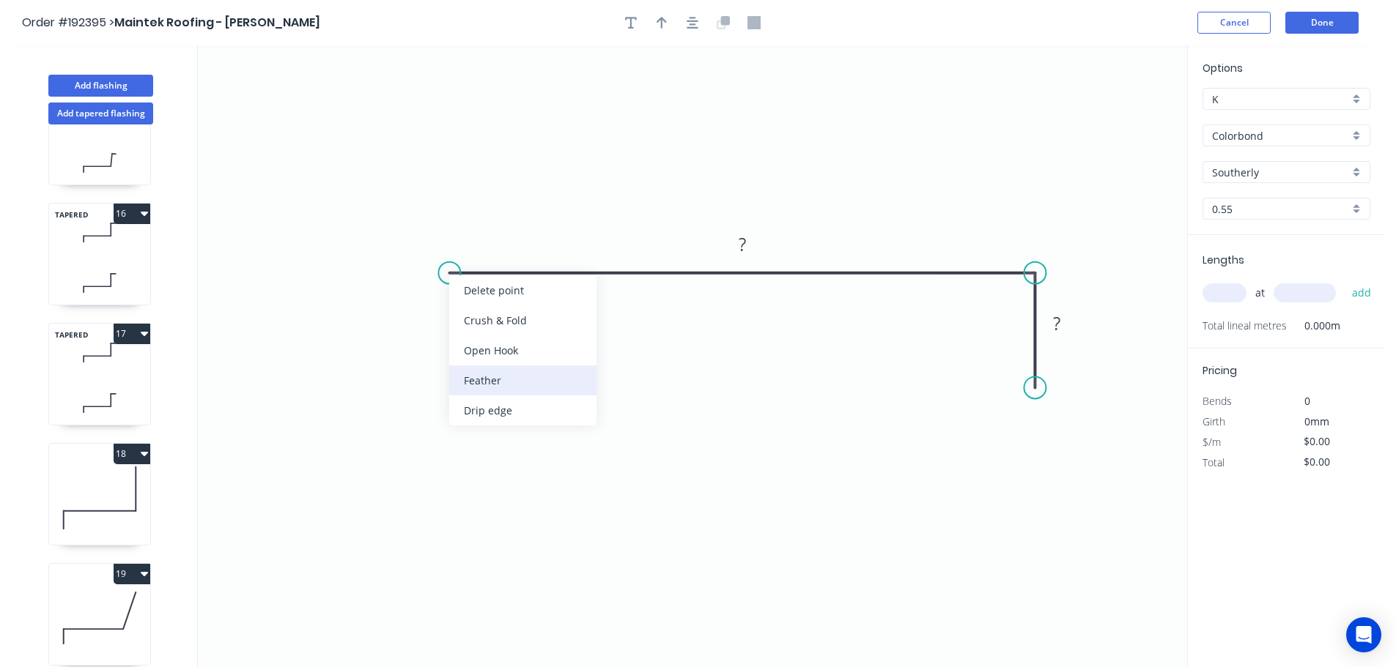
click at [474, 380] on div "Feather" at bounding box center [522, 381] width 147 height 30
drag, startPoint x: 451, startPoint y: 272, endPoint x: 441, endPoint y: 317, distance: 45.9
click at [478, 319] on div "Flip bend" at bounding box center [521, 321] width 147 height 30
drag, startPoint x: 495, startPoint y: 308, endPoint x: 499, endPoint y: 355, distance: 47.1
click at [499, 351] on rect at bounding box center [471, 336] width 57 height 30
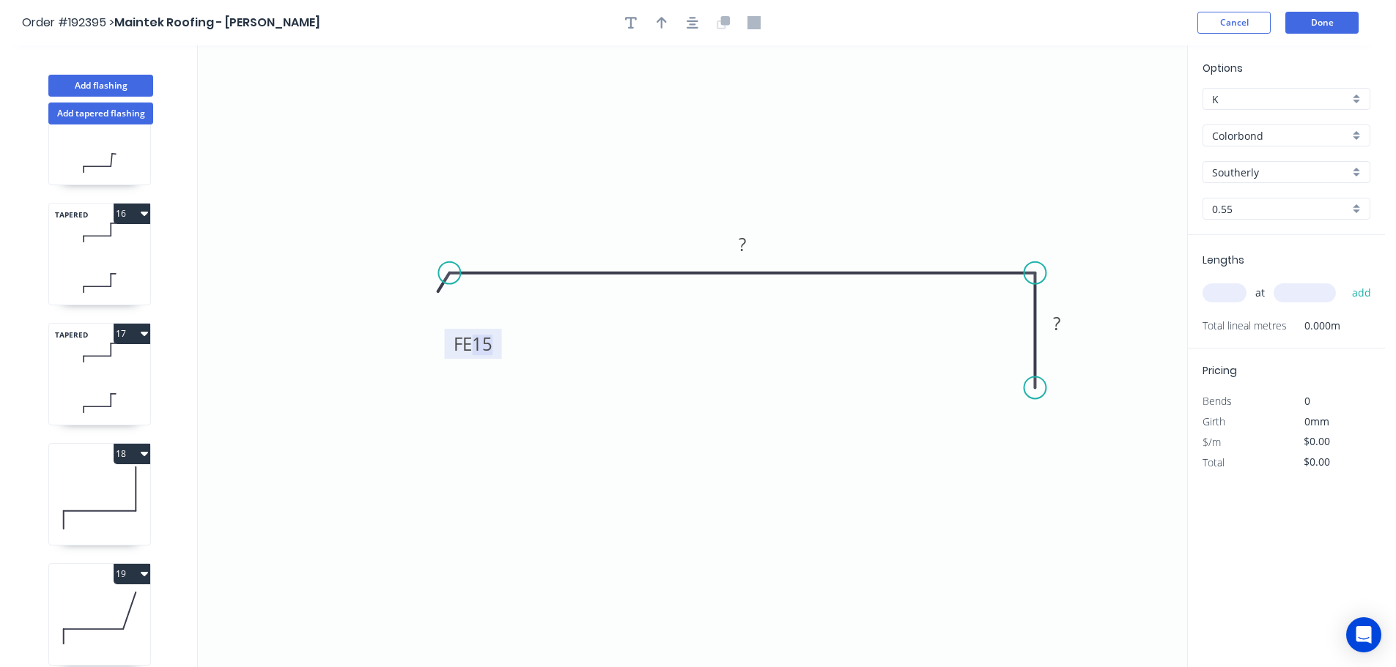
click at [485, 343] on tspan "15" at bounding box center [482, 344] width 21 height 24
click at [663, 21] on icon "button" at bounding box center [661, 22] width 10 height 13
click at [1114, 113] on icon at bounding box center [1112, 101] width 13 height 47
drag, startPoint x: 1114, startPoint y: 113, endPoint x: 882, endPoint y: 182, distance: 241.8
click at [904, 171] on icon at bounding box center [925, 150] width 42 height 42
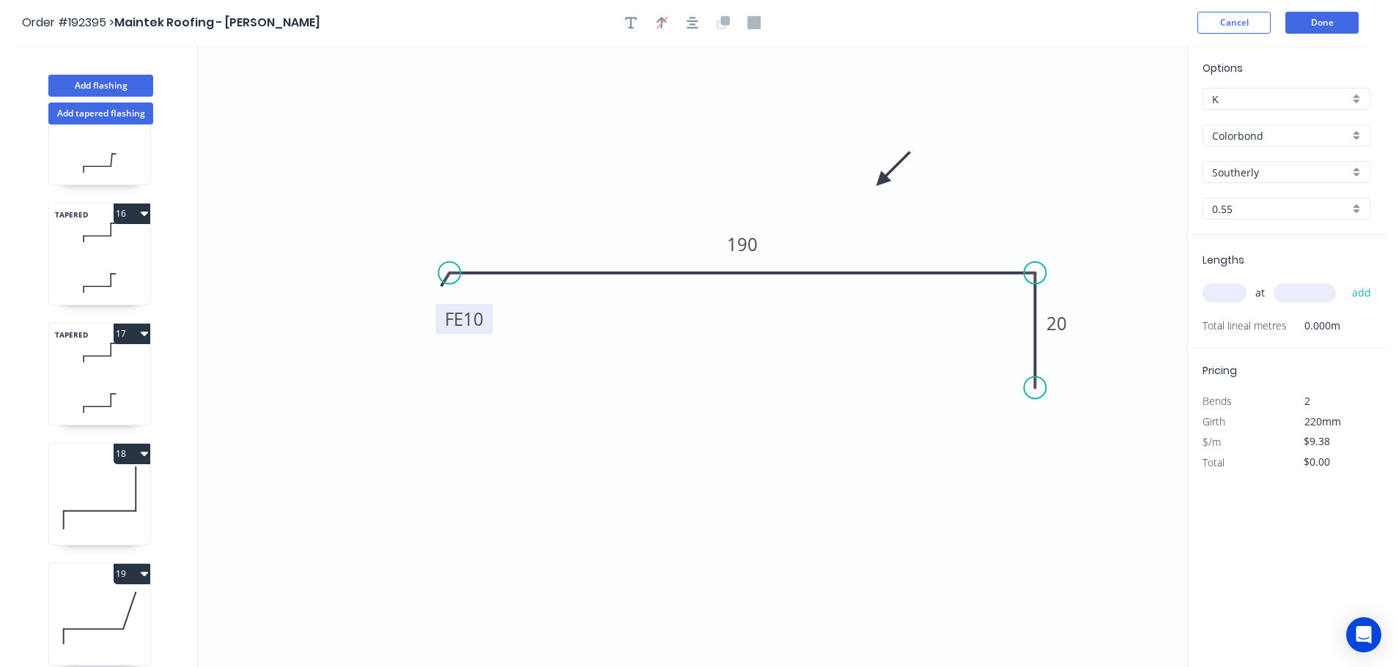
drag, startPoint x: 497, startPoint y: 347, endPoint x: 488, endPoint y: 322, distance: 26.4
click at [488, 322] on rect at bounding box center [464, 319] width 57 height 30
click at [1221, 289] on input "text" at bounding box center [1224, 293] width 44 height 19
click at [1344, 281] on button "add" at bounding box center [1361, 293] width 34 height 25
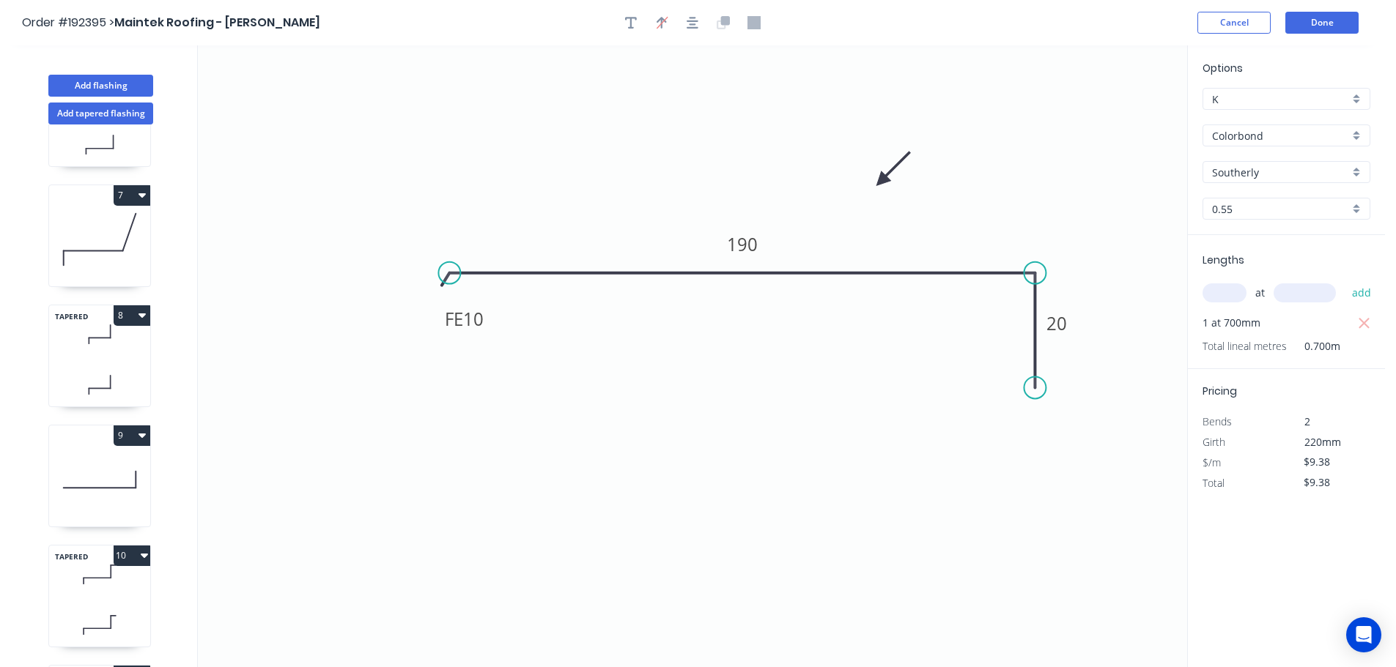
scroll to position [647, 0]
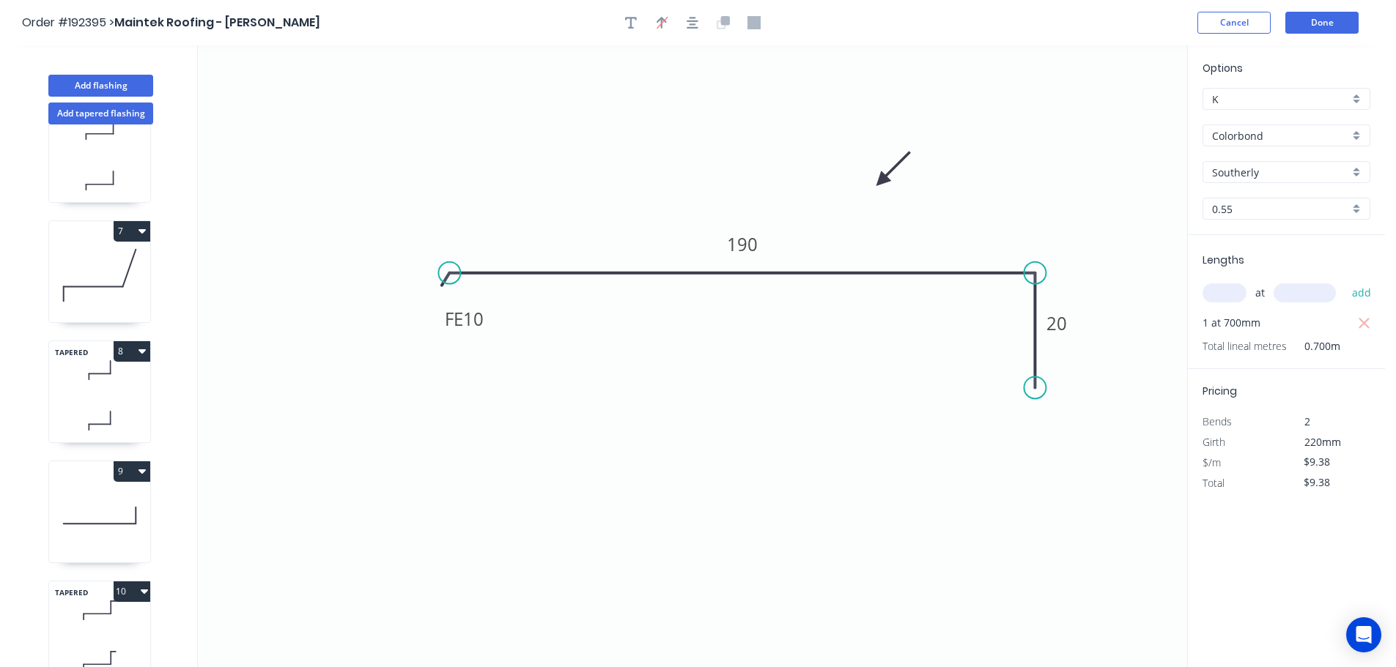
click at [141, 352] on icon "button" at bounding box center [141, 351] width 7 height 4
click at [51, 385] on div "Duplicate" at bounding box center [80, 387] width 113 height 21
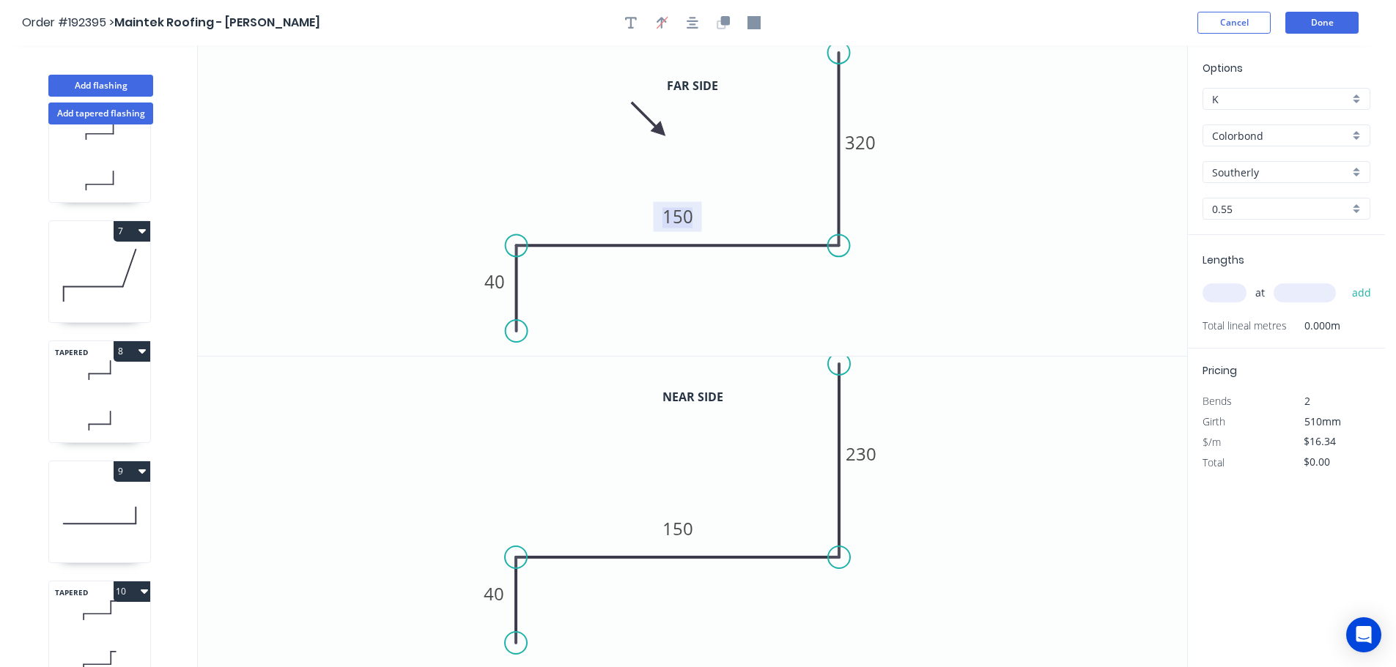
click at [687, 216] on tspan "150" at bounding box center [677, 216] width 31 height 24
click at [677, 531] on tspan "150" at bounding box center [677, 529] width 31 height 24
click at [1224, 293] on input "text" at bounding box center [1224, 293] width 44 height 19
click at [1344, 281] on button "add" at bounding box center [1361, 293] width 34 height 25
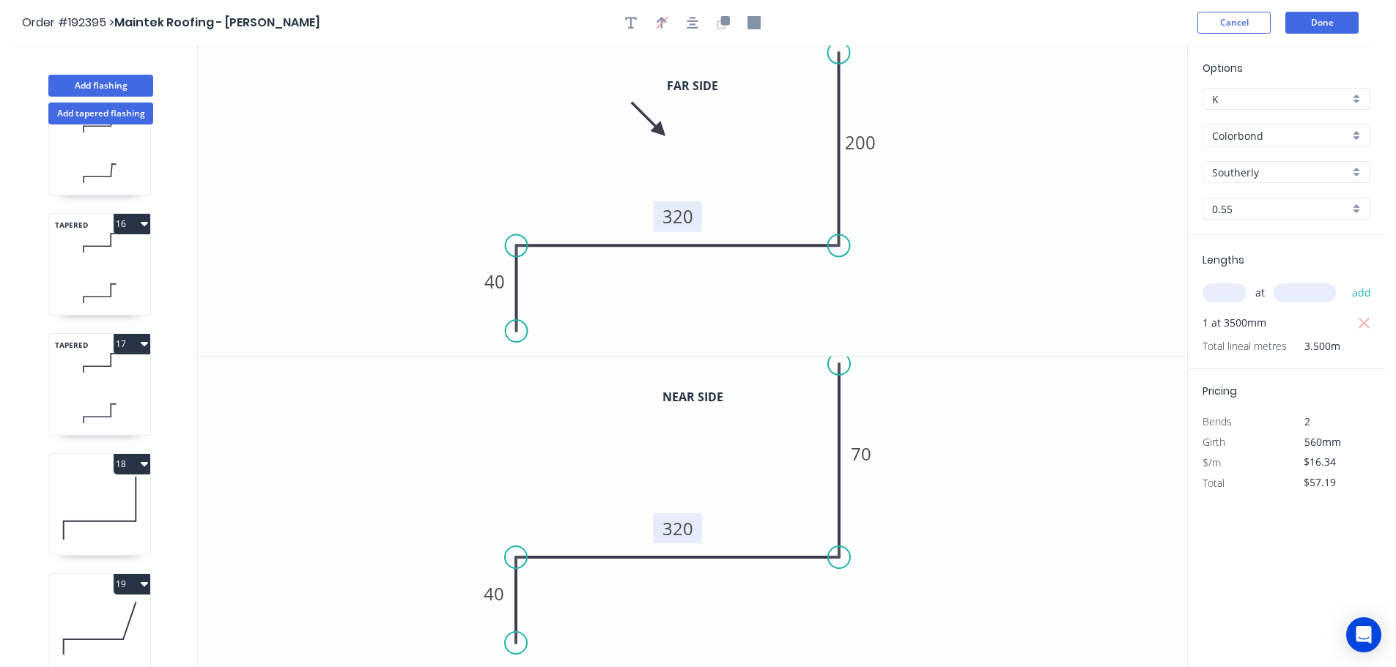
scroll to position [1687, 0]
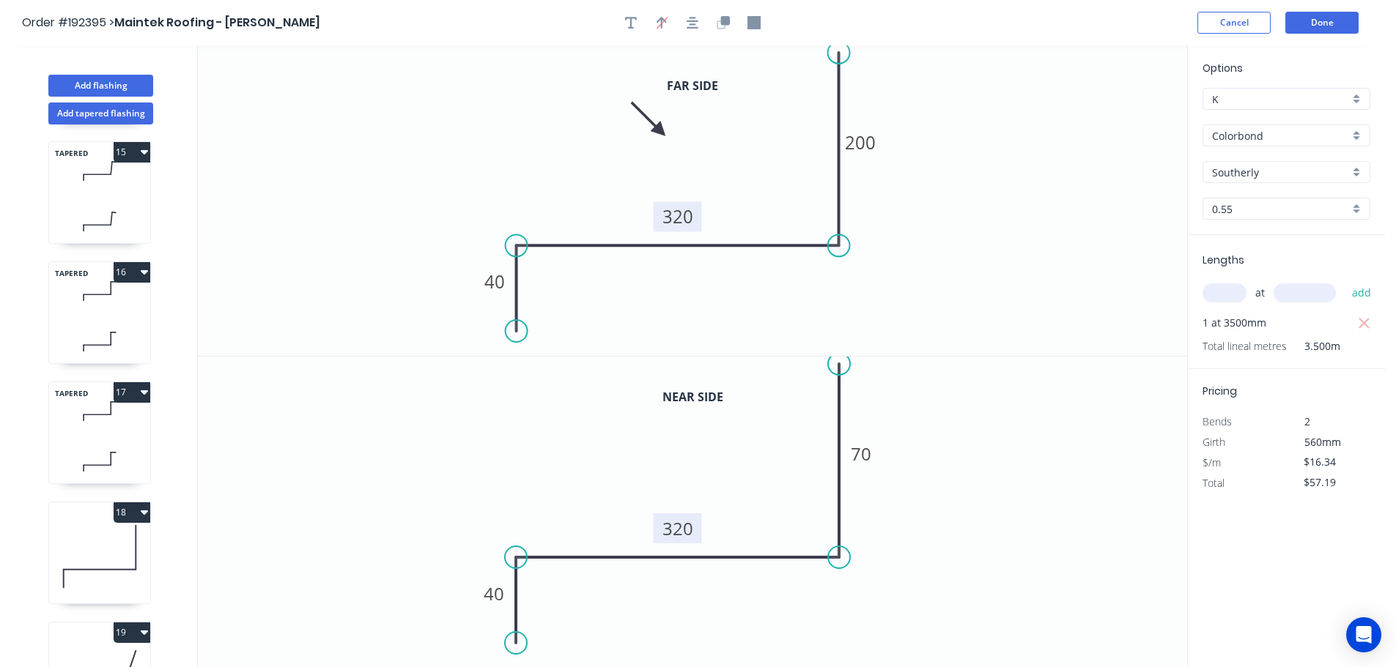
click at [143, 393] on icon "button" at bounding box center [144, 393] width 7 height 4
click at [51, 429] on div "Duplicate" at bounding box center [80, 428] width 113 height 21
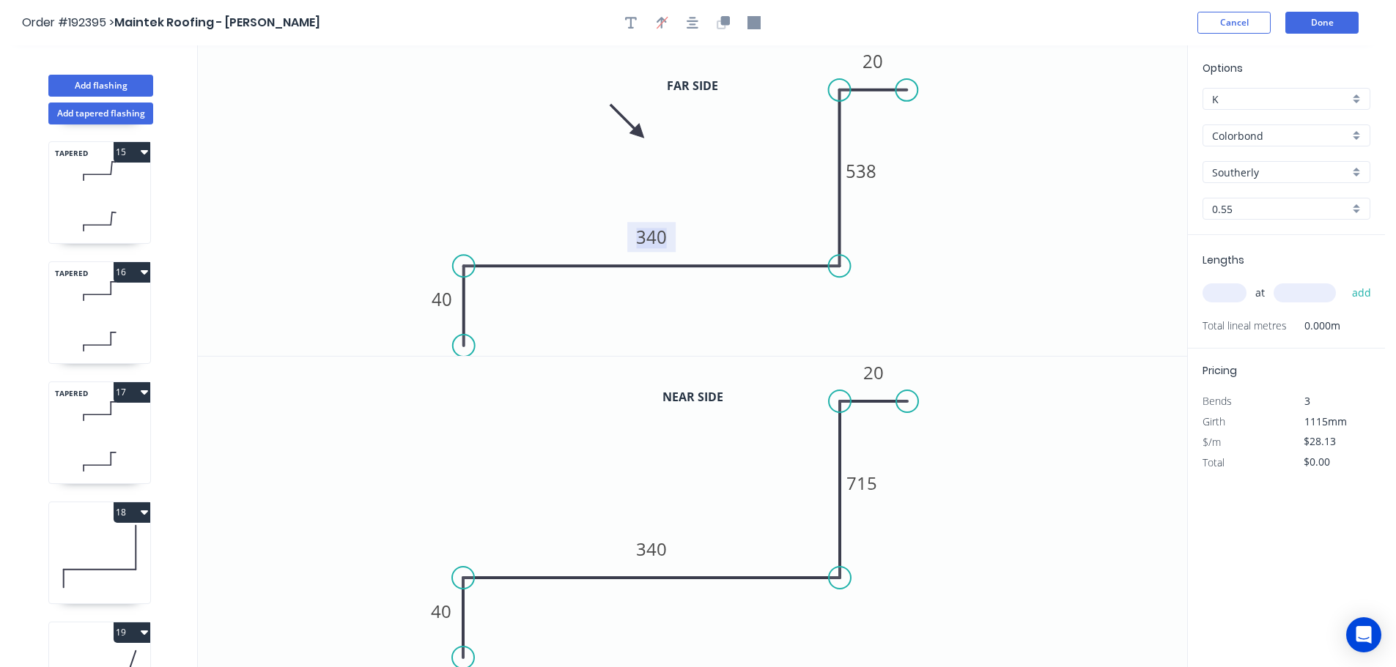
click at [651, 240] on tspan "340" at bounding box center [651, 237] width 31 height 24
drag, startPoint x: 909, startPoint y: 86, endPoint x: 924, endPoint y: 86, distance: 15.4
click at [924, 86] on circle at bounding box center [923, 90] width 22 height 22
click at [723, 21] on icon "button" at bounding box center [725, 20] width 9 height 9
click at [659, 547] on tspan "340" at bounding box center [651, 549] width 31 height 24
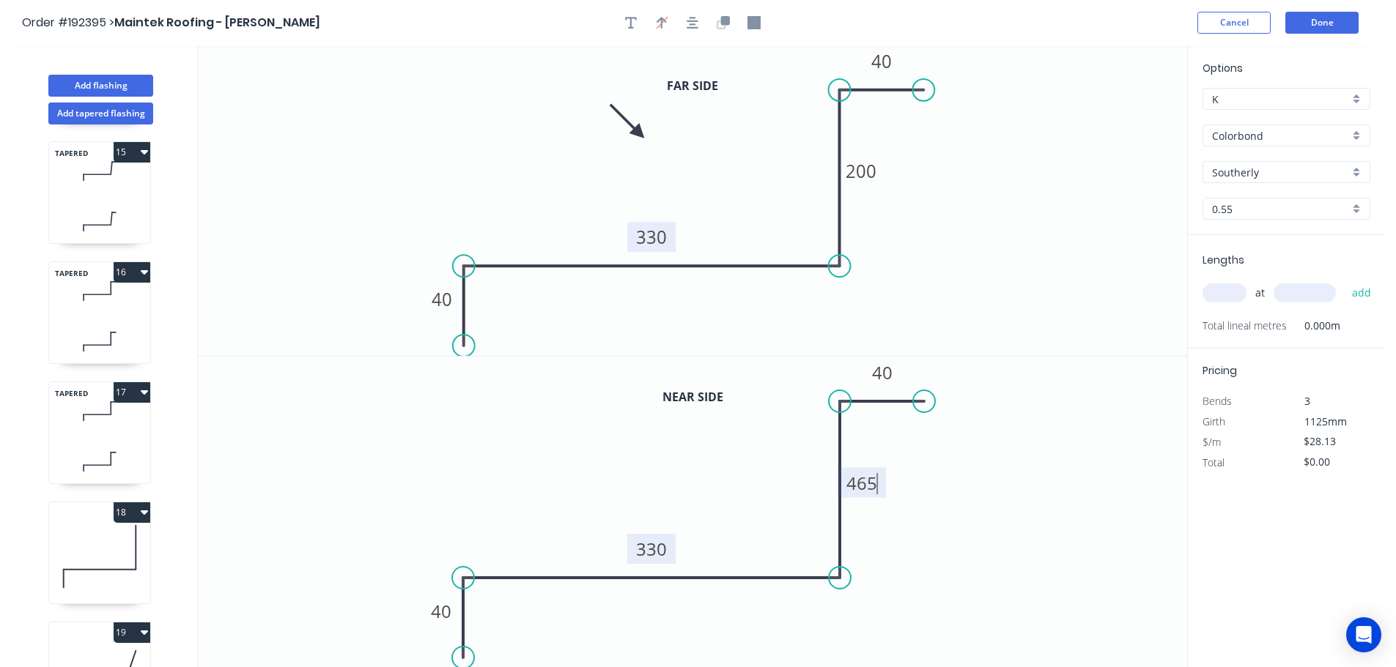
click at [1223, 295] on input "text" at bounding box center [1224, 293] width 44 height 19
click at [1232, 295] on input "text" at bounding box center [1224, 293] width 44 height 19
click at [1344, 281] on button "add" at bounding box center [1361, 293] width 34 height 25
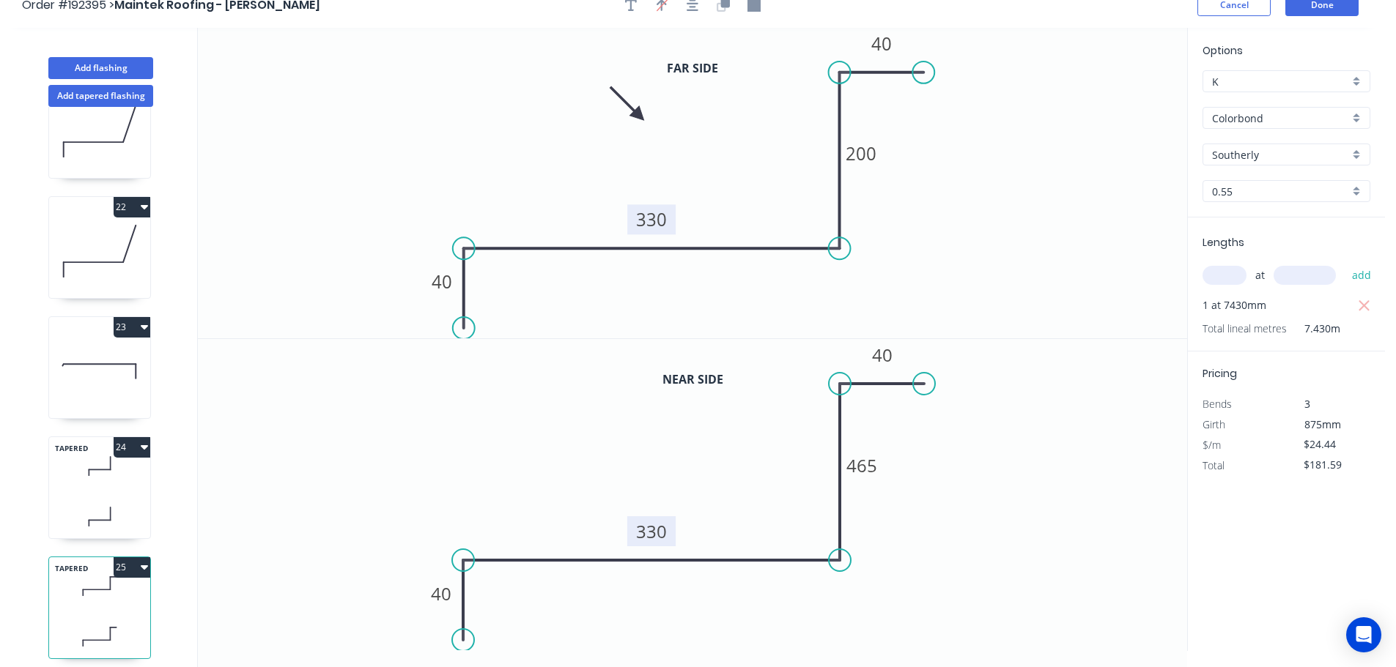
scroll to position [27, 0]
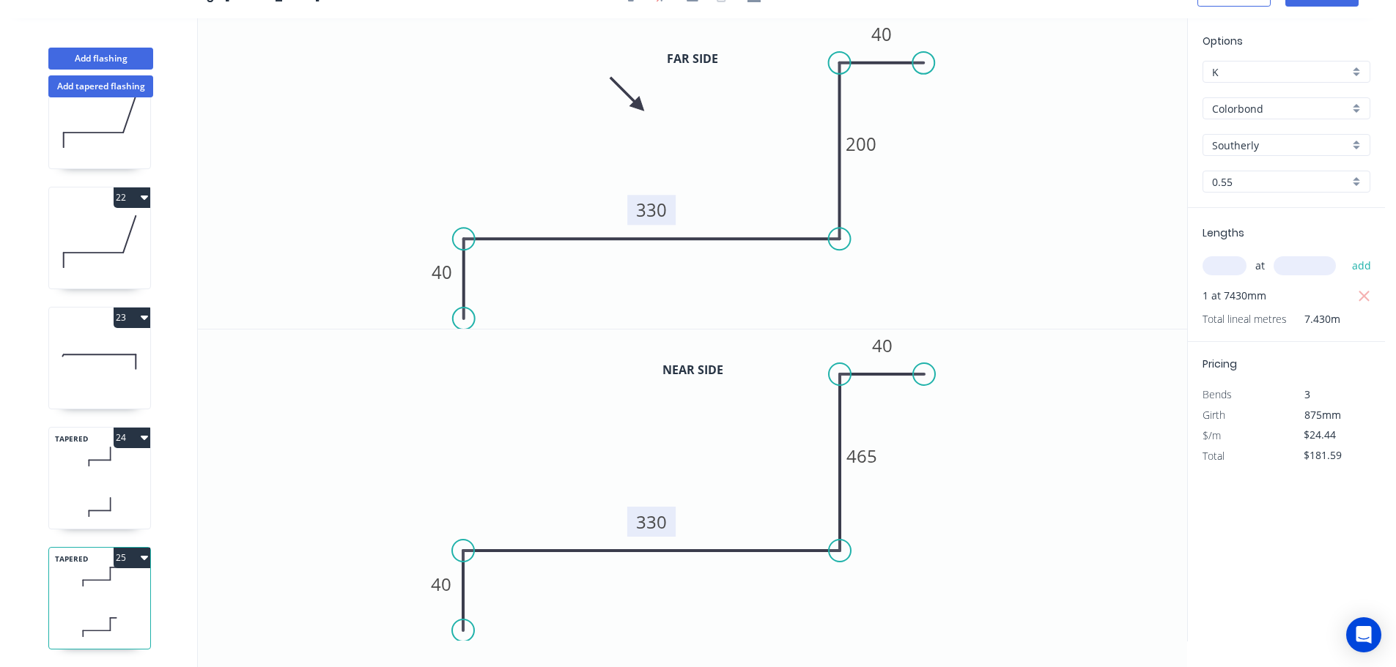
click at [146, 556] on icon "button" at bounding box center [144, 558] width 7 height 4
click at [59, 584] on div "Duplicate" at bounding box center [80, 594] width 113 height 21
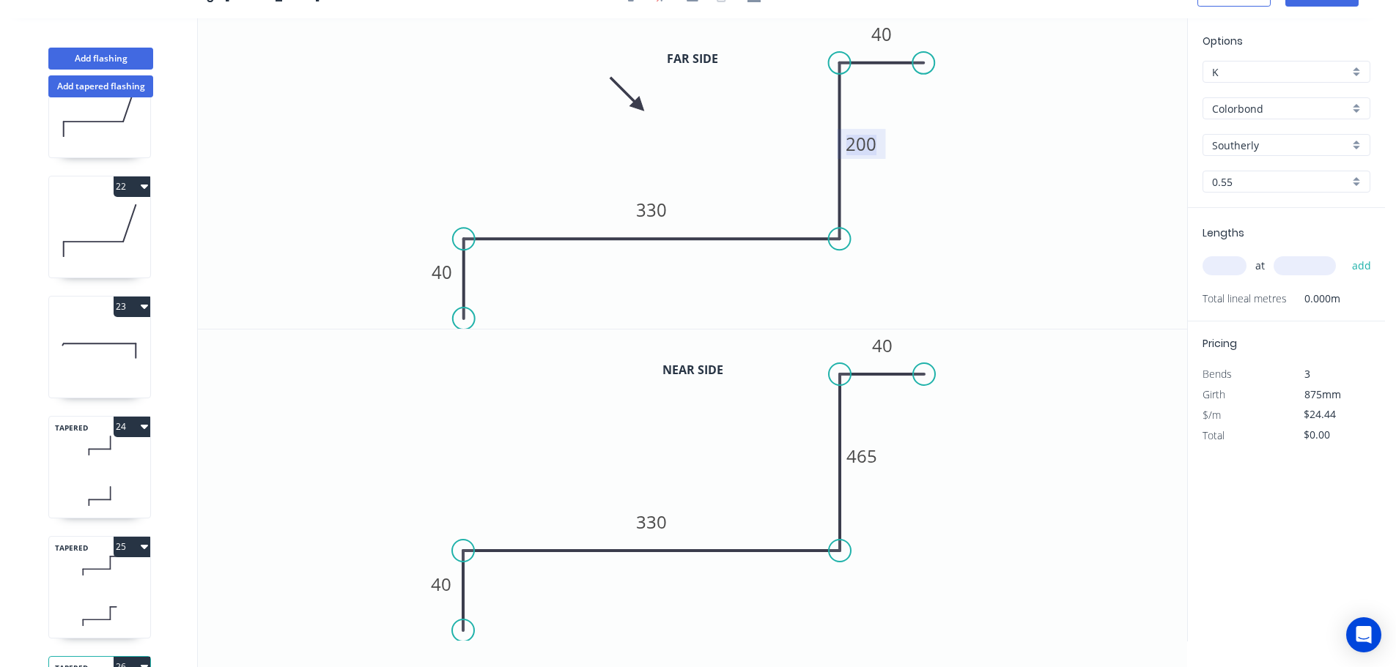
click at [868, 142] on tspan "200" at bounding box center [861, 144] width 31 height 24
click at [864, 456] on tspan "465" at bounding box center [861, 456] width 31 height 24
click at [1222, 259] on input "text" at bounding box center [1224, 265] width 44 height 19
click at [1344, 254] on button "add" at bounding box center [1361, 266] width 34 height 25
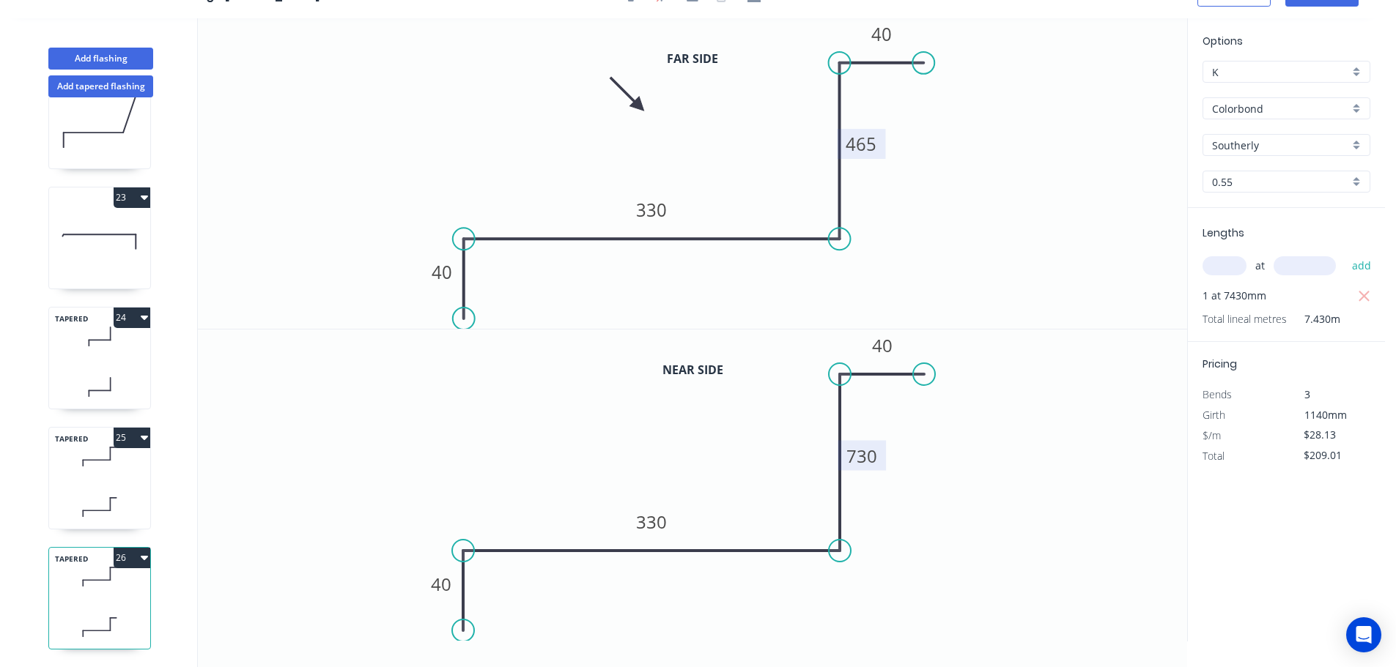
scroll to position [2587, 0]
click at [110, 456] on icon at bounding box center [99, 456] width 101 height 43
click at [868, 461] on tspan "465" at bounding box center [861, 456] width 31 height 24
click at [1366, 294] on icon "button" at bounding box center [1363, 296] width 11 height 11
click at [113, 581] on icon at bounding box center [99, 576] width 101 height 43
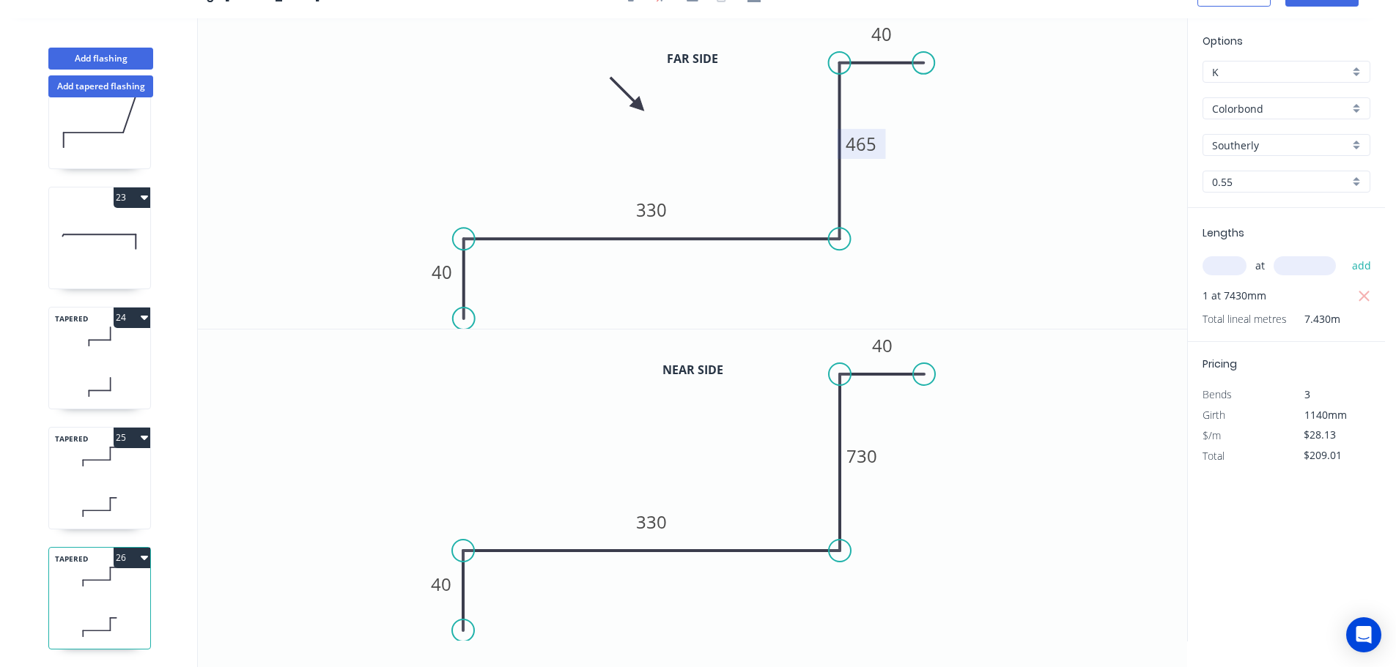
click at [865, 145] on tspan "465" at bounding box center [861, 144] width 31 height 24
click at [865, 456] on tspan "730" at bounding box center [861, 456] width 31 height 24
click at [1371, 296] on button "button" at bounding box center [1364, 296] width 18 height 21
click at [1228, 264] on input "text" at bounding box center [1224, 265] width 44 height 19
click at [1344, 254] on button "add" at bounding box center [1361, 266] width 34 height 25
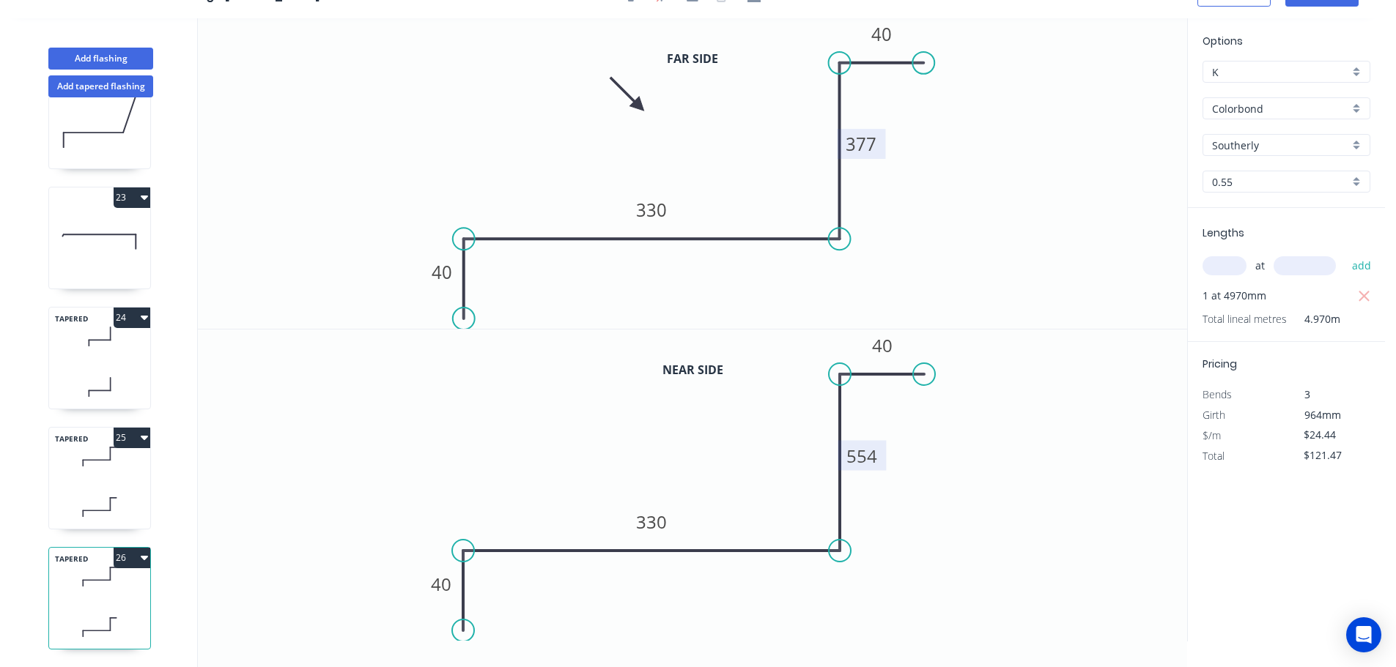
click at [115, 472] on div "TAPERED 25" at bounding box center [99, 478] width 103 height 103
click at [1218, 256] on div "at add" at bounding box center [1287, 266] width 171 height 25
click at [1223, 265] on input "text" at bounding box center [1224, 265] width 44 height 19
click at [1344, 254] on button "add" at bounding box center [1361, 266] width 34 height 25
click at [115, 582] on icon at bounding box center [99, 576] width 101 height 43
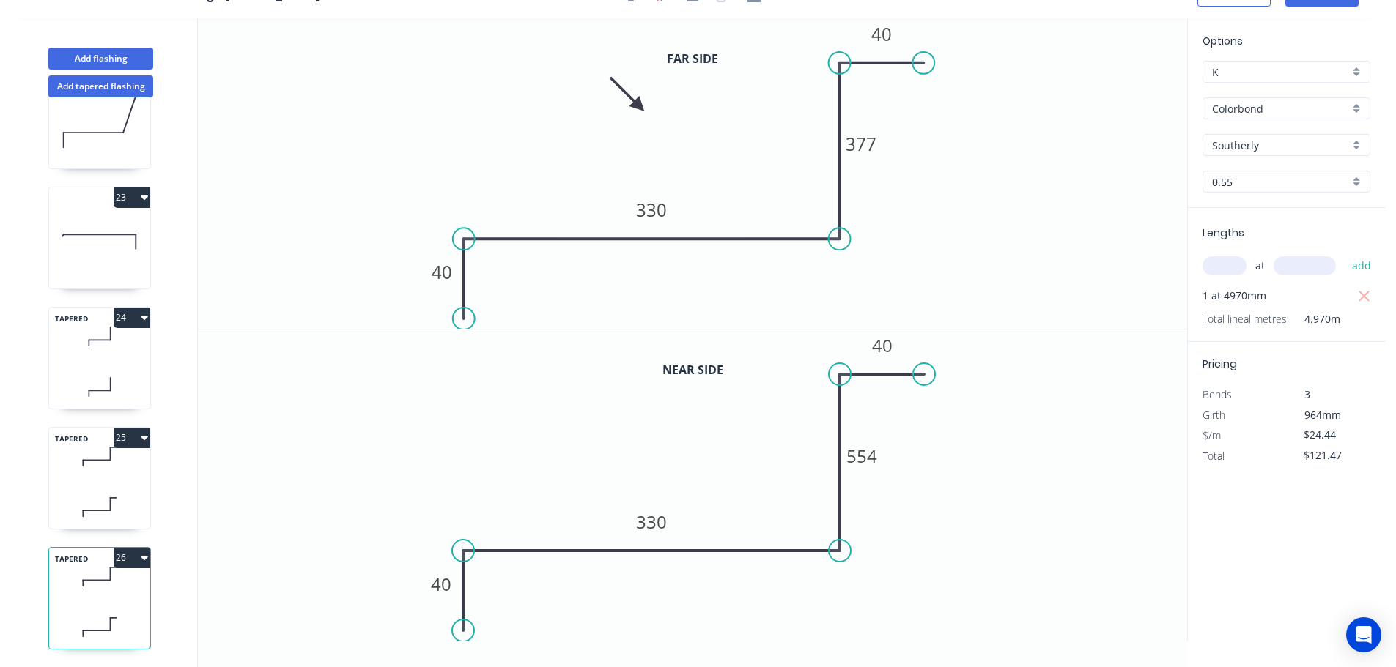
click at [145, 556] on icon "button" at bounding box center [144, 558] width 7 height 4
click at [53, 584] on div "Duplicate" at bounding box center [80, 594] width 113 height 21
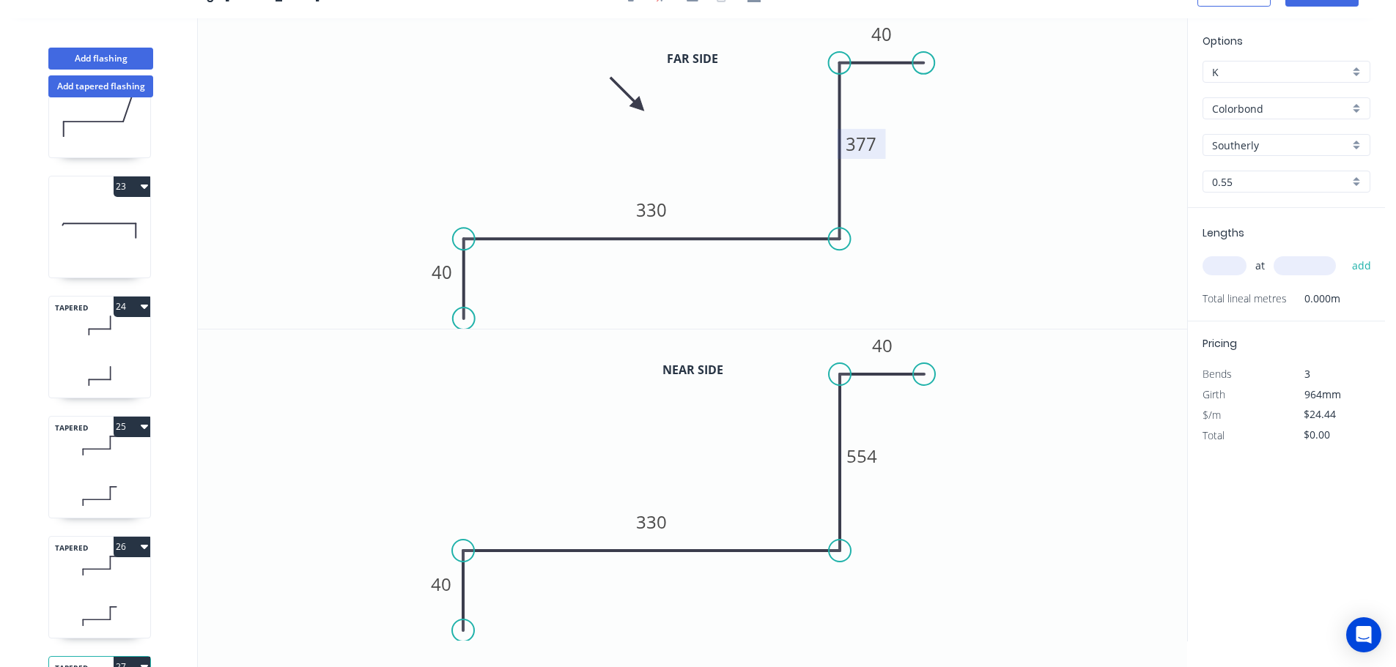
click at [870, 141] on tspan "377" at bounding box center [861, 144] width 31 height 24
click at [862, 455] on tspan "554" at bounding box center [861, 456] width 31 height 24
click at [1228, 265] on input "text" at bounding box center [1224, 265] width 44 height 19
click at [97, 459] on icon at bounding box center [99, 445] width 101 height 43
click at [89, 582] on icon at bounding box center [99, 565] width 101 height 43
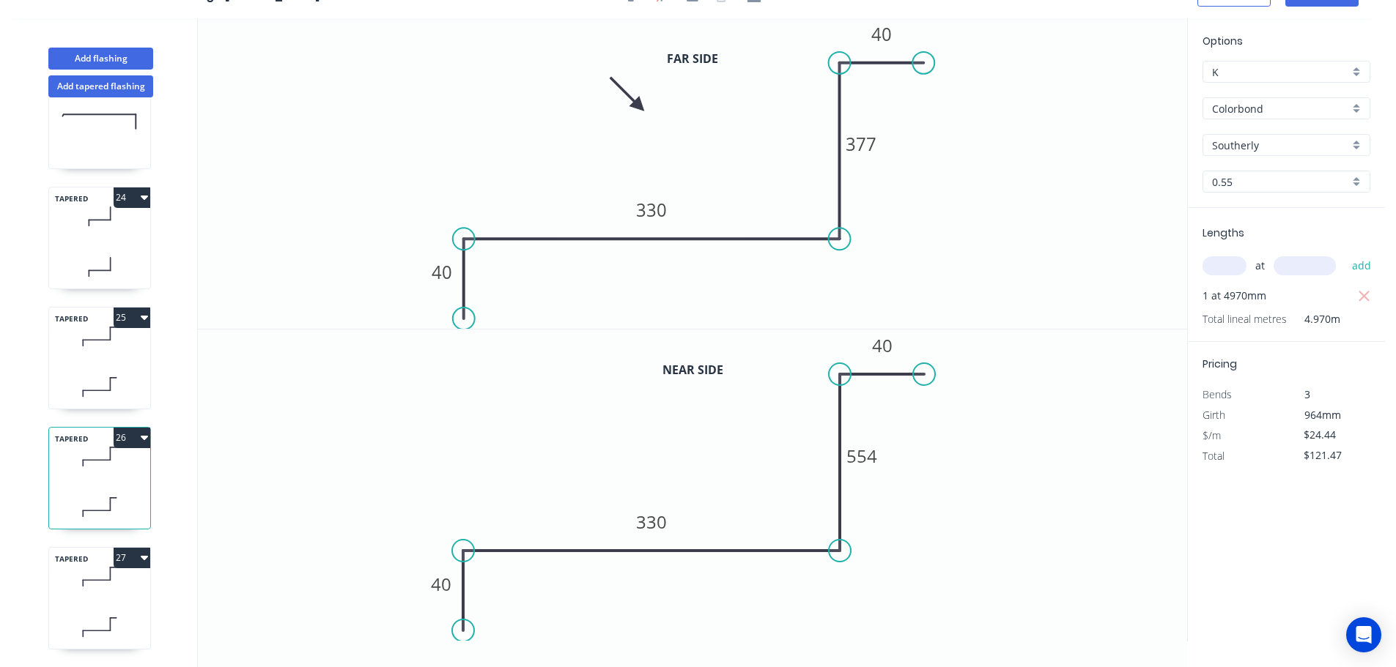
scroll to position [2707, 0]
click at [103, 588] on div "TAPERED 27" at bounding box center [99, 598] width 103 height 103
click at [1229, 262] on input "text" at bounding box center [1224, 265] width 44 height 19
click at [1344, 254] on button "add" at bounding box center [1361, 266] width 34 height 25
click at [145, 556] on icon "button" at bounding box center [144, 558] width 7 height 4
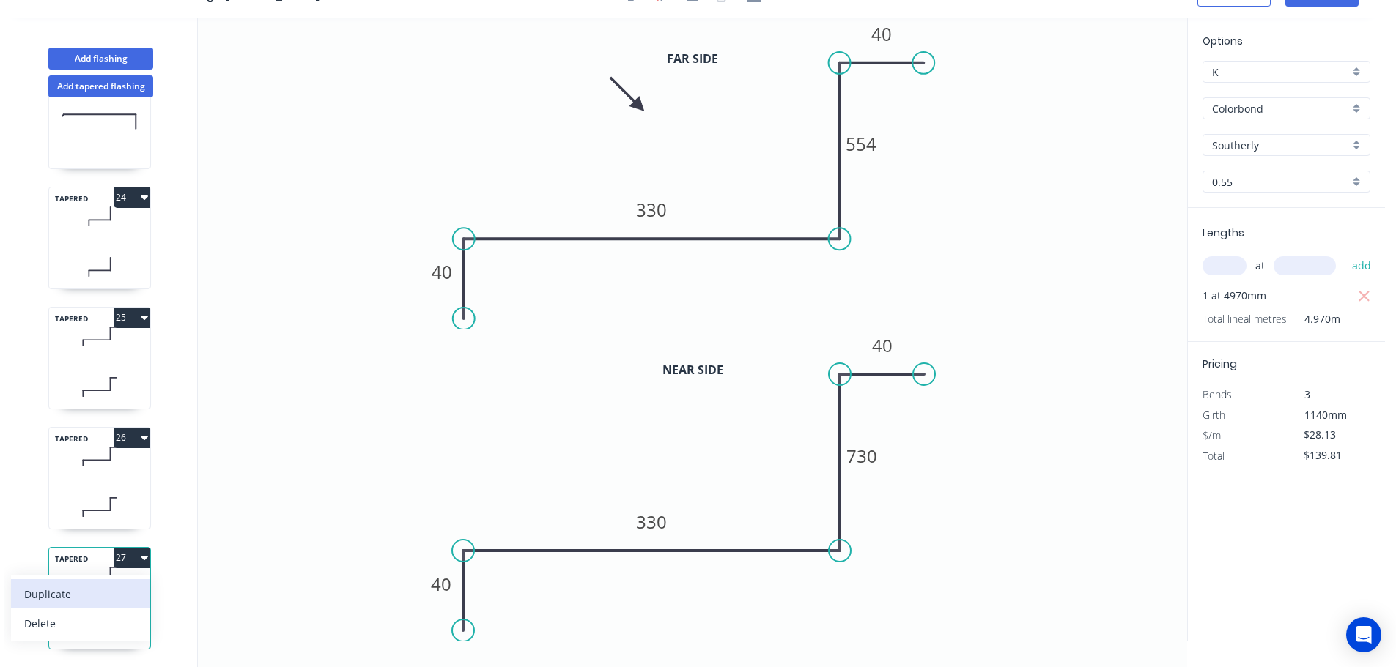
click at [33, 584] on div "Duplicate" at bounding box center [80, 594] width 113 height 21
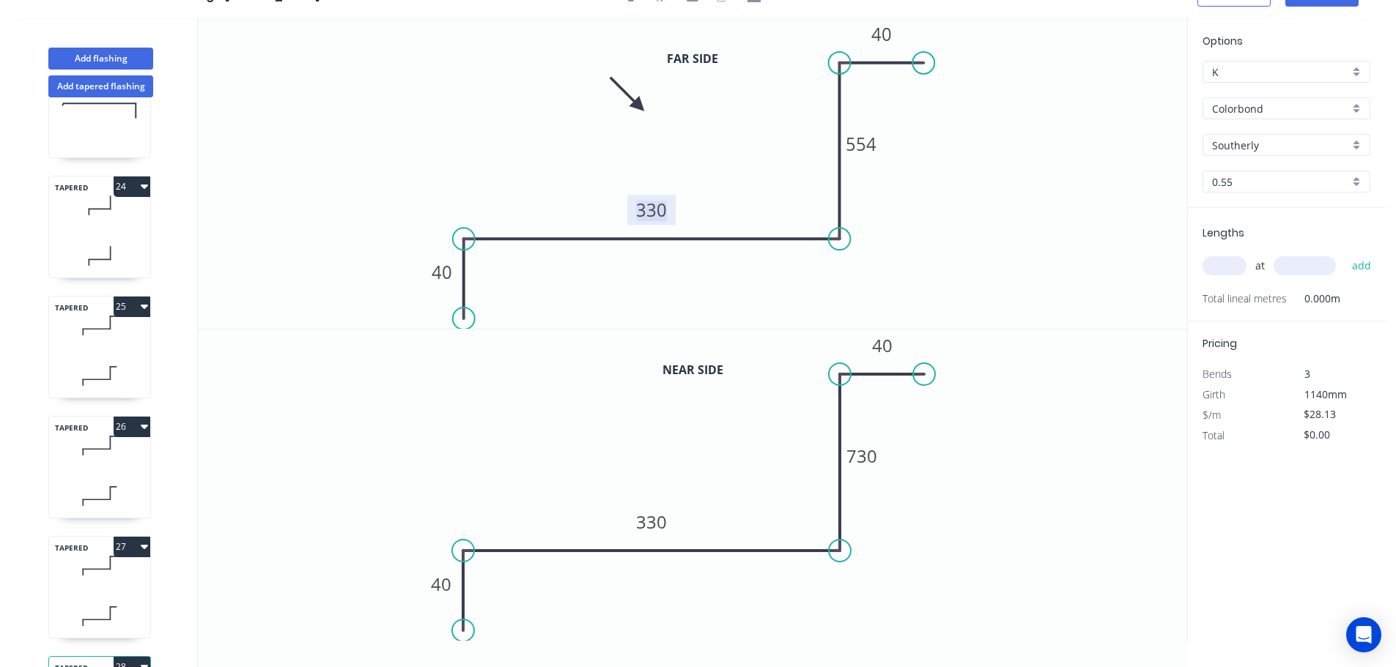
click at [658, 210] on tspan "330" at bounding box center [651, 210] width 31 height 24
click at [953, 74] on div "Delete point" at bounding box center [995, 78] width 147 height 30
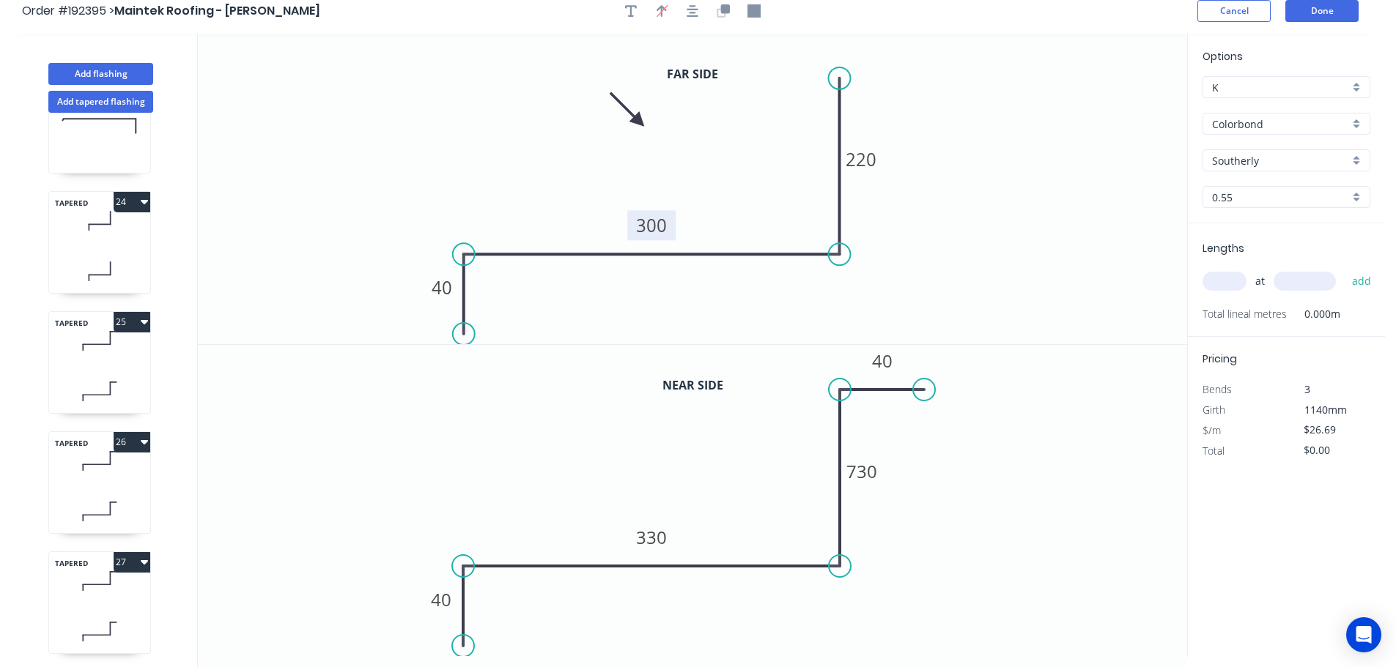
scroll to position [0, 0]
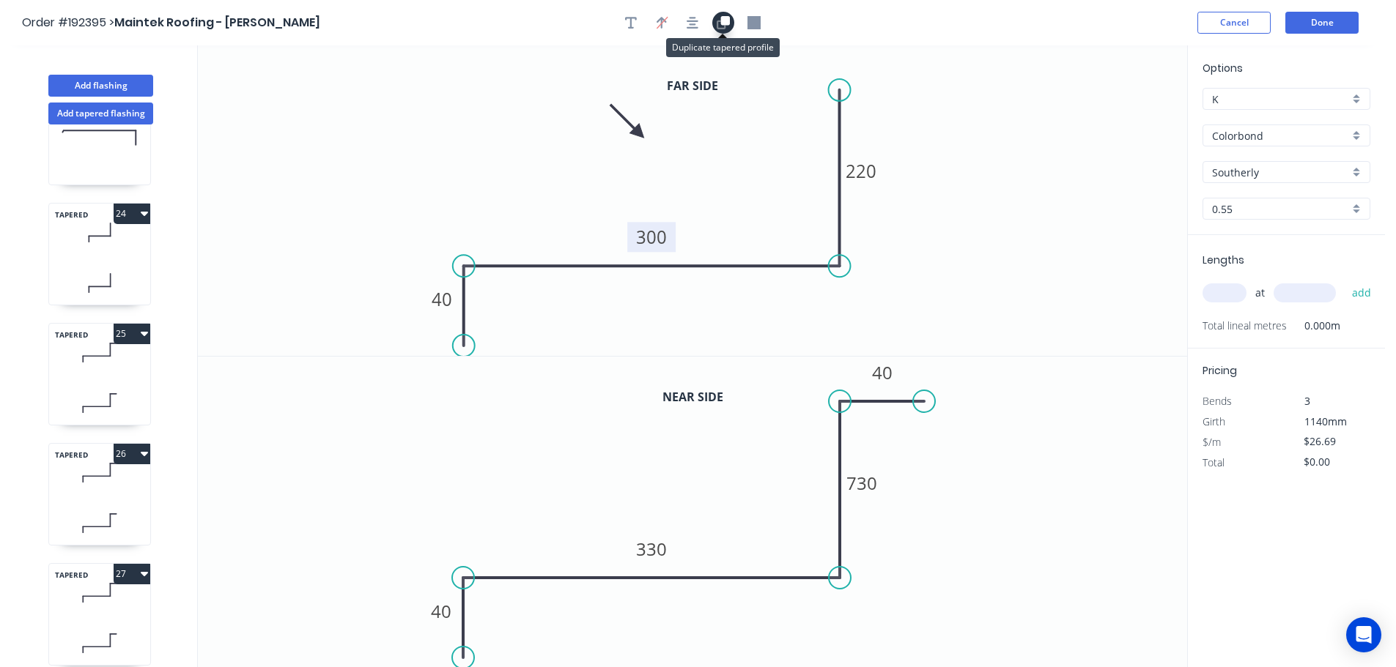
click at [722, 18] on icon "button" at bounding box center [725, 20] width 9 height 9
click at [660, 552] on tspan "330" at bounding box center [651, 549] width 31 height 24
click at [867, 481] on tspan "730" at bounding box center [861, 483] width 31 height 24
click at [1232, 289] on input "text" at bounding box center [1224, 293] width 44 height 19
click at [1344, 281] on button "add" at bounding box center [1361, 293] width 34 height 25
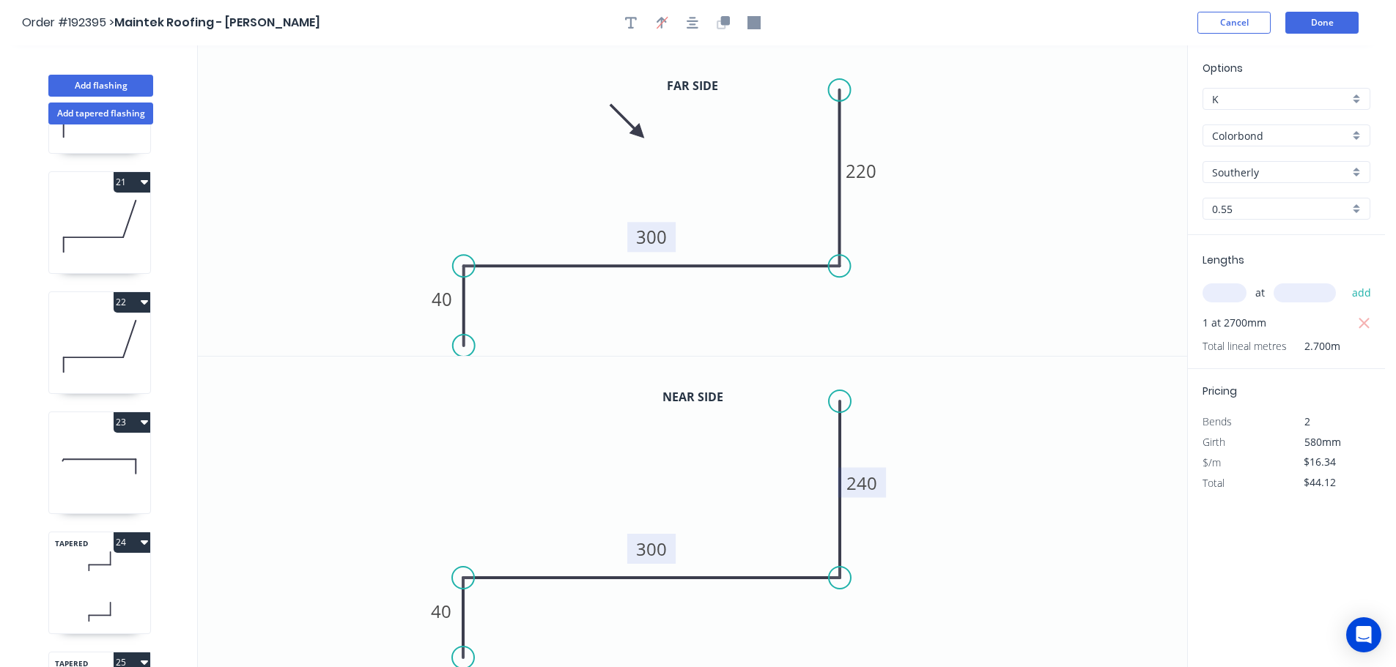
scroll to position [2341, 0]
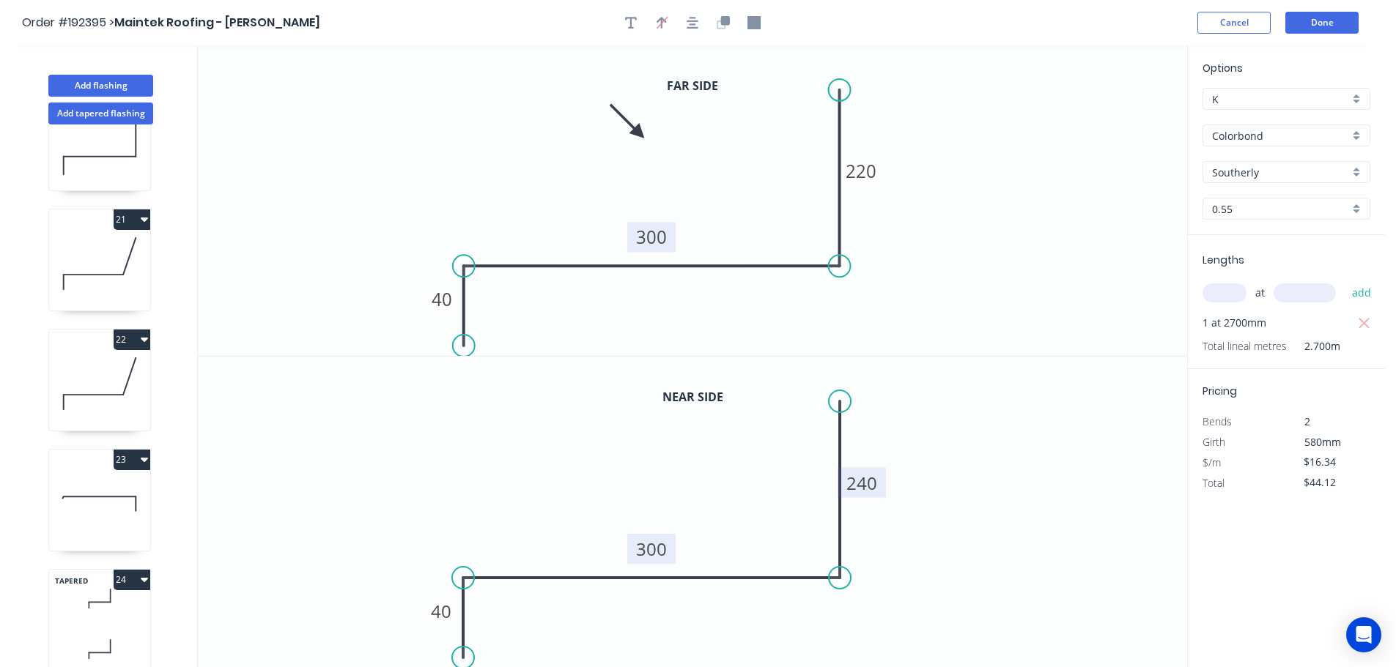
click at [144, 339] on icon "button" at bounding box center [144, 340] width 7 height 4
click at [59, 376] on div "Duplicate" at bounding box center [80, 376] width 113 height 21
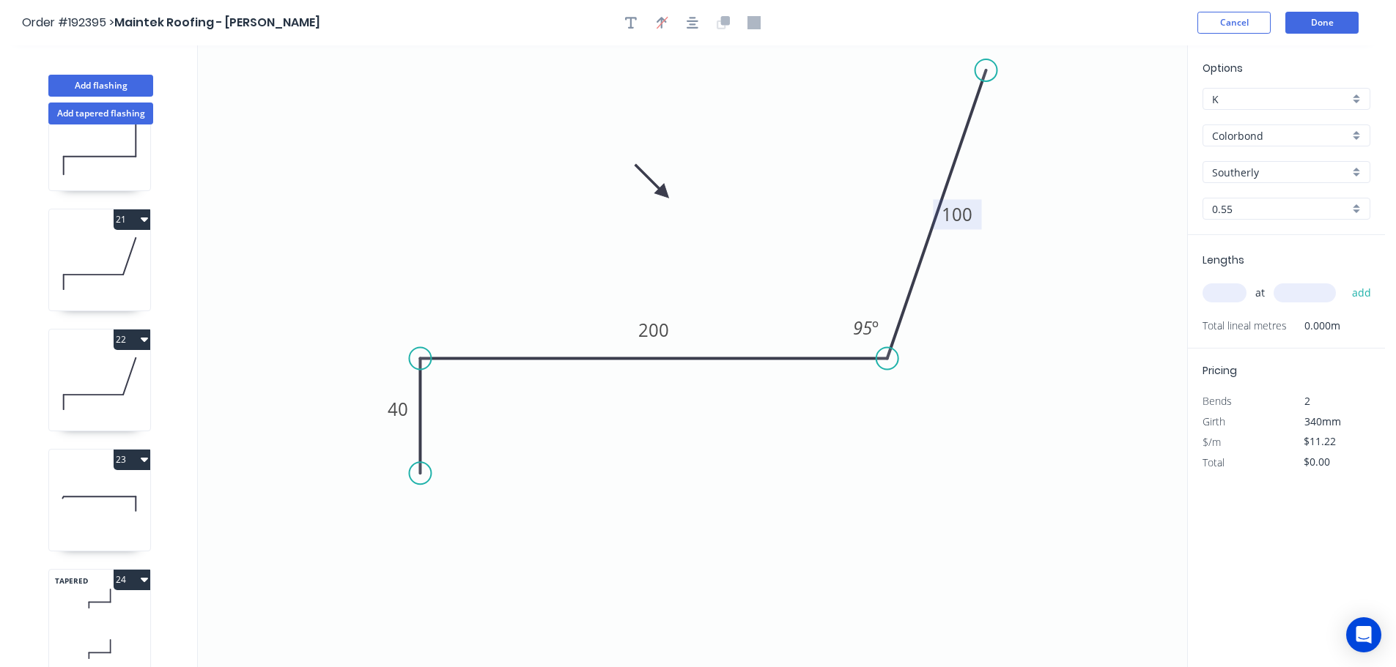
click at [967, 213] on tspan "100" at bounding box center [957, 214] width 31 height 24
click at [1217, 289] on input "text" at bounding box center [1224, 293] width 44 height 19
click at [1344, 281] on button "add" at bounding box center [1361, 293] width 34 height 25
click at [112, 84] on button "Add flashing" at bounding box center [100, 86] width 105 height 22
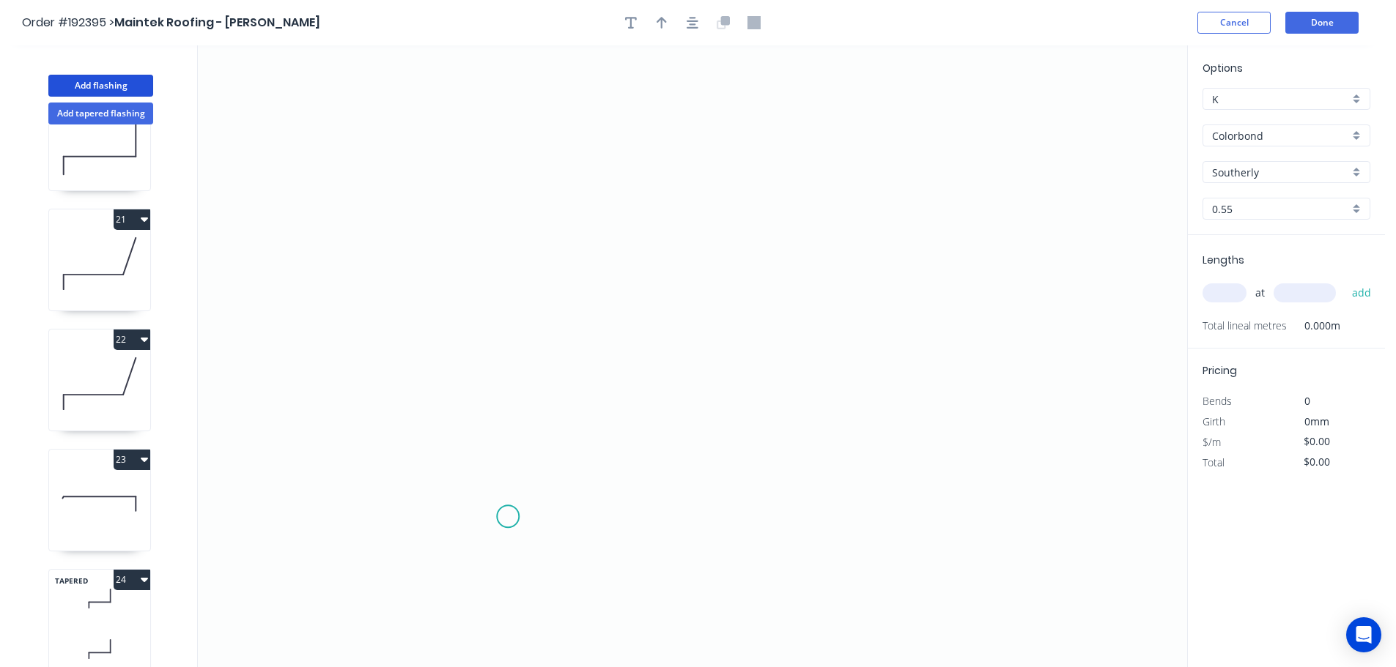
click at [508, 517] on icon "0" at bounding box center [692, 356] width 989 height 622
click at [1030, 506] on icon "0" at bounding box center [692, 356] width 989 height 622
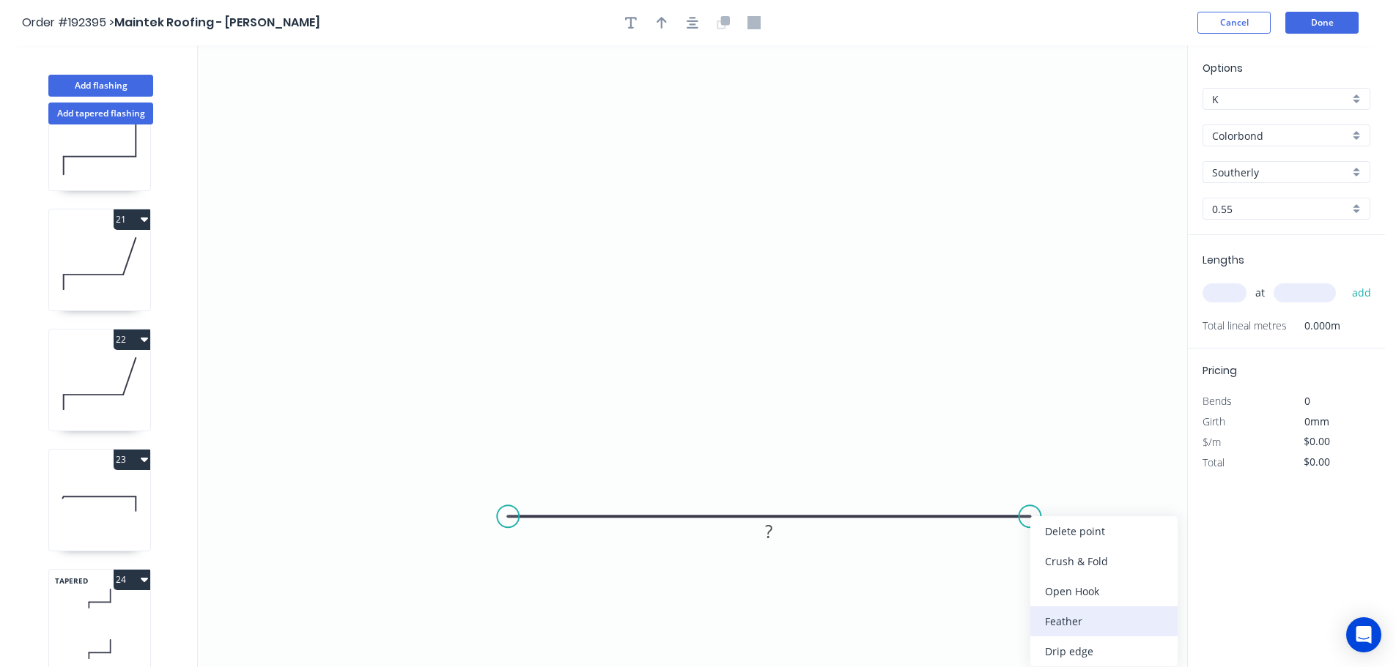
click at [1064, 621] on div "Feather" at bounding box center [1103, 622] width 147 height 30
drag, startPoint x: 1033, startPoint y: 549, endPoint x: 1035, endPoint y: 567, distance: 18.4
click at [1035, 567] on rect at bounding box center [1012, 559] width 57 height 30
click at [1021, 561] on tspan "15" at bounding box center [1022, 559] width 21 height 24
click at [768, 530] on tspan "?" at bounding box center [768, 531] width 7 height 24
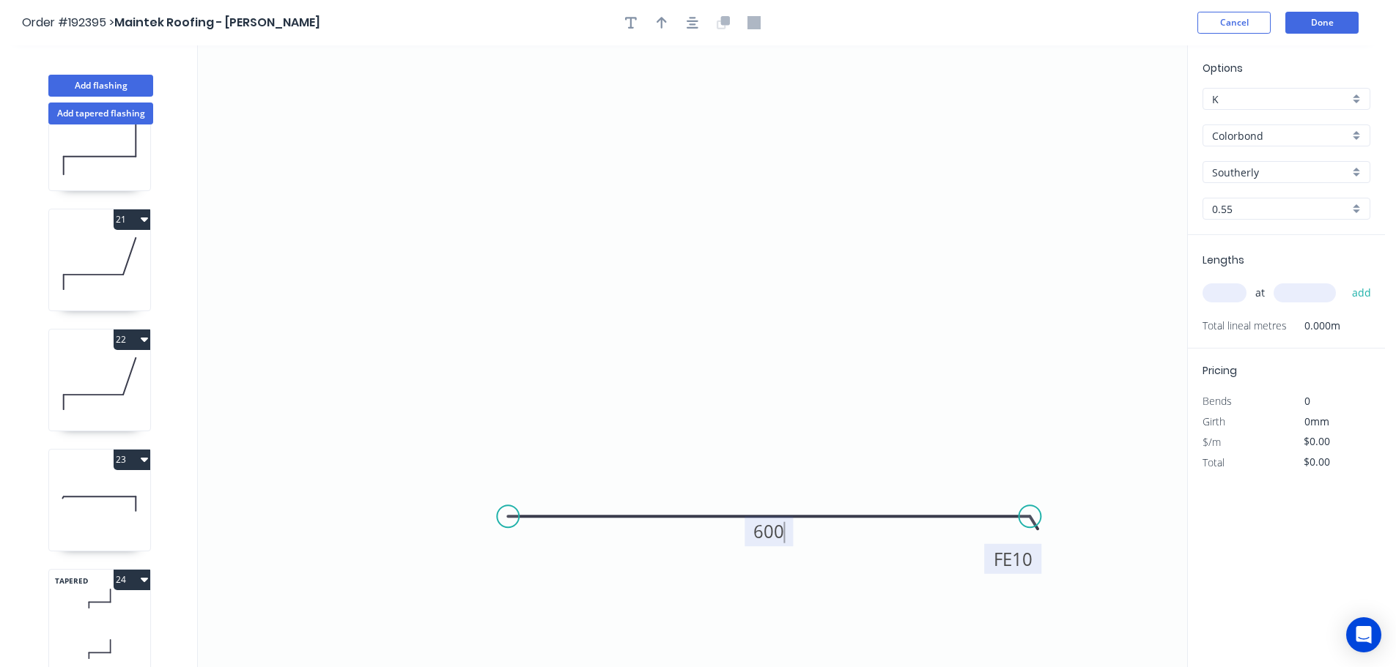
click at [1223, 290] on input "text" at bounding box center [1224, 293] width 44 height 19
click at [1344, 281] on button "add" at bounding box center [1361, 293] width 34 height 25
click at [627, 19] on icon "button" at bounding box center [631, 22] width 12 height 13
drag, startPoint x: 267, startPoint y: 93, endPoint x: 355, endPoint y: 278, distance: 205.2
click at [363, 281] on textarea at bounding box center [389, 292] width 119 height 54
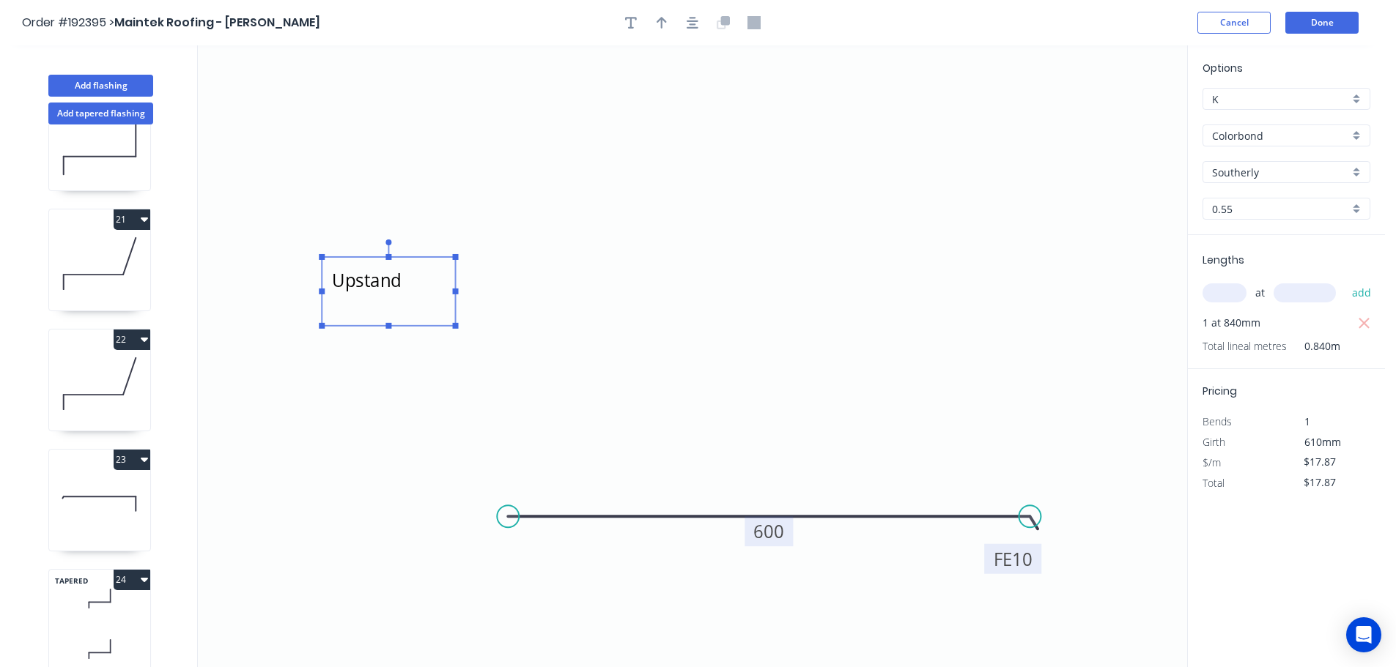
click at [1037, 370] on icon "Upstand FE 10 600" at bounding box center [692, 356] width 989 height 622
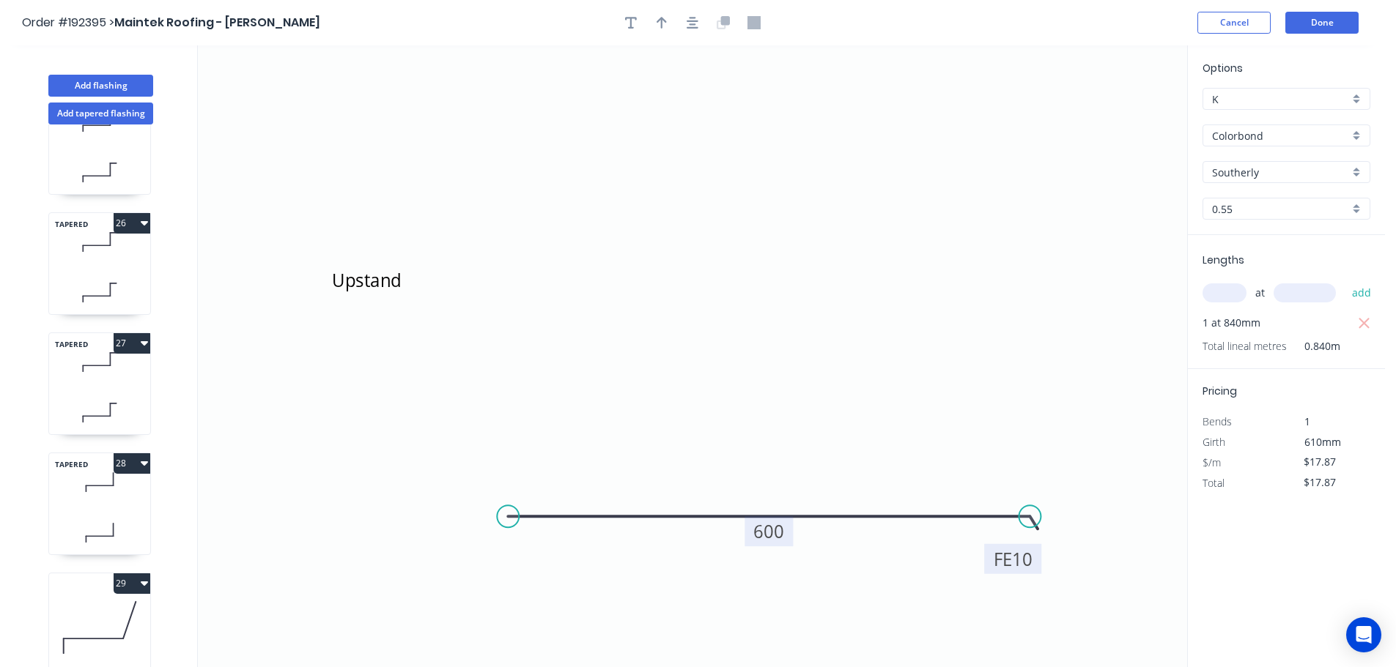
scroll to position [2921, 0]
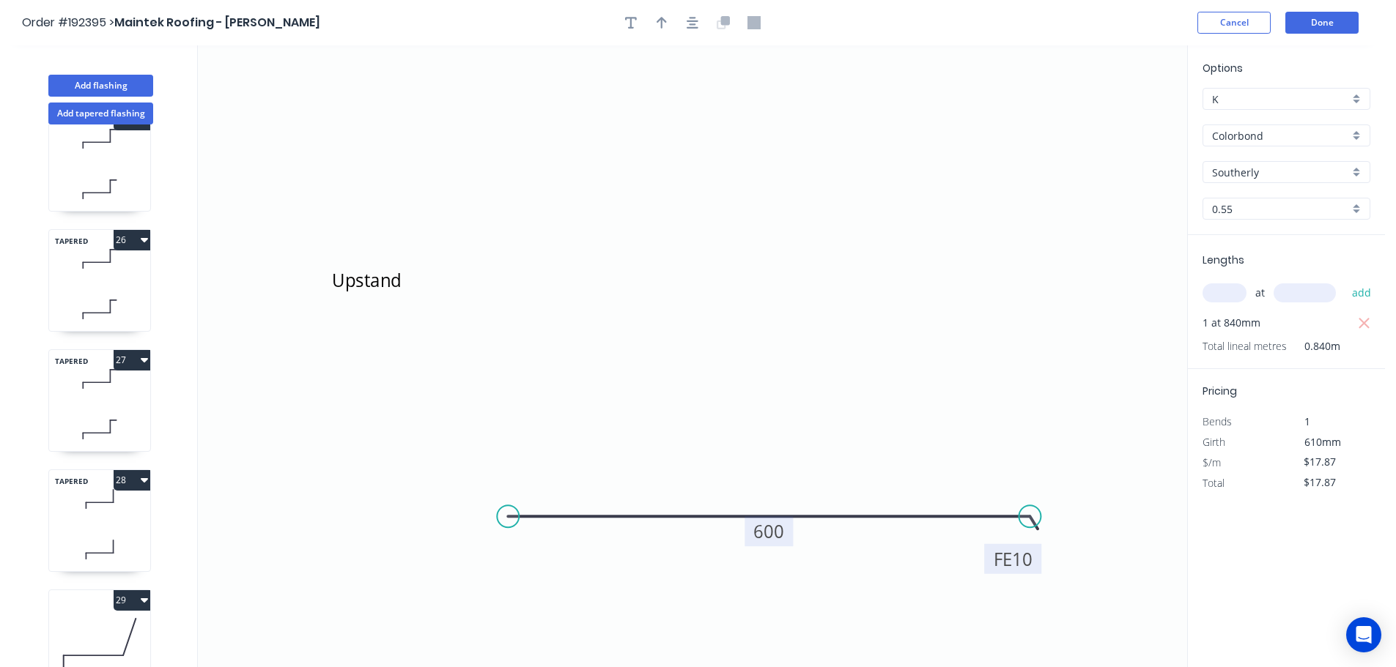
click at [142, 362] on icon "button" at bounding box center [144, 360] width 7 height 12
click at [64, 396] on div "Duplicate" at bounding box center [80, 396] width 113 height 21
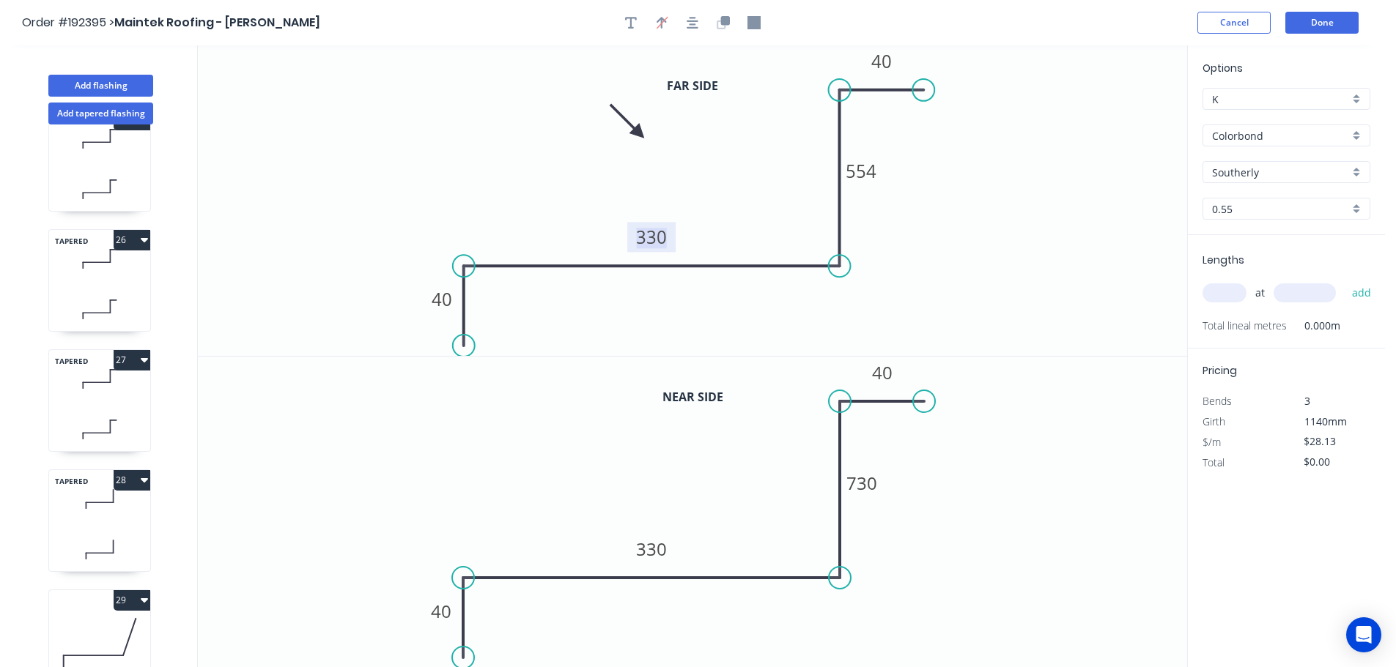
click at [653, 239] on tspan "330" at bounding box center [651, 237] width 31 height 24
click at [862, 483] on tspan "730" at bounding box center [861, 483] width 31 height 24
click at [655, 552] on tspan "330" at bounding box center [651, 549] width 31 height 24
click at [889, 371] on tspan "40" at bounding box center [882, 372] width 21 height 24
click at [1222, 289] on input "text" at bounding box center [1224, 293] width 44 height 19
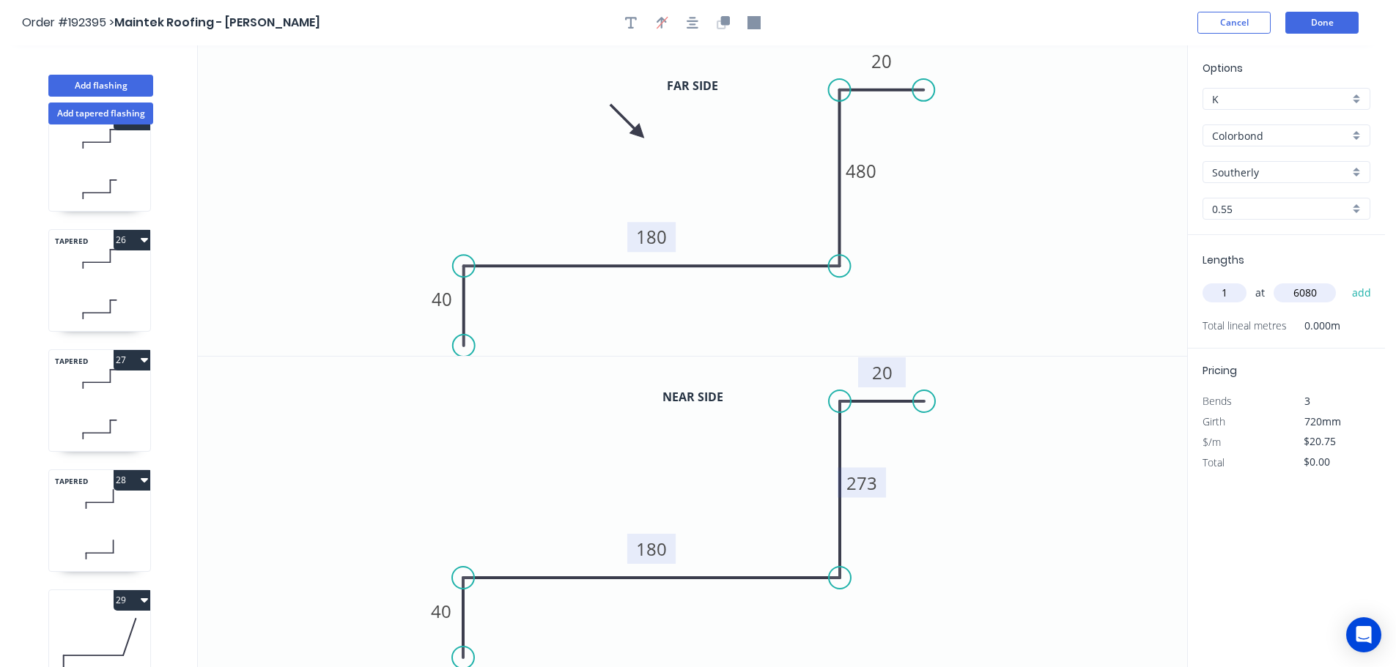
click at [1344, 281] on button "add" at bounding box center [1361, 293] width 34 height 25
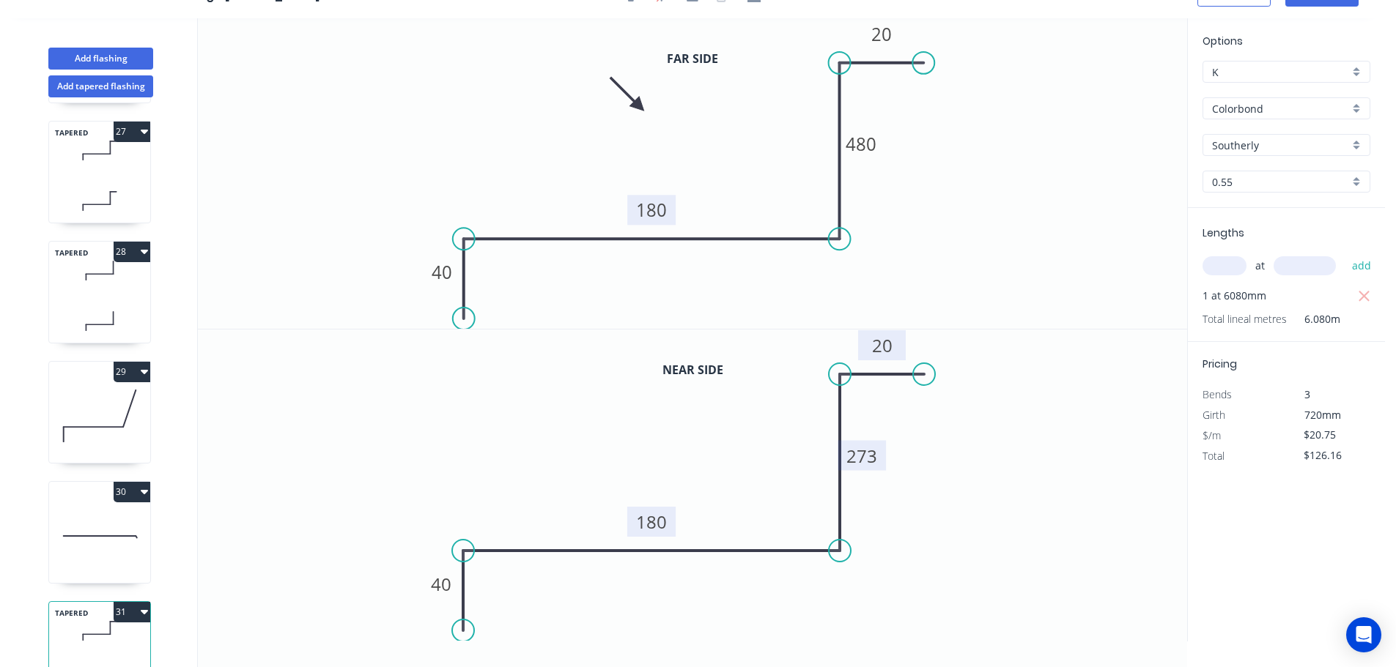
scroll to position [3188, 0]
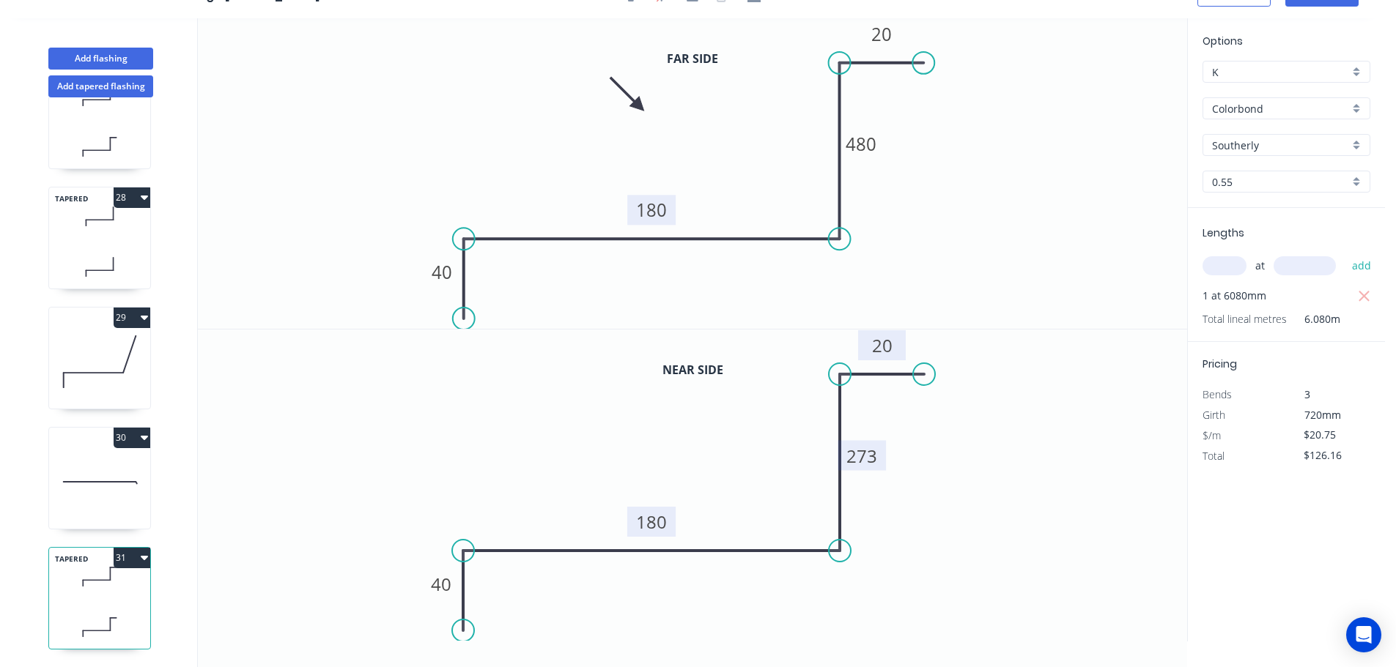
drag, startPoint x: 144, startPoint y: 547, endPoint x: 127, endPoint y: 549, distance: 17.0
click at [144, 556] on icon "button" at bounding box center [144, 558] width 7 height 4
click at [51, 584] on div "Duplicate" at bounding box center [80, 594] width 113 height 21
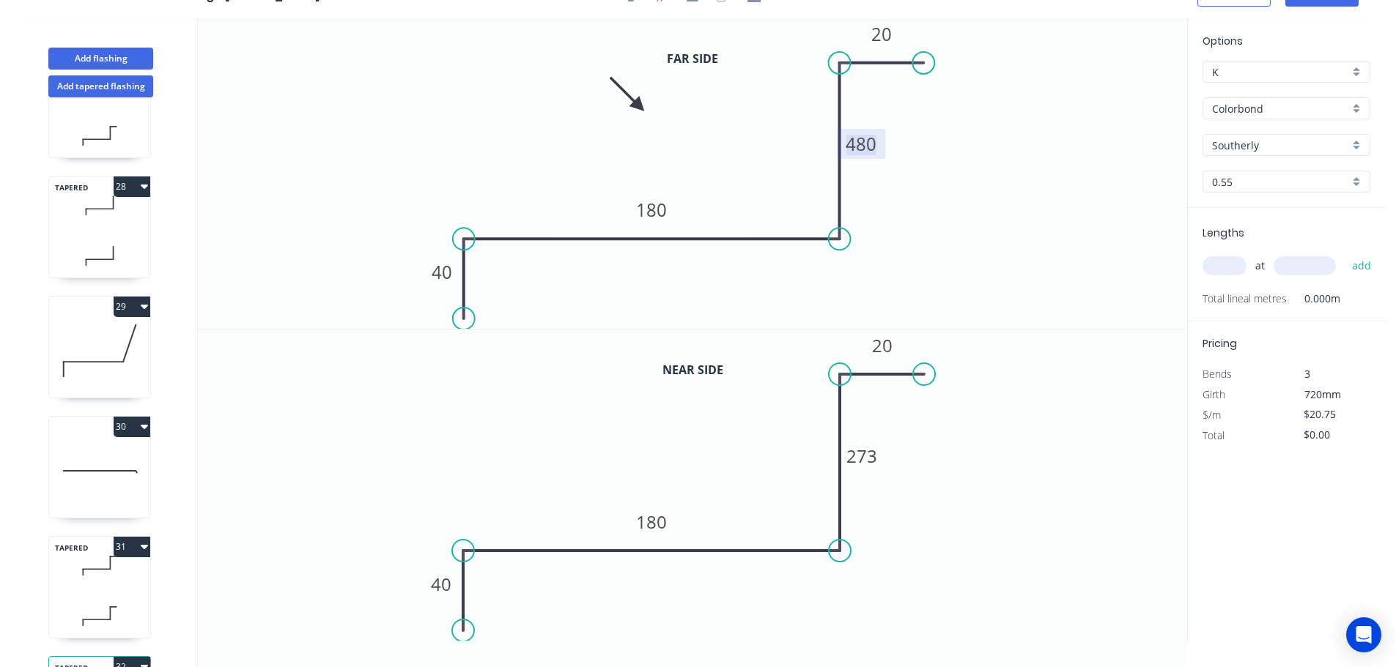
click at [864, 144] on tspan "480" at bounding box center [861, 144] width 31 height 24
click at [864, 453] on tspan "273" at bounding box center [861, 456] width 31 height 24
click at [1232, 265] on input "text" at bounding box center [1224, 265] width 44 height 19
click at [1344, 254] on button "add" at bounding box center [1361, 266] width 34 height 25
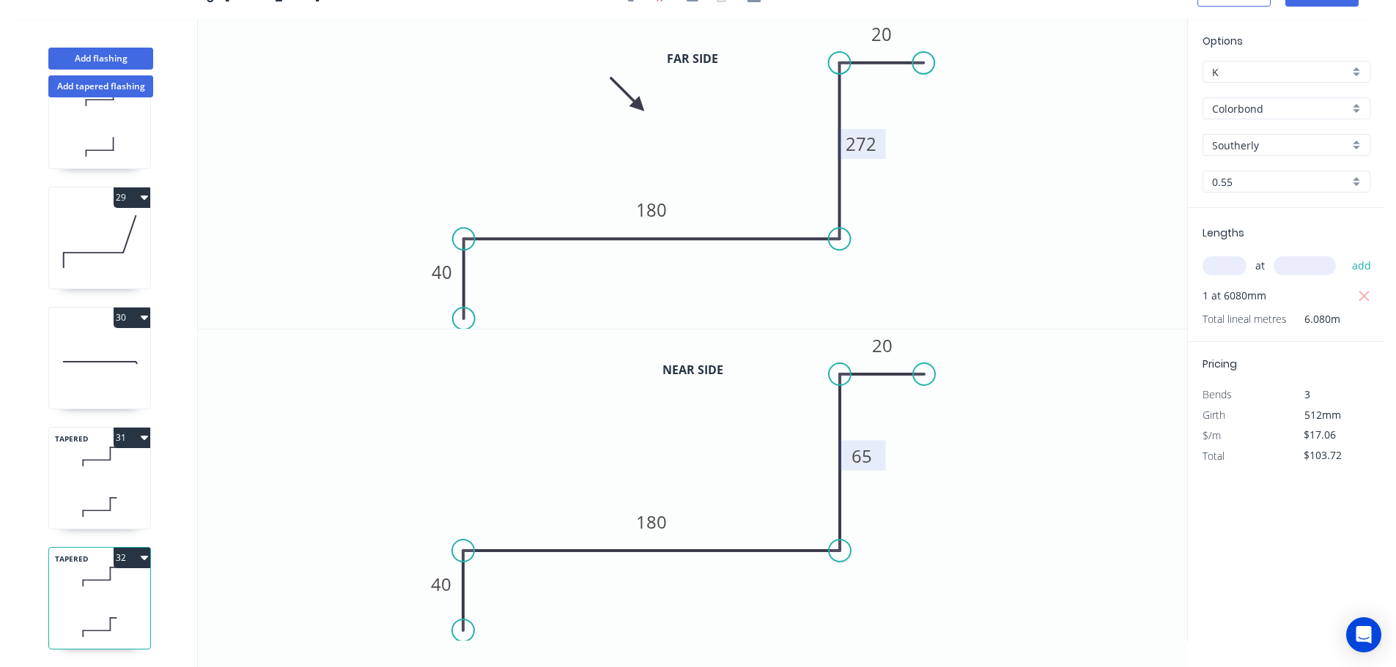
click at [125, 464] on icon at bounding box center [99, 456] width 101 height 43
click at [108, 606] on icon at bounding box center [99, 627] width 101 height 43
click at [146, 552] on icon "button" at bounding box center [144, 558] width 7 height 12
click at [41, 584] on div "Duplicate" at bounding box center [80, 594] width 113 height 21
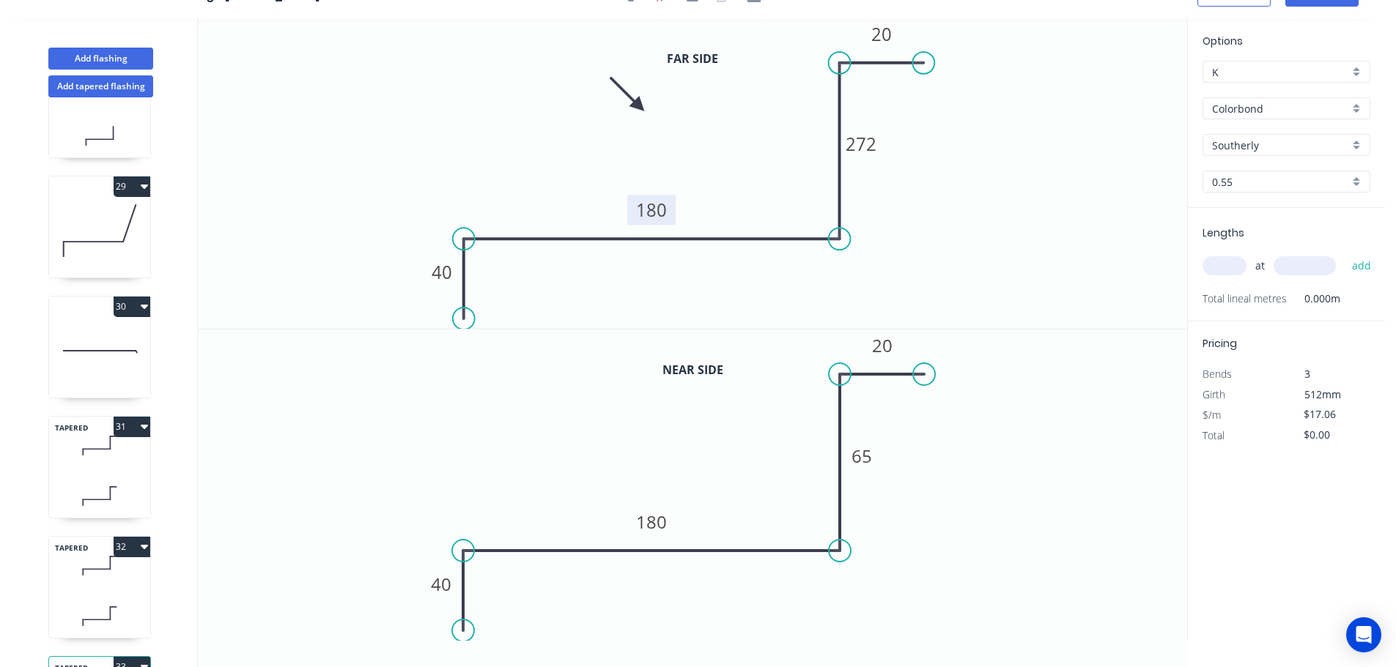
click at [655, 212] on tspan "180" at bounding box center [651, 210] width 31 height 24
click at [654, 526] on tspan "180" at bounding box center [651, 522] width 31 height 24
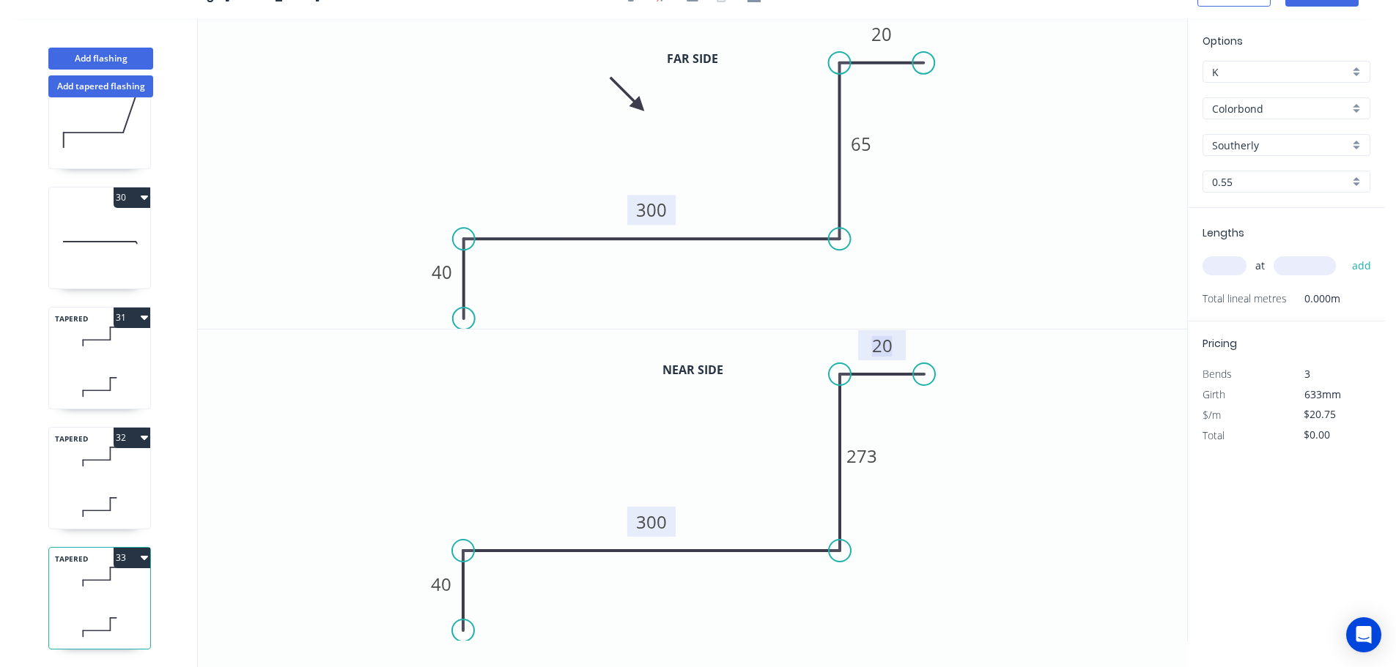
click at [1228, 267] on input "text" at bounding box center [1224, 265] width 44 height 19
click at [1344, 254] on button "add" at bounding box center [1361, 266] width 34 height 25
click at [142, 556] on icon "button" at bounding box center [144, 558] width 7 height 4
click at [54, 584] on div "Duplicate" at bounding box center [80, 594] width 113 height 21
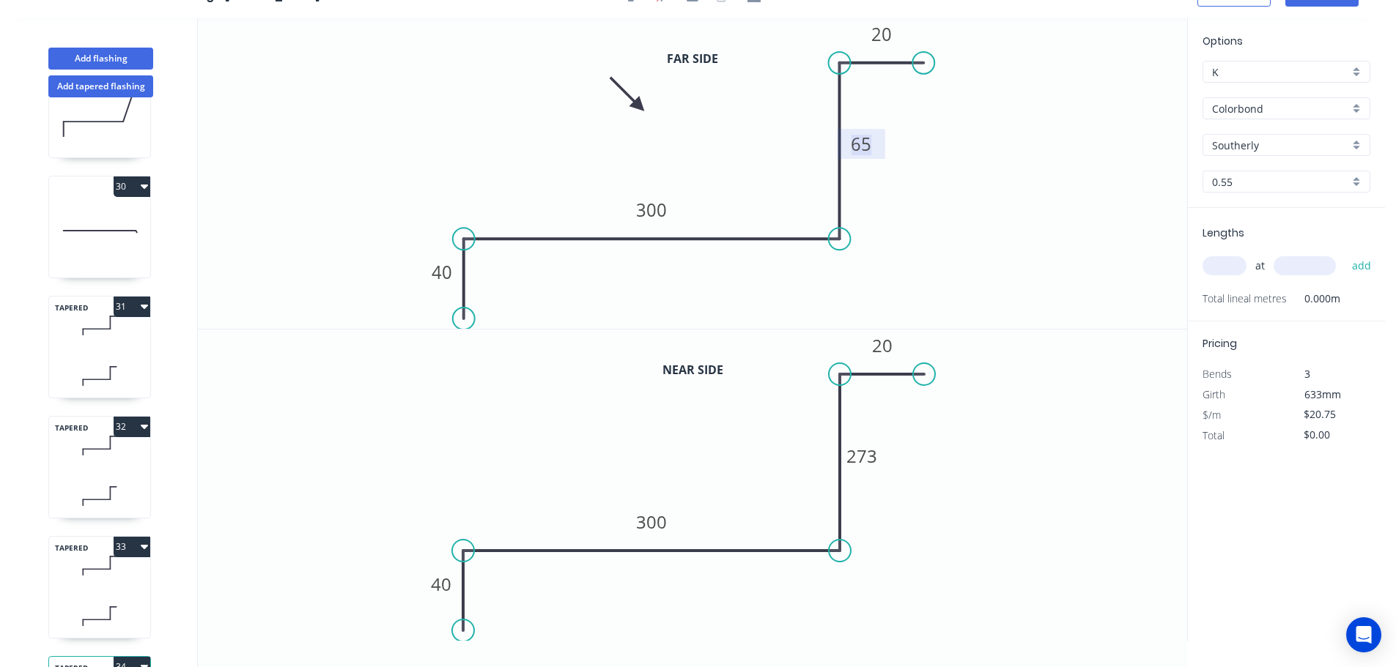
click at [868, 141] on tspan "65" at bounding box center [861, 144] width 21 height 24
click at [868, 462] on tspan "273" at bounding box center [861, 456] width 31 height 24
drag, startPoint x: 1246, startPoint y: 265, endPoint x: 1227, endPoint y: 262, distance: 18.6
click at [1233, 263] on input "text" at bounding box center [1224, 265] width 44 height 19
click at [1344, 254] on button "add" at bounding box center [1361, 266] width 34 height 25
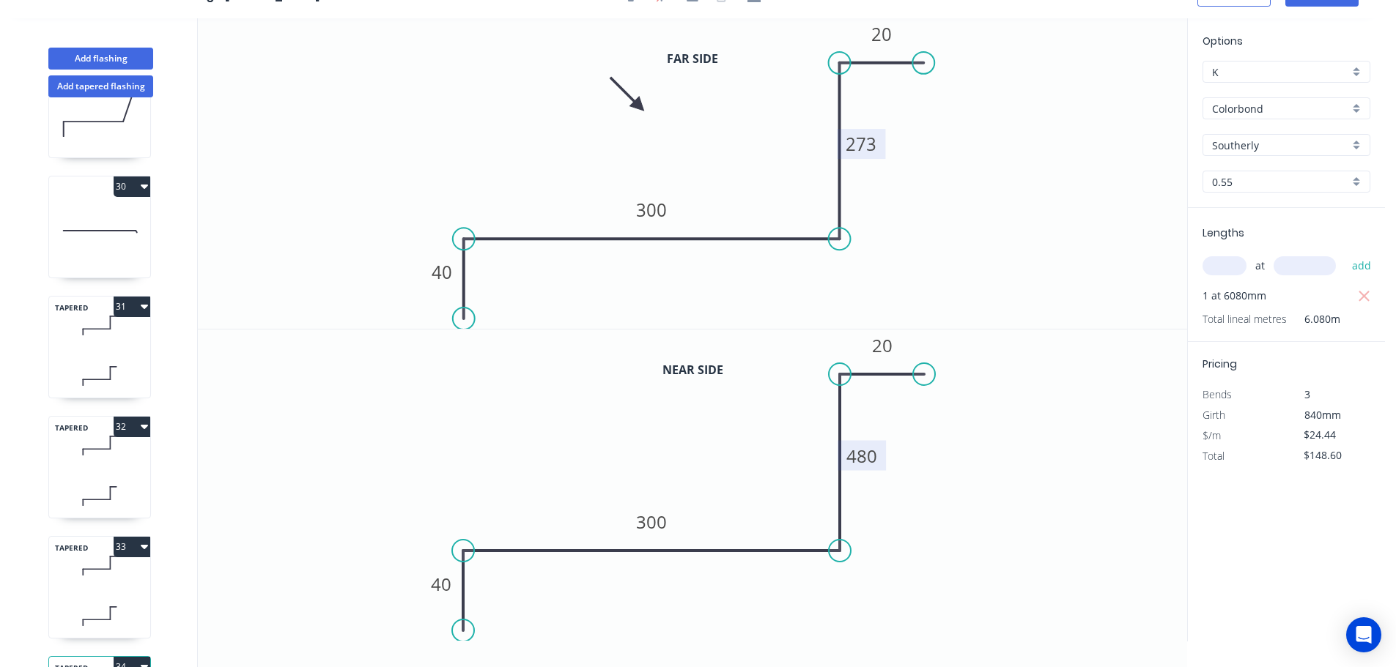
scroll to position [0, 0]
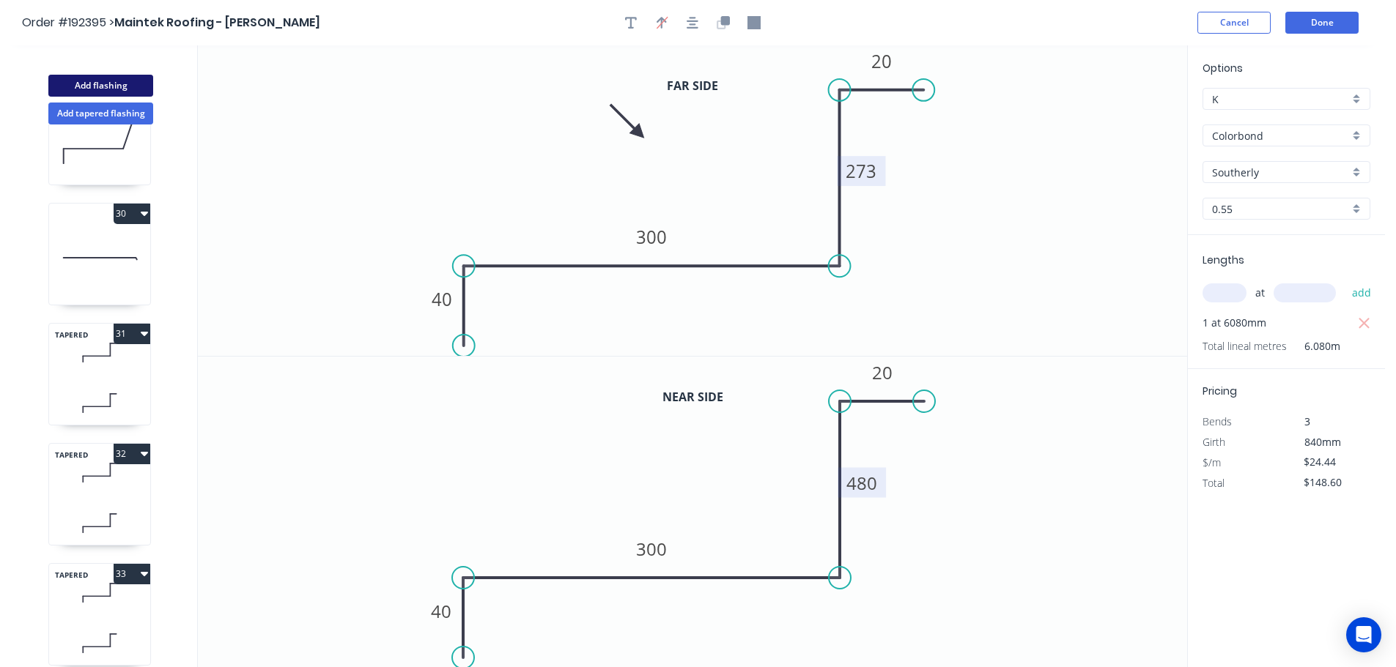
click at [101, 83] on button "Add flashing" at bounding box center [100, 86] width 105 height 22
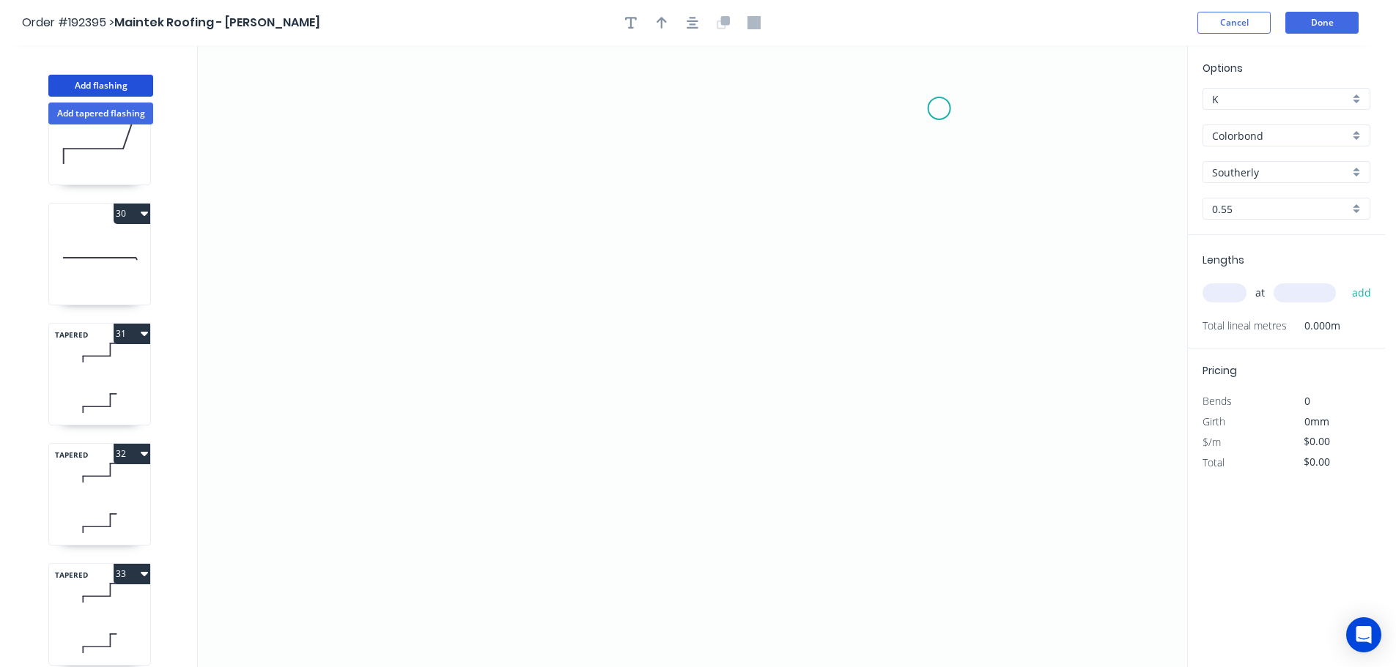
click at [939, 108] on icon "0" at bounding box center [692, 356] width 989 height 622
click at [830, 108] on icon at bounding box center [884, 108] width 109 height 0
click at [814, 449] on icon "0 ?" at bounding box center [692, 356] width 989 height 622
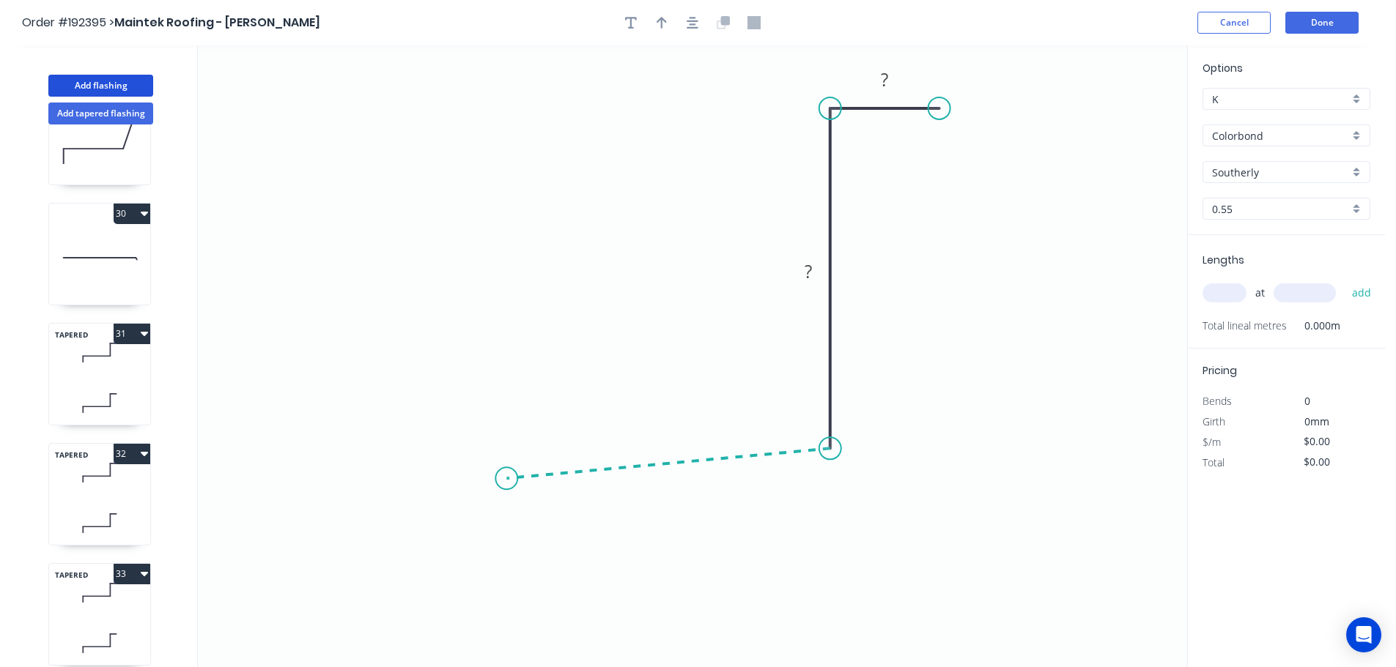
click at [506, 479] on icon "0 ? ?" at bounding box center [692, 356] width 989 height 622
click at [506, 479] on circle at bounding box center [506, 478] width 22 height 22
drag, startPoint x: 506, startPoint y: 479, endPoint x: 325, endPoint y: 487, distance: 181.9
click at [325, 487] on circle at bounding box center [325, 487] width 22 height 22
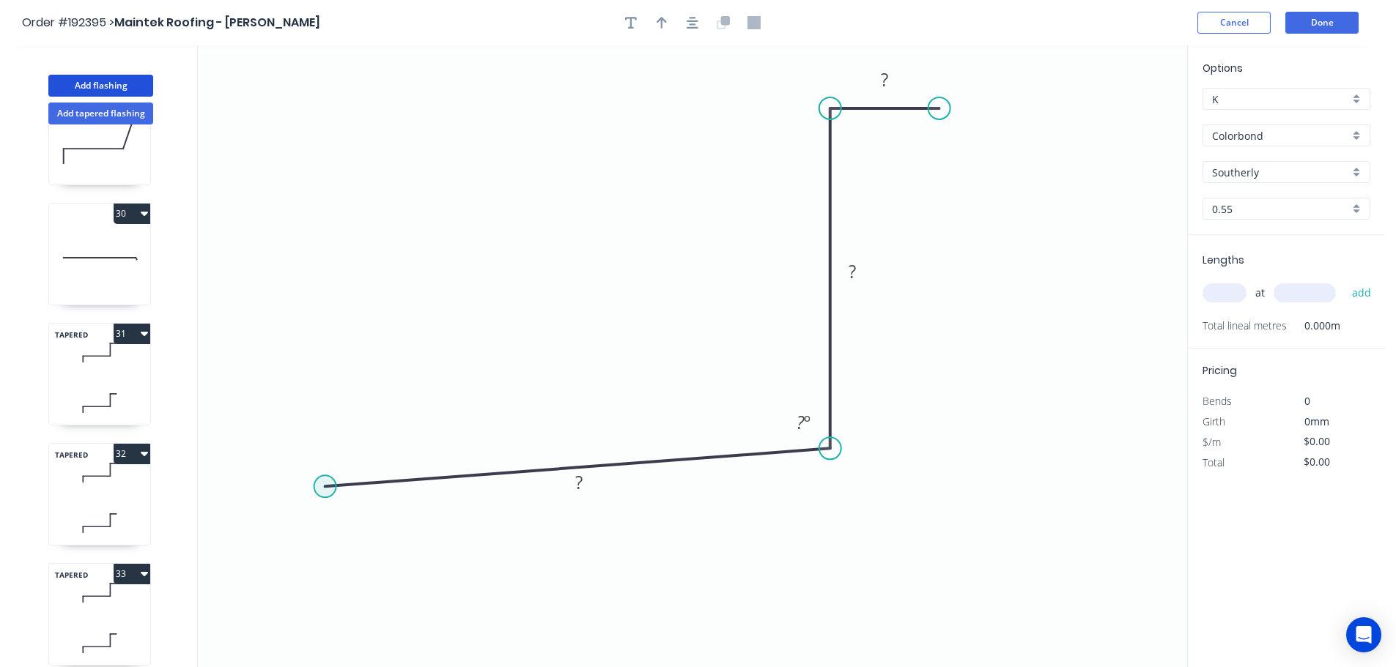
click at [325, 487] on circle at bounding box center [325, 487] width 22 height 22
click at [324, 637] on icon "0 ? ? ? ? º" at bounding box center [692, 356] width 989 height 622
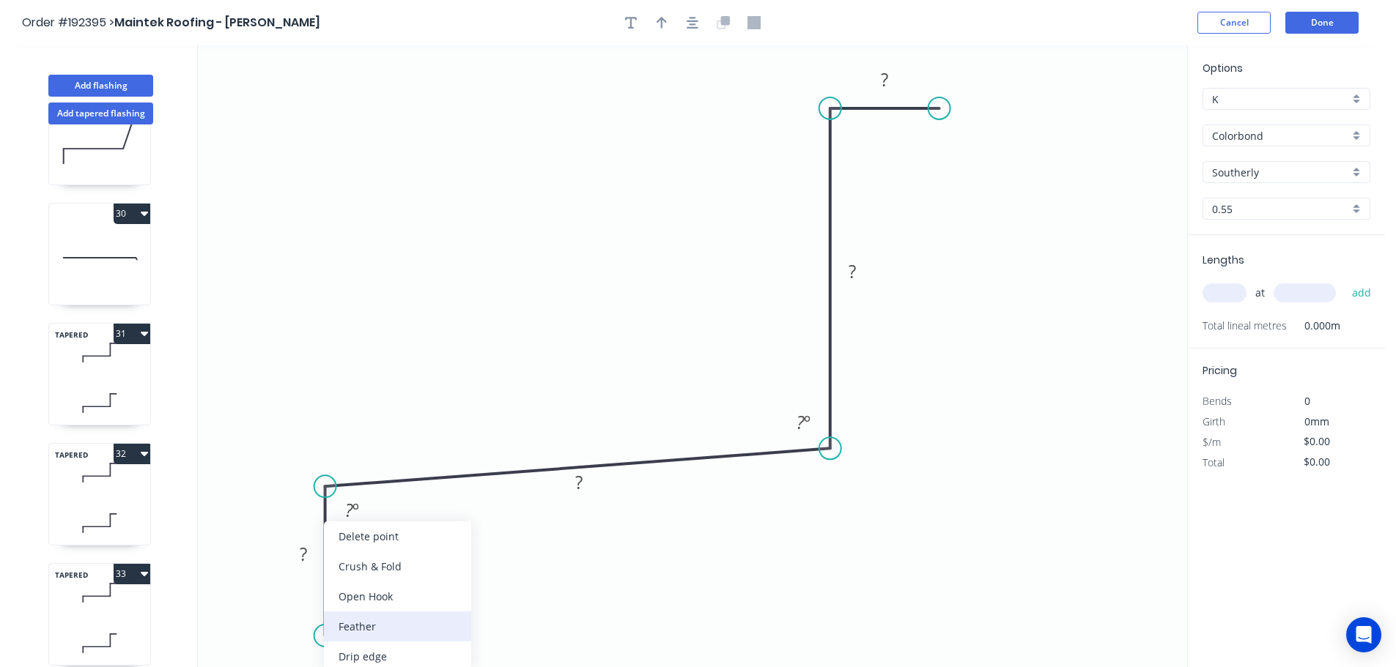
click at [354, 627] on div "Feather" at bounding box center [397, 627] width 147 height 30
click at [366, 629] on div "Flip bend" at bounding box center [397, 627] width 147 height 30
drag, startPoint x: 380, startPoint y: 609, endPoint x: 414, endPoint y: 624, distance: 37.0
click at [414, 624] on rect at bounding box center [389, 625] width 57 height 30
click at [404, 626] on tspan "15" at bounding box center [399, 625] width 21 height 24
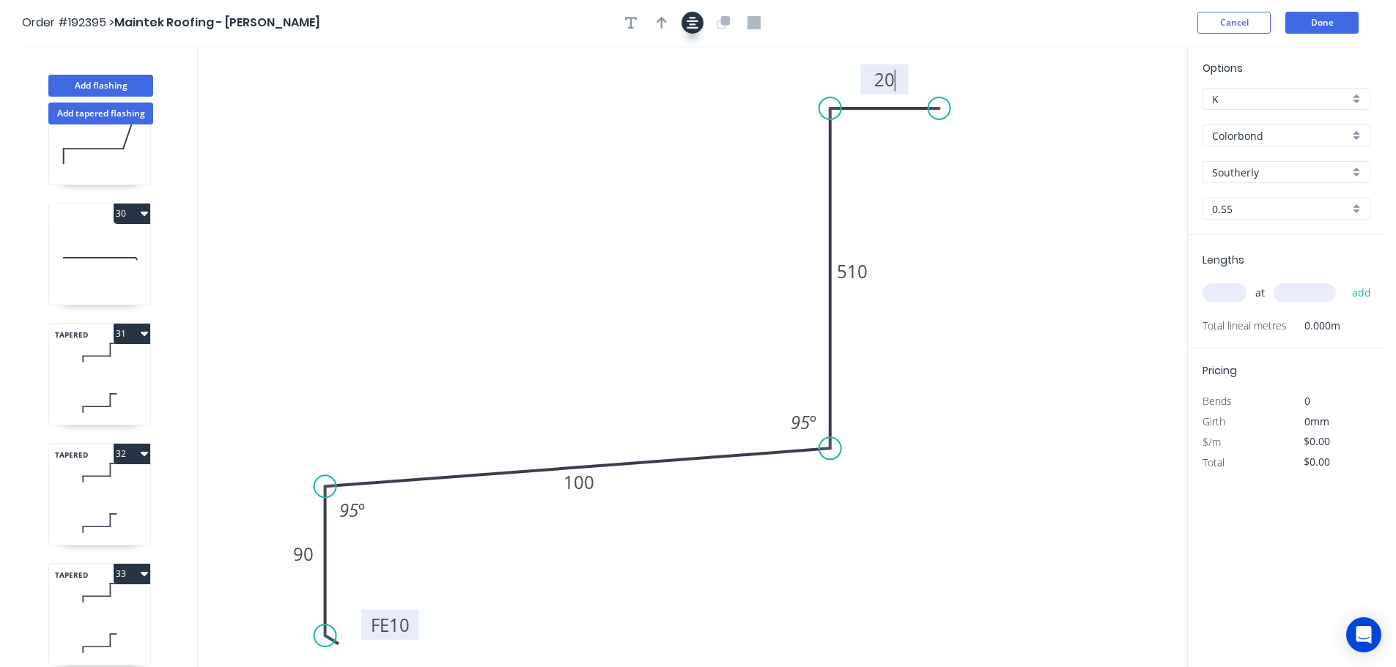
drag, startPoint x: 700, startPoint y: 24, endPoint x: 684, endPoint y: 23, distance: 16.2
click at [699, 24] on button "button" at bounding box center [692, 23] width 22 height 22
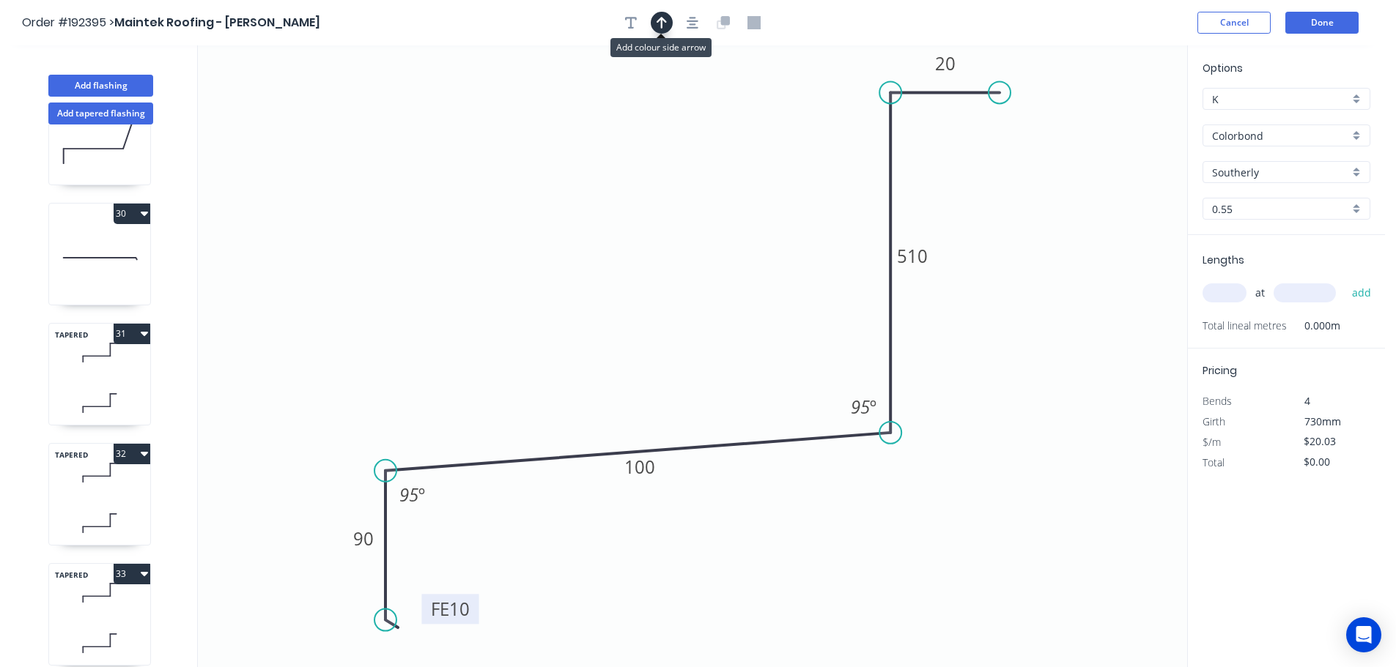
click at [665, 23] on icon "button" at bounding box center [661, 22] width 10 height 13
drag, startPoint x: 769, startPoint y: 220, endPoint x: 660, endPoint y: 232, distance: 109.1
click at [660, 232] on icon at bounding box center [660, 214] width 13 height 47
click at [1221, 292] on input "text" at bounding box center [1224, 293] width 44 height 19
click at [1344, 281] on button "add" at bounding box center [1361, 293] width 34 height 25
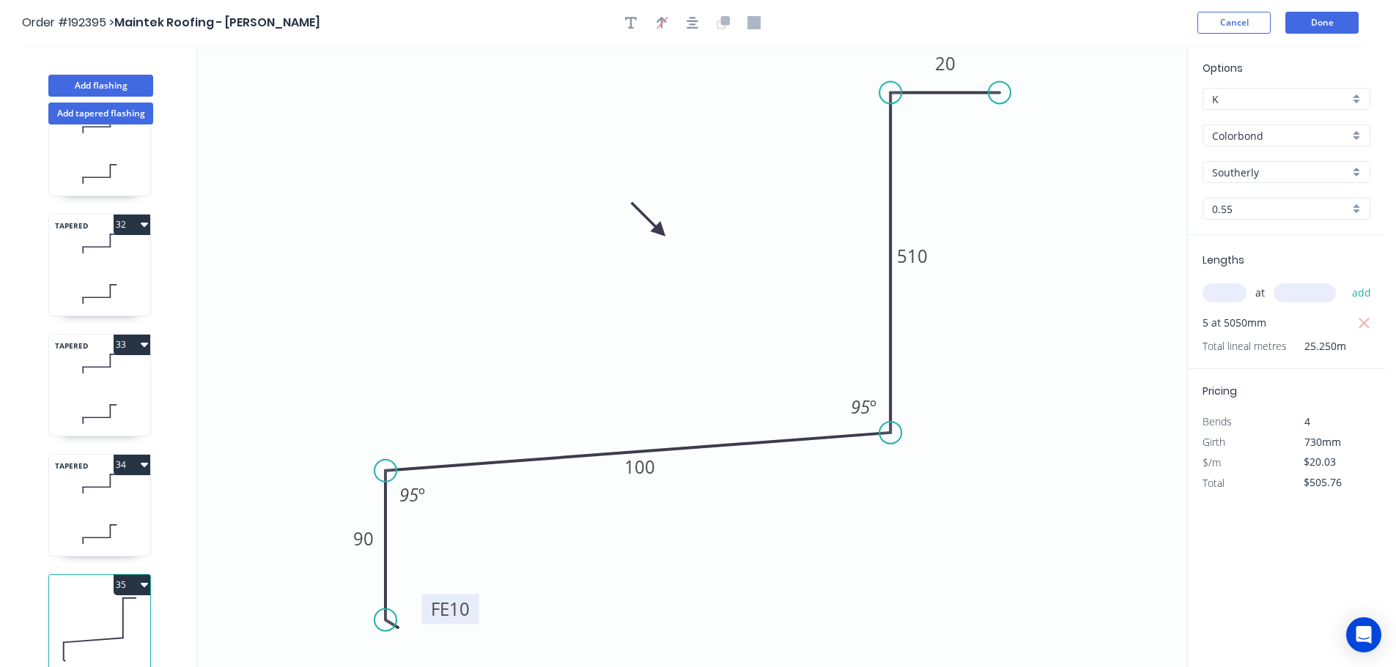
scroll to position [3669, 0]
click at [119, 81] on button "Add flashing" at bounding box center [100, 86] width 105 height 22
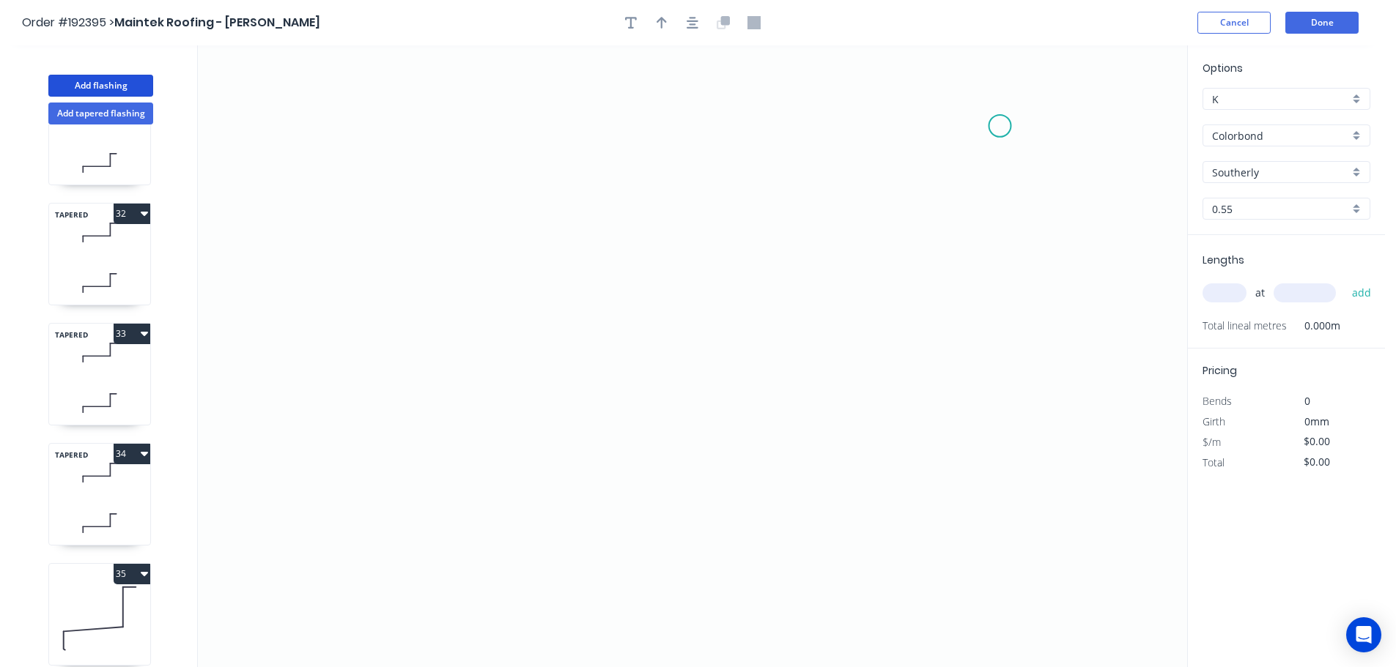
click at [1000, 126] on icon "0" at bounding box center [692, 356] width 989 height 622
click at [885, 125] on icon "0" at bounding box center [692, 356] width 989 height 622
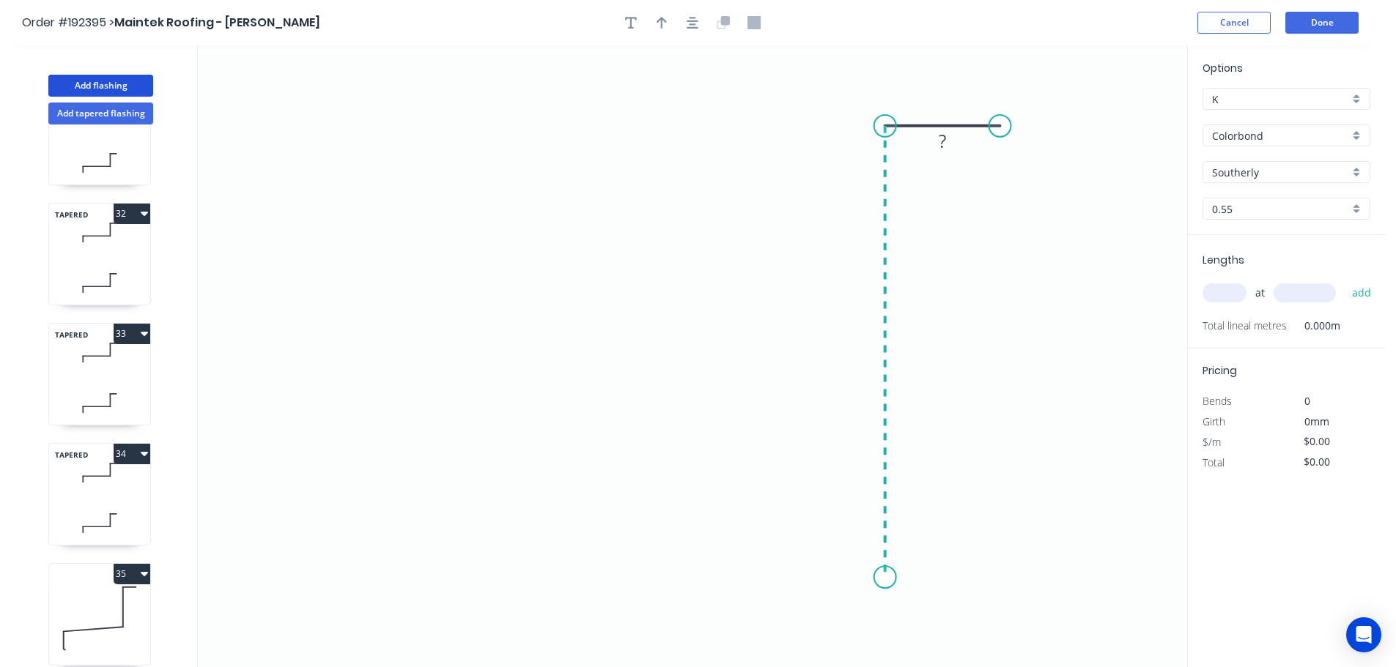
click at [885, 578] on icon "0 ?" at bounding box center [692, 356] width 989 height 622
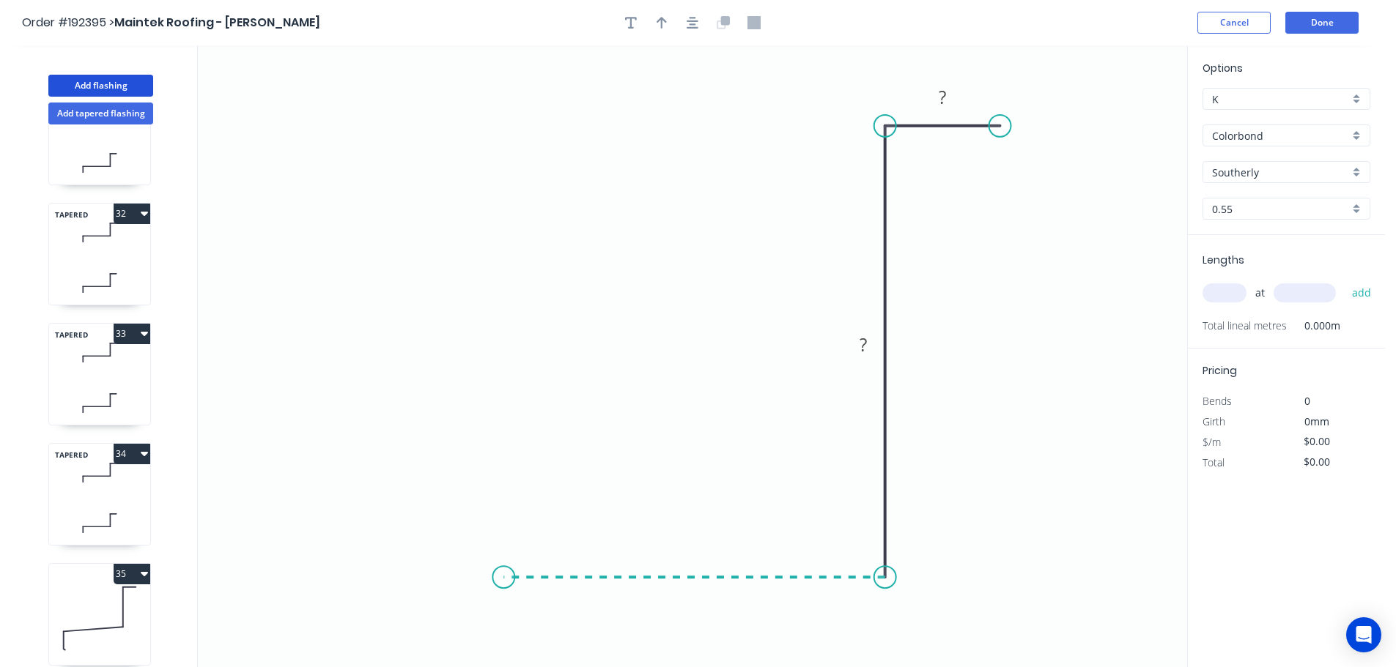
click at [503, 567] on icon "0 ? ?" at bounding box center [692, 356] width 989 height 622
click at [507, 657] on icon "0 ? ? ?" at bounding box center [692, 356] width 989 height 622
click at [479, 611] on tspan "?" at bounding box center [481, 610] width 7 height 24
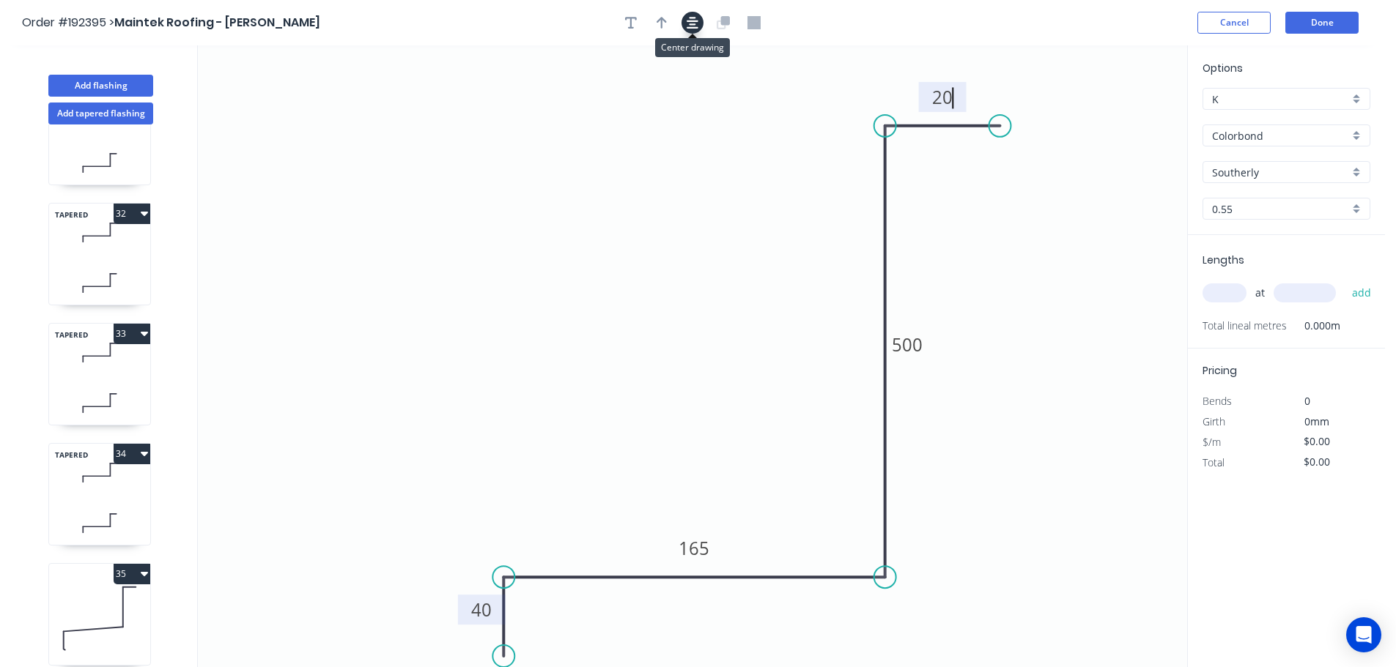
drag, startPoint x: 699, startPoint y: 14, endPoint x: 673, endPoint y: 22, distance: 26.9
click at [698, 14] on button "button" at bounding box center [692, 23] width 22 height 22
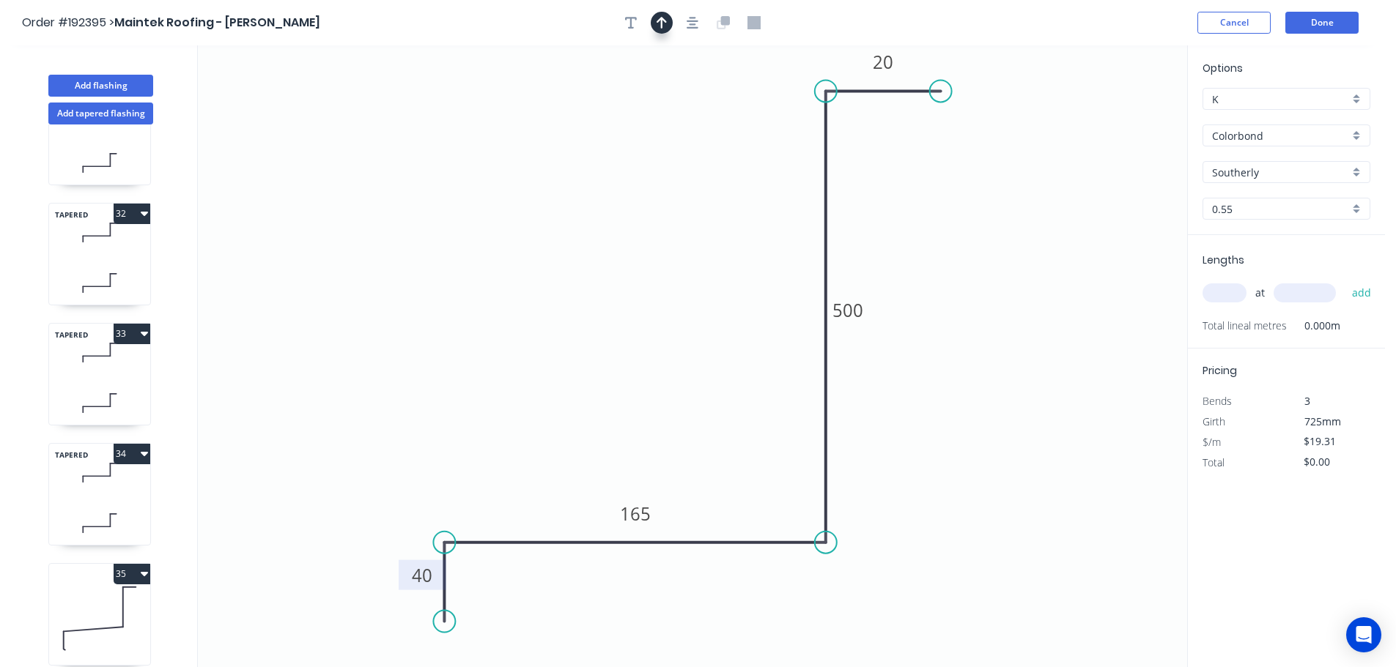
click at [659, 25] on icon "button" at bounding box center [661, 22] width 10 height 13
drag, startPoint x: 1112, startPoint y: 116, endPoint x: 596, endPoint y: 277, distance: 541.1
click at [595, 281] on icon at bounding box center [596, 263] width 13 height 47
click at [1210, 289] on input "text" at bounding box center [1224, 293] width 44 height 19
click at [1344, 281] on button "add" at bounding box center [1361, 293] width 34 height 25
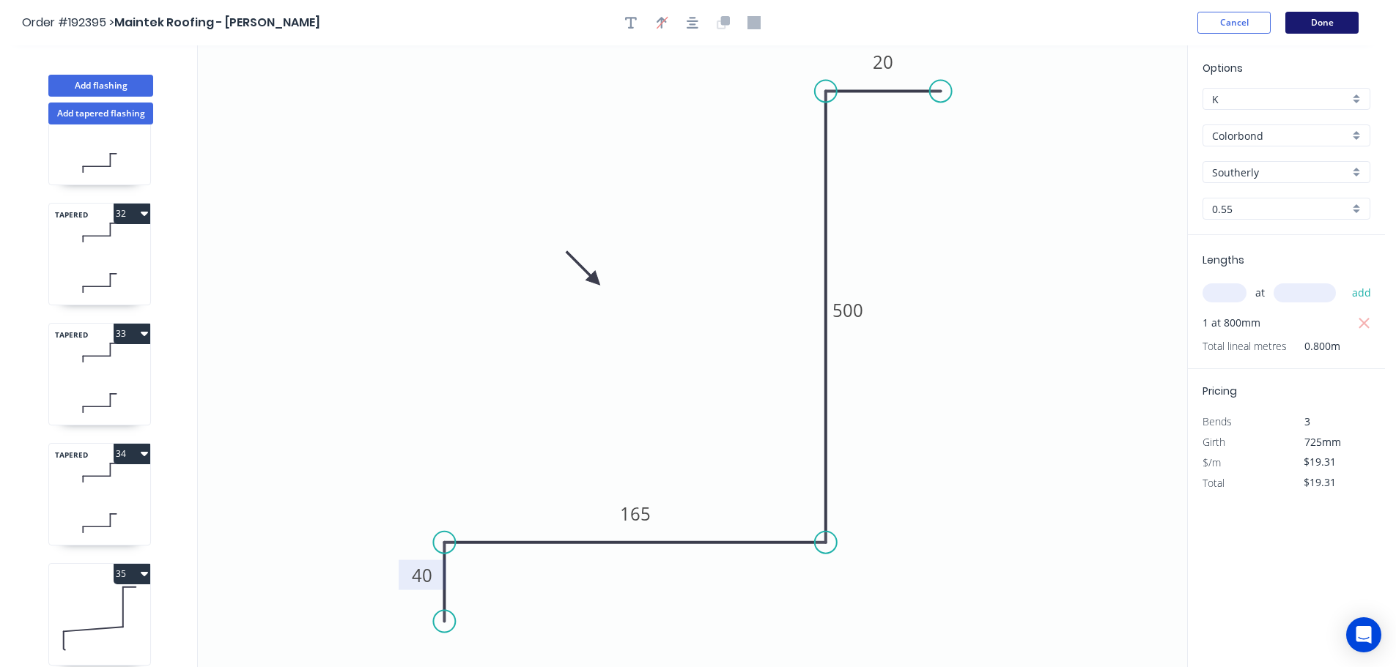
click at [1333, 18] on button "Done" at bounding box center [1321, 23] width 73 height 22
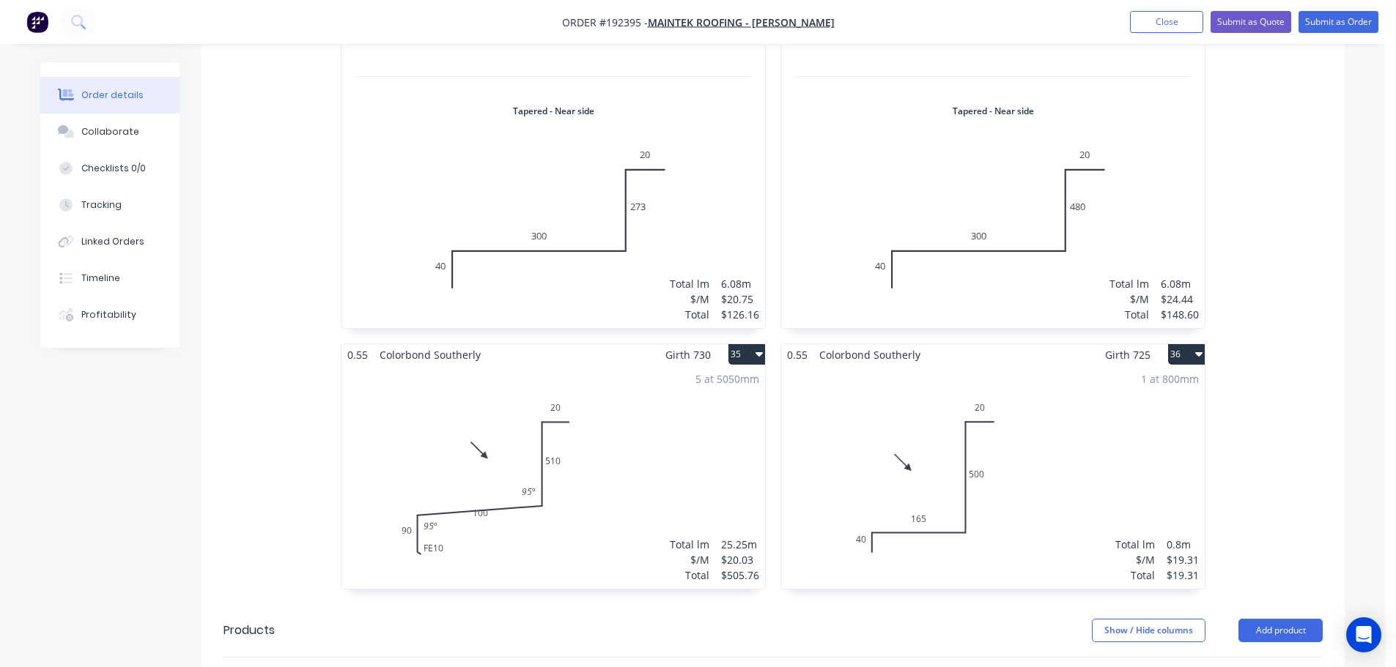
scroll to position [7494, 0]
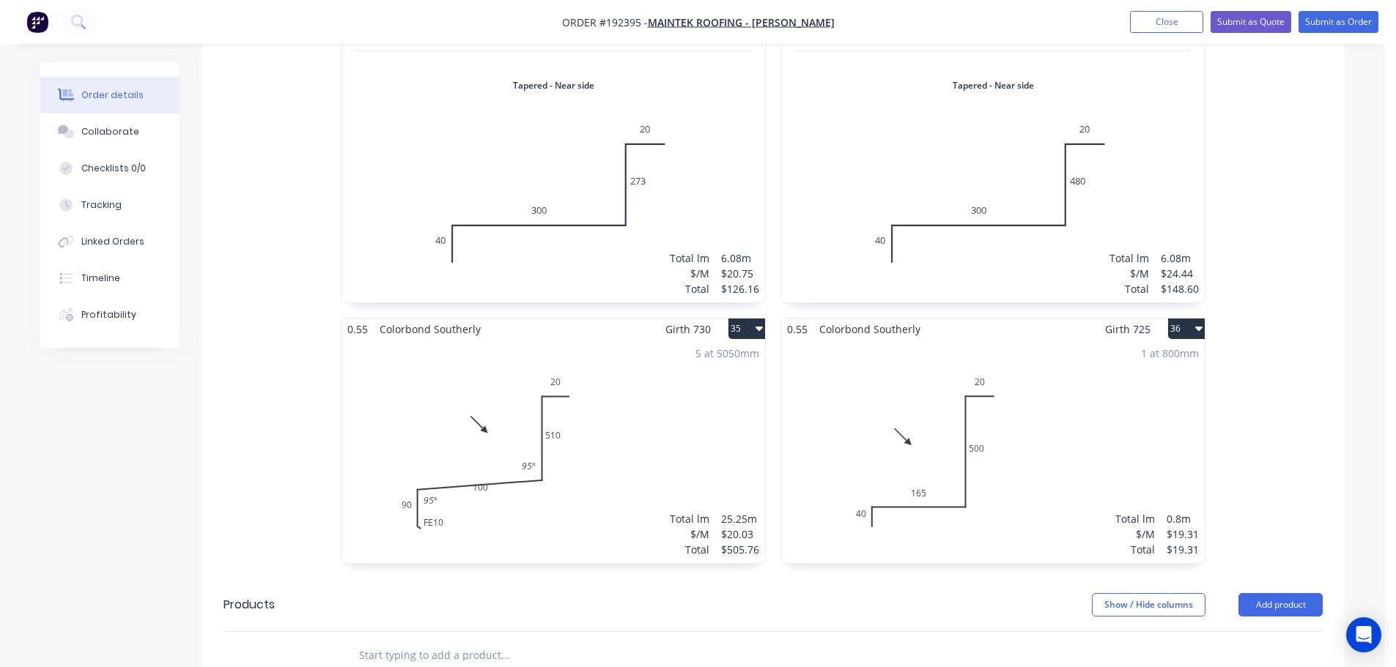
click at [599, 401] on div "5 at 5050mm Total lm $/M Total 25.25m $20.03 $505.76" at bounding box center [552, 451] width 423 height 223
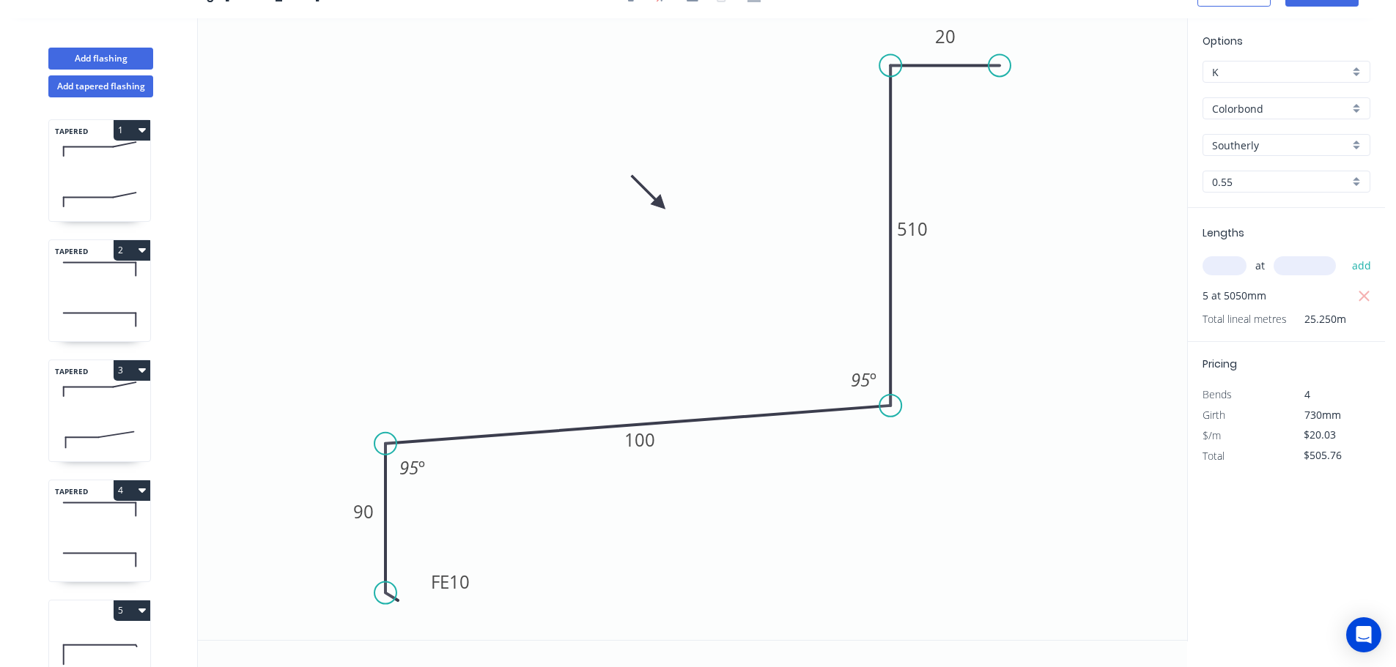
scroll to position [27, 0]
drag, startPoint x: 659, startPoint y: 444, endPoint x: 671, endPoint y: 477, distance: 35.2
click at [671, 477] on rect at bounding box center [652, 473] width 48 height 30
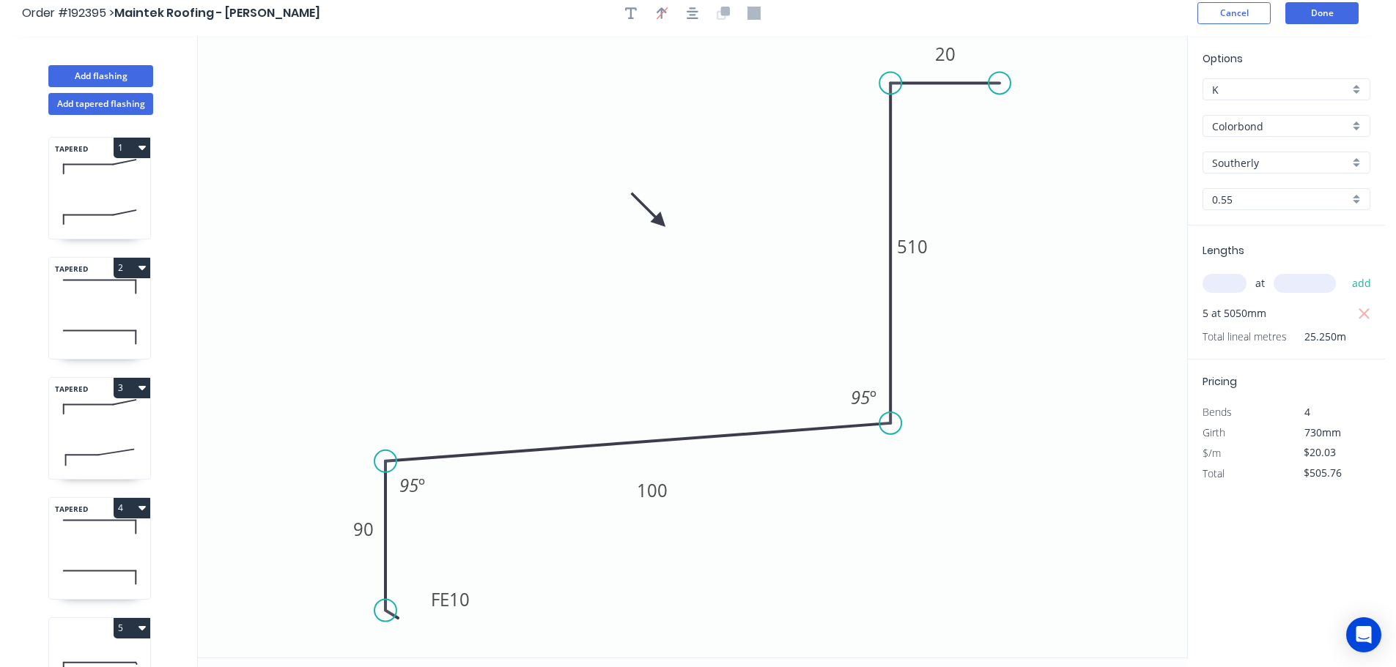
scroll to position [0, 0]
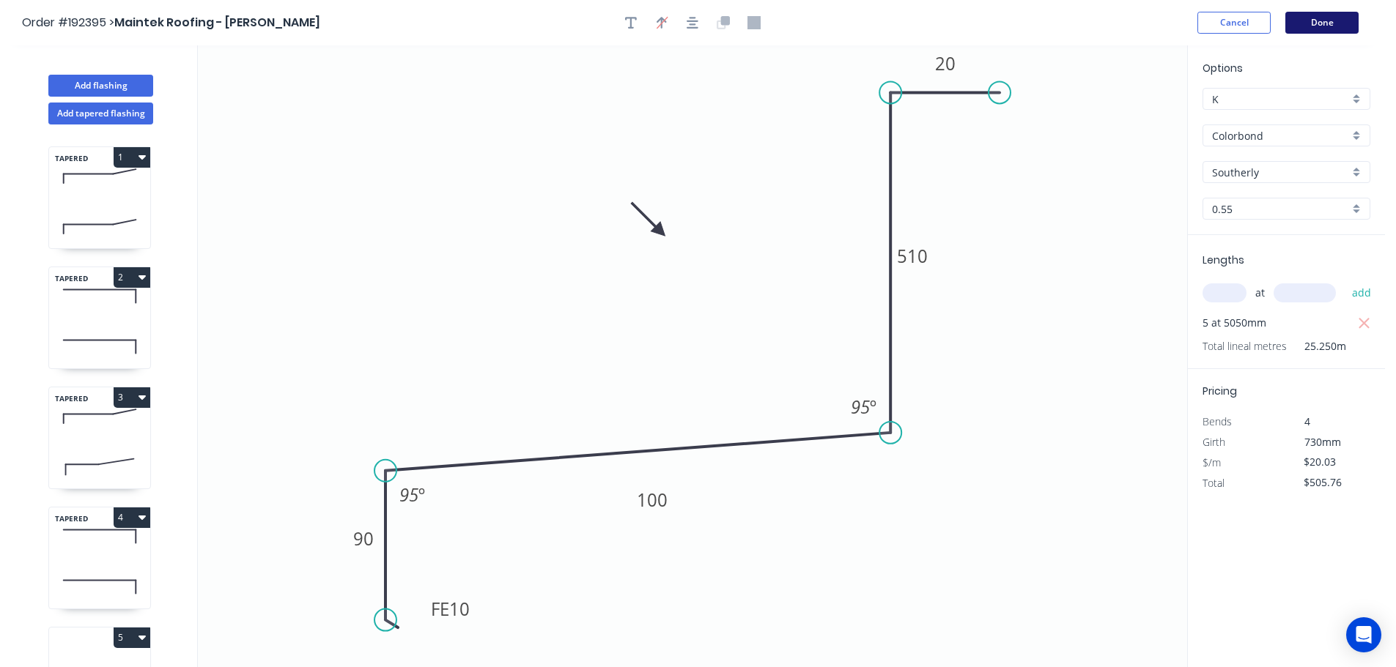
click at [1328, 15] on button "Done" at bounding box center [1321, 23] width 73 height 22
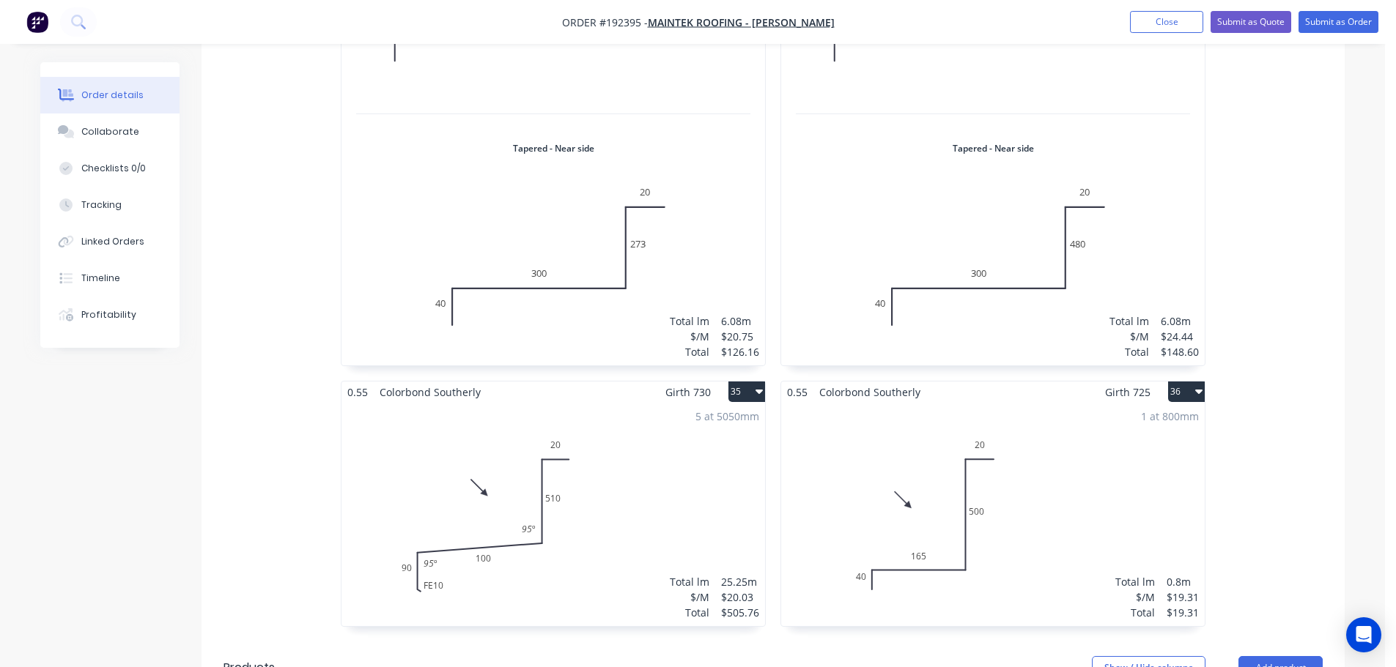
scroll to position [7400, 0]
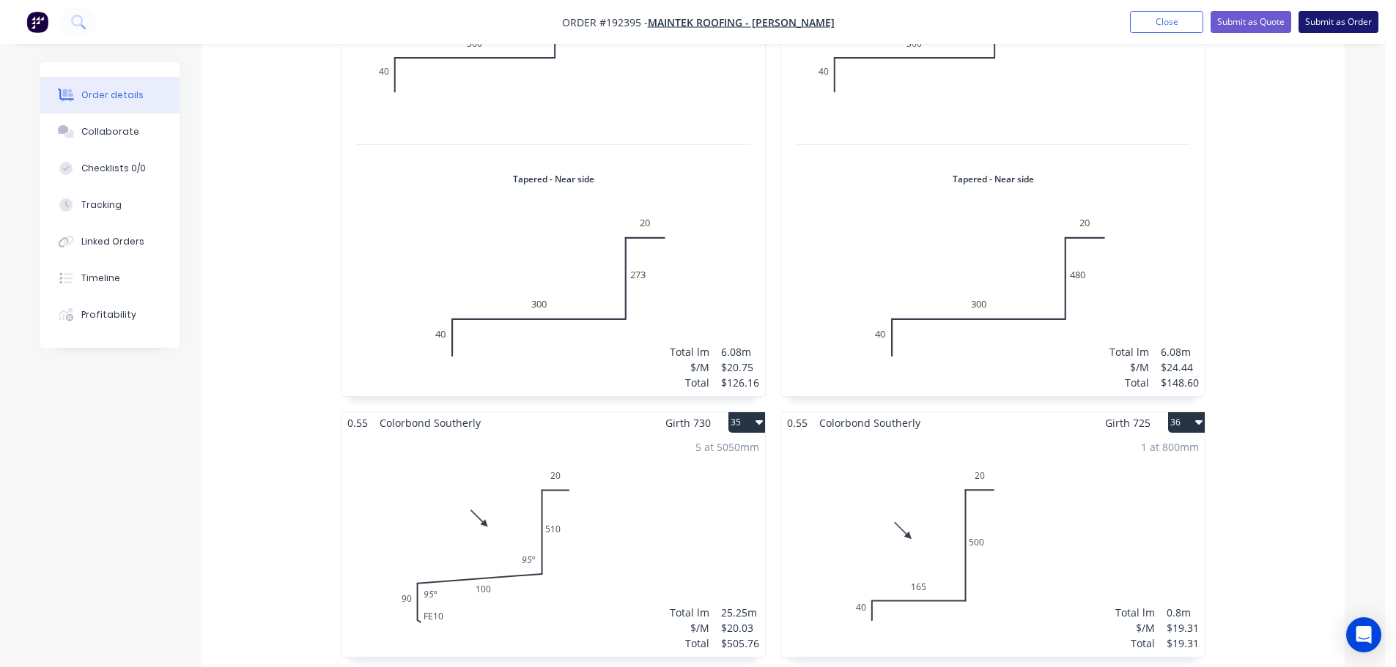
click at [1342, 20] on button "Submit as Order" at bounding box center [1338, 22] width 80 height 22
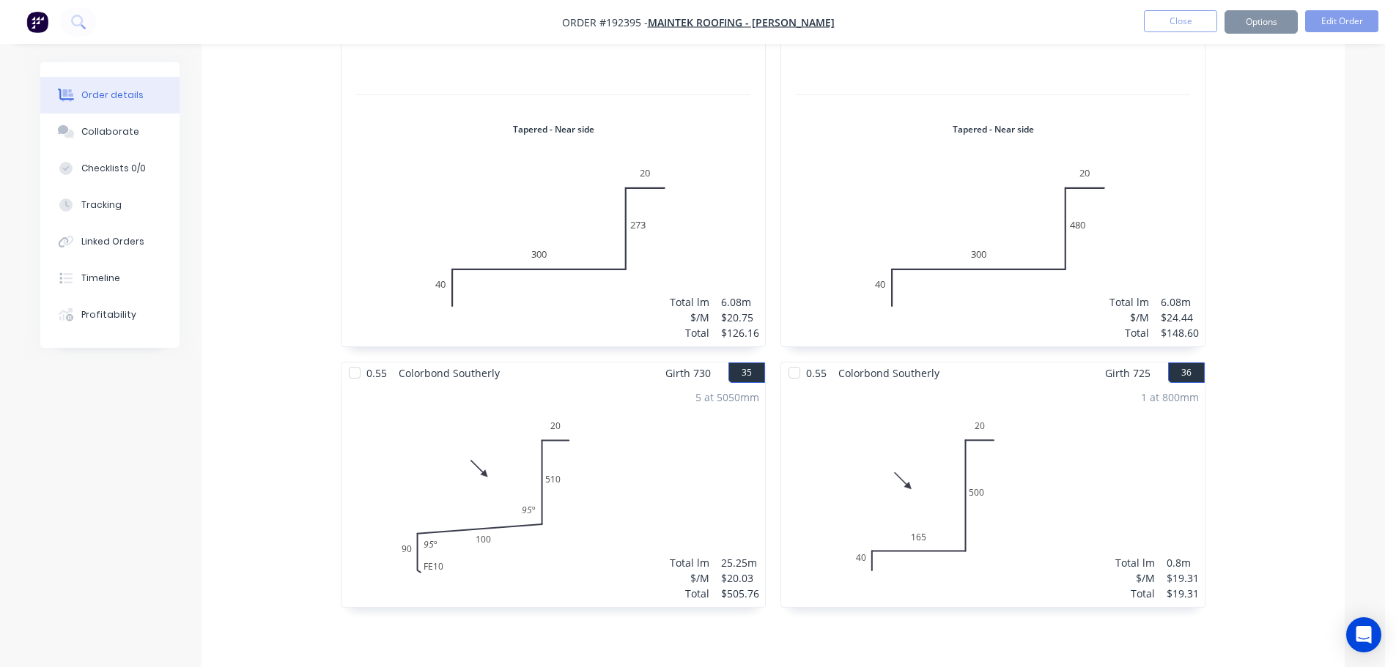
scroll to position [0, 0]
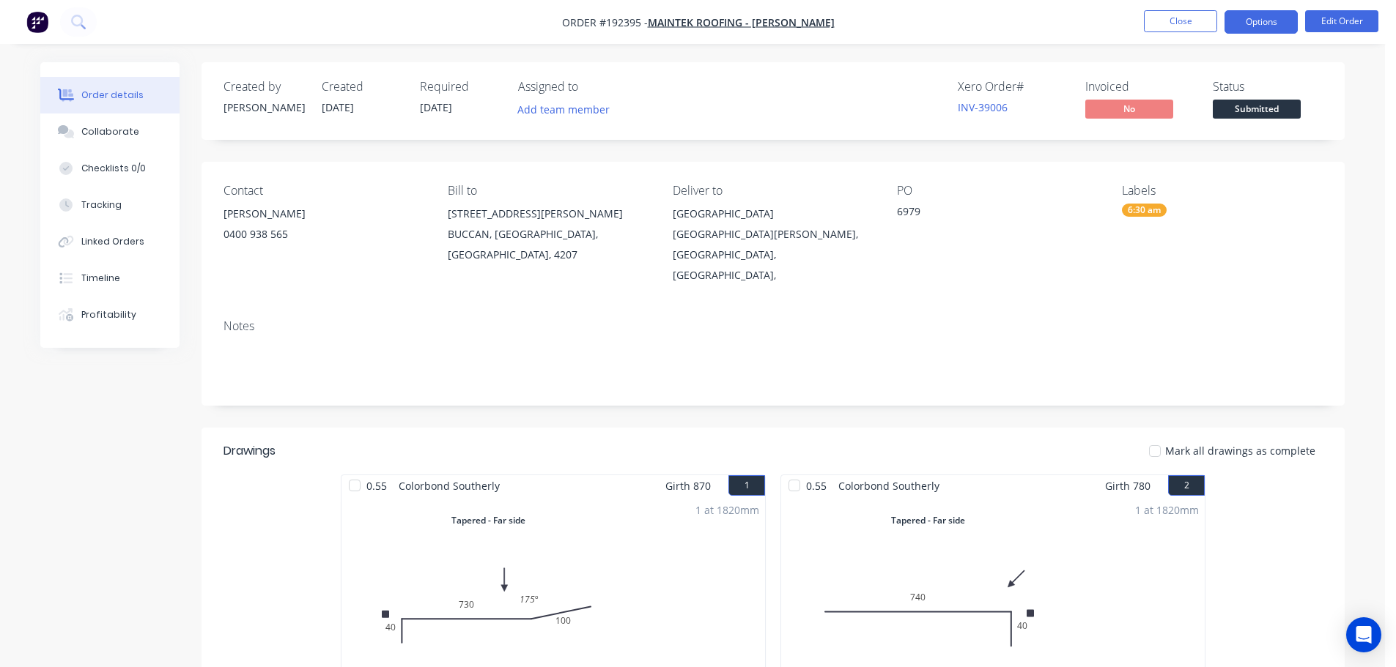
click at [1261, 19] on button "Options" at bounding box center [1260, 21] width 73 height 23
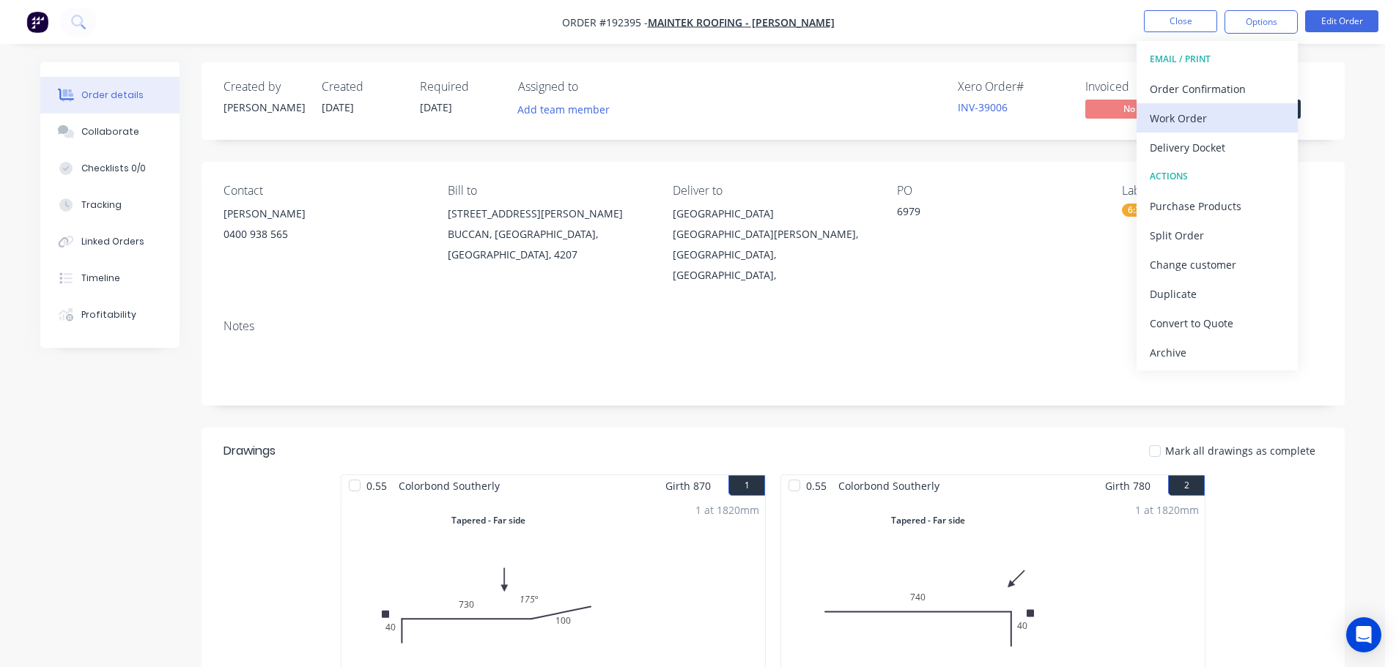
click at [1181, 116] on div "Work Order" at bounding box center [1217, 118] width 135 height 21
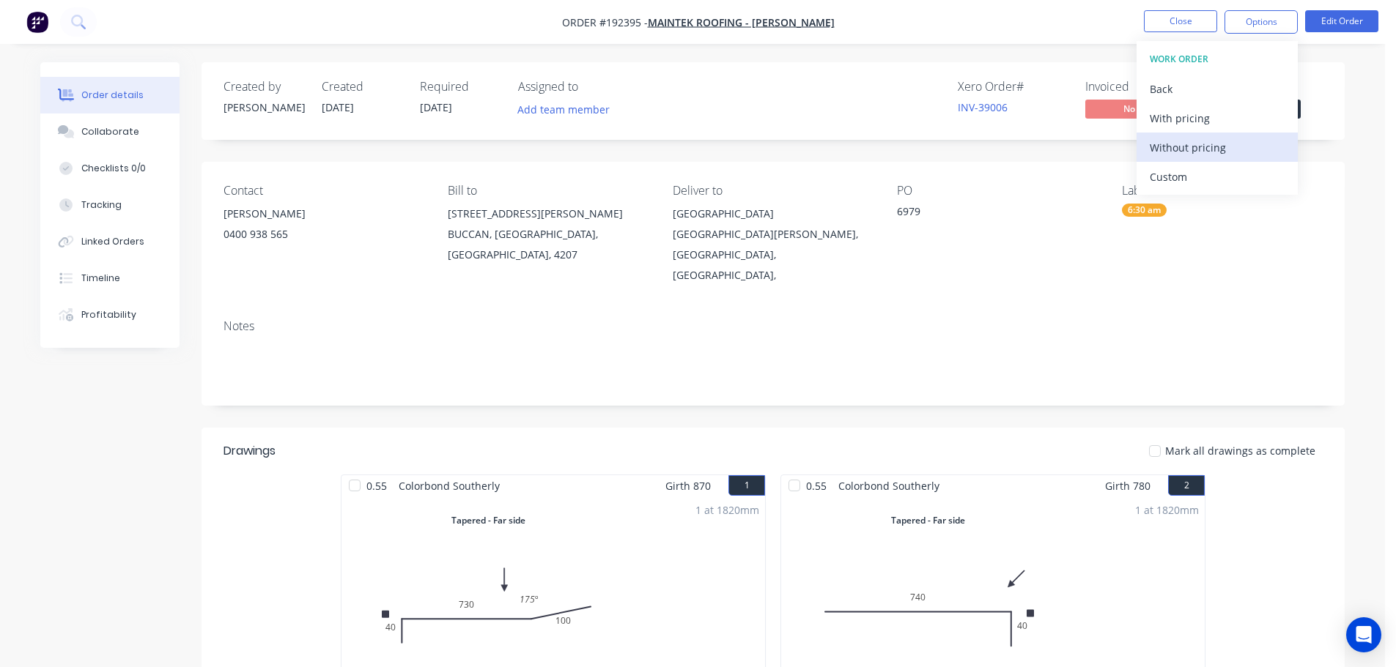
click at [1184, 146] on div "Without pricing" at bounding box center [1217, 147] width 135 height 21
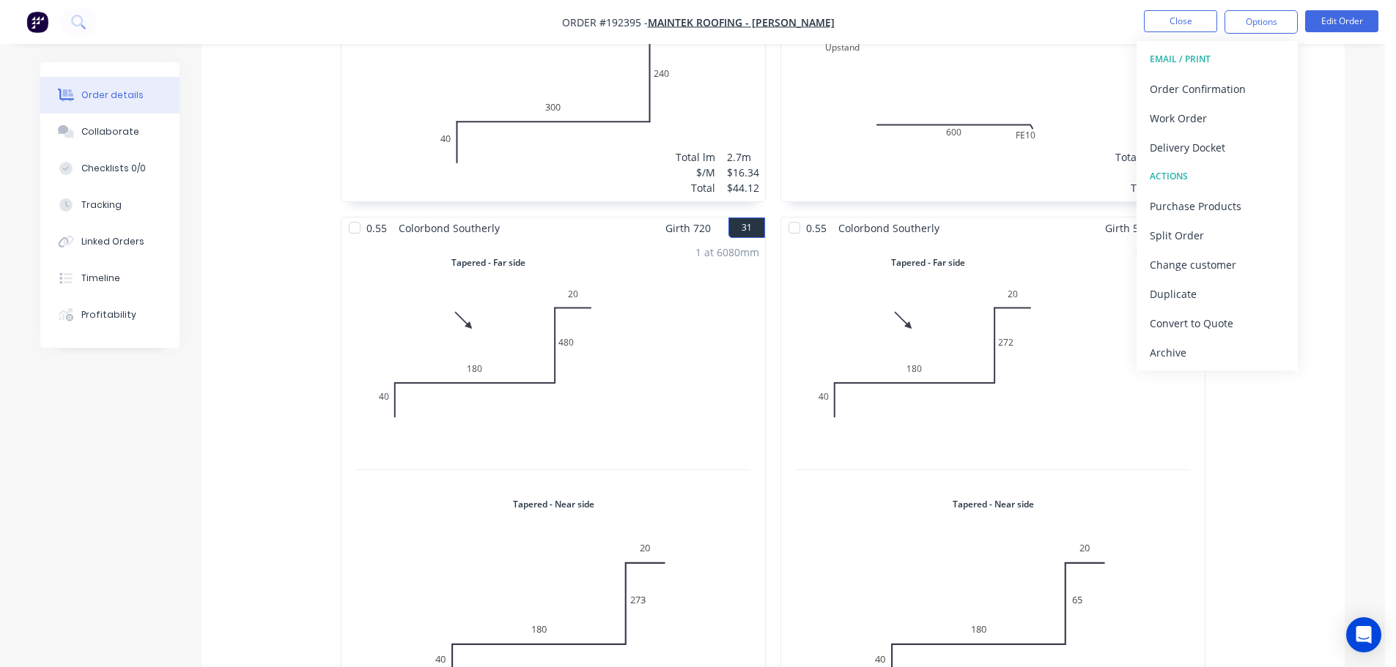
scroll to position [7596, 0]
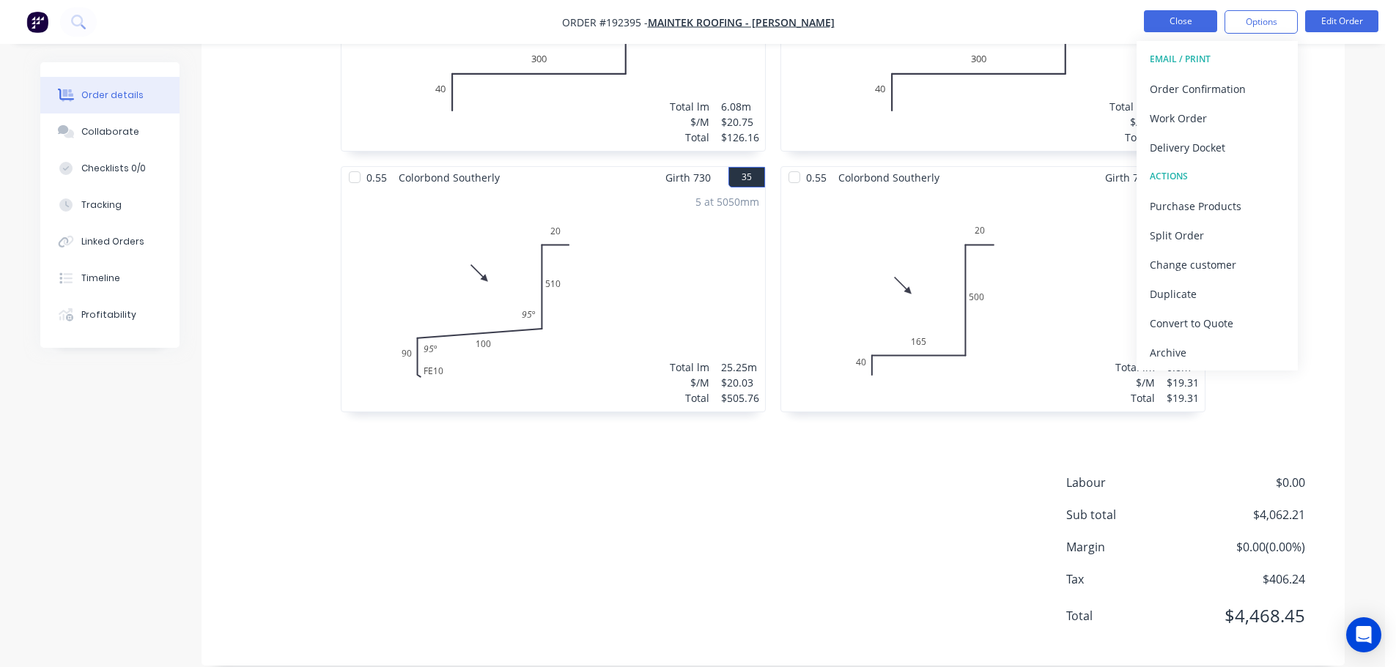
click at [1175, 22] on button "Close" at bounding box center [1180, 21] width 73 height 22
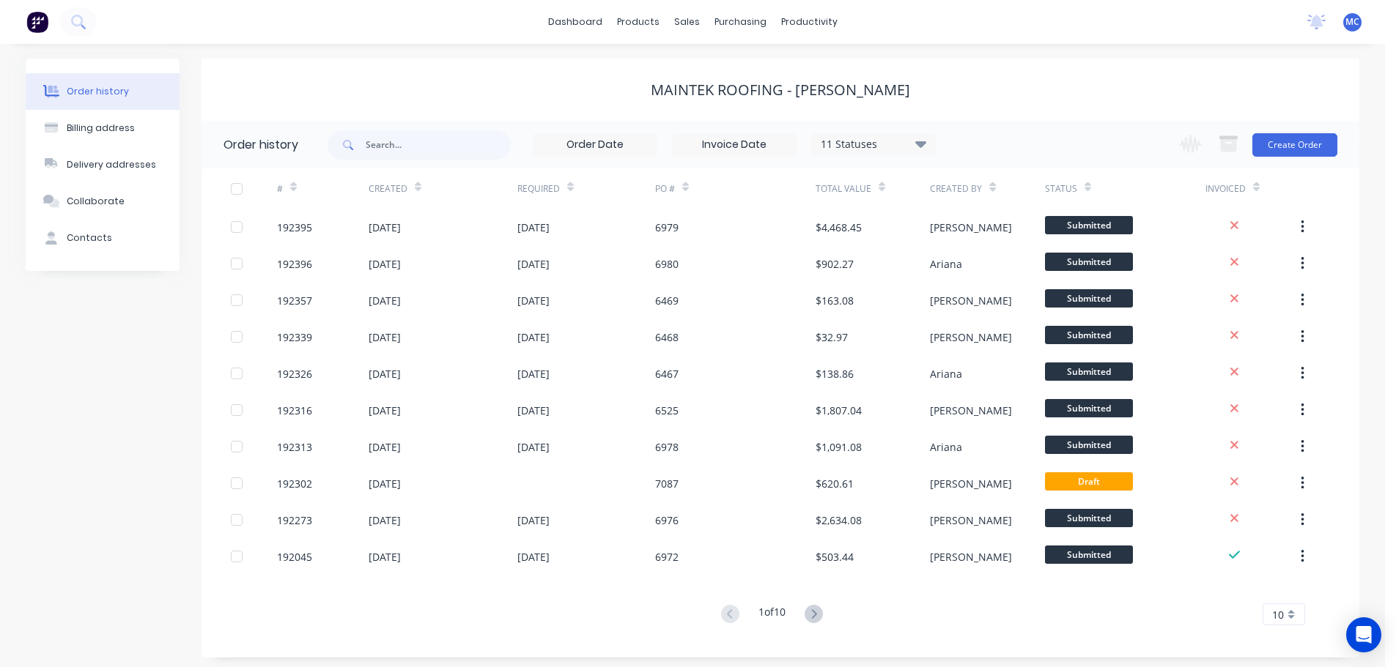
click at [1354, 24] on span "MC" at bounding box center [1352, 21] width 14 height 13
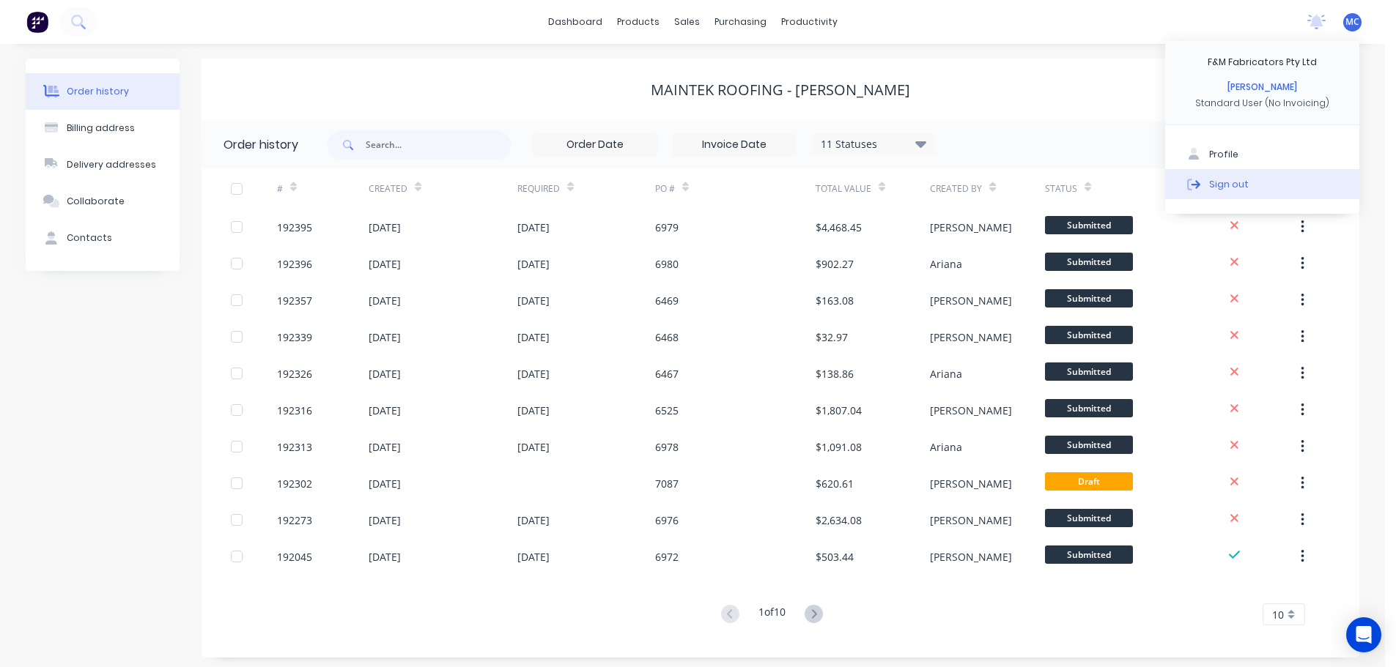
click at [1218, 185] on div "Sign out" at bounding box center [1229, 183] width 40 height 13
